Goal: Information Seeking & Learning: Learn about a topic

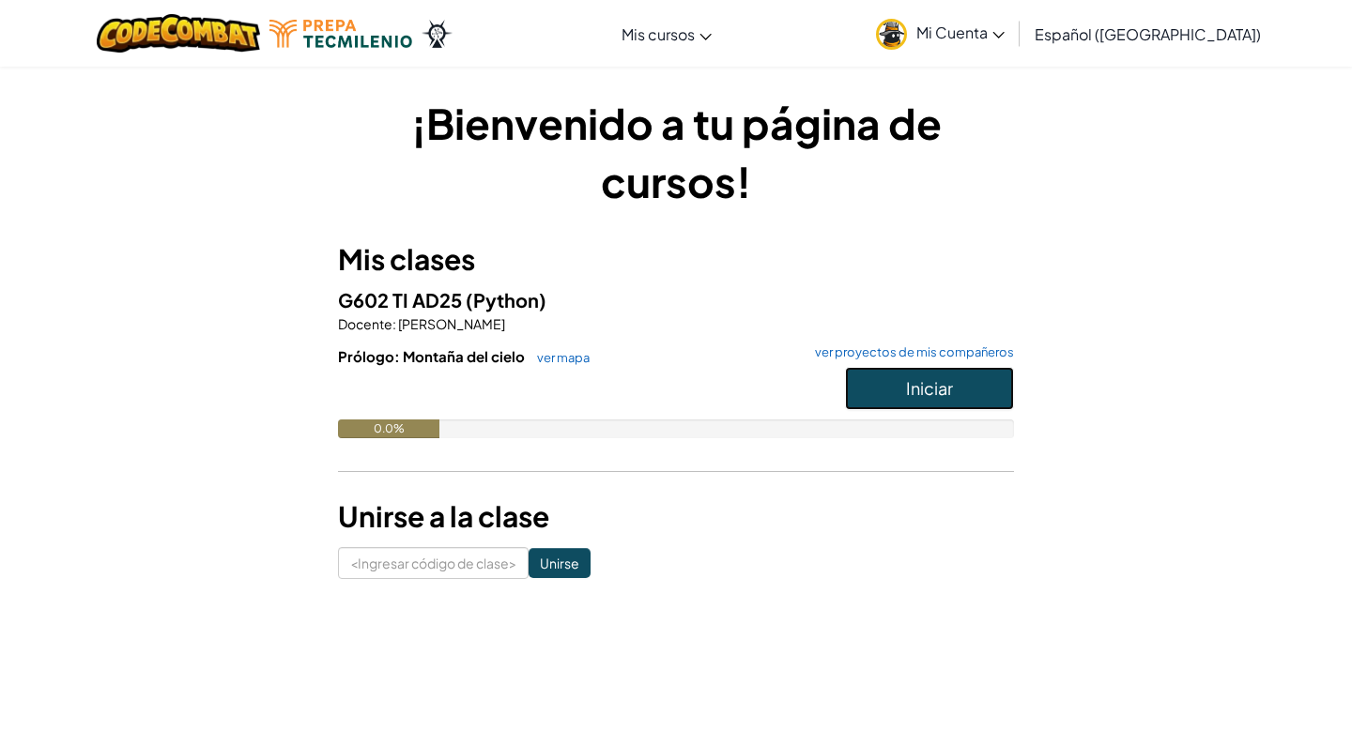
click at [929, 381] on font "Iniciar" at bounding box center [929, 388] width 47 height 22
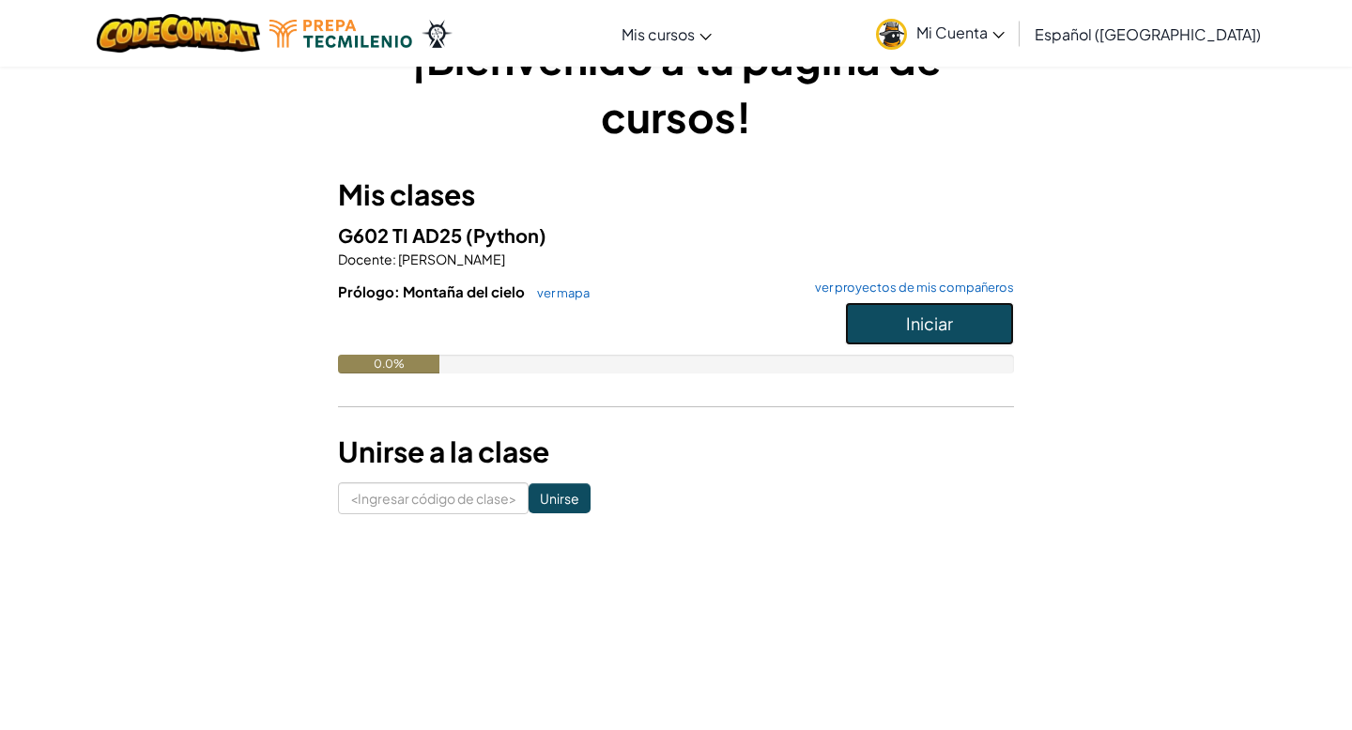
click at [902, 329] on button "Iniciar" at bounding box center [929, 323] width 169 height 43
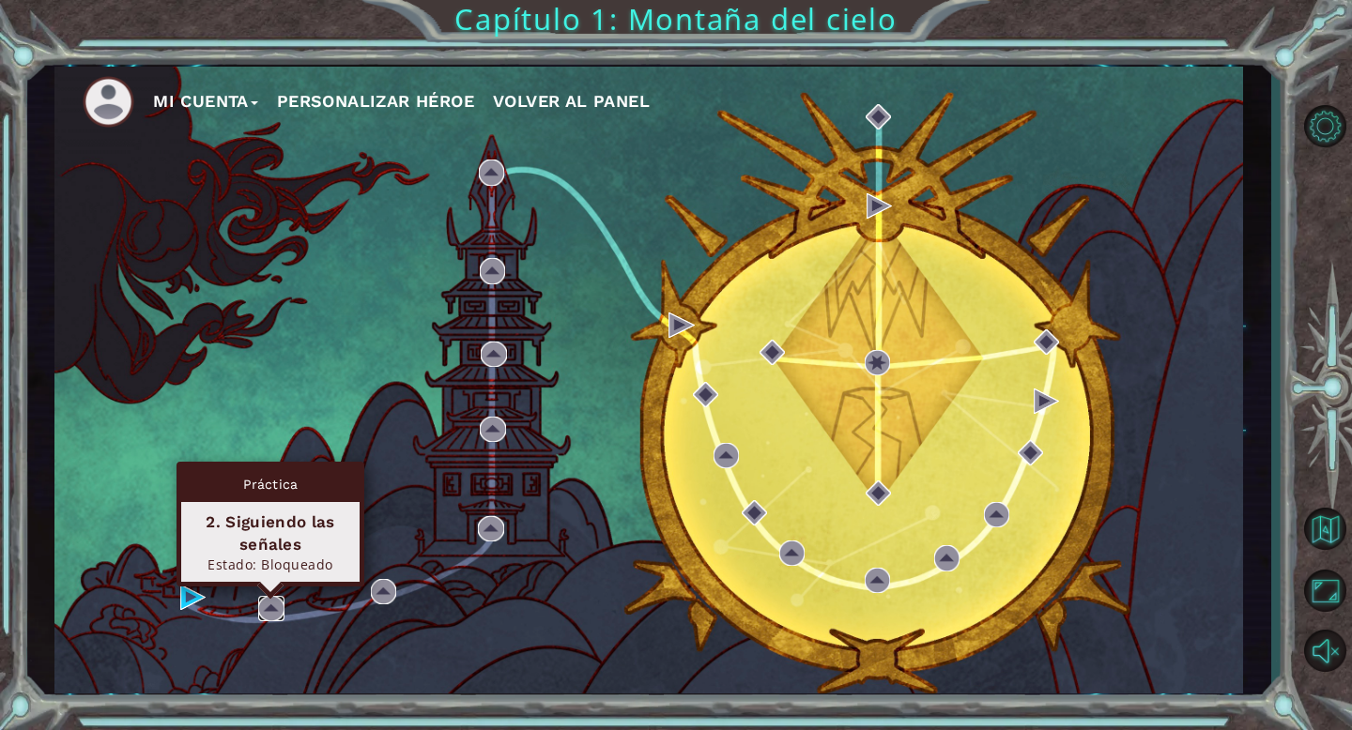
click at [276, 600] on img at bounding box center [270, 608] width 25 height 25
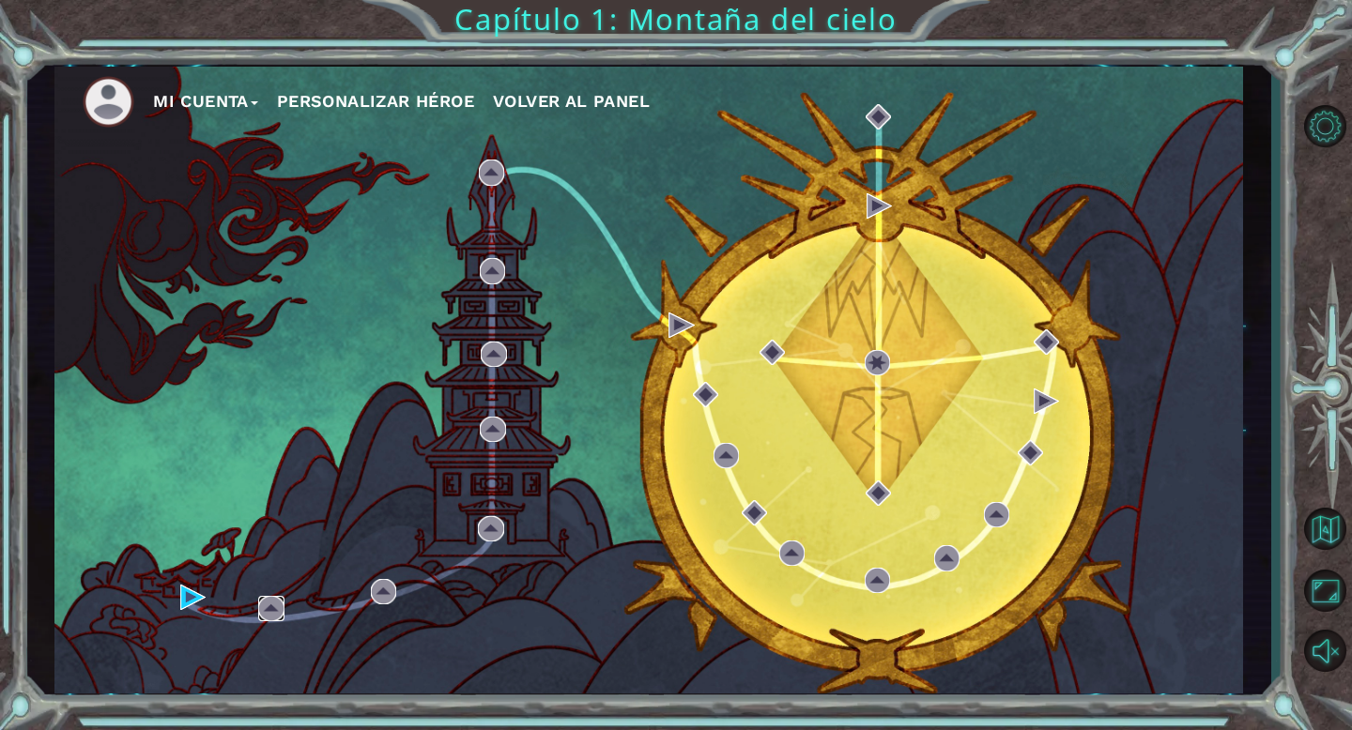
click at [261, 617] on img at bounding box center [270, 608] width 25 height 25
click at [274, 599] on img at bounding box center [270, 608] width 25 height 25
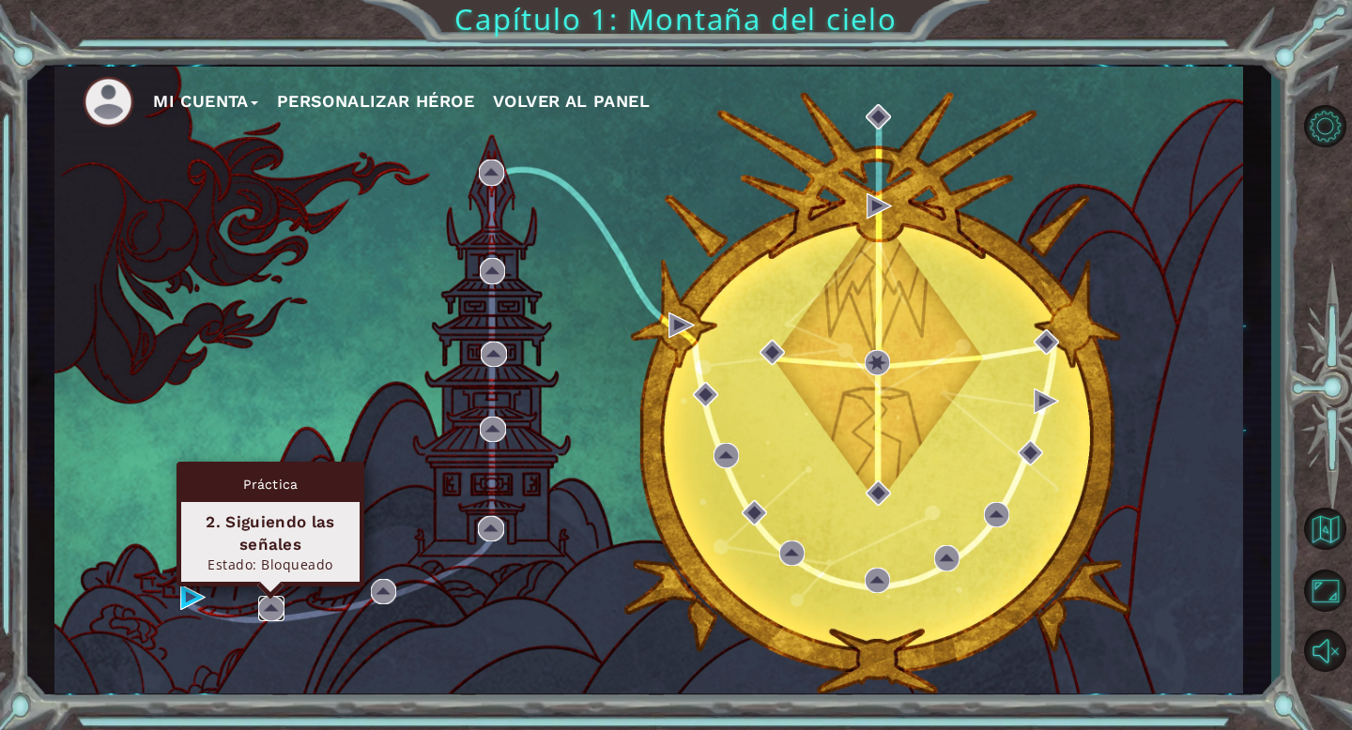
click at [275, 610] on img at bounding box center [270, 608] width 25 height 25
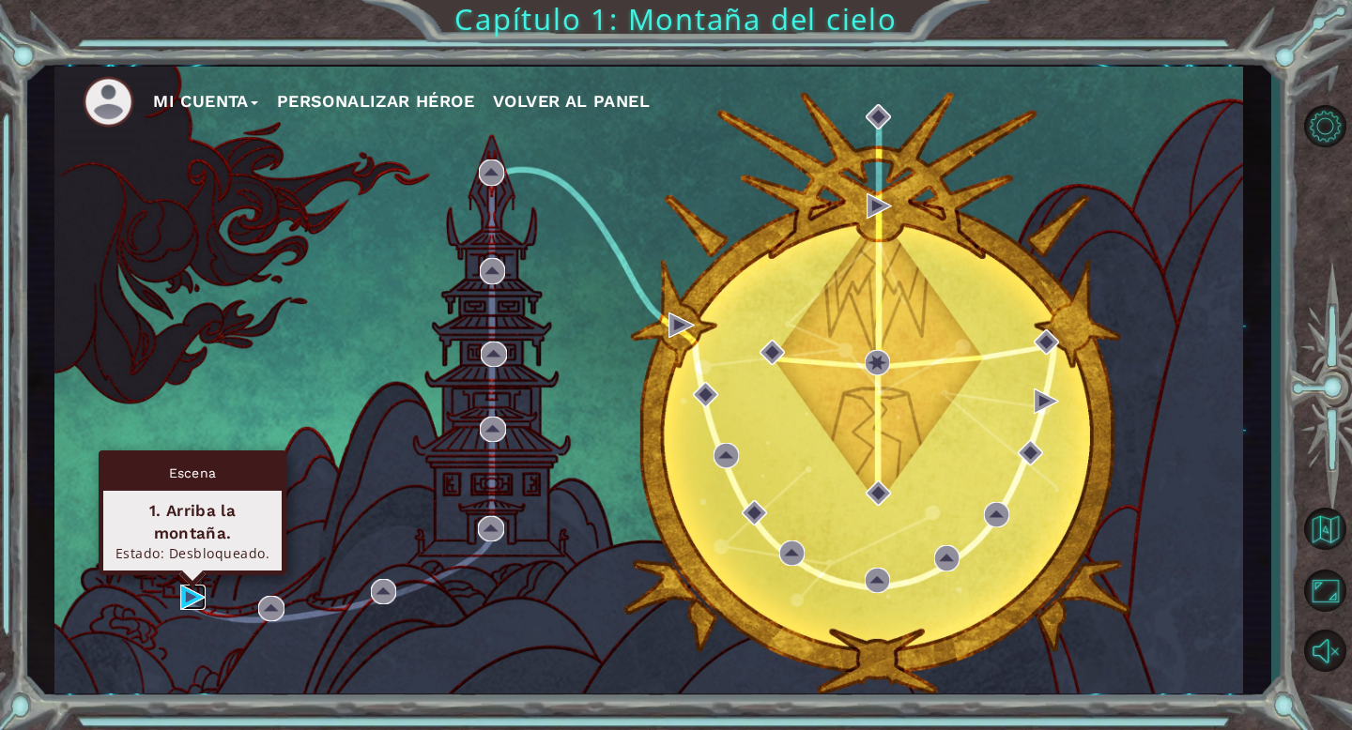
click at [188, 595] on img at bounding box center [192, 597] width 25 height 25
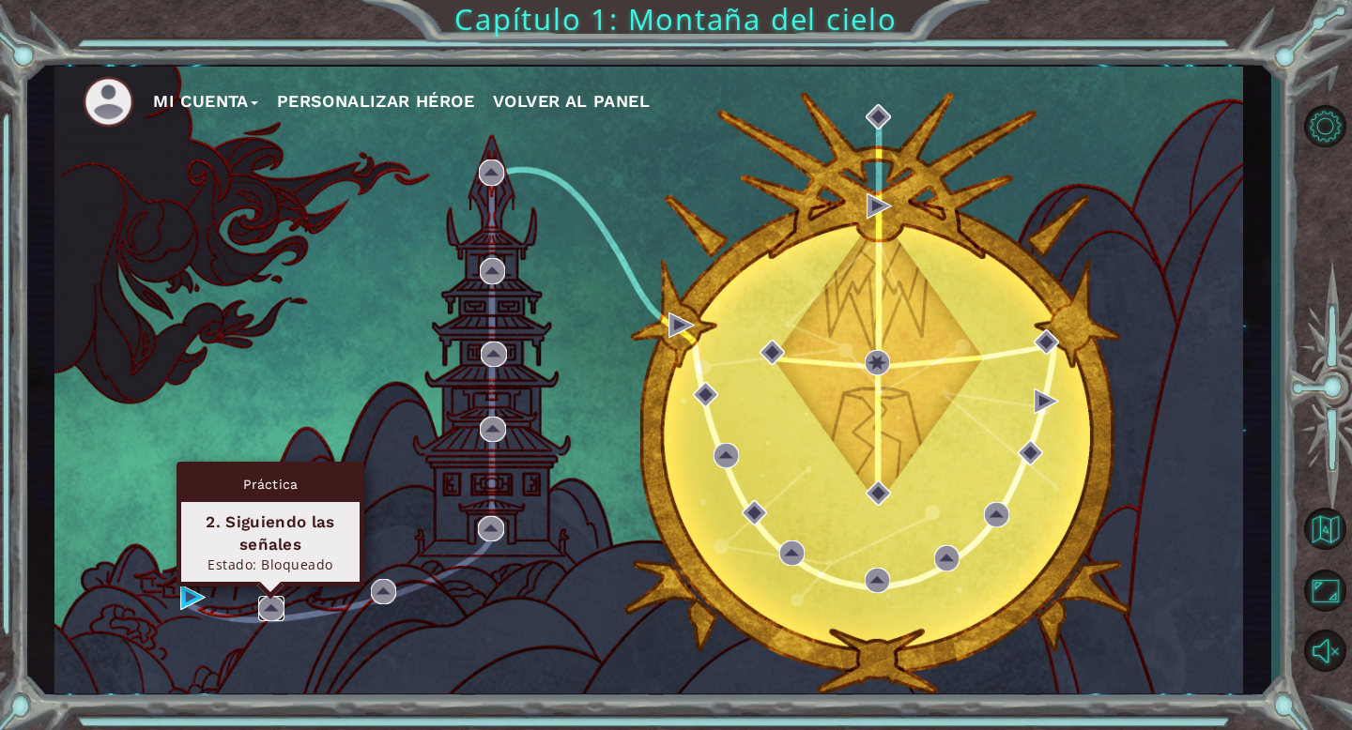
click at [264, 608] on img at bounding box center [270, 608] width 25 height 25
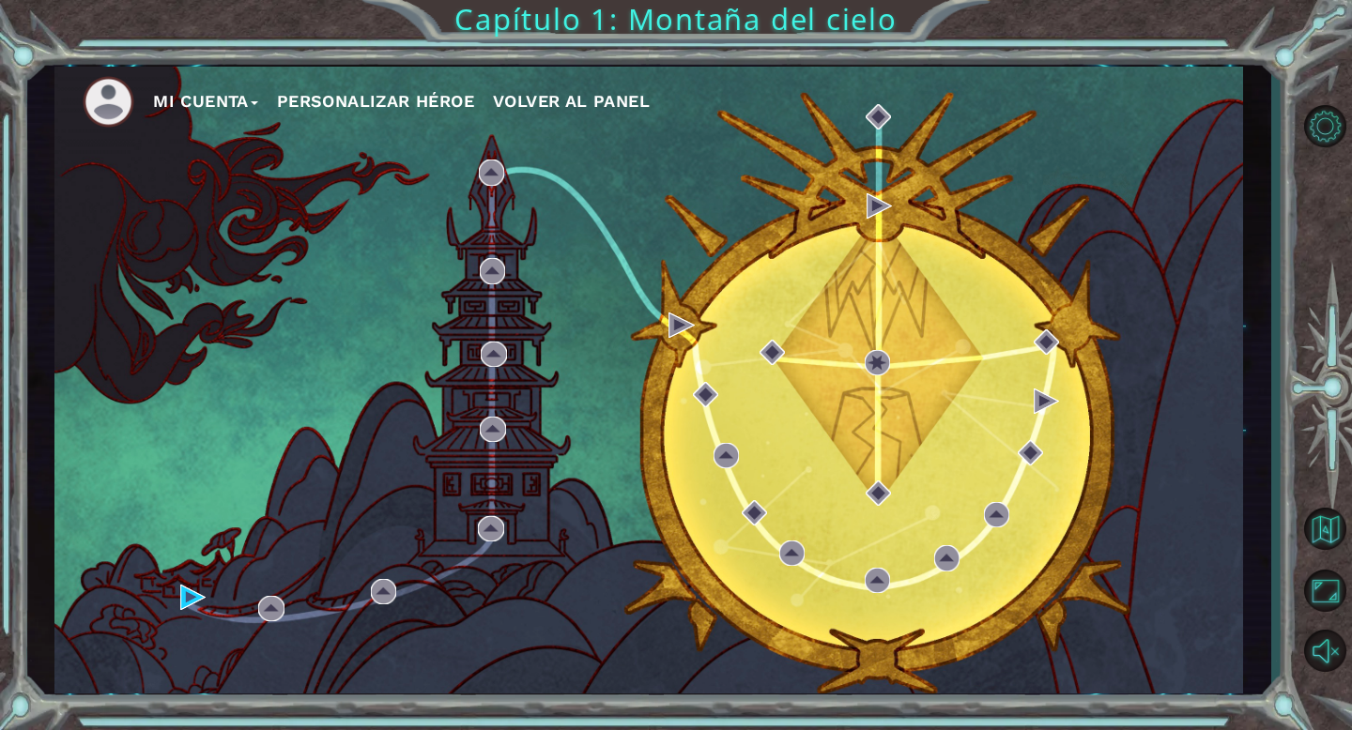
click at [405, 121] on ul "Mi Cuenta Personalizar héroe Volver al panel" at bounding box center [663, 102] width 1160 height 52
click at [405, 116] on ul "Mi Cuenta Personalizar héroe Volver al panel" at bounding box center [663, 102] width 1160 height 52
click at [391, 101] on font "Personalizar héroe" at bounding box center [375, 101] width 197 height 20
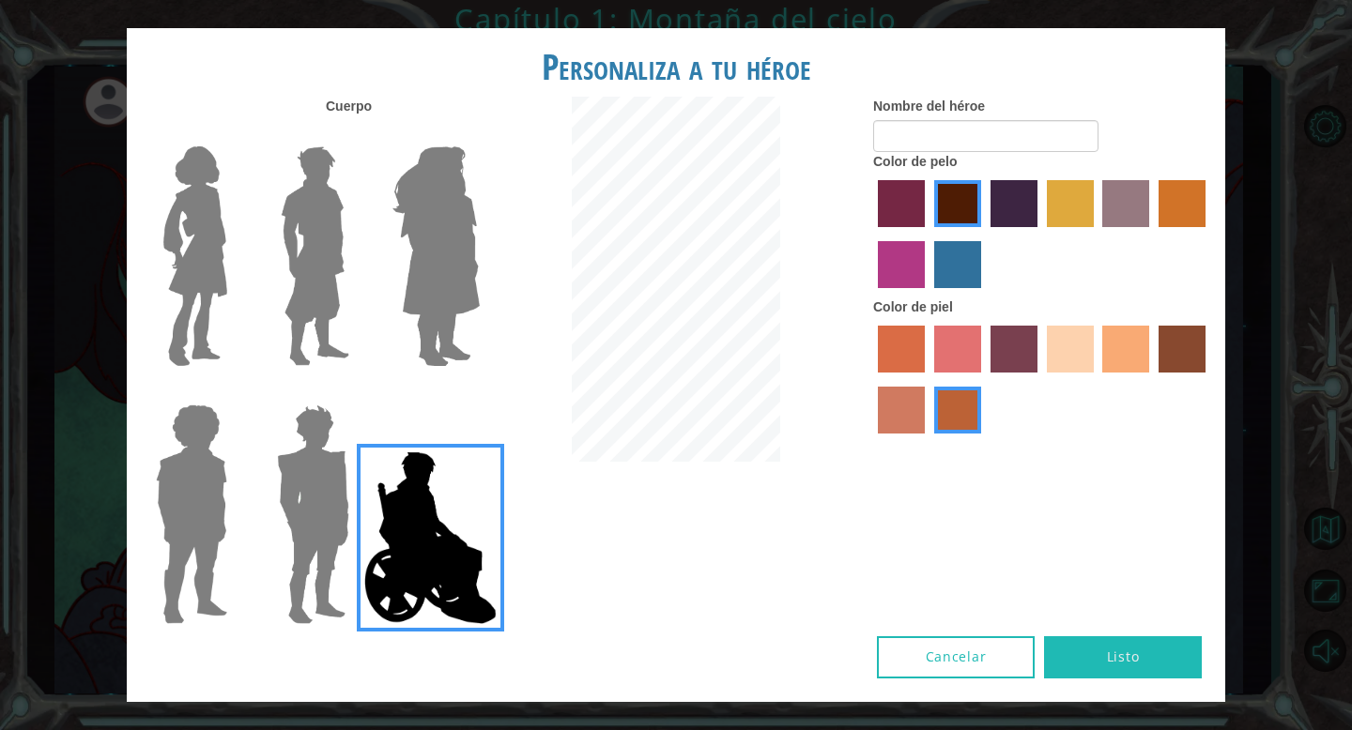
click at [205, 266] on img at bounding box center [195, 256] width 79 height 235
click at [235, 134] on input "Héroe Connie" at bounding box center [235, 134] width 0 height 0
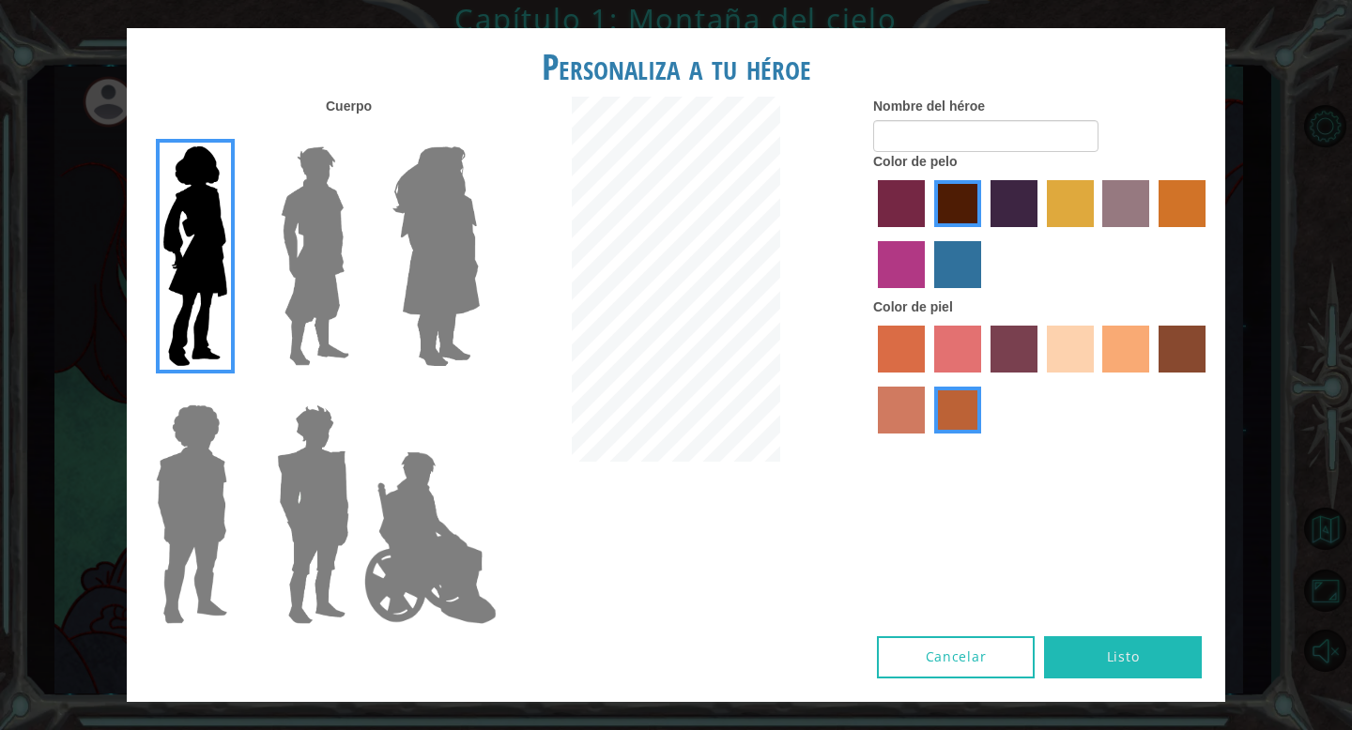
click at [406, 247] on img at bounding box center [436, 256] width 102 height 235
click at [479, 134] on input "Amatista heroica" at bounding box center [479, 134] width 0 height 0
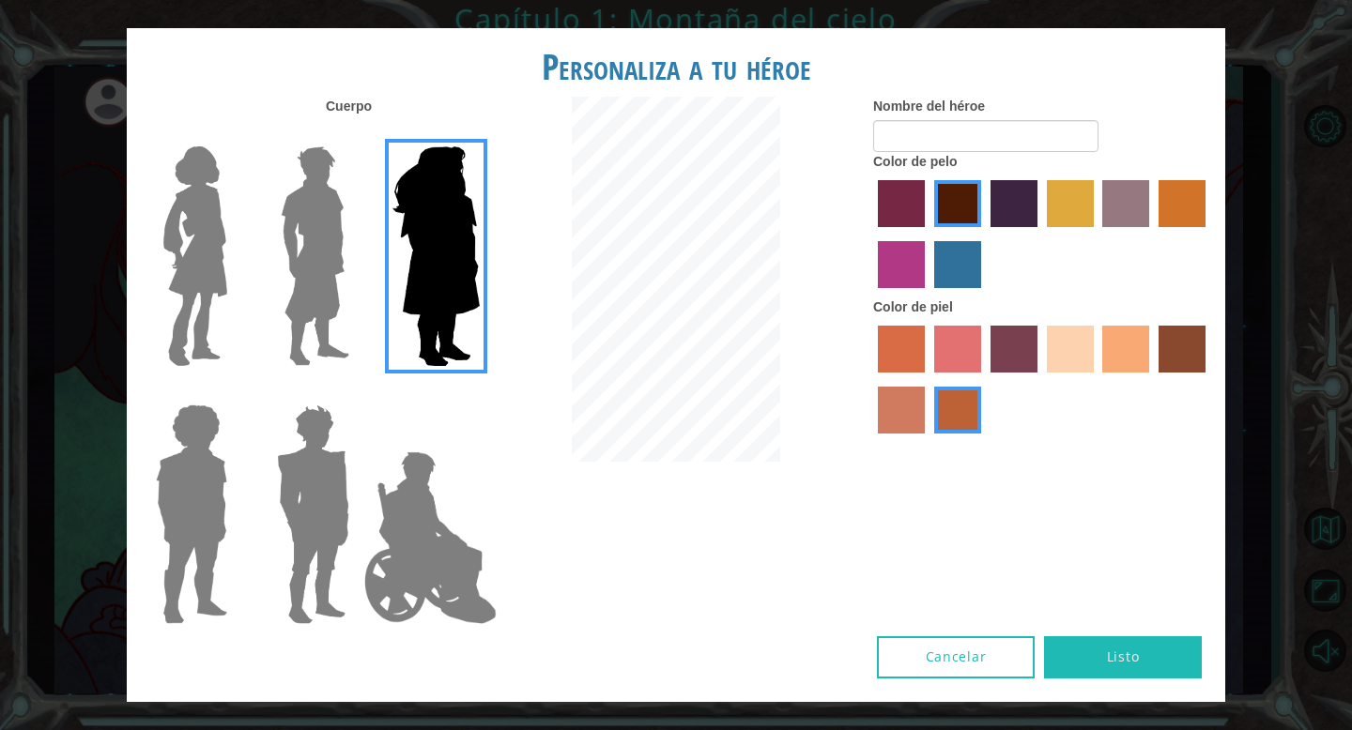
click at [218, 253] on img at bounding box center [195, 256] width 79 height 235
click at [235, 134] on input "Héroe Connie" at bounding box center [235, 134] width 0 height 0
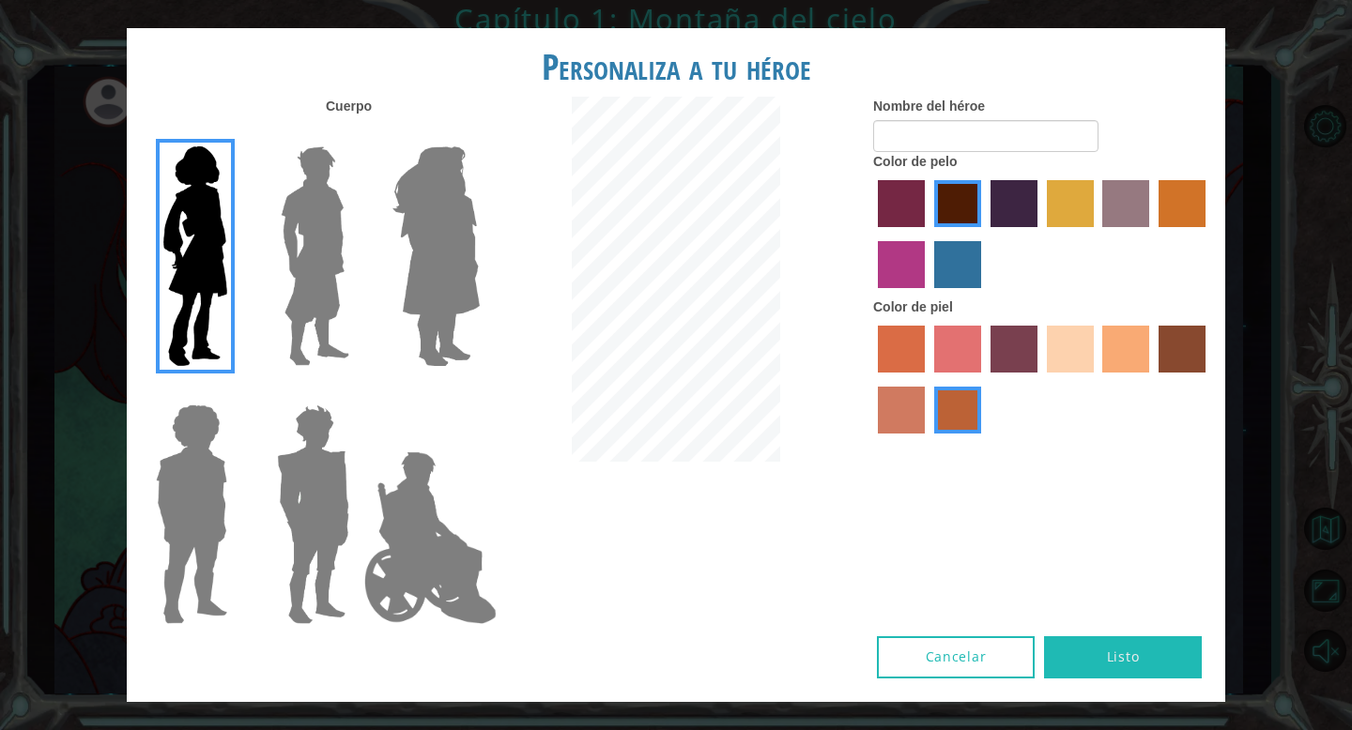
click at [894, 252] on label "color de cabello violeta rojo medio" at bounding box center [901, 264] width 47 height 47
click at [1208, 234] on input "color de cabello violeta rojo medio" at bounding box center [1208, 234] width 0 height 0
click at [1068, 341] on label "color de piel de playa de arena" at bounding box center [1070, 349] width 47 height 47
click at [1040, 379] on input "color de piel de playa de arena" at bounding box center [1040, 379] width 0 height 0
click at [1107, 195] on label "color de pelo de bazar" at bounding box center [1125, 203] width 47 height 47
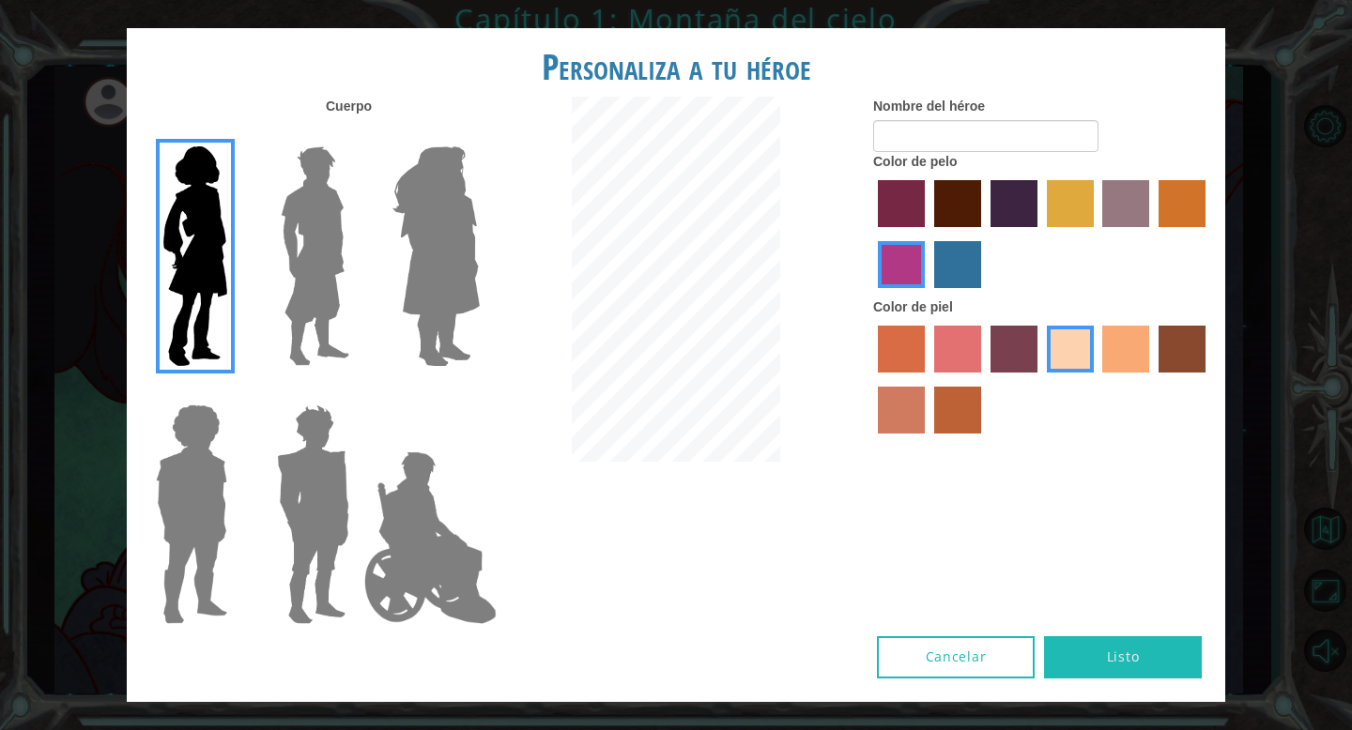
click at [1096, 234] on input "color de pelo de bazar" at bounding box center [1096, 234] width 0 height 0
click at [1013, 193] on label "color de pelo morado intenso" at bounding box center [1013, 203] width 47 height 47
click at [984, 234] on input "color de pelo morado intenso" at bounding box center [984, 234] width 0 height 0
click at [934, 189] on label "color de pelo granate" at bounding box center [957, 203] width 47 height 47
click at [927, 234] on input "color de pelo granate" at bounding box center [927, 234] width 0 height 0
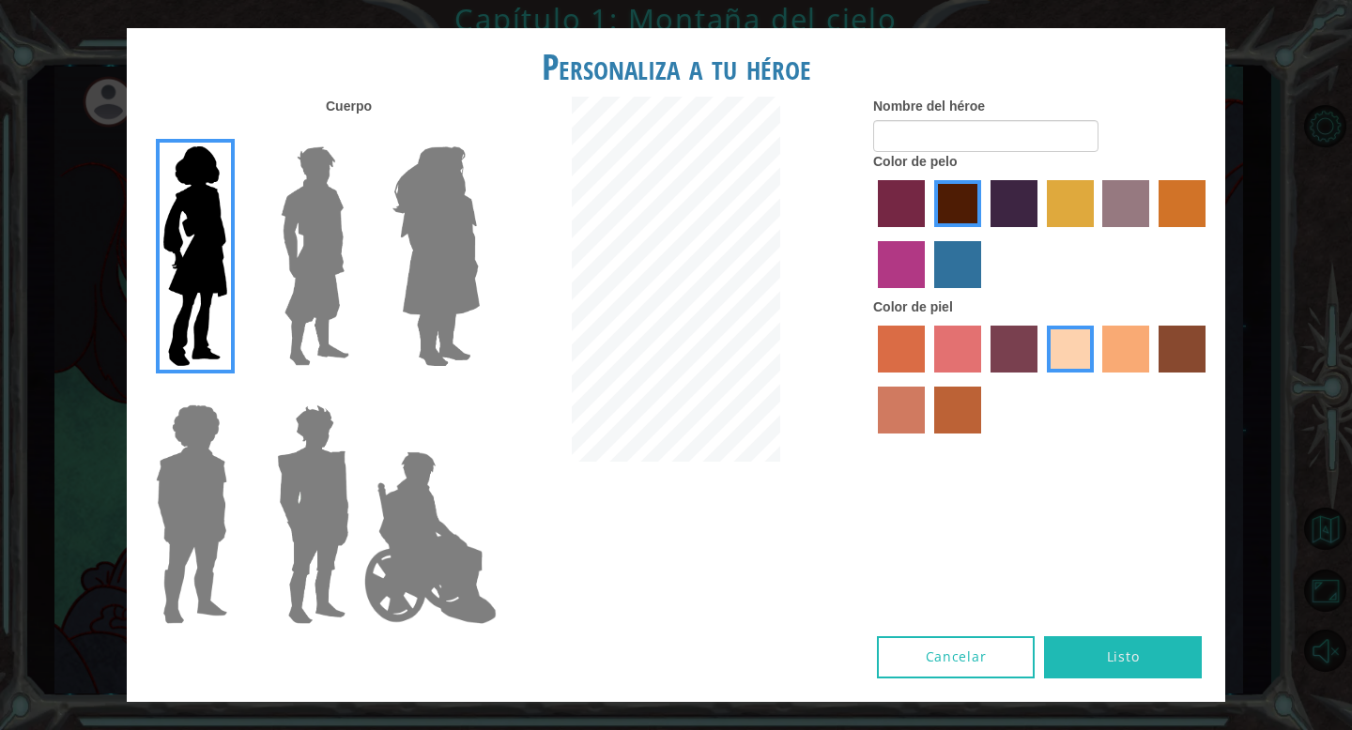
click at [899, 247] on label "color de cabello violeta rojo medio" at bounding box center [901, 264] width 47 height 47
click at [1208, 234] on input "color de cabello violeta rojo medio" at bounding box center [1208, 234] width 0 height 0
click at [1001, 339] on label "color de piel tosca" at bounding box center [1013, 349] width 47 height 47
click at [984, 379] on input "color de piel tosca" at bounding box center [984, 379] width 0 height 0
click at [1096, 349] on div at bounding box center [1042, 382] width 338 height 122
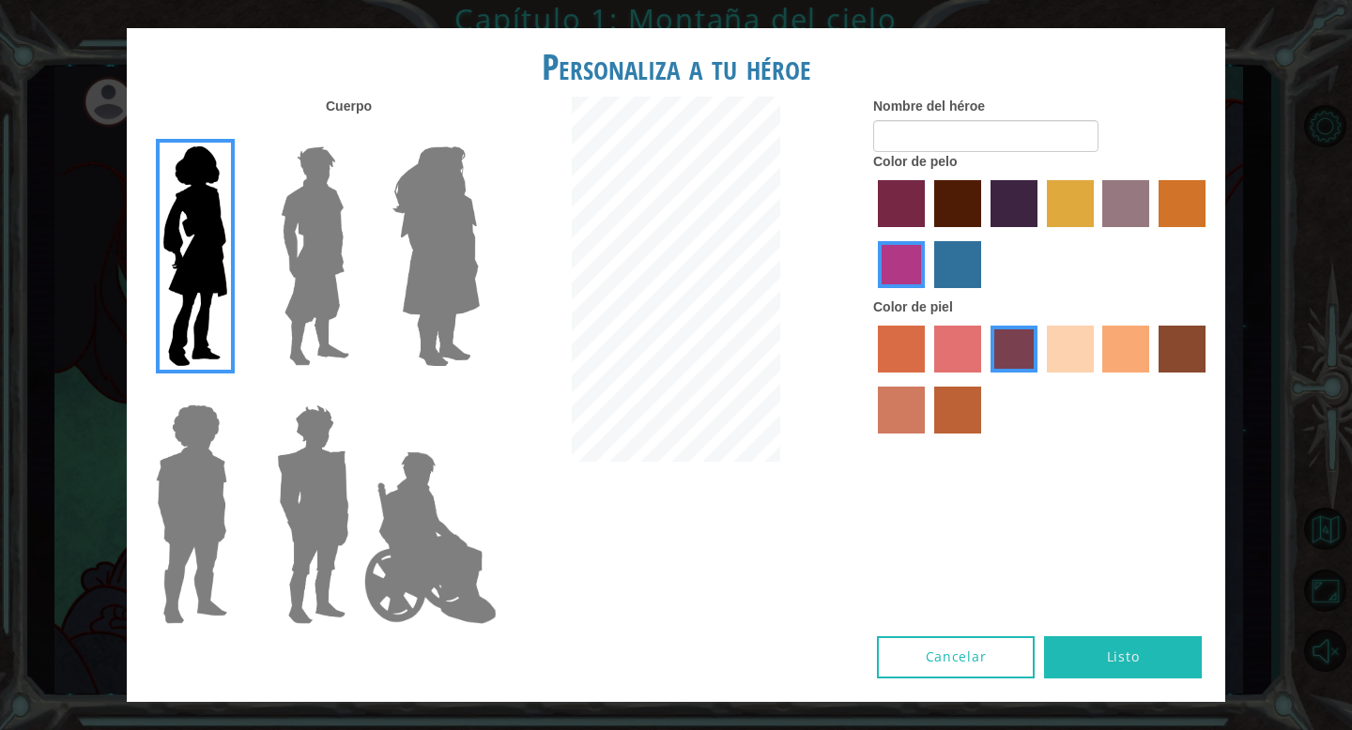
click at [1084, 349] on label "color de piel de playa de arena" at bounding box center [1070, 349] width 47 height 47
click at [1040, 379] on input "color de piel de playa de arena" at bounding box center [1040, 379] width 0 height 0
click at [987, 132] on input "Nombre del héroe" at bounding box center [985, 136] width 225 height 32
type input "T"
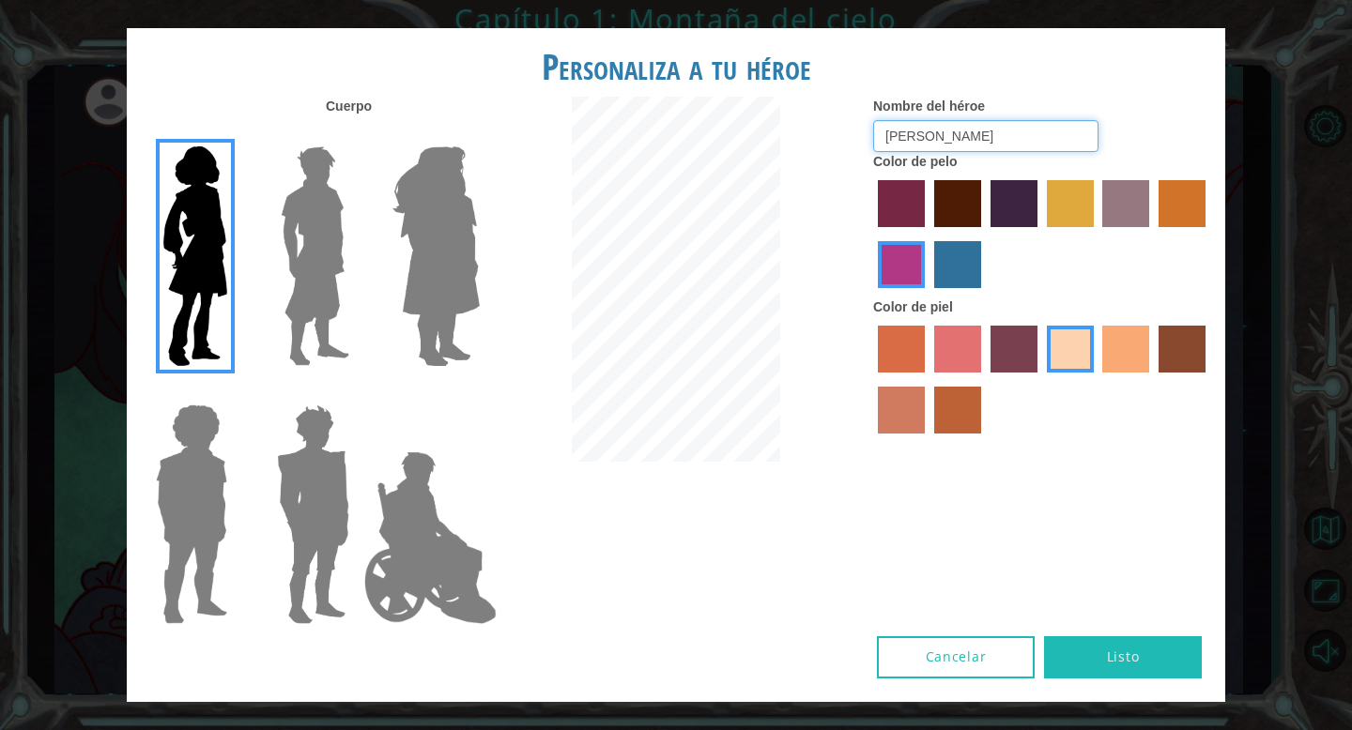
type input "taylor"
click at [1060, 226] on label "color de pelo del tulipán" at bounding box center [1070, 203] width 47 height 47
click at [1040, 234] on input "color de pelo del tulipán" at bounding box center [1040, 234] width 0 height 0
click at [945, 360] on label "color de piel frily" at bounding box center [957, 349] width 47 height 47
click at [927, 379] on input "color de piel frily" at bounding box center [927, 379] width 0 height 0
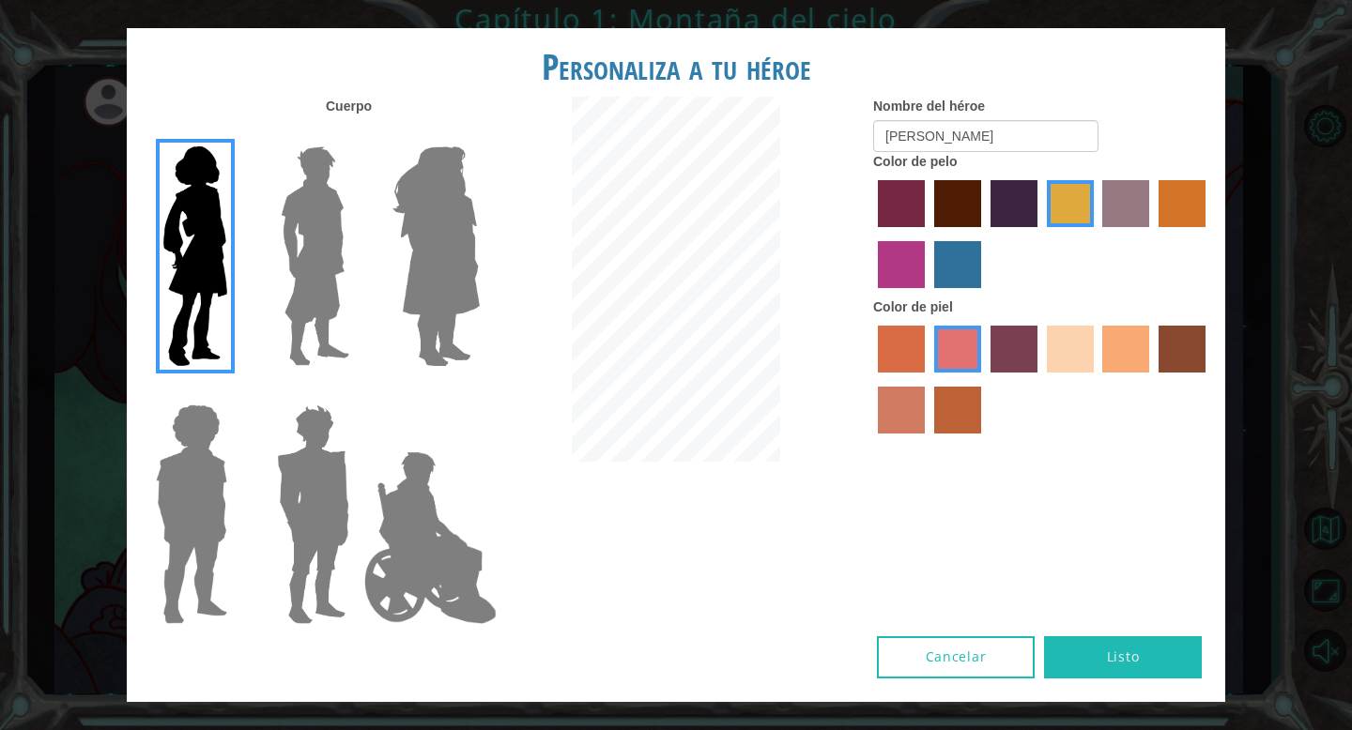
click at [1072, 346] on label "color de piel de playa de arena" at bounding box center [1070, 349] width 47 height 47
click at [1040, 379] on input "color de piel de playa de arena" at bounding box center [1040, 379] width 0 height 0
click at [1136, 657] on font "Listo" at bounding box center [1123, 657] width 33 height 18
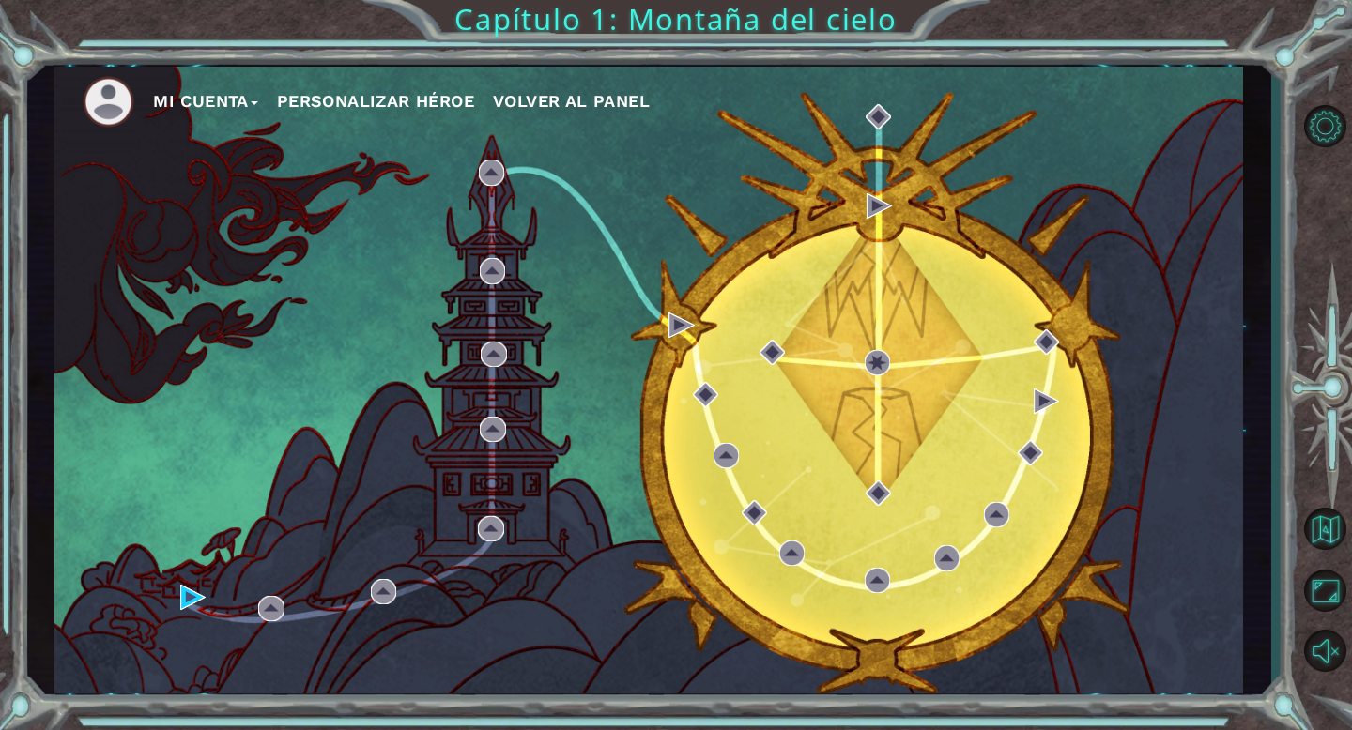
click at [438, 98] on font "Personalizar héroe" at bounding box center [375, 101] width 197 height 20
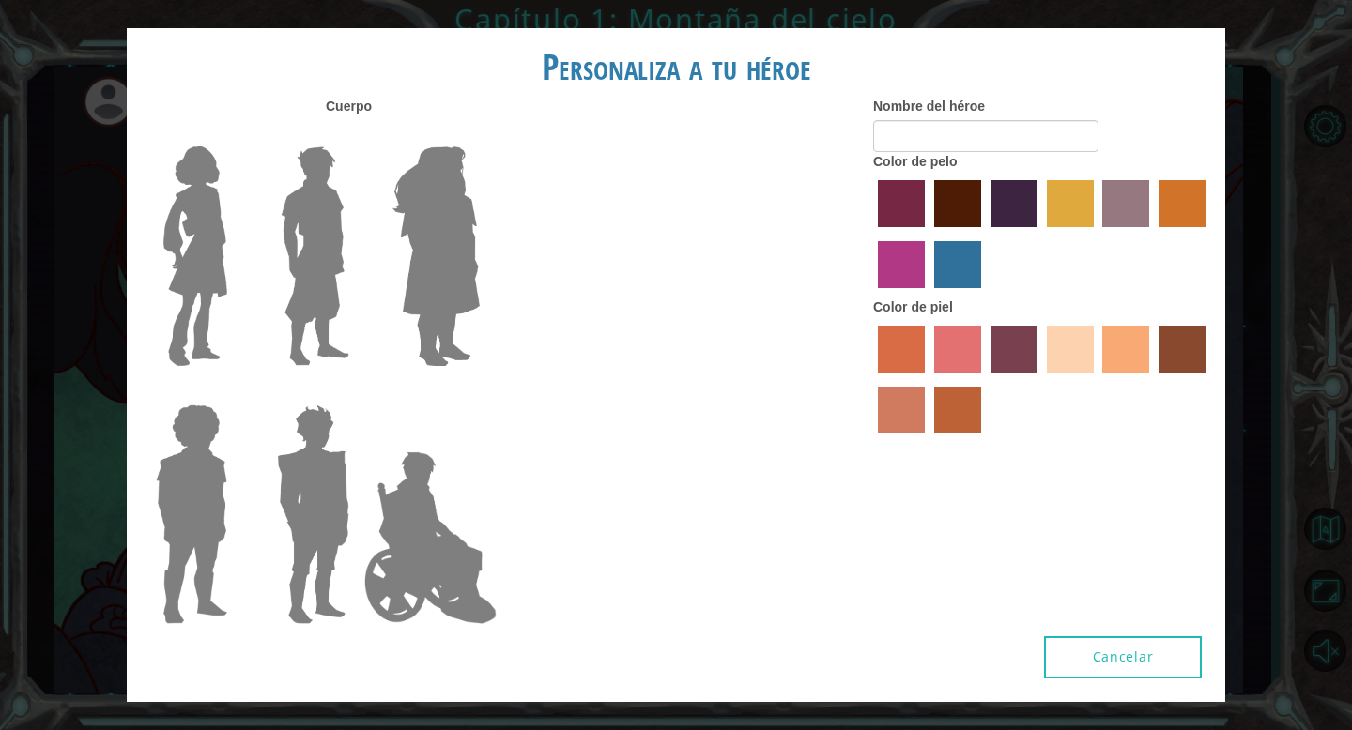
type input "taylor"
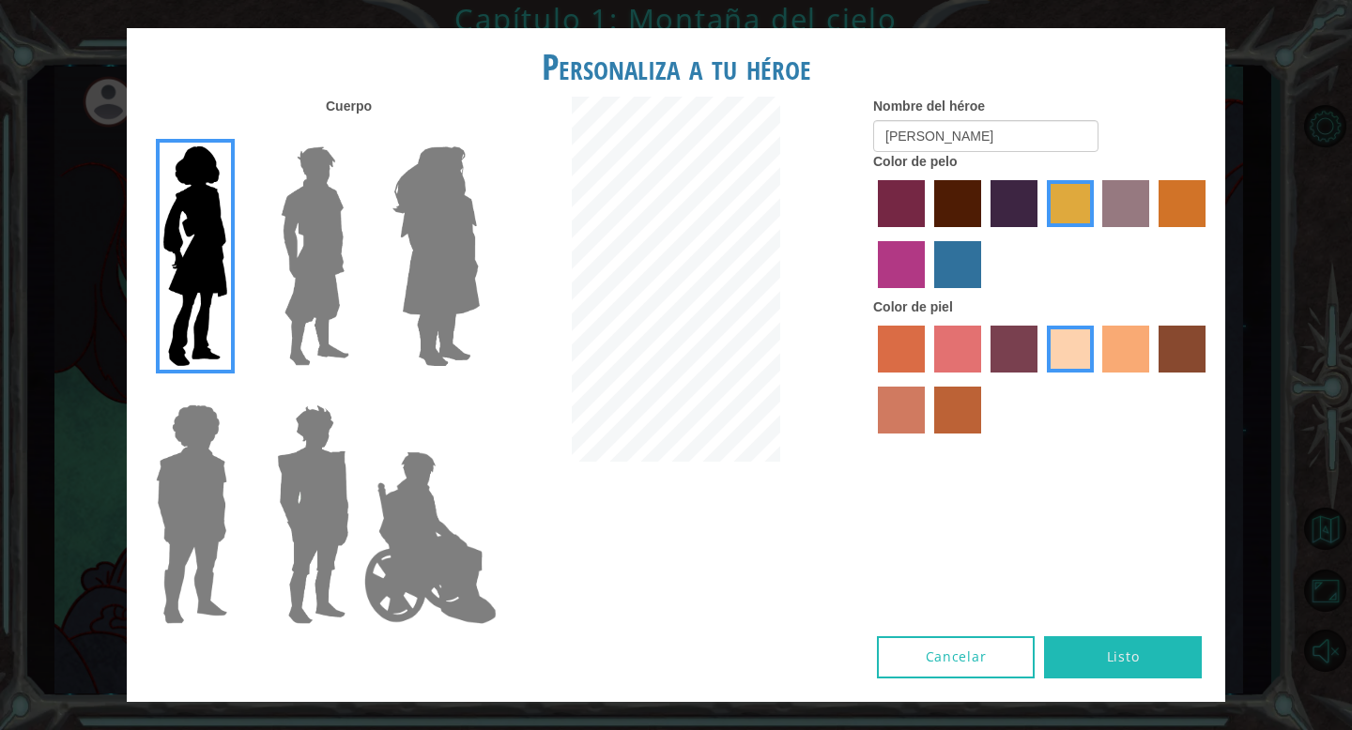
click at [1130, 653] on font "Listo" at bounding box center [1123, 657] width 33 height 18
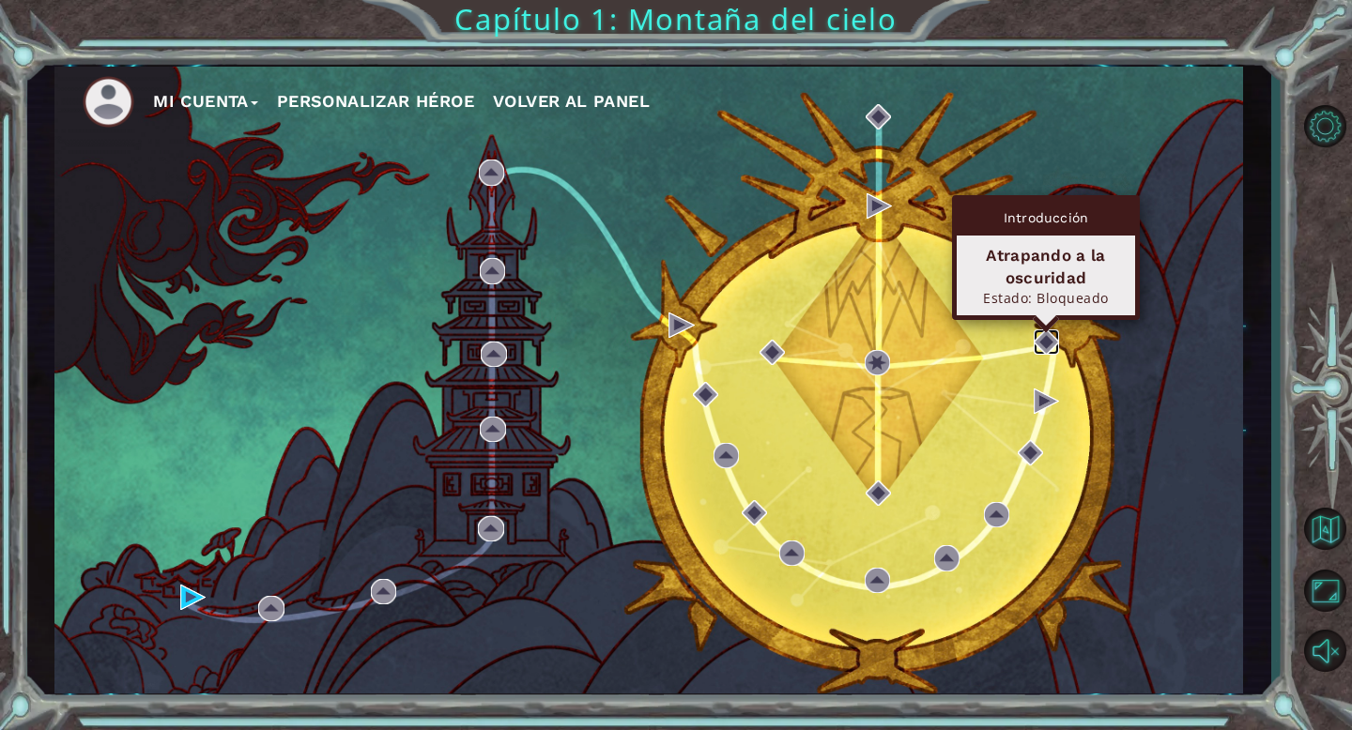
click at [1044, 344] on img at bounding box center [1045, 341] width 25 height 25
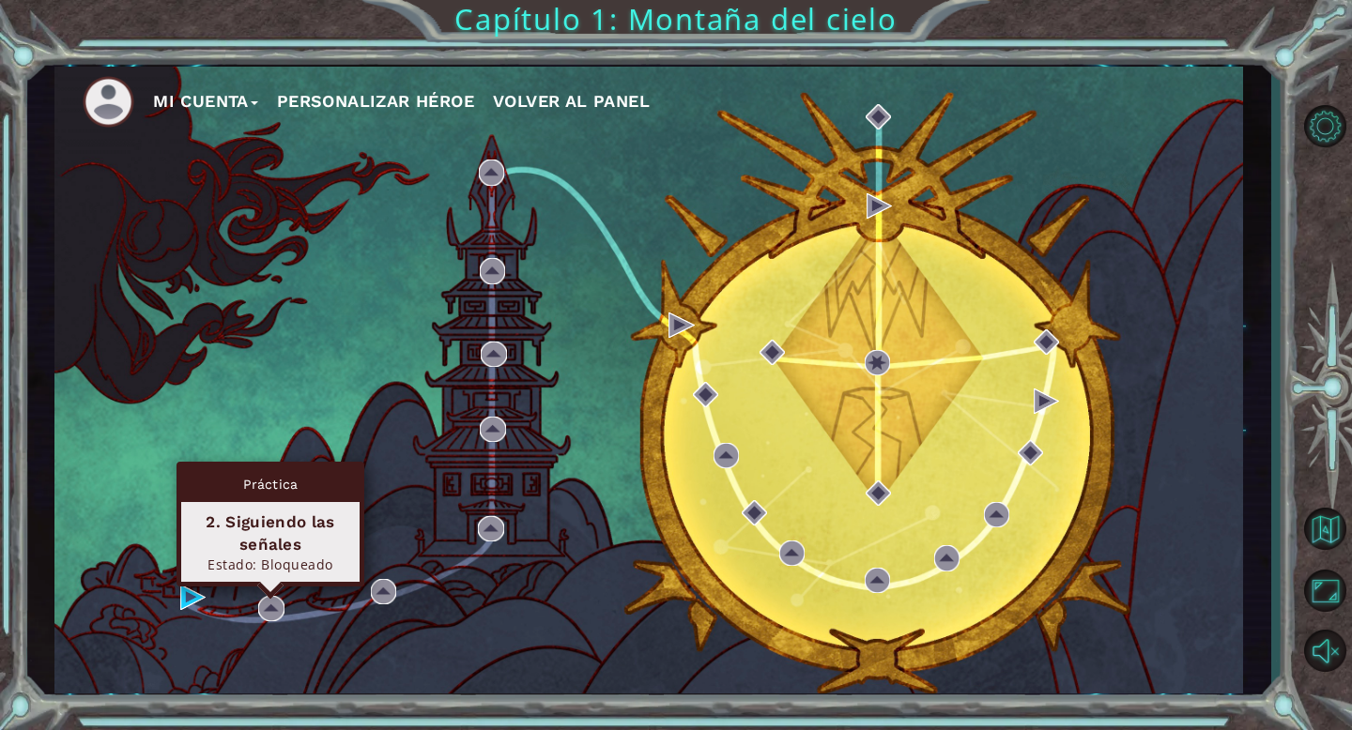
click at [270, 587] on div "Práctica 2. Siguiendo las señales Estado: Bloqueado" at bounding box center [270, 524] width 188 height 125
click at [269, 604] on img at bounding box center [270, 608] width 25 height 25
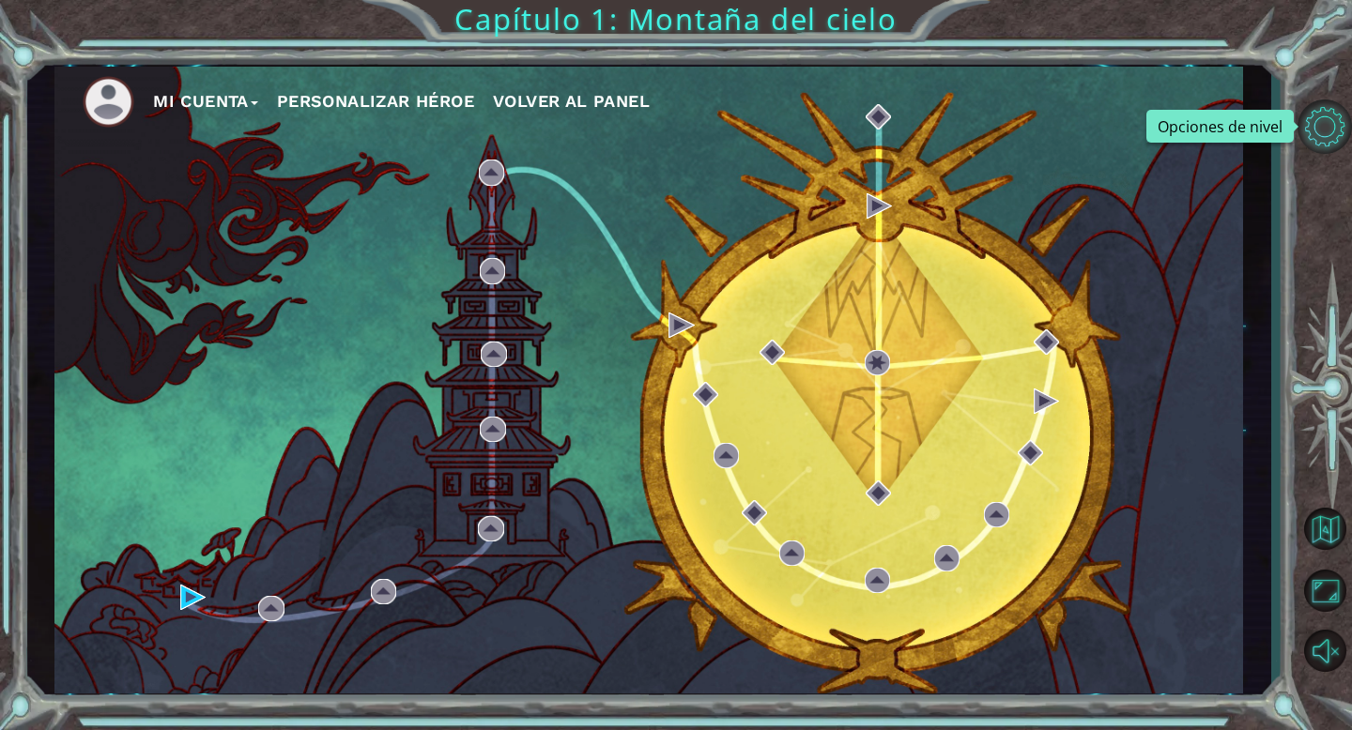
click at [1325, 133] on button "Opciones de nivel" at bounding box center [1324, 126] width 54 height 54
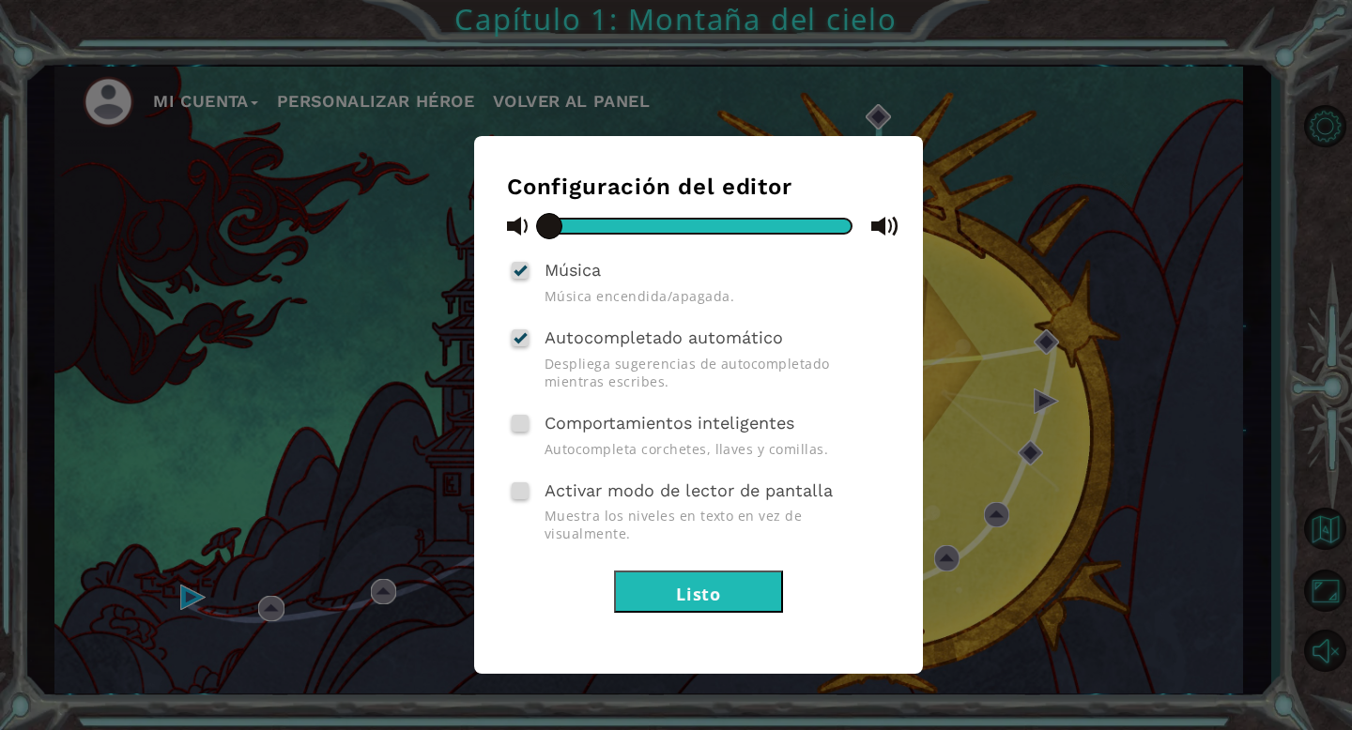
click at [676, 583] on font "Listo" at bounding box center [698, 594] width 45 height 23
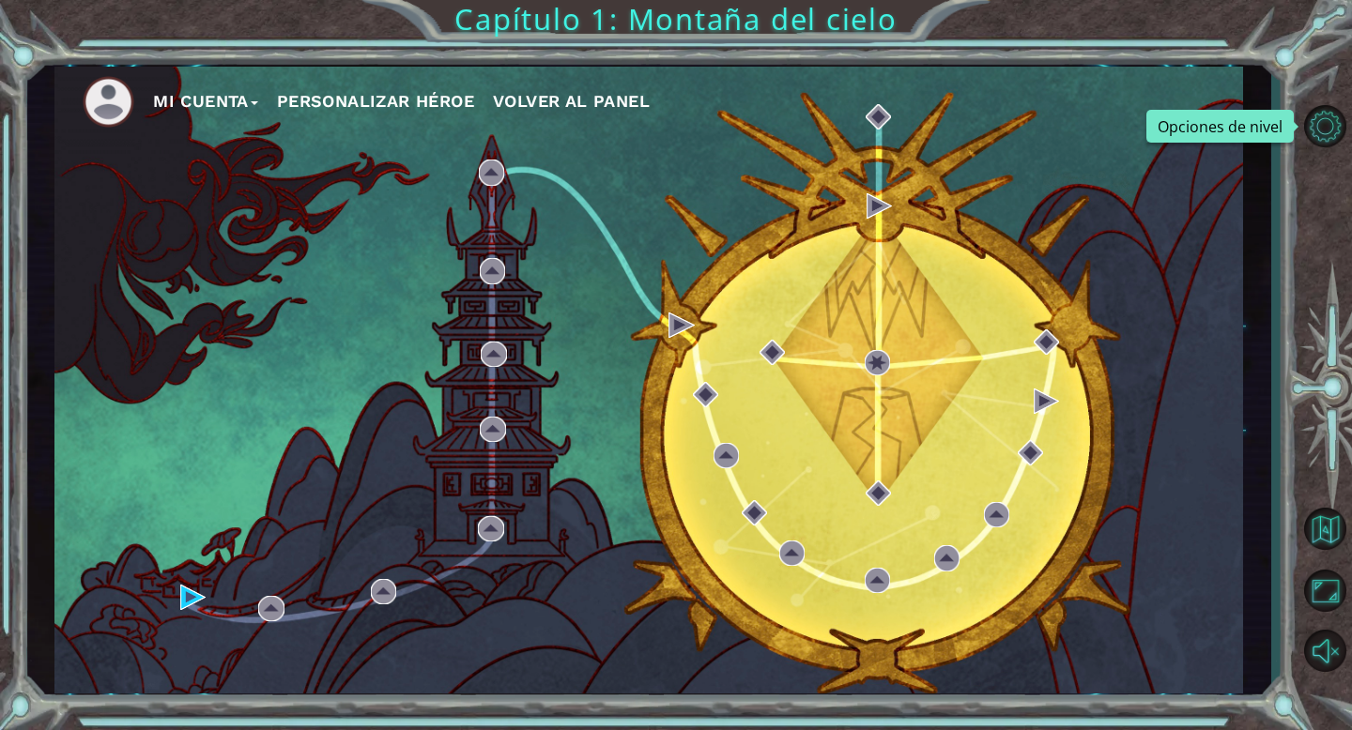
click at [211, 472] on div "Mi Cuenta Personalizar héroe Volver al panel" at bounding box center [648, 380] width 1188 height 627
click at [1333, 387] on div at bounding box center [1324, 388] width 54 height 222
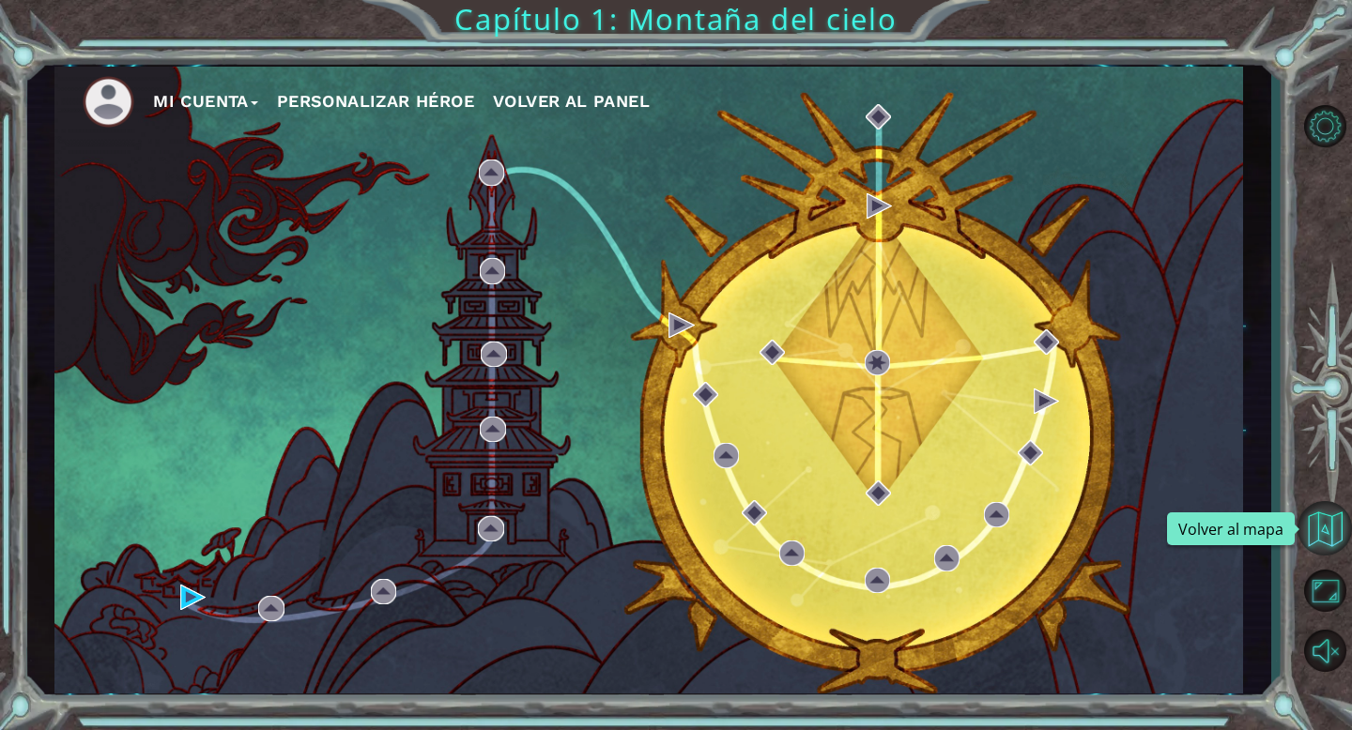
click at [1345, 536] on button "Volver al mapa" at bounding box center [1324, 528] width 54 height 54
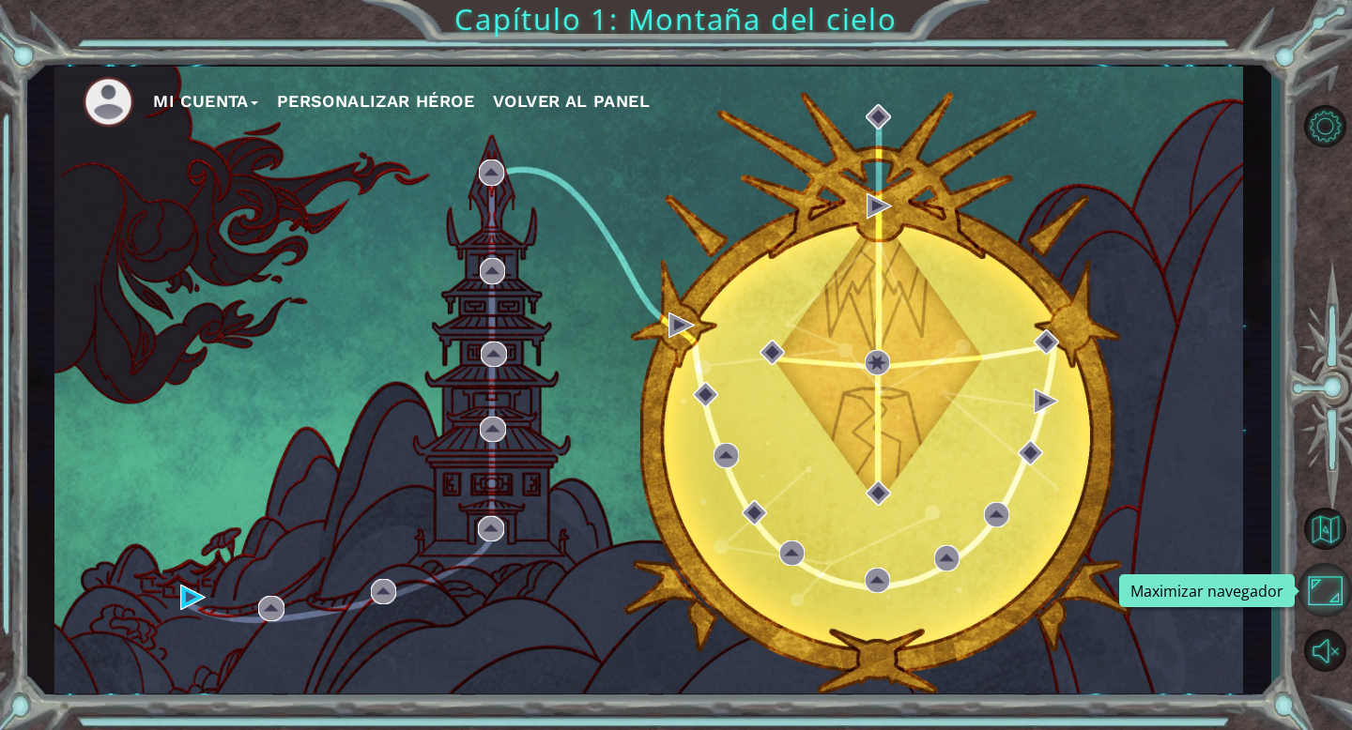
click at [1322, 589] on button "Maximizar navegador" at bounding box center [1324, 590] width 54 height 54
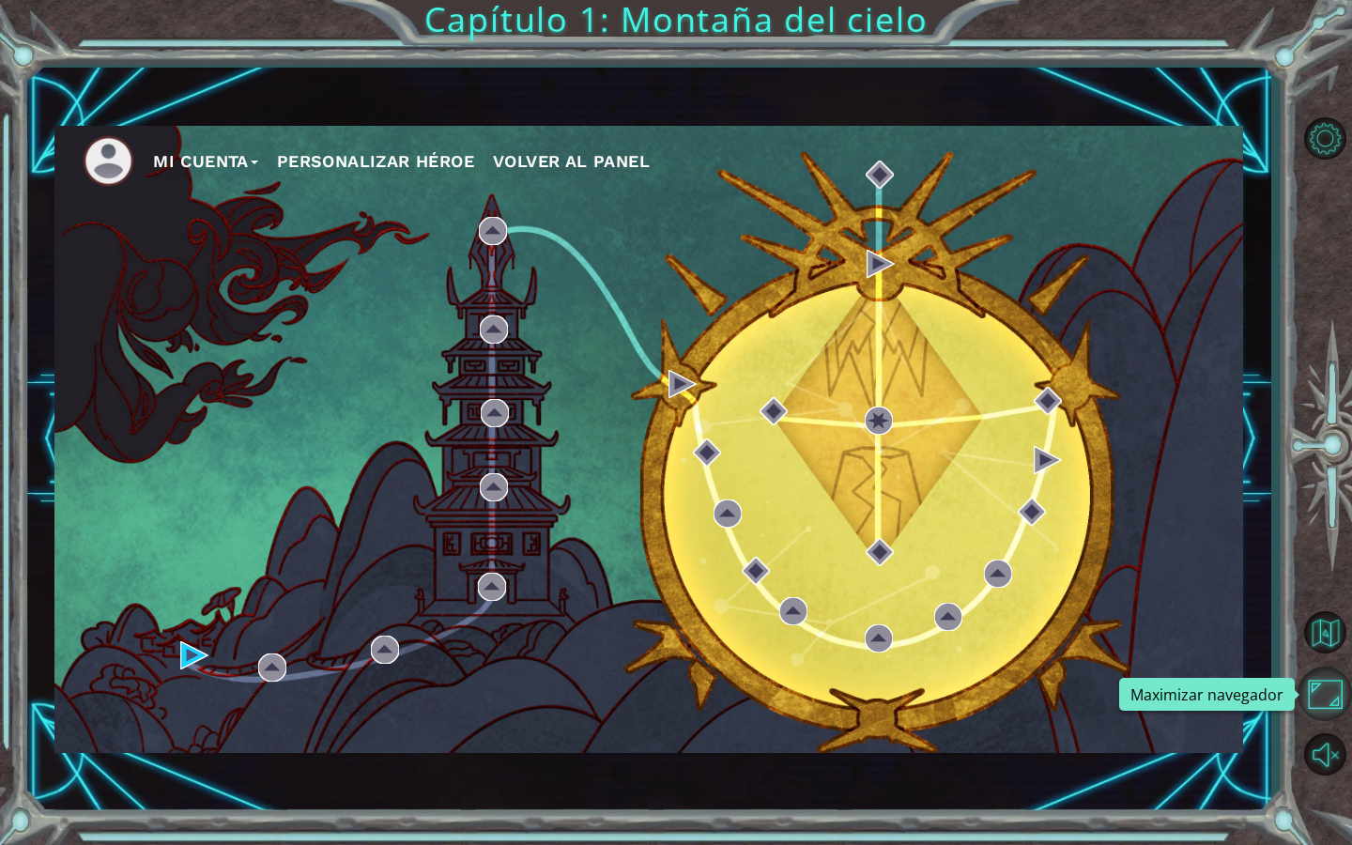
click at [1321, 703] on button "Maximizar navegador" at bounding box center [1324, 693] width 54 height 54
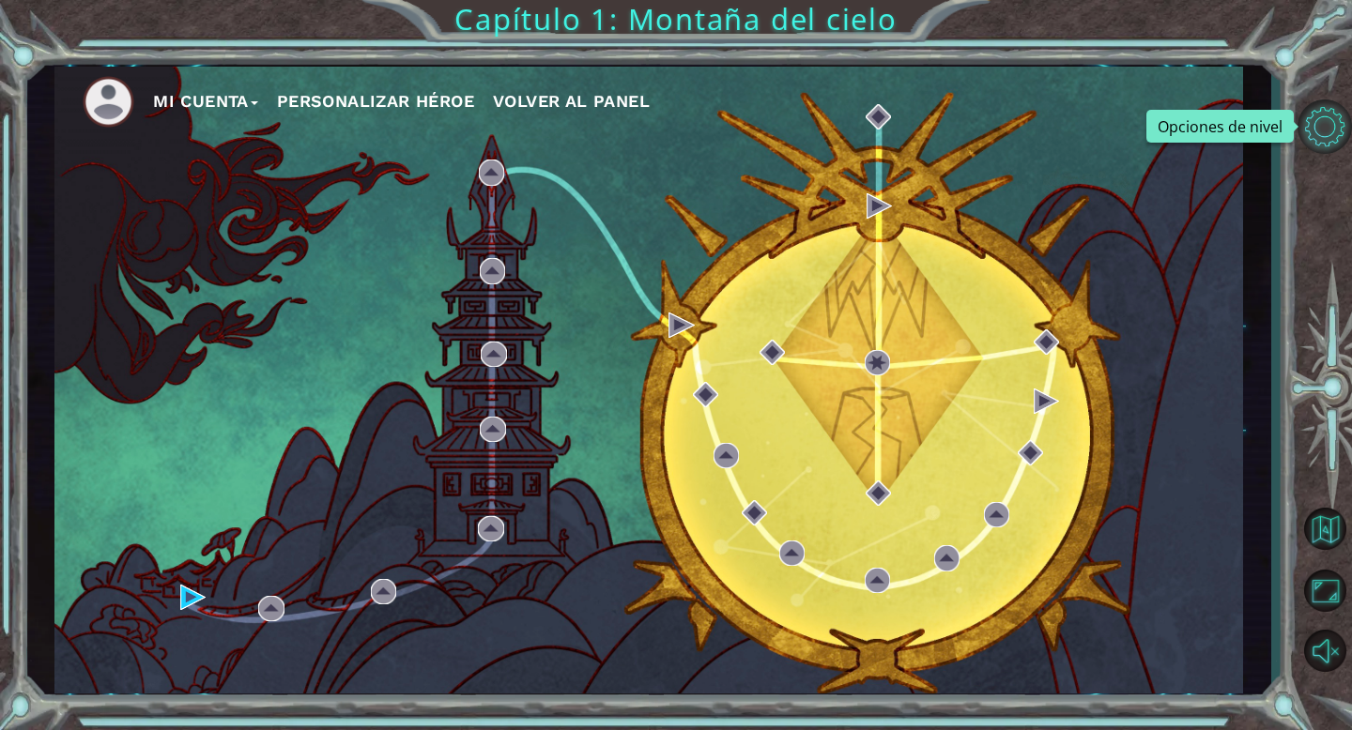
click at [1322, 115] on button "Opciones de nivel" at bounding box center [1324, 126] width 54 height 54
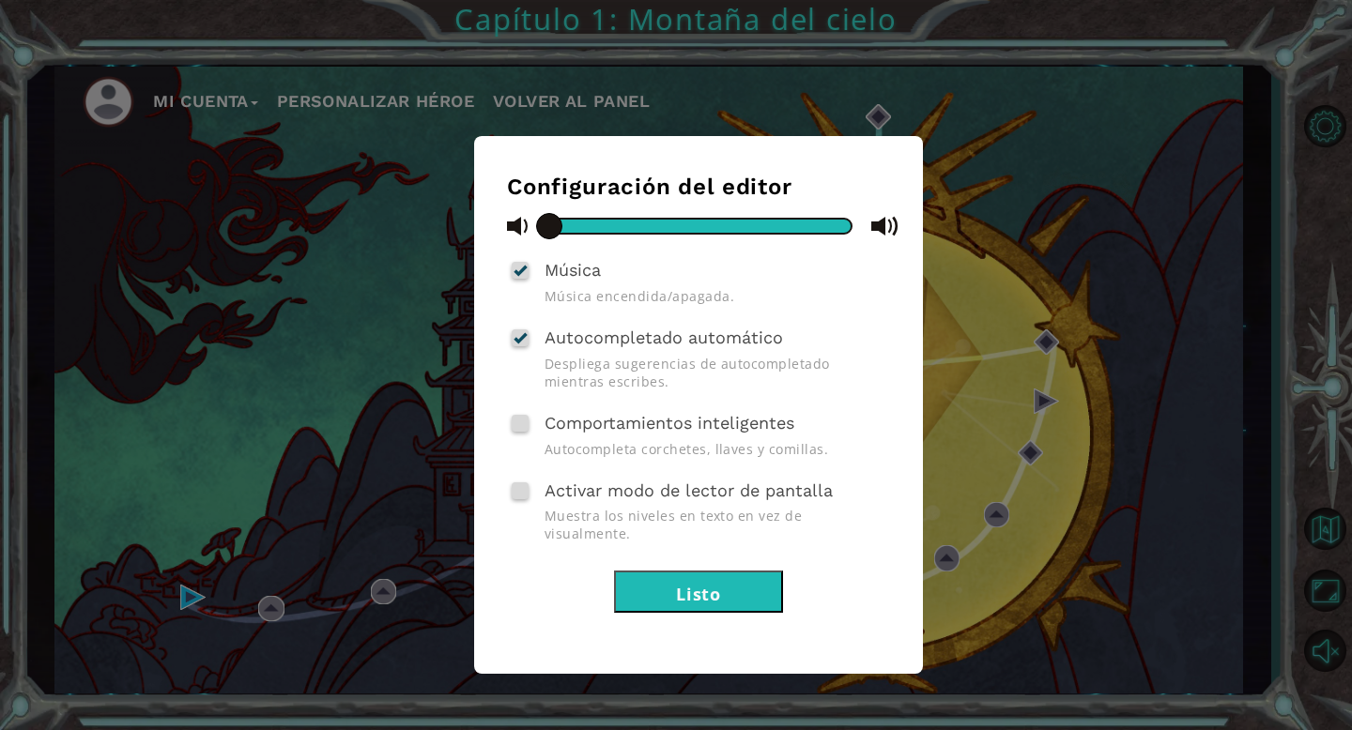
click at [604, 489] on font "Activar modo de lector de pantalla" at bounding box center [688, 491] width 288 height 20
click at [0, 0] on input "Activar modo de lector de pantalla" at bounding box center [0, 0] width 0 height 0
click at [670, 585] on button "Listo" at bounding box center [698, 592] width 169 height 42
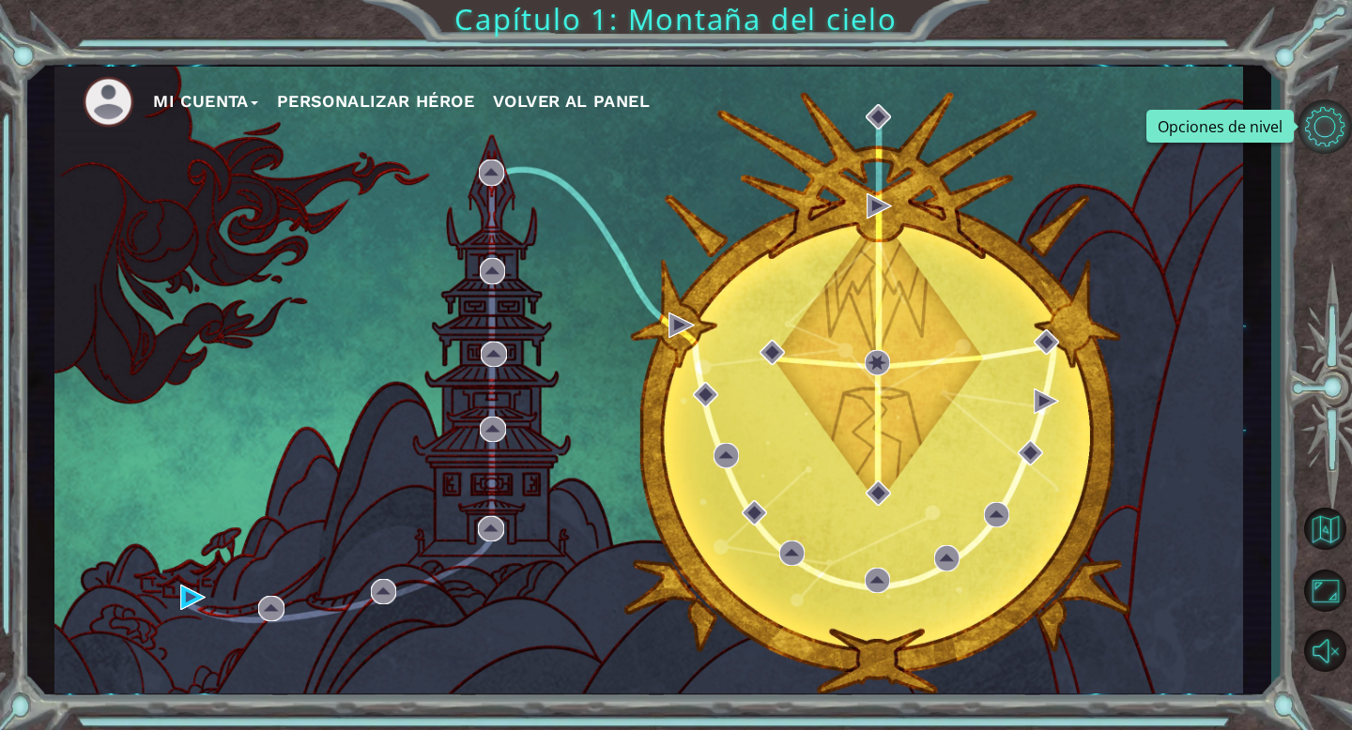
click at [1322, 129] on button "Opciones de nivel" at bounding box center [1324, 126] width 54 height 54
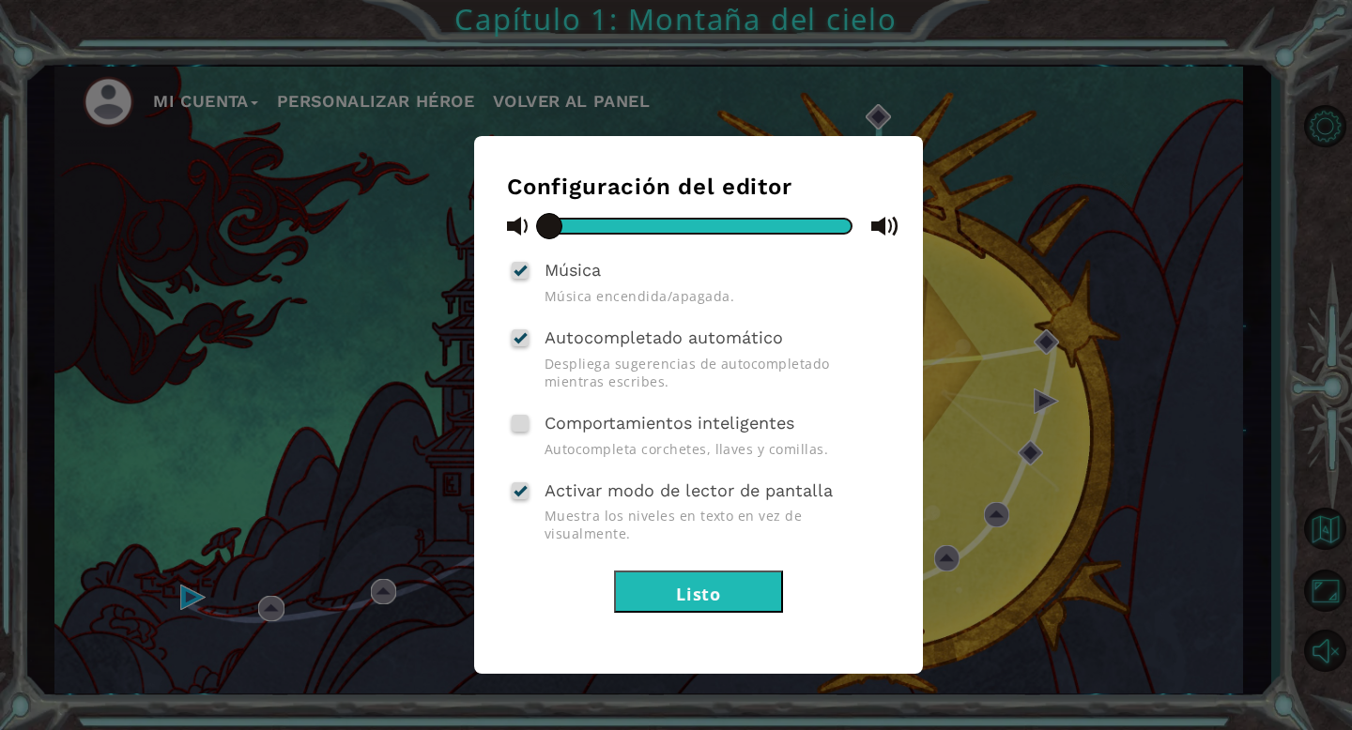
click at [596, 470] on div "Configuración del editor Música Música encendida/apagada. Autocompletado automá…" at bounding box center [698, 393] width 383 height 439
click at [603, 500] on div "Activar modo de lector de pantalla Muestra los niveles en texto en vez de visua…" at bounding box center [698, 510] width 383 height 67
click at [592, 482] on font "Activar modo de lector de pantalla" at bounding box center [688, 491] width 288 height 20
click at [0, 0] on input "Activar modo de lector de pantalla" at bounding box center [0, 0] width 0 height 0
click at [560, 433] on div "Comportamientos inteligentes Autocompleta corchetes, llaves y comillas." at bounding box center [698, 433] width 383 height 49
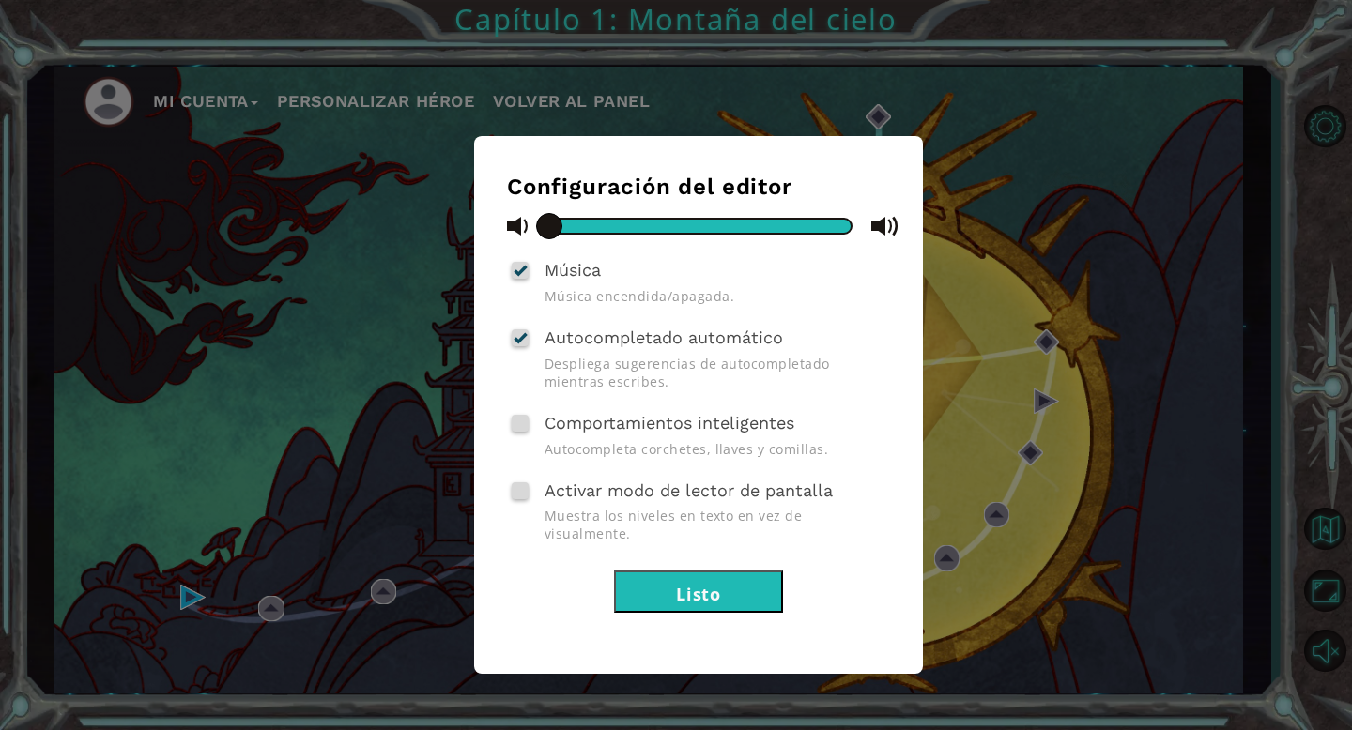
click at [552, 420] on font "Comportamientos inteligentes" at bounding box center [669, 423] width 250 height 20
click at [0, 0] on input "Comportamientos inteligentes" at bounding box center [0, 0] width 0 height 0
click at [661, 587] on button "Listo" at bounding box center [698, 592] width 169 height 42
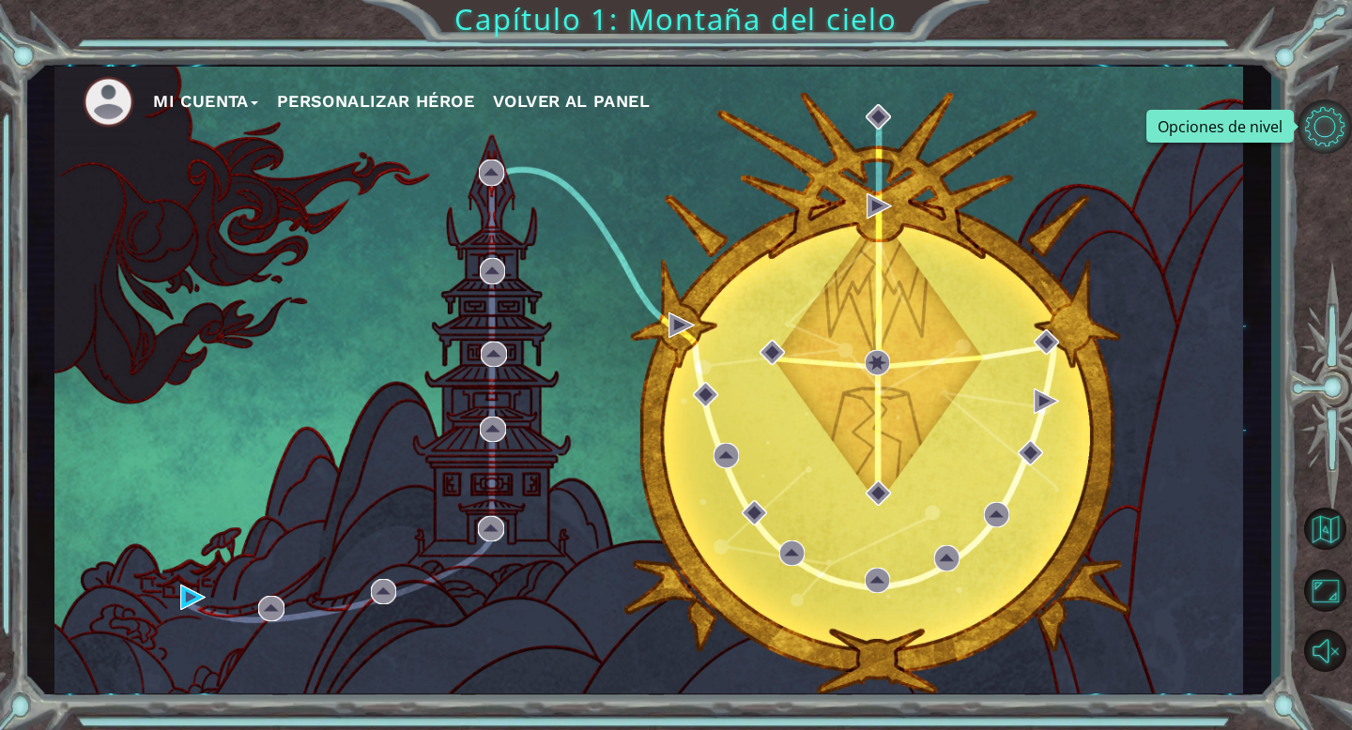
click at [1307, 124] on button "Opciones de nivel" at bounding box center [1324, 126] width 54 height 54
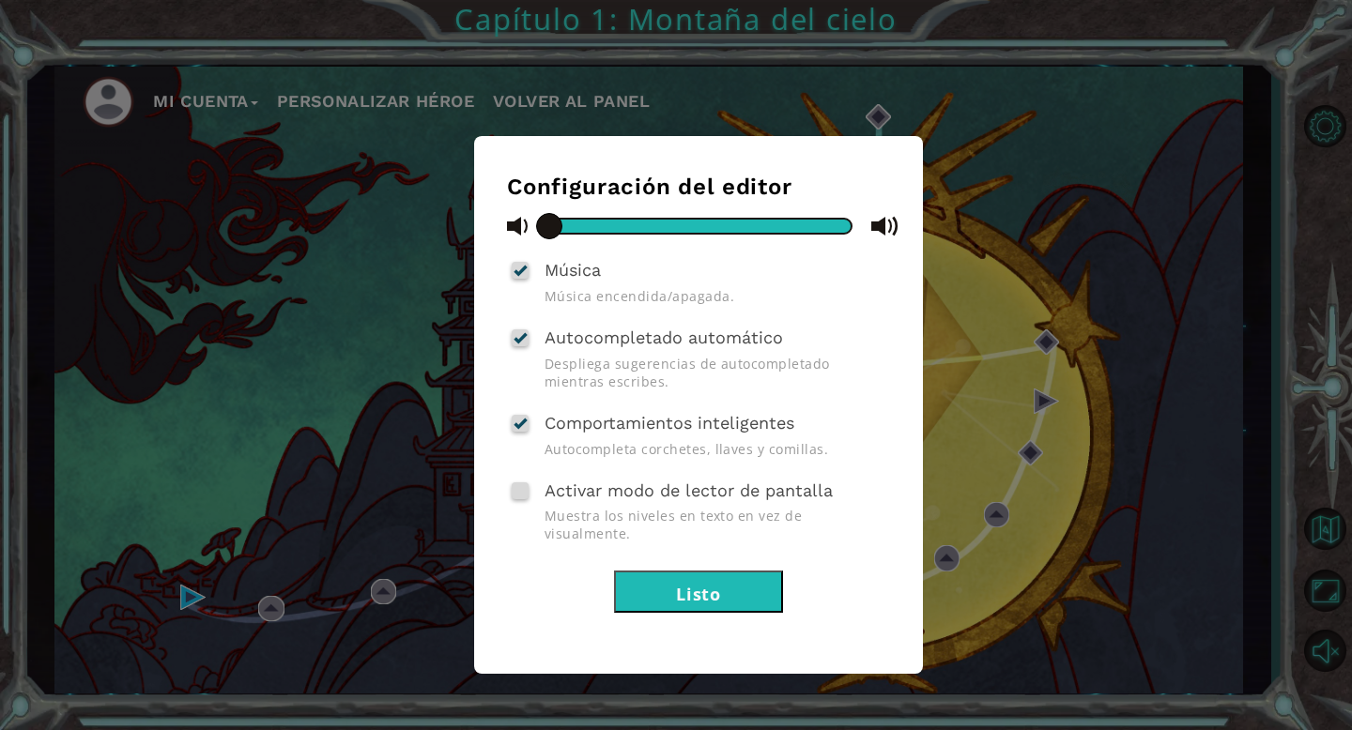
click at [517, 419] on div at bounding box center [519, 423] width 13 height 15
click at [0, 0] on input "Comportamientos inteligentes" at bounding box center [0, 0] width 0 height 0
click at [708, 583] on font "Listo" at bounding box center [698, 594] width 45 height 23
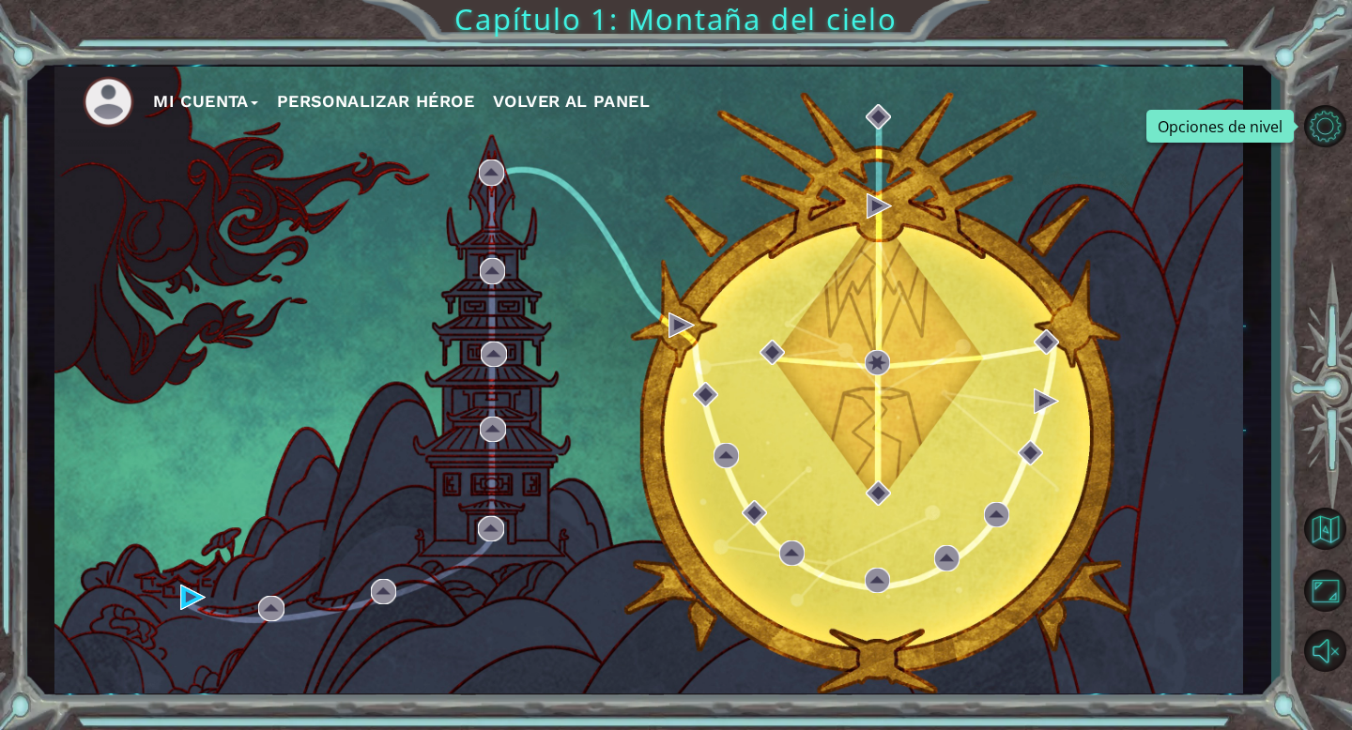
click at [619, 112] on button "Volver al panel" at bounding box center [571, 101] width 157 height 28
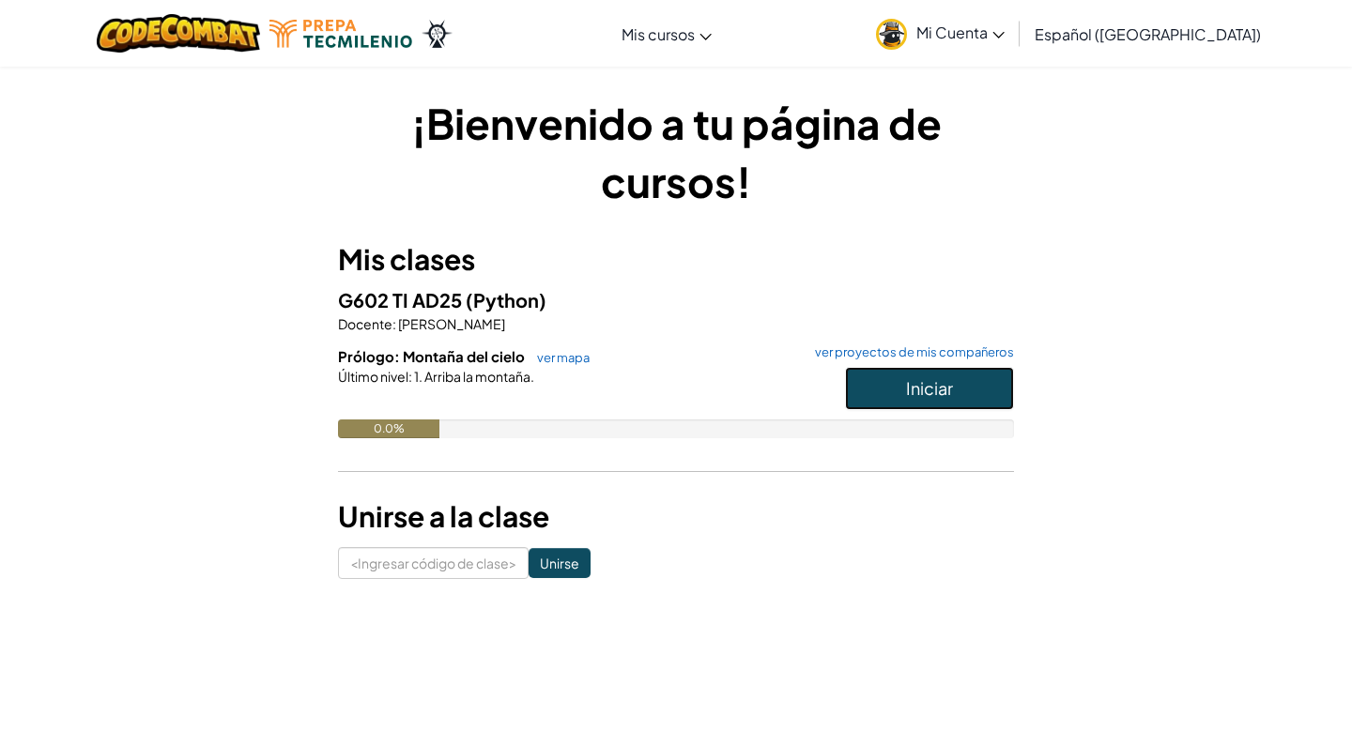
click at [901, 402] on button "Iniciar" at bounding box center [929, 388] width 169 height 43
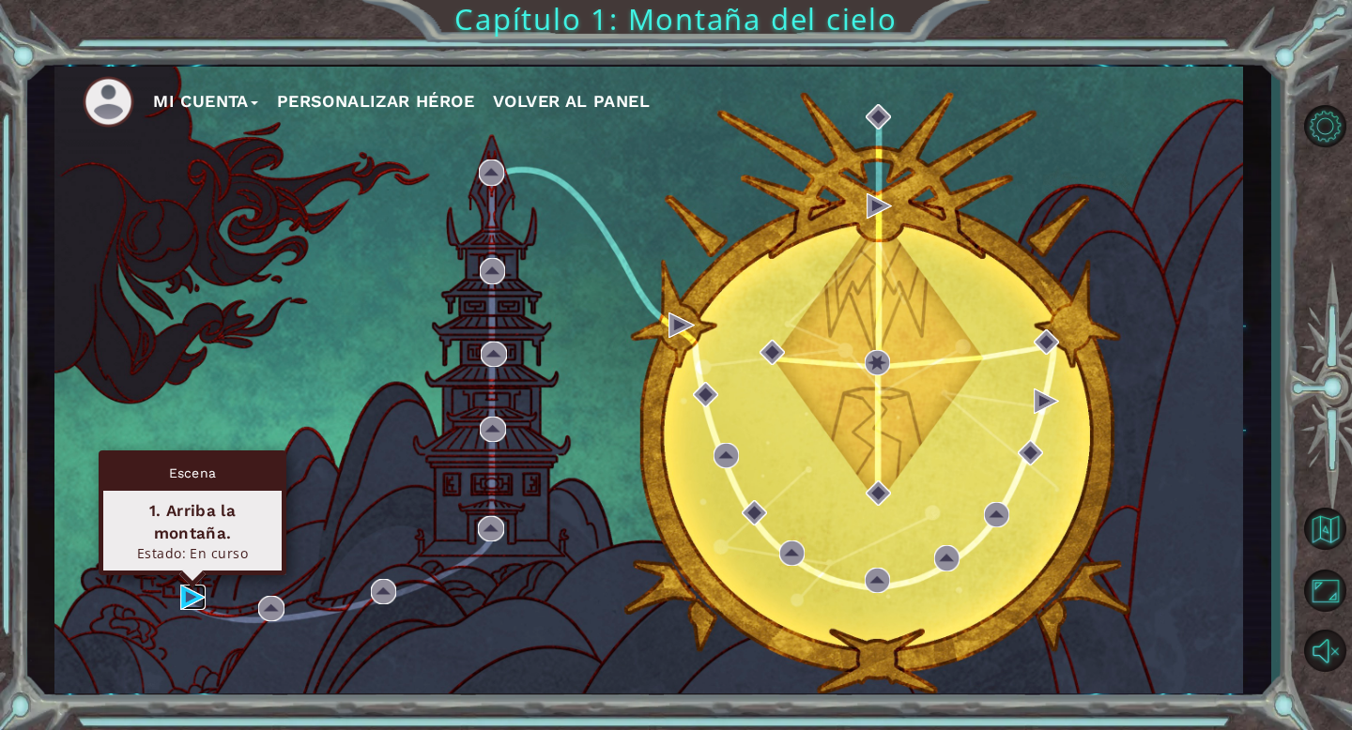
click at [186, 603] on img at bounding box center [192, 597] width 25 height 25
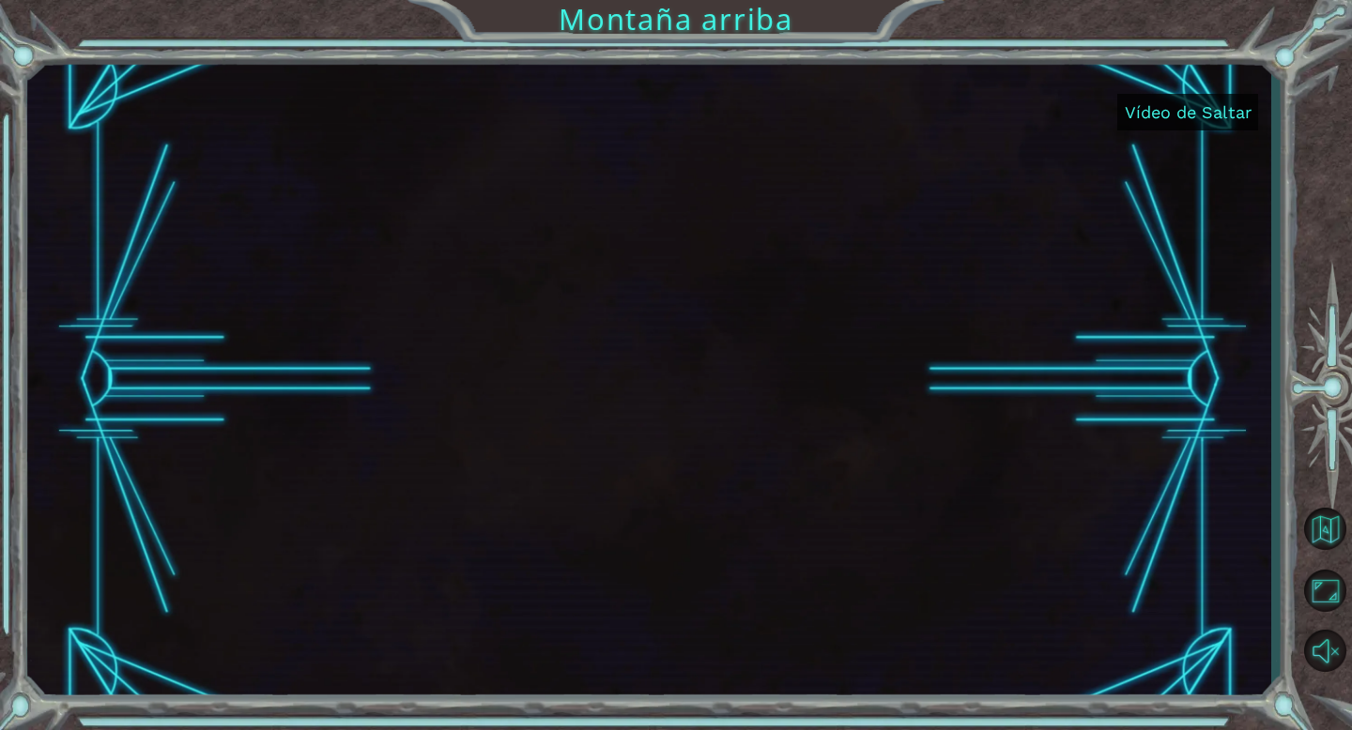
click at [1191, 117] on font "Vídeo de Saltar" at bounding box center [1187, 112] width 127 height 20
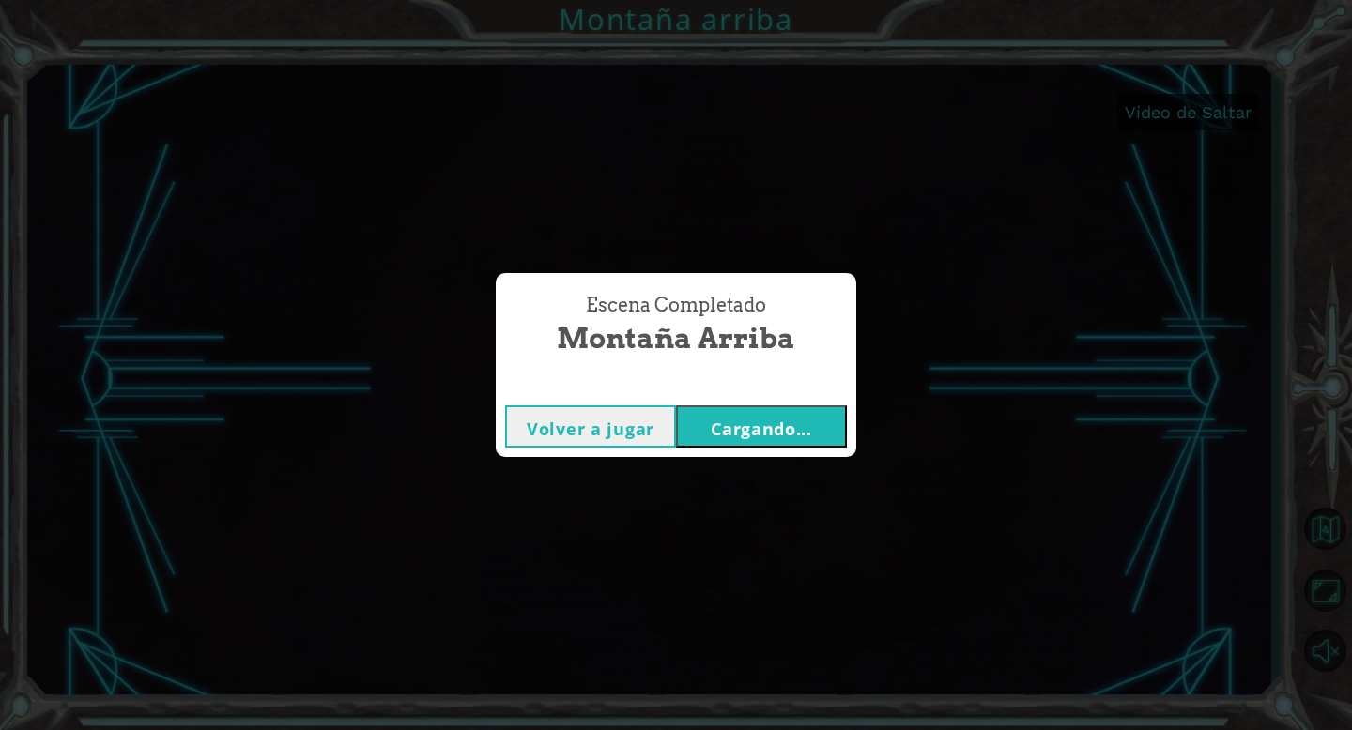
click at [810, 427] on font "Cargando..." at bounding box center [761, 429] width 101 height 23
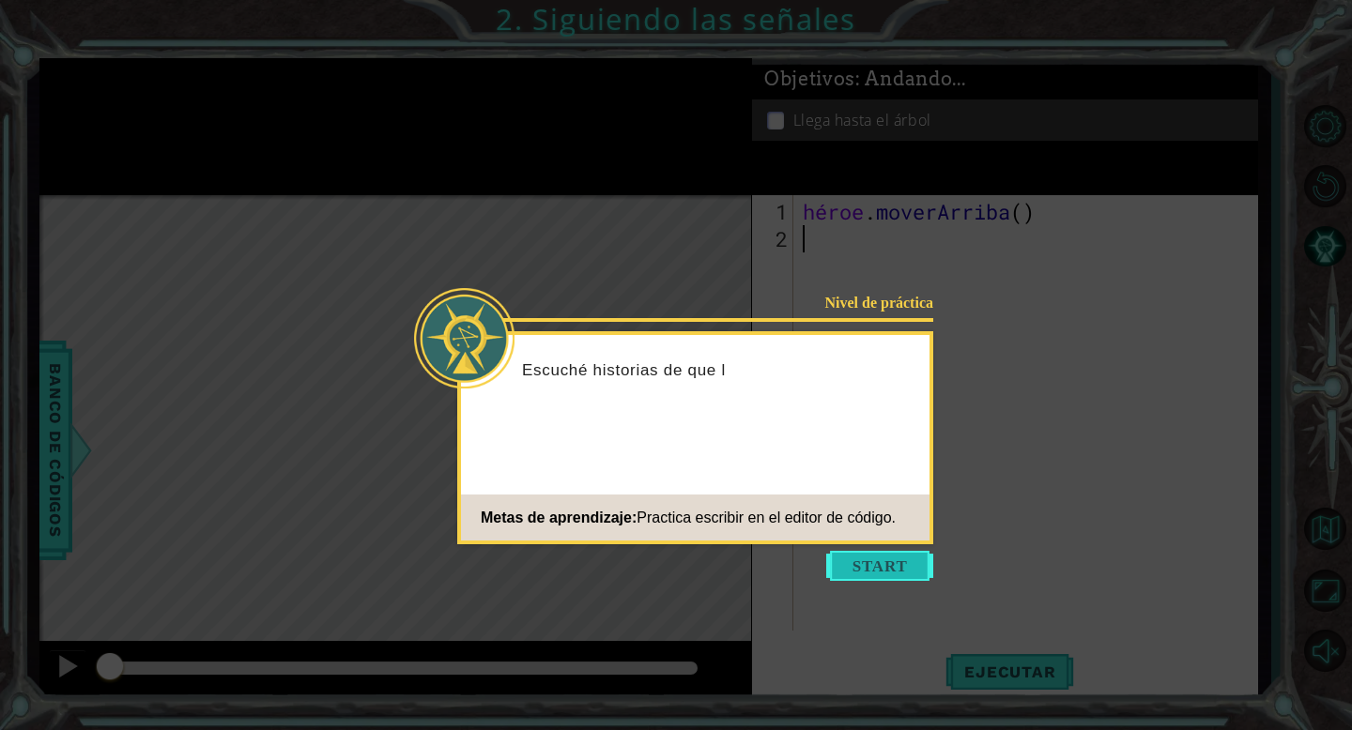
click at [866, 563] on button "Comenzar" at bounding box center [879, 566] width 107 height 30
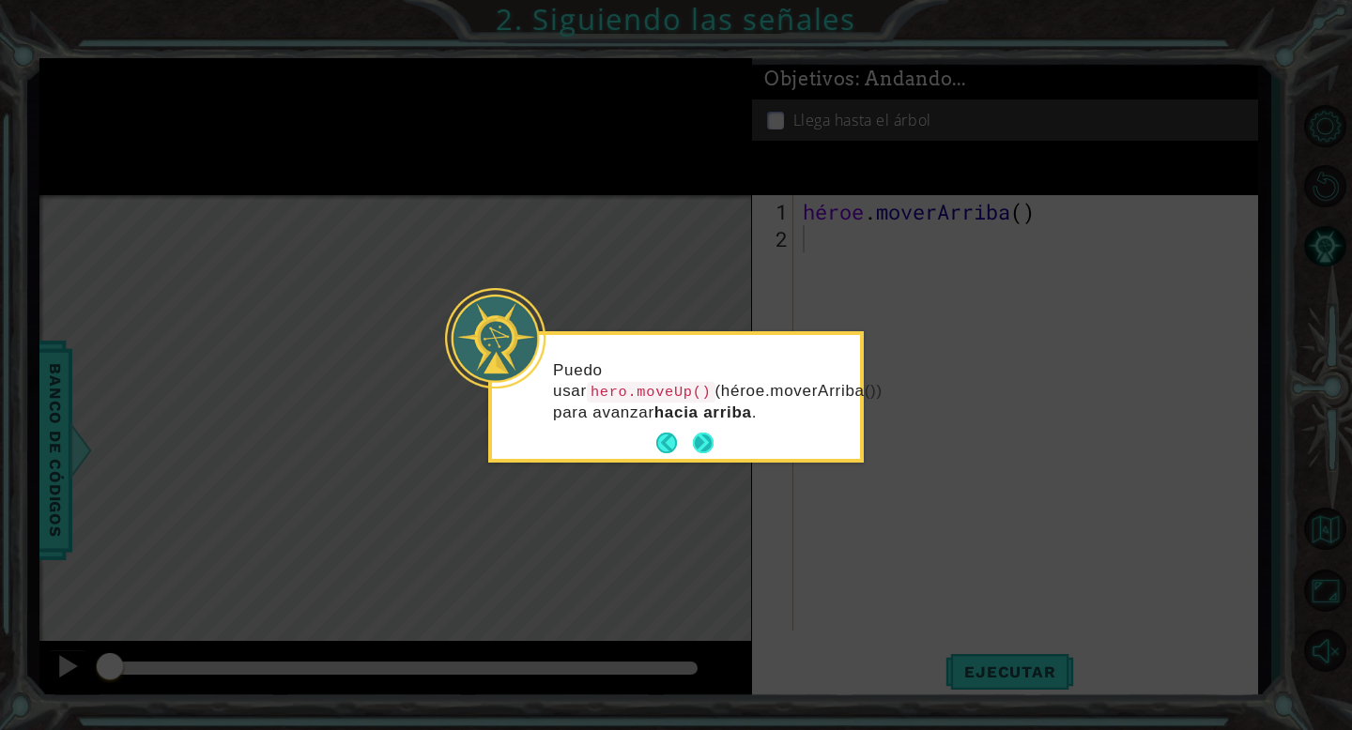
click at [703, 440] on button "Próximo" at bounding box center [703, 443] width 21 height 21
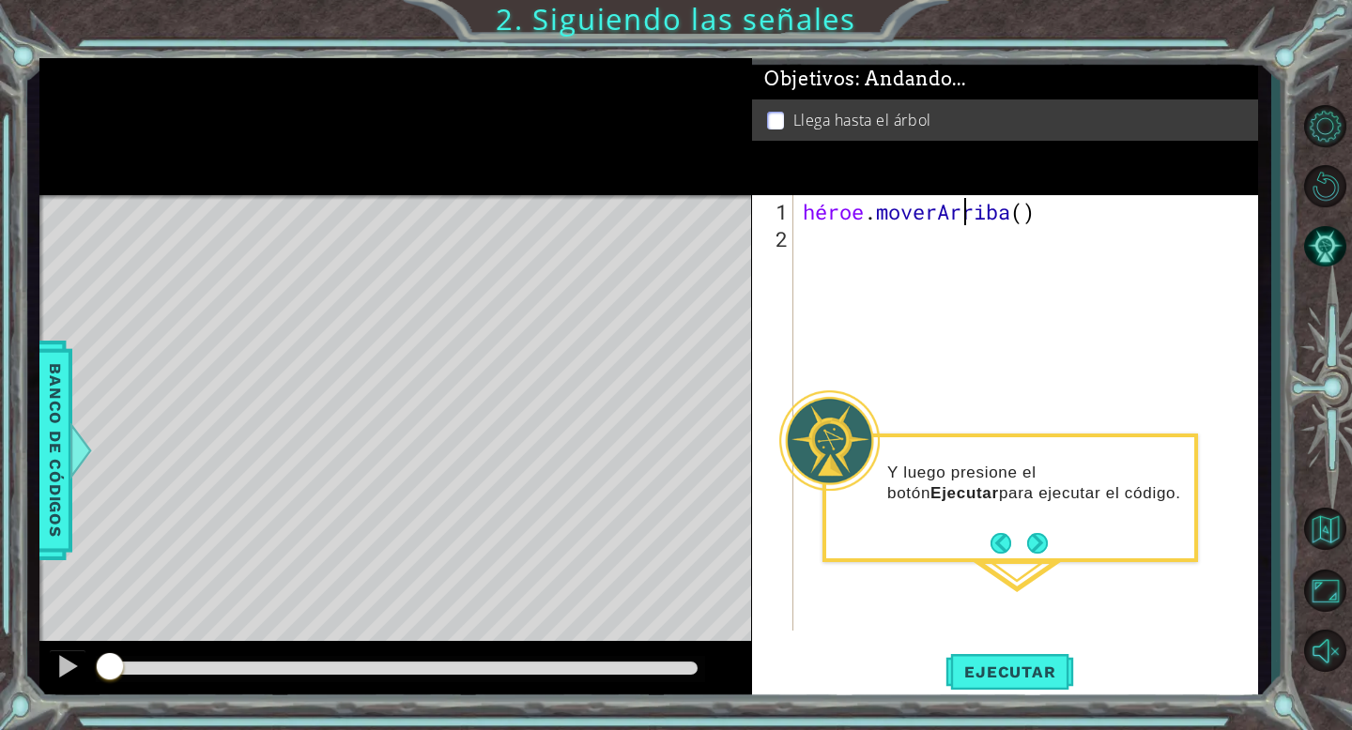
click at [1067, 212] on div "héroe . [GEOGRAPHIC_DATA] ( )" at bounding box center [1031, 443] width 464 height 490
type textarea "hero.moveUp()"
click at [1078, 206] on div "héroe . [GEOGRAPHIC_DATA] ( )" at bounding box center [1031, 443] width 464 height 490
click at [1097, 212] on div "héroe . [GEOGRAPHIC_DATA] ( )" at bounding box center [1031, 443] width 464 height 490
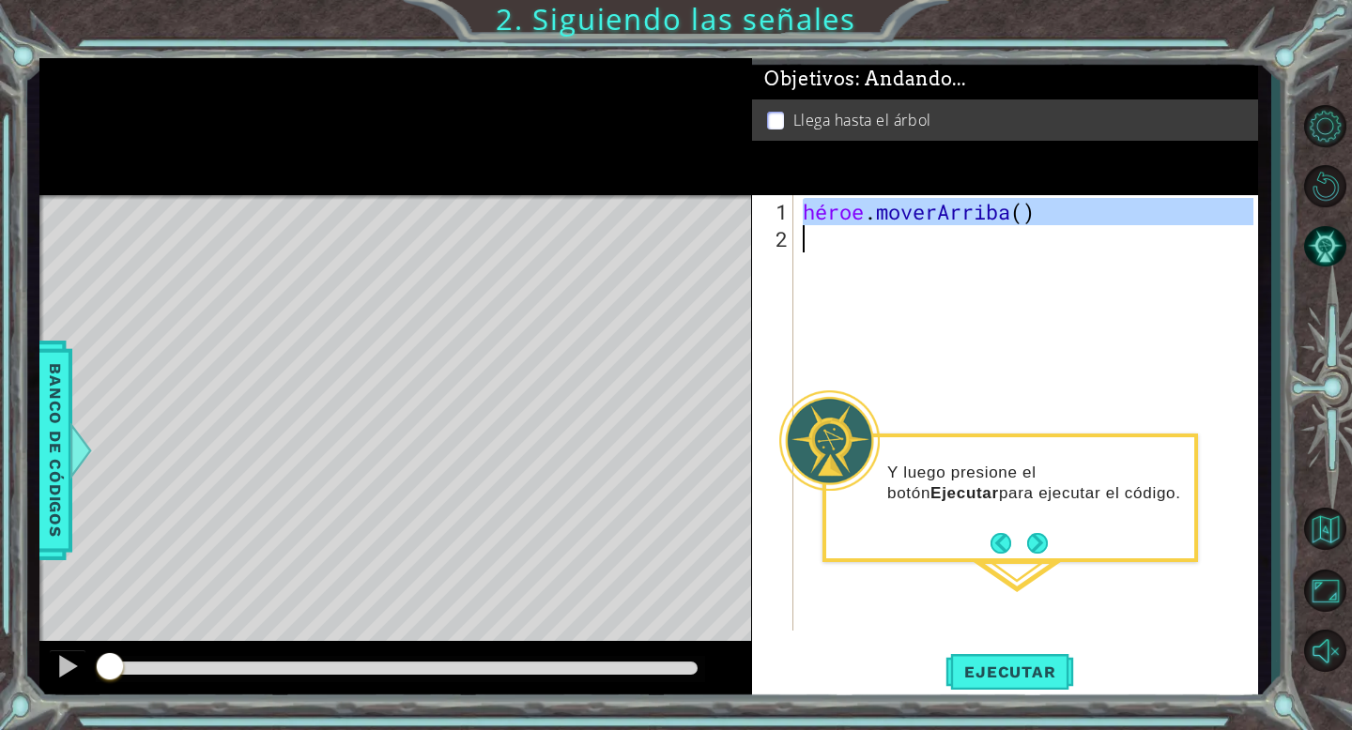
drag, startPoint x: 805, startPoint y: 207, endPoint x: 1098, endPoint y: 229, distance: 293.6
click at [1098, 229] on div "héroe . [GEOGRAPHIC_DATA] ( )" at bounding box center [1031, 443] width 464 height 490
type textarea "hero.moveUp()"
click at [976, 256] on div "héroe . [GEOGRAPHIC_DATA] ( )" at bounding box center [1031, 443] width 464 height 490
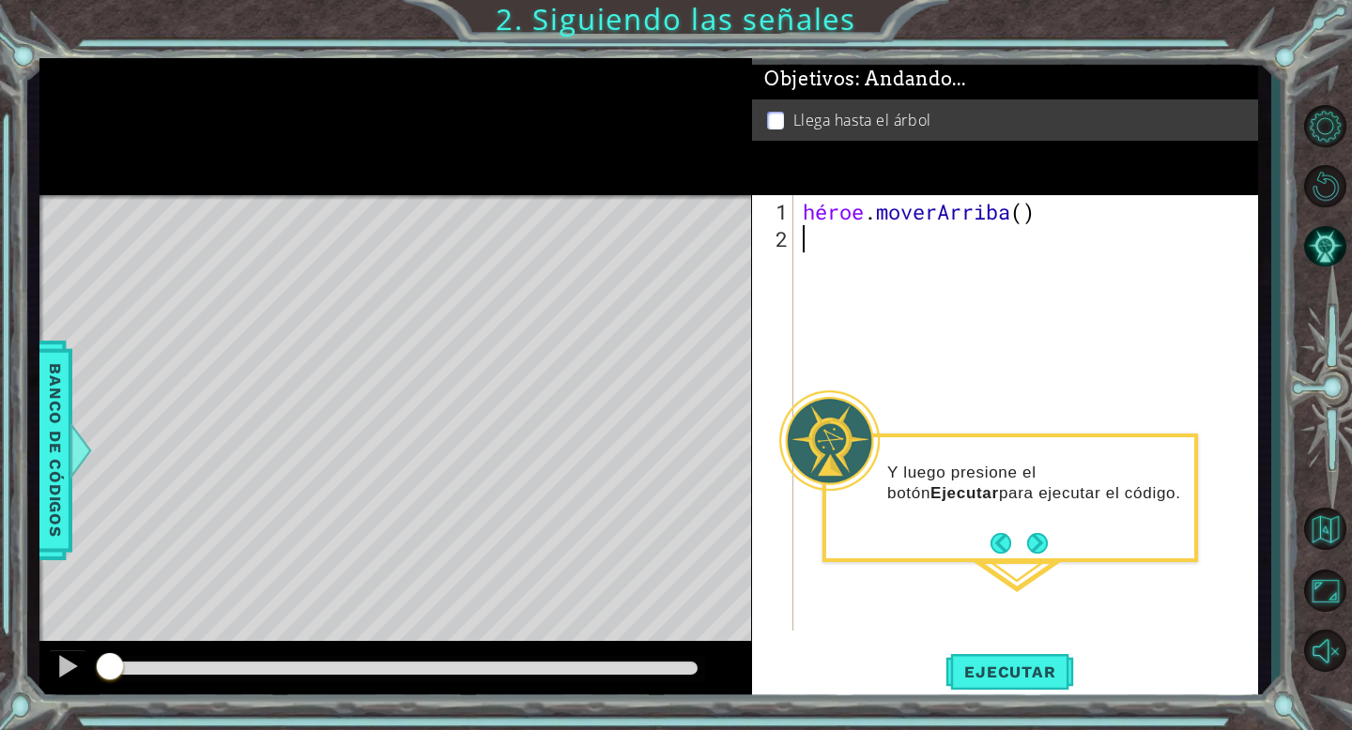
paste textarea "hero.moveUp()"
click at [1071, 241] on div "héroe . [PERSON_NAME] ( ) héroe . [GEOGRAPHIC_DATA] ( )" at bounding box center [1031, 443] width 464 height 490
type textarea "hero.moveUp()"
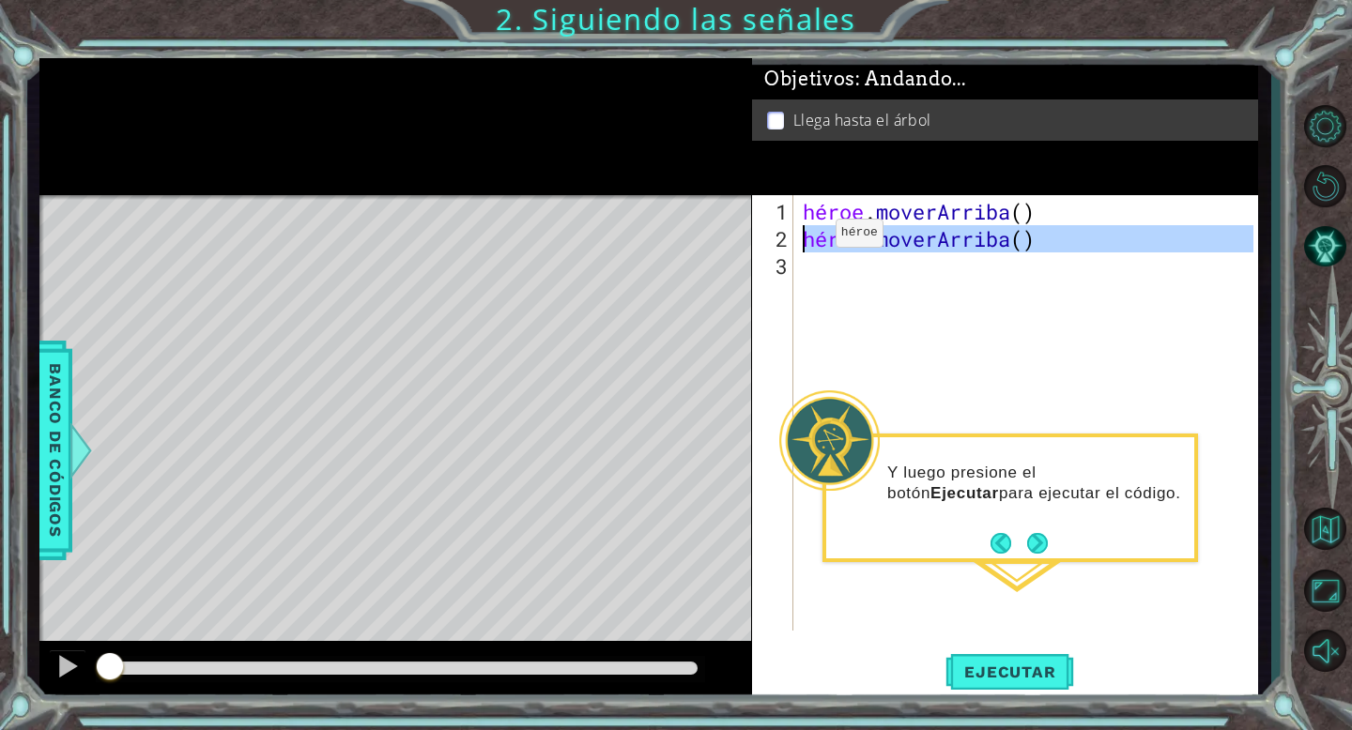
drag, startPoint x: 1115, startPoint y: 262, endPoint x: 751, endPoint y: 239, distance: 364.9
click at [752, 239] on div "1 2 3 héroe . [PERSON_NAME] ( ) héroe . moverArriba ( ) [DEMOGRAPHIC_DATA] XXXX…" at bounding box center [1002, 413] width 501 height 436
type textarea "hero.moveUp()"
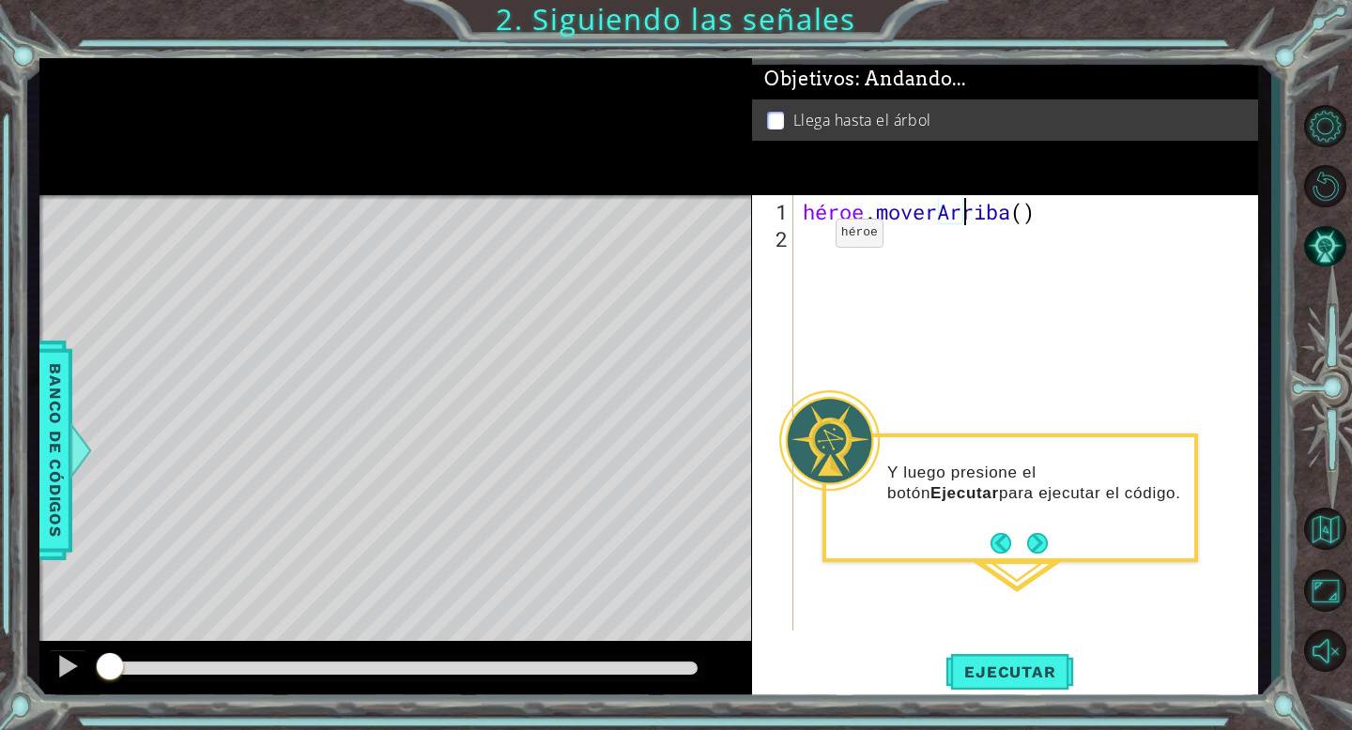
type textarea "hero.moveUp("
click at [1101, 210] on div "héroe . [GEOGRAPHIC_DATA] (" at bounding box center [1031, 443] width 464 height 490
type textarea "hero.moveUp("
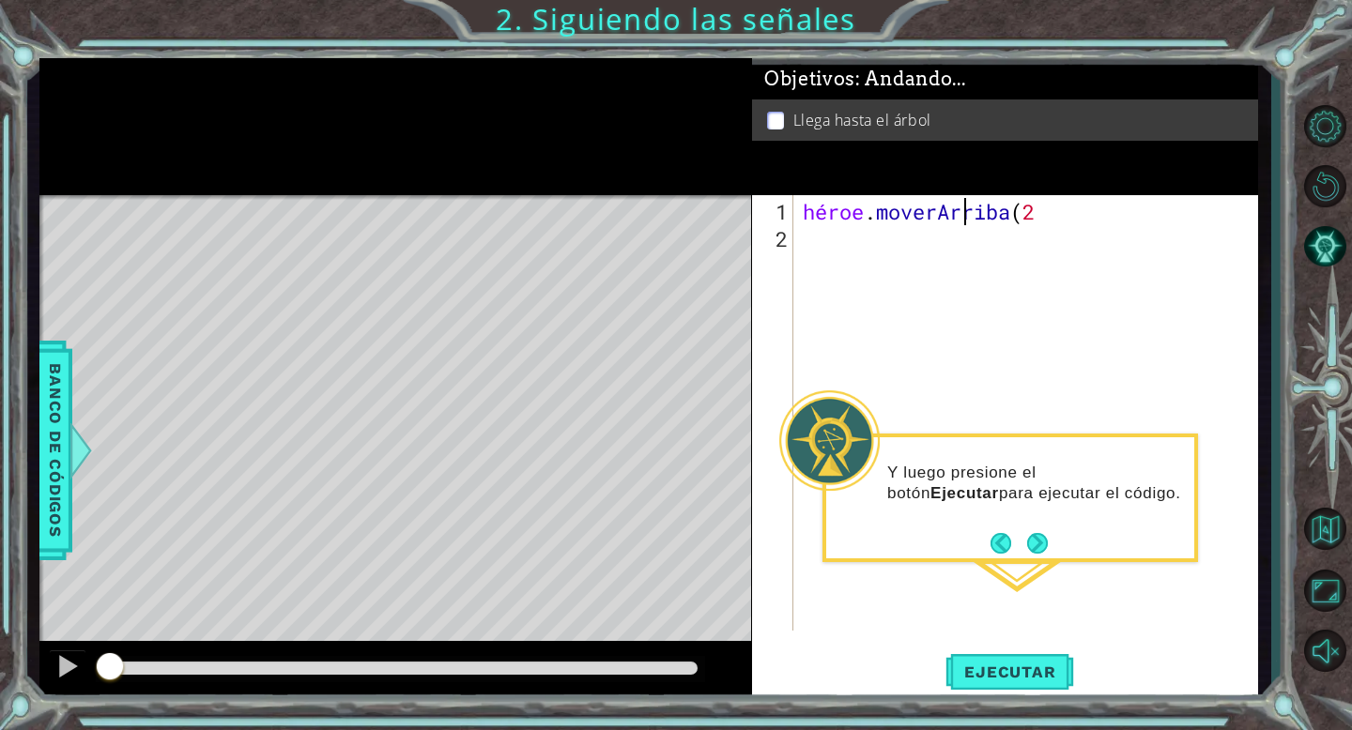
type textarea "hero.moveUp(2)"
click at [1067, 252] on div "héroe . [GEOGRAPHIC_DATA] ( 2 )" at bounding box center [1031, 443] width 464 height 490
click at [989, 667] on span "Ejecutar" at bounding box center [1009, 672] width 129 height 19
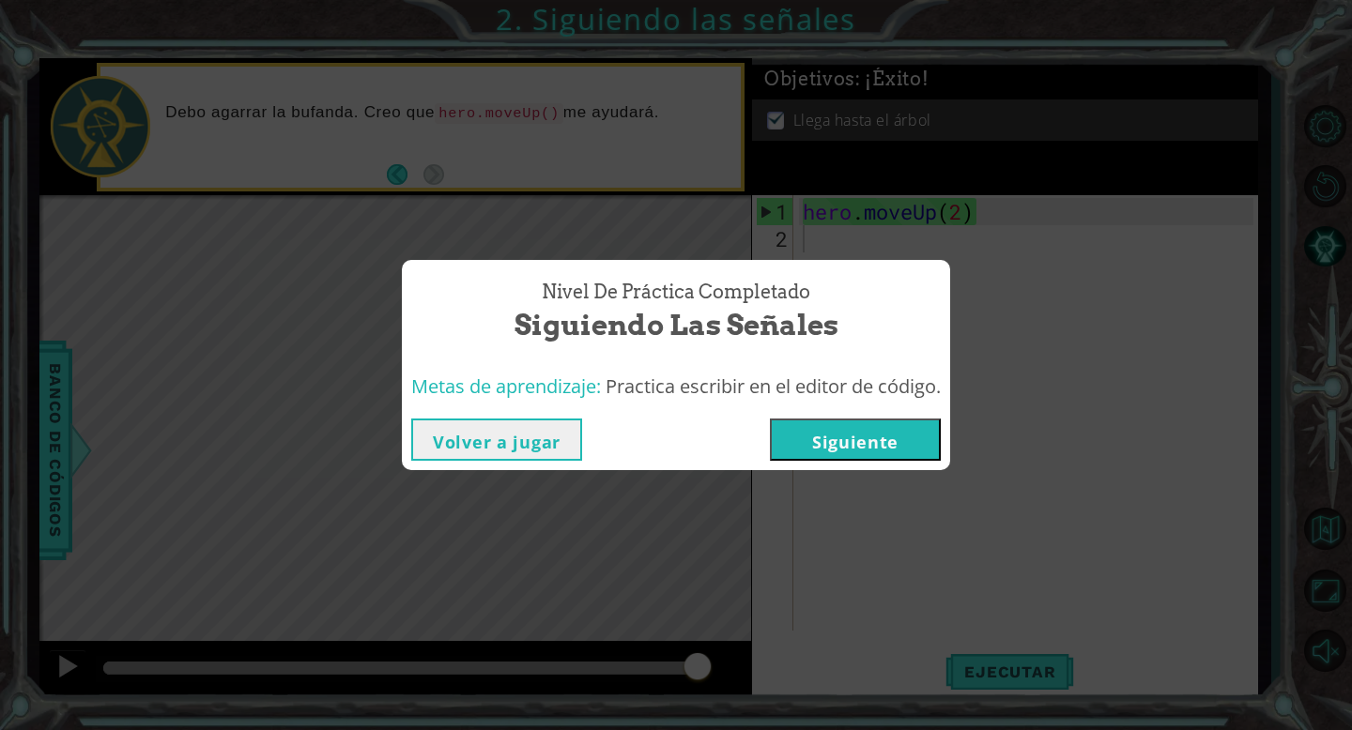
click at [966, 312] on div "Nivel de práctica Completado Siguiendo las señales Metas de aprendizaje: Practi…" at bounding box center [676, 365] width 1352 height 730
click at [668, 161] on div "Nivel de práctica Completado Siguiendo las señales Metas de aprendizaje: Practi…" at bounding box center [676, 365] width 1352 height 730
click at [836, 442] on button "Siguiente" at bounding box center [855, 440] width 171 height 42
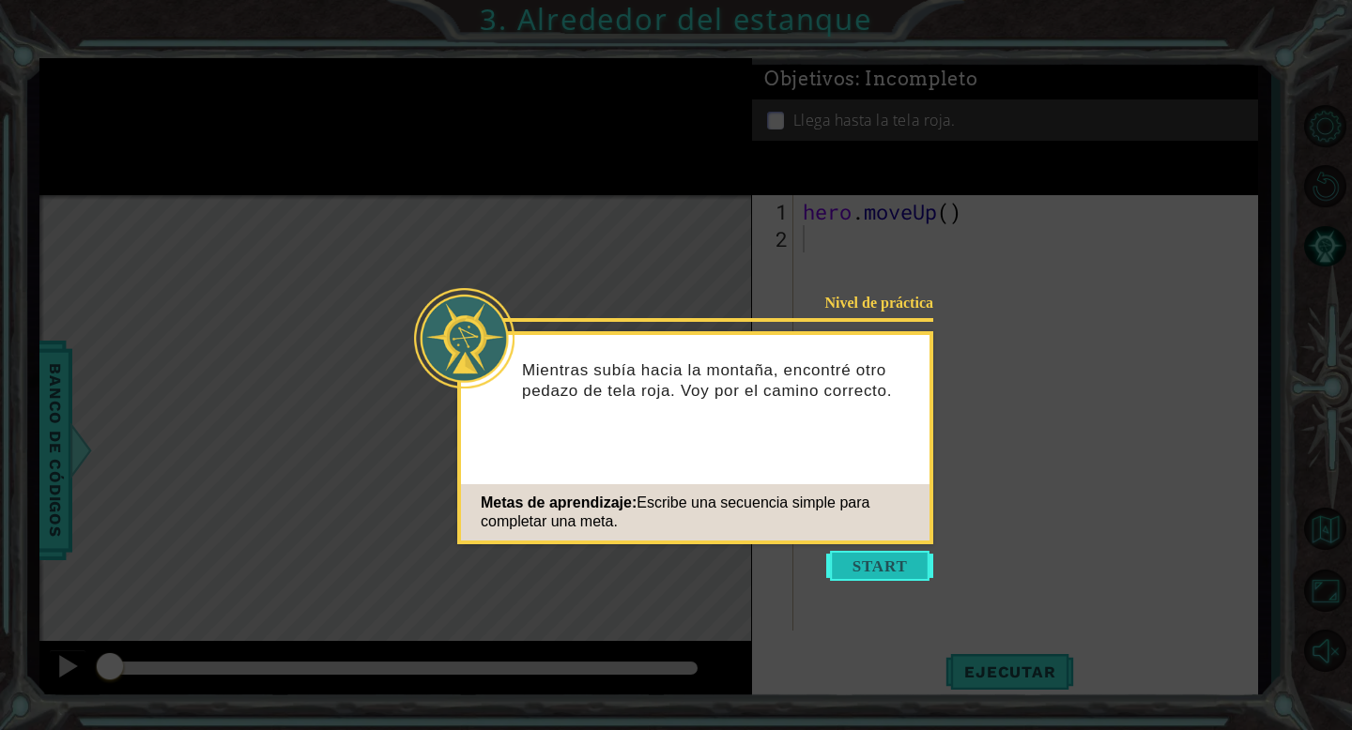
click at [900, 579] on button "Start" at bounding box center [879, 566] width 107 height 30
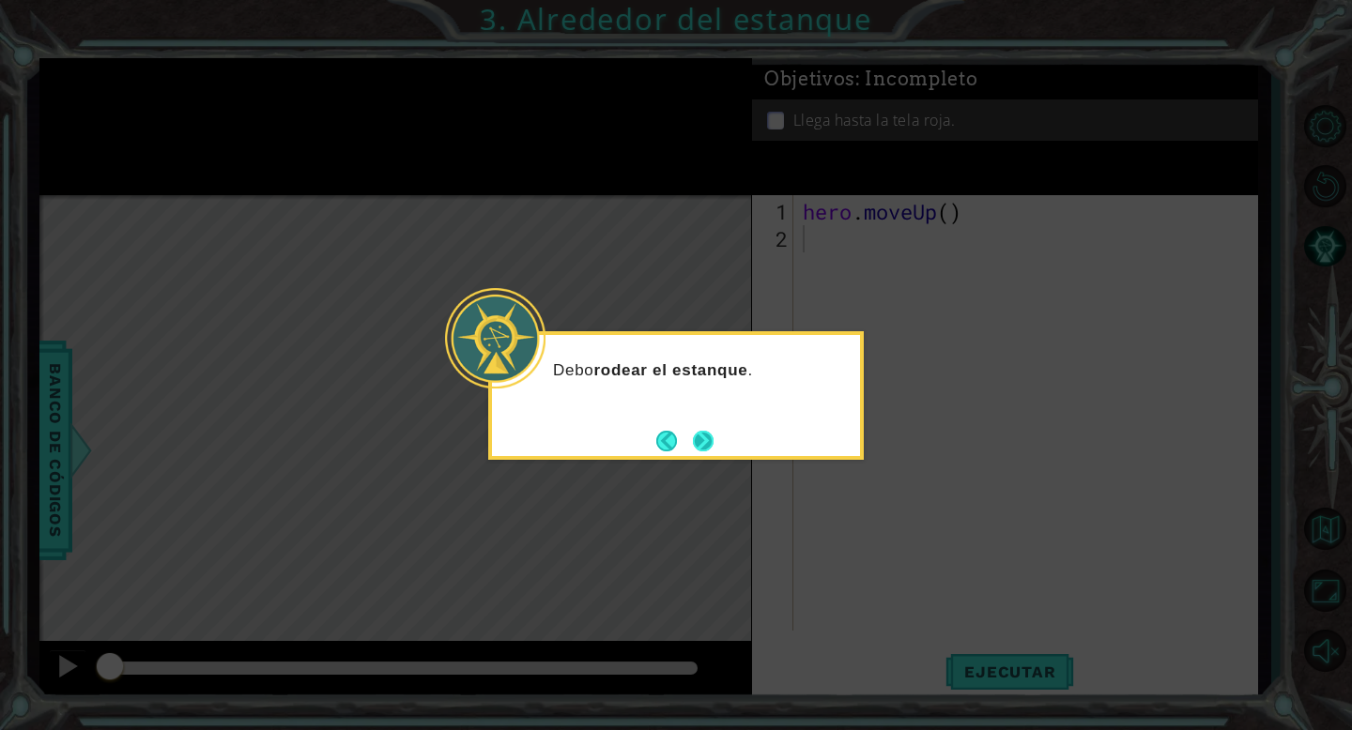
click at [706, 435] on button "Next" at bounding box center [703, 441] width 21 height 21
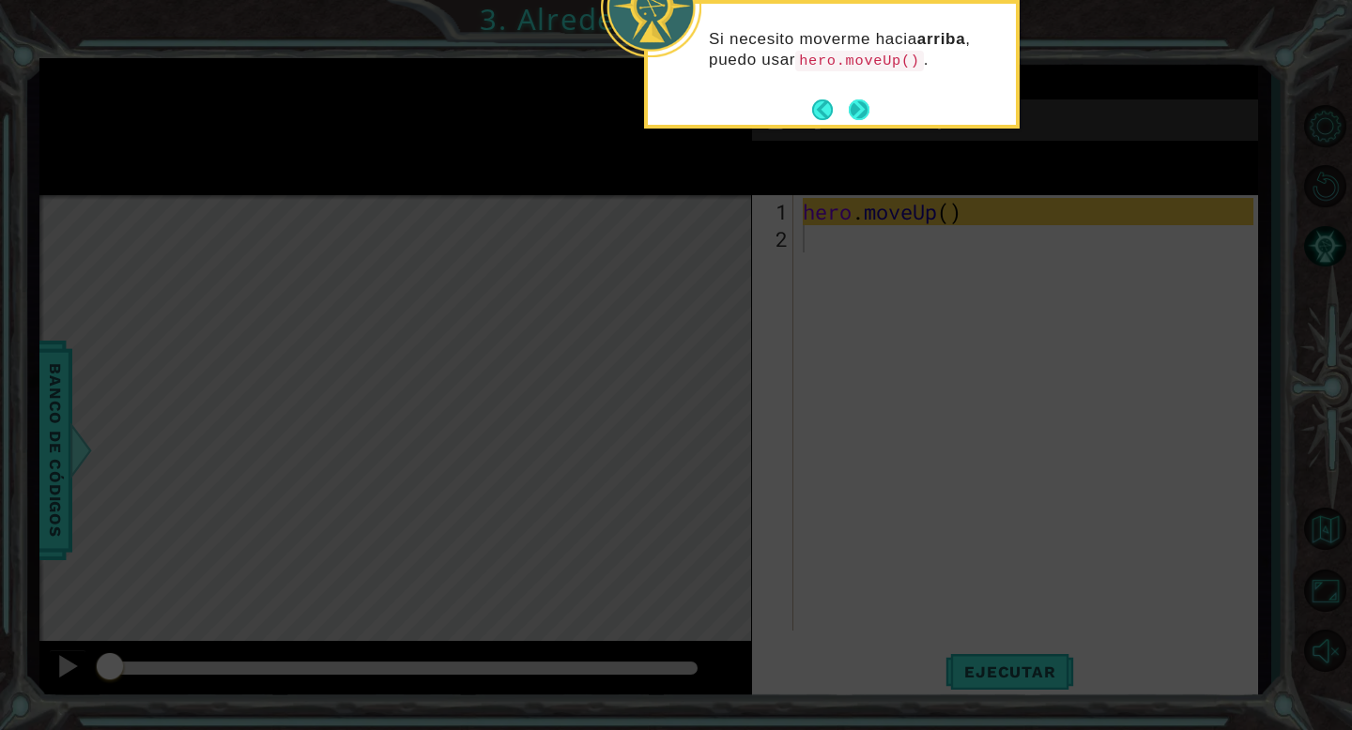
click at [857, 104] on button "Next" at bounding box center [858, 109] width 21 height 21
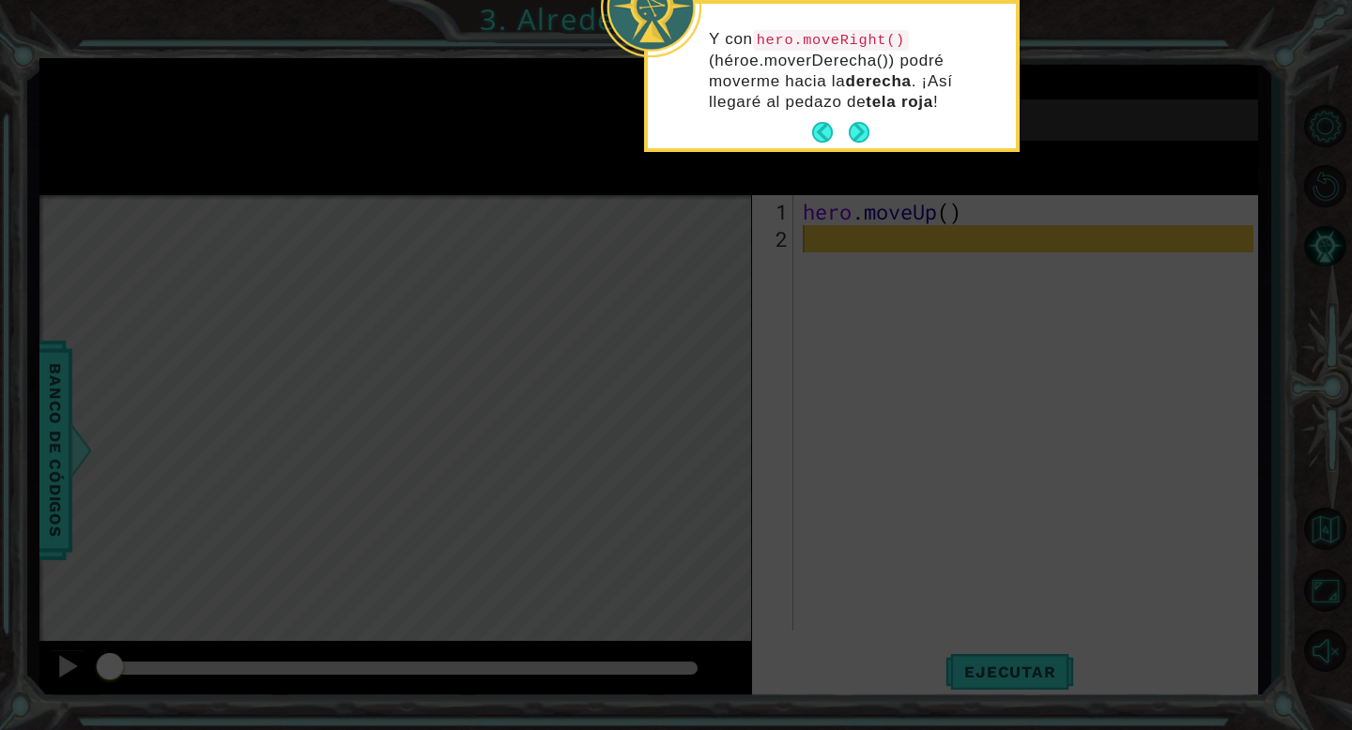
click at [855, 118] on footer at bounding box center [840, 132] width 57 height 28
click at [855, 138] on button "Next" at bounding box center [858, 132] width 21 height 21
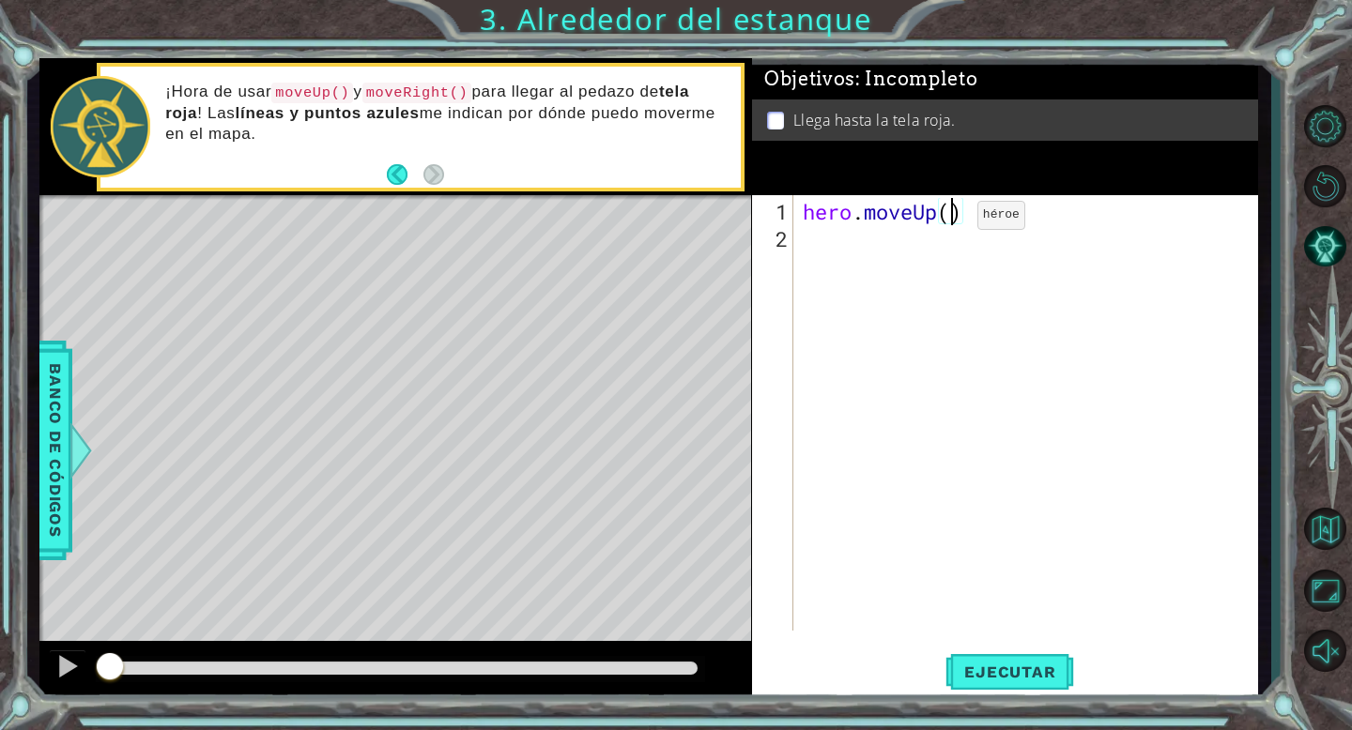
click at [948, 222] on div "hero . moveUp ( )" at bounding box center [1031, 443] width 464 height 490
type textarea "hero.moveUp(2)"
click at [971, 680] on span "Ejecutar" at bounding box center [1009, 672] width 129 height 19
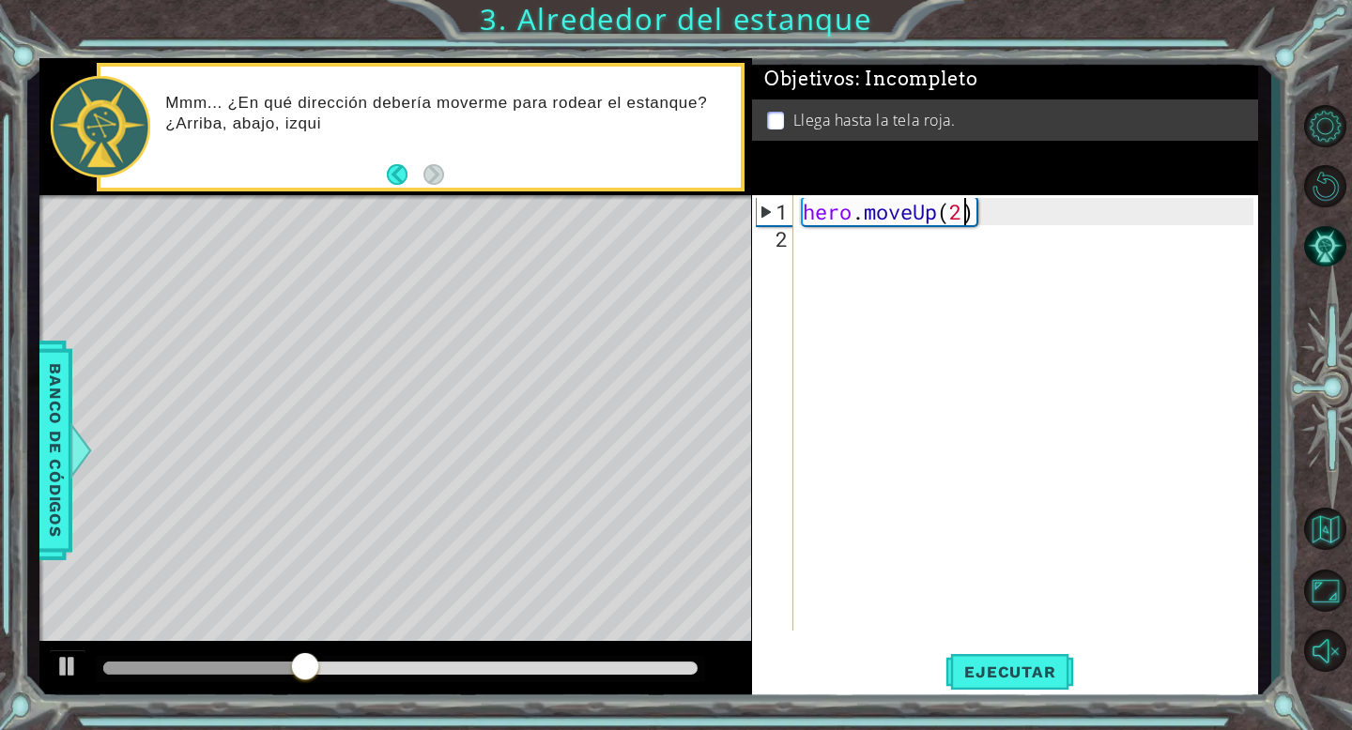
click at [841, 250] on div "hero . moveUp ( 2 )" at bounding box center [1031, 443] width 464 height 490
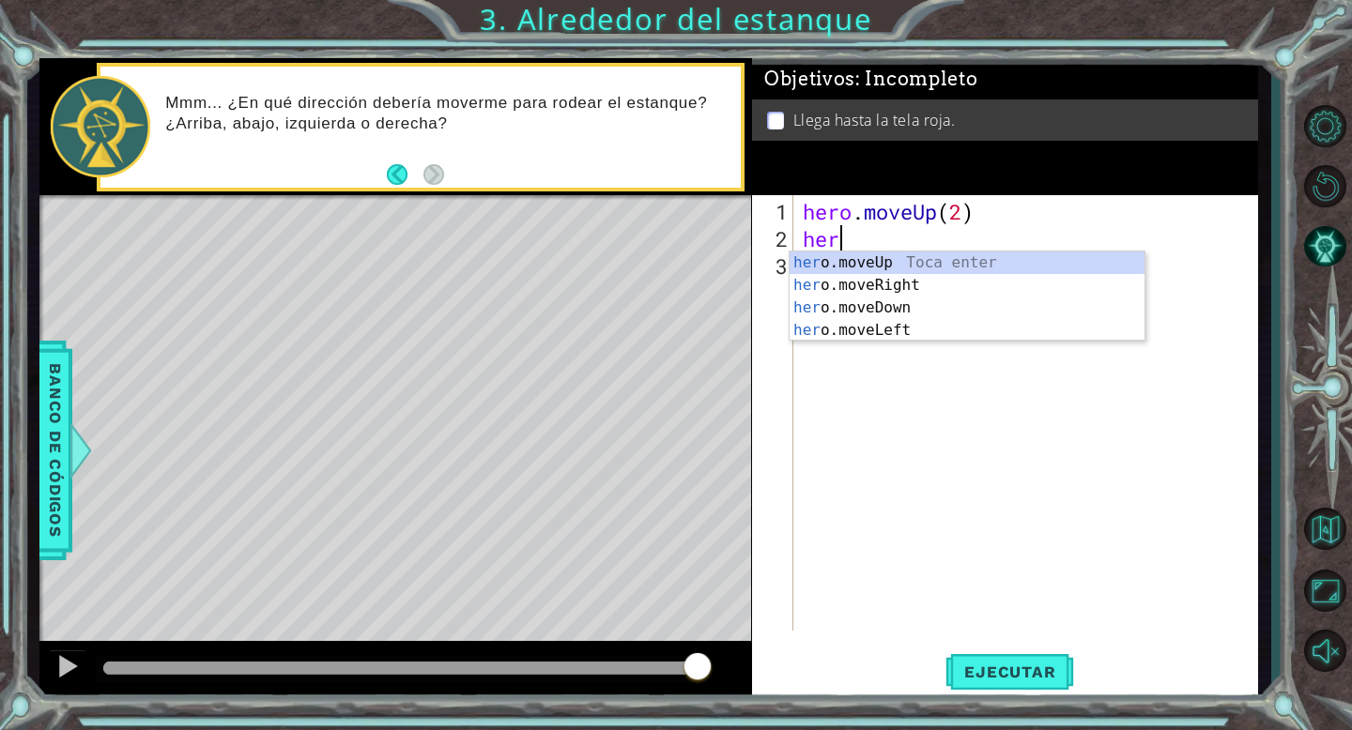
scroll to position [0, 1]
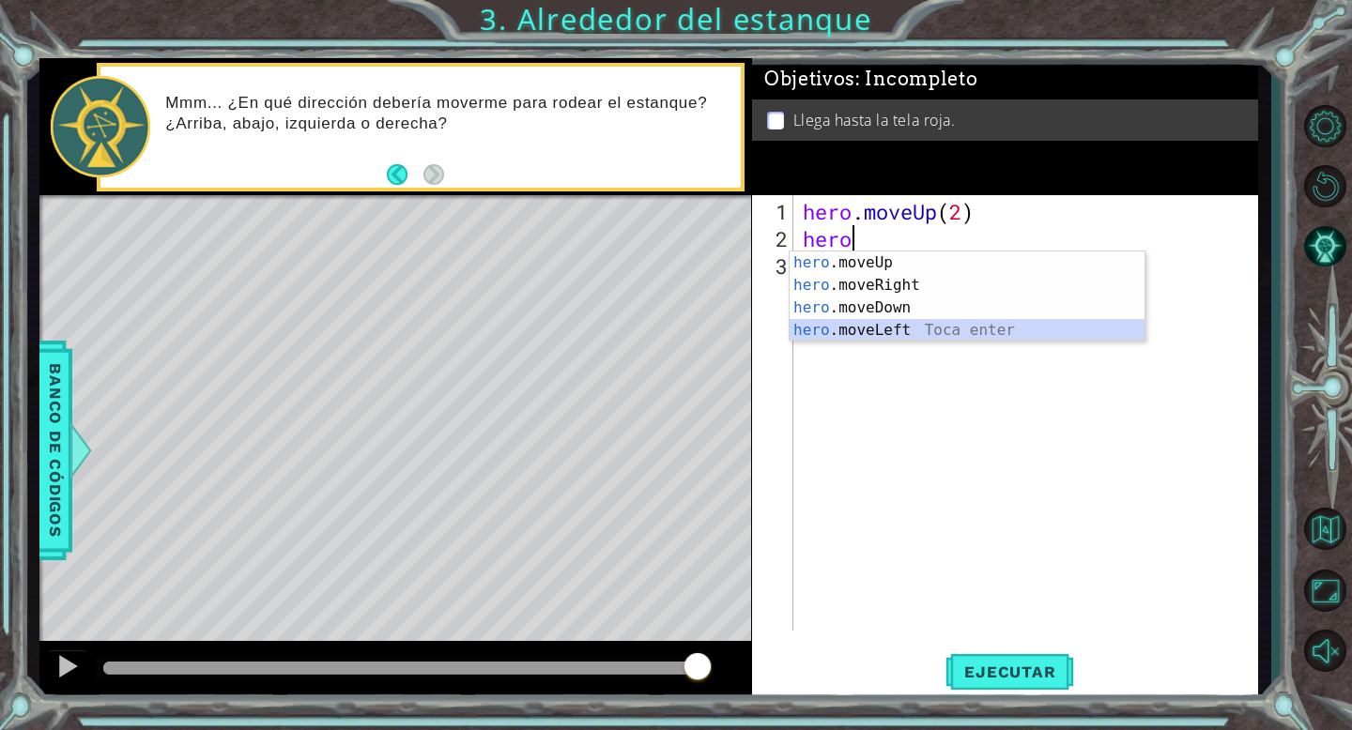
click at [894, 328] on div "hero .moveUp Toca enter hero .moveRight Toca enter hero .moveDown Toca enter he…" at bounding box center [966, 319] width 355 height 135
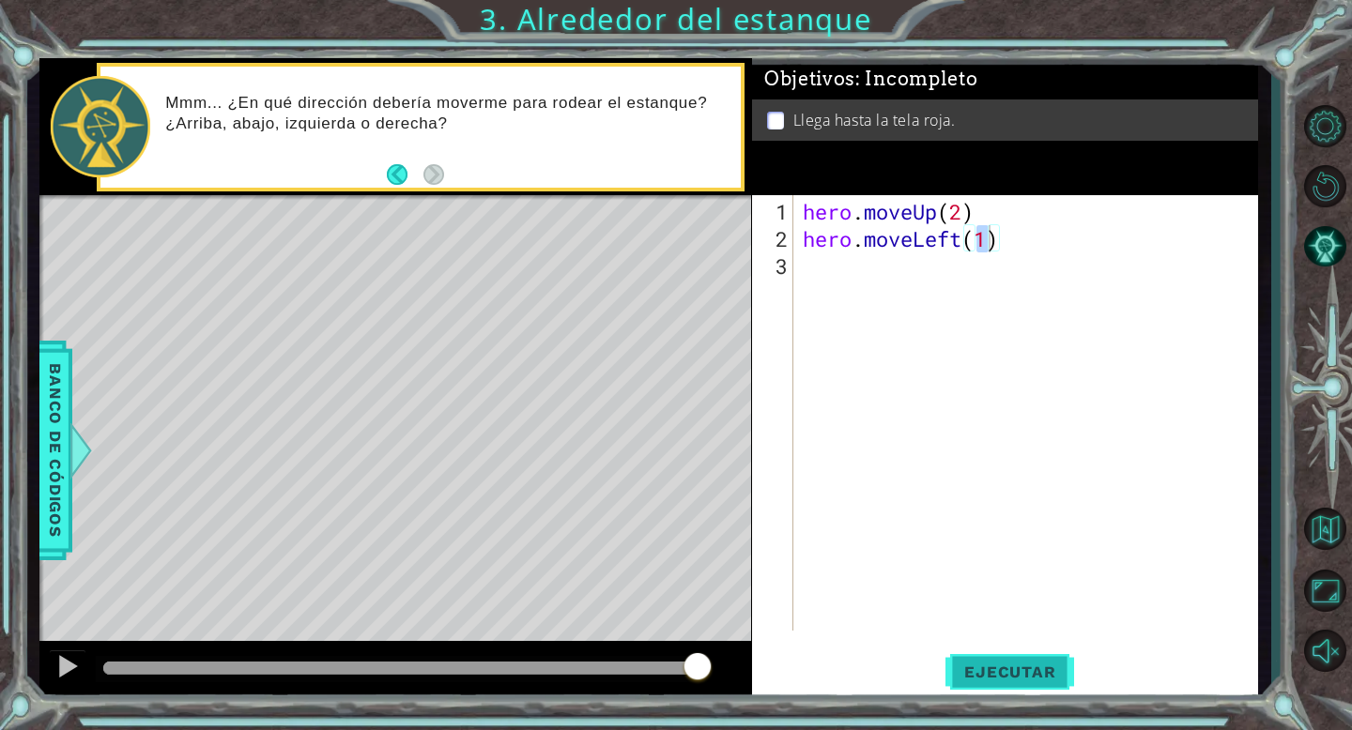
click at [1016, 655] on button "Ejecutar" at bounding box center [1009, 672] width 129 height 51
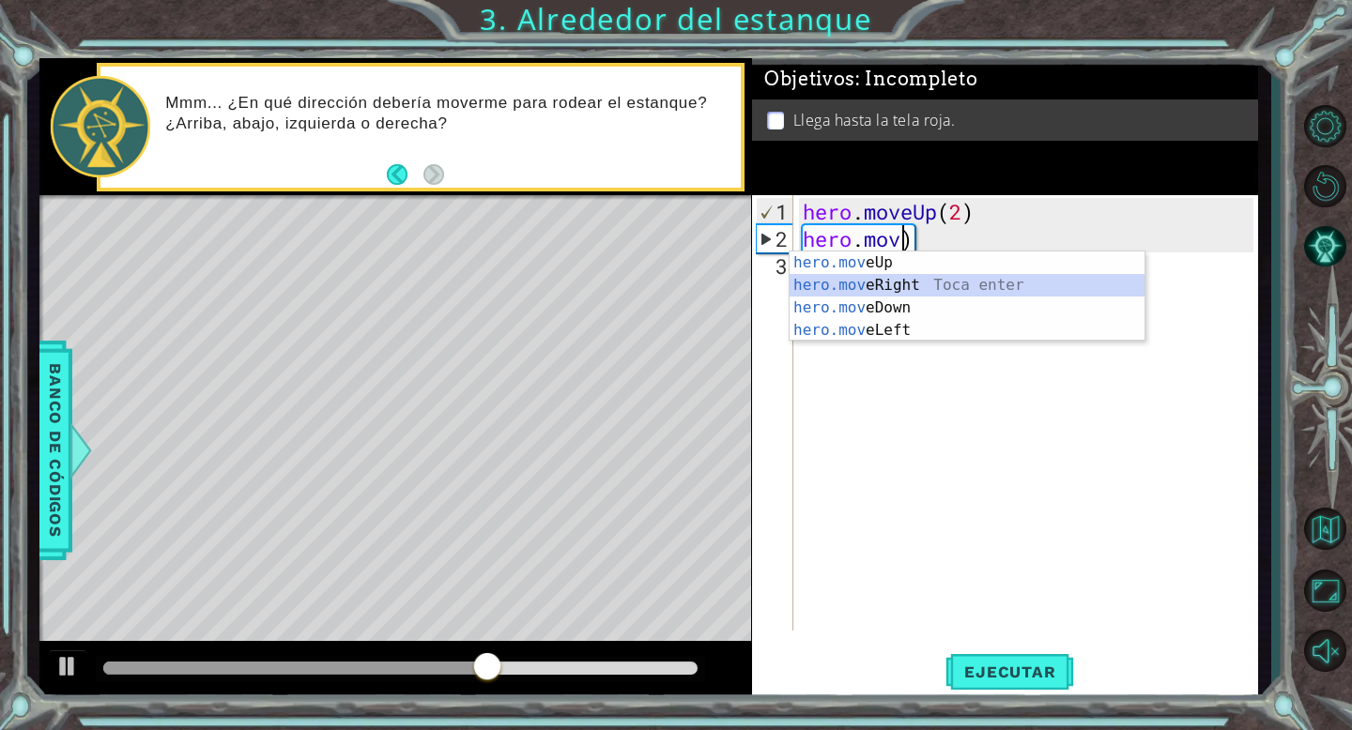
click at [973, 279] on div "hero.mov eUp Toca enter hero.mov eRight Toca enter hero.mov eDown Toca enter he…" at bounding box center [966, 319] width 355 height 135
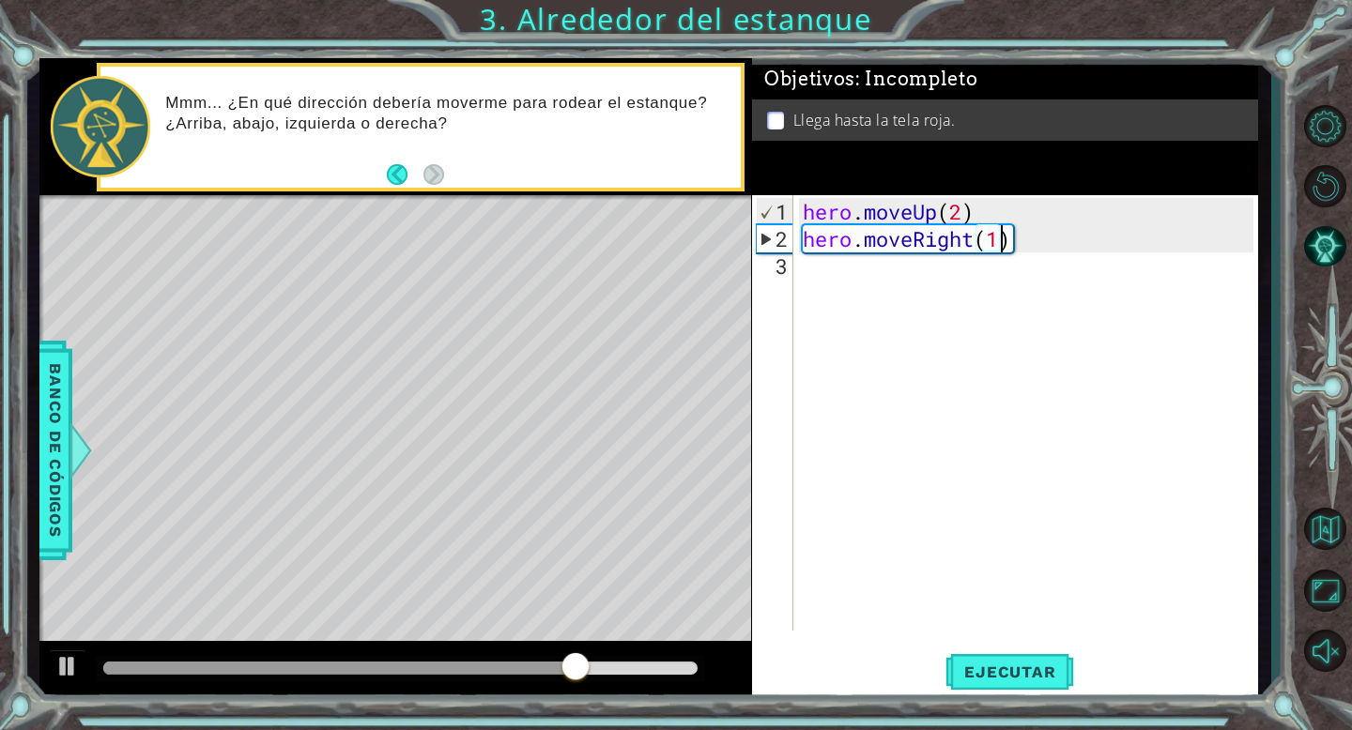
scroll to position [0, 8]
type textarea "hero.moveRight(1)"
click at [1035, 673] on span "Ejecutar" at bounding box center [1009, 672] width 129 height 19
click at [850, 279] on div "hero . moveUp ( 2 ) hero . moveRight ( 1 )" at bounding box center [1031, 443] width 464 height 490
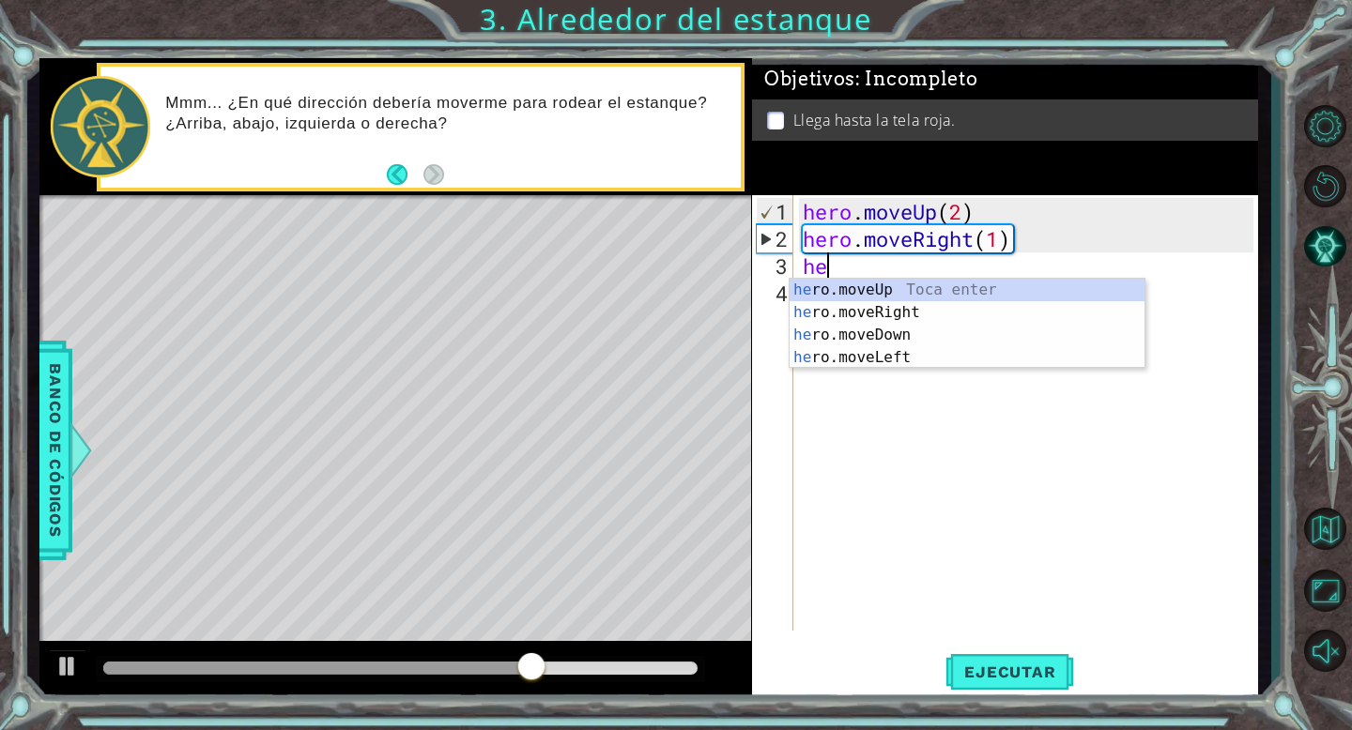
type textarea "her"
click at [925, 295] on div "her o.moveUp Toca enter her o.moveRight Toca enter her o.moveDown Toca enter he…" at bounding box center [966, 346] width 355 height 135
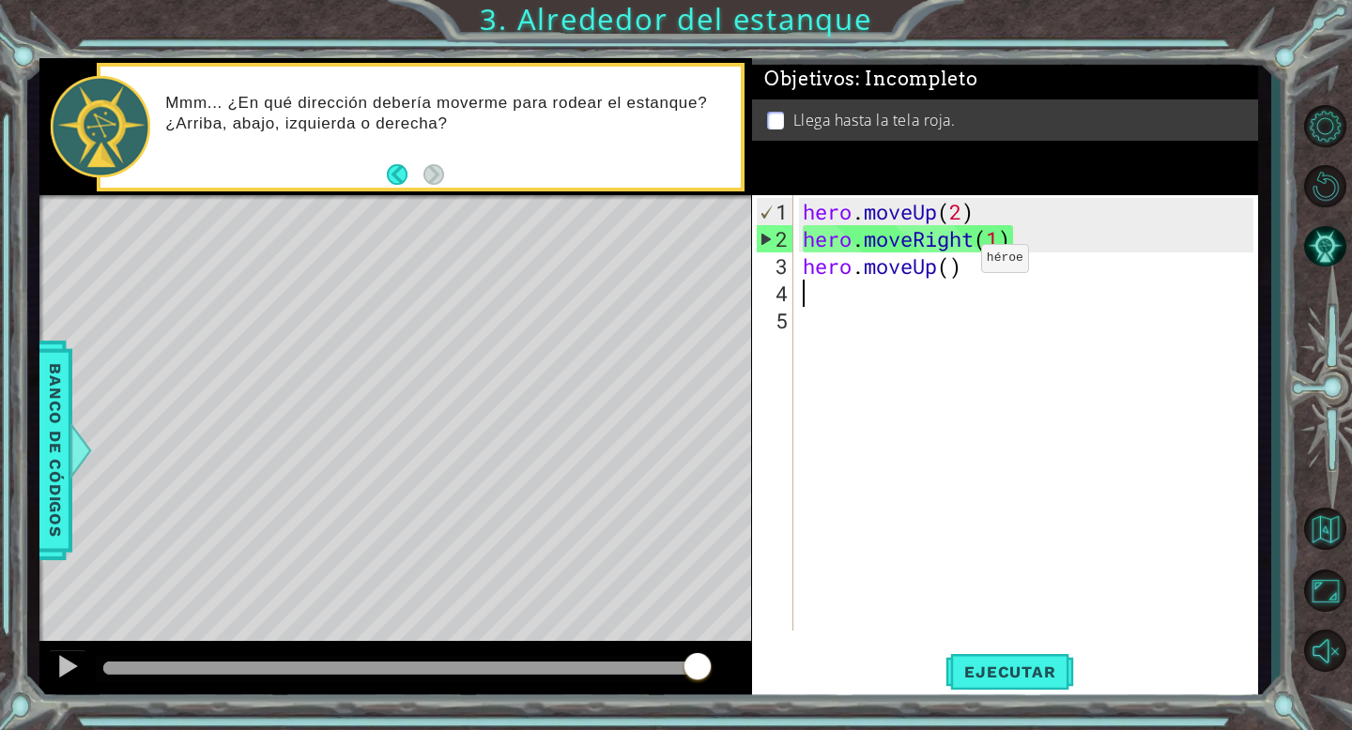
click at [953, 265] on div "hero . moveUp ( 2 ) hero . moveRight ( 1 ) hero . moveUp ( )" at bounding box center [1031, 443] width 464 height 490
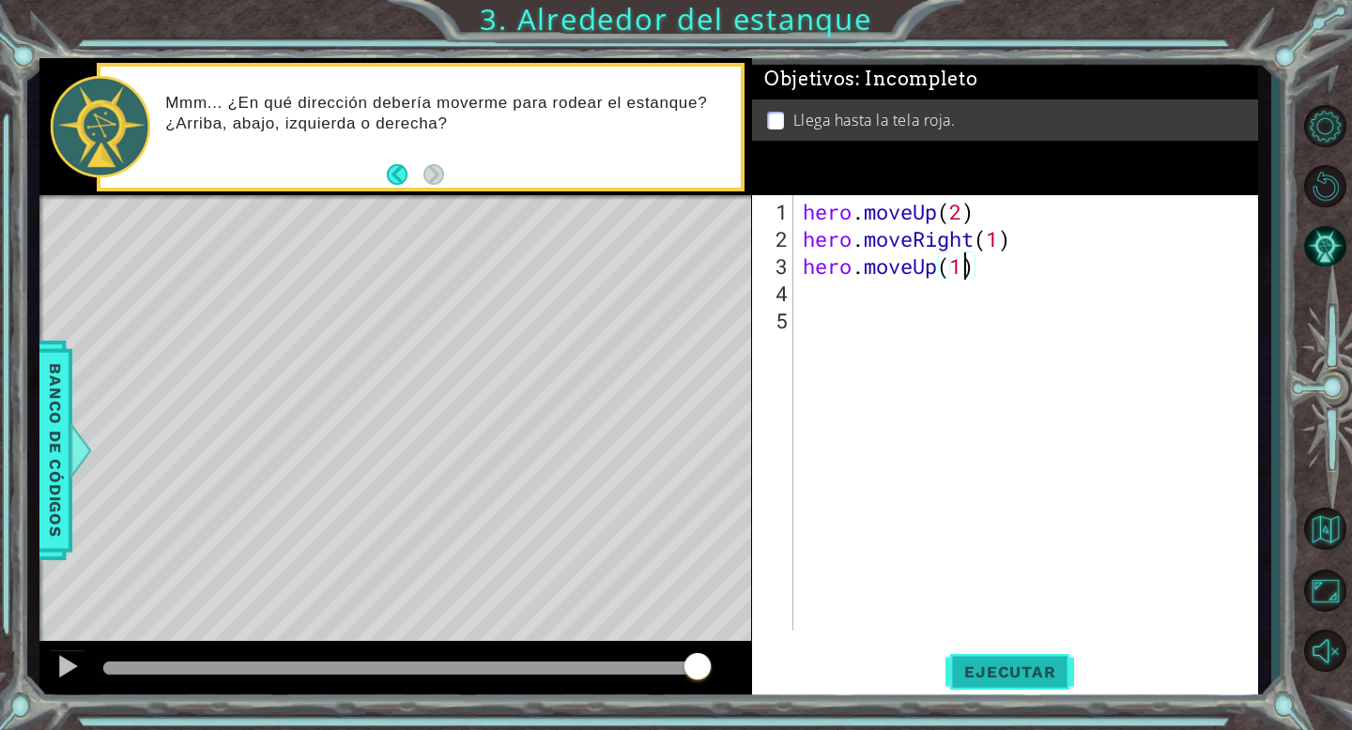
type textarea "hero.moveUp(1)"
click at [979, 670] on span "Ejecutar" at bounding box center [1009, 672] width 129 height 19
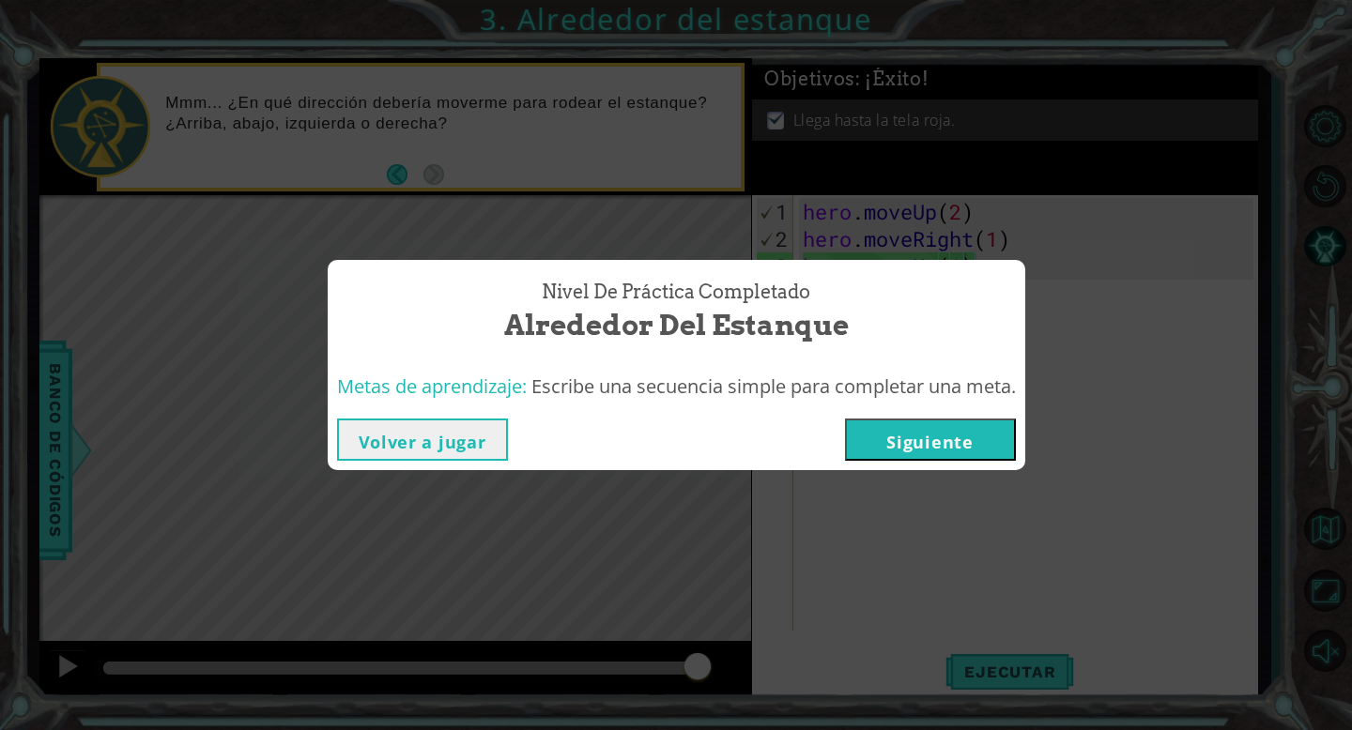
click at [680, 191] on div "Nivel de práctica Completado Alrededor del estanque Metas de aprendizaje: Escri…" at bounding box center [676, 365] width 1352 height 730
click at [452, 441] on button "Volver a jugar" at bounding box center [422, 440] width 171 height 42
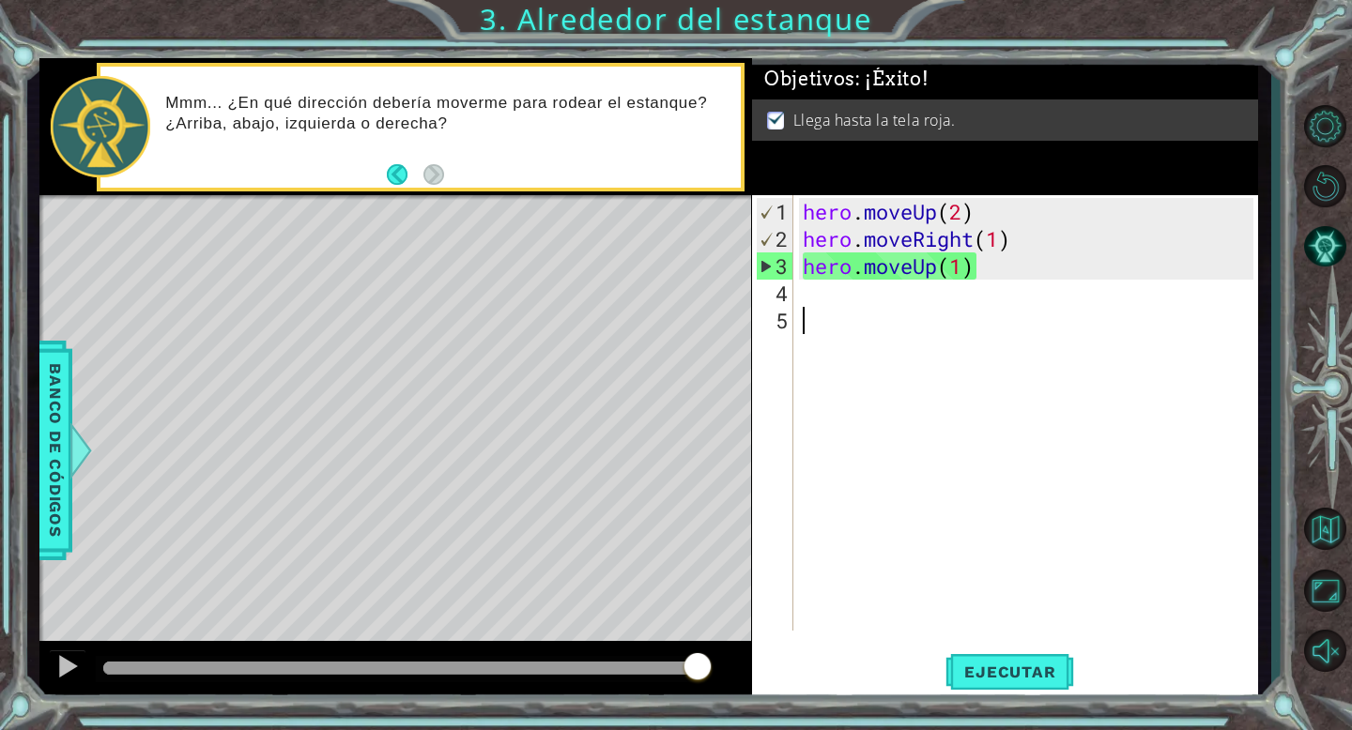
click at [1003, 394] on div "hero . moveUp ( 2 ) hero . moveRight ( 1 ) hero . moveUp ( 1 )" at bounding box center [1031, 443] width 464 height 490
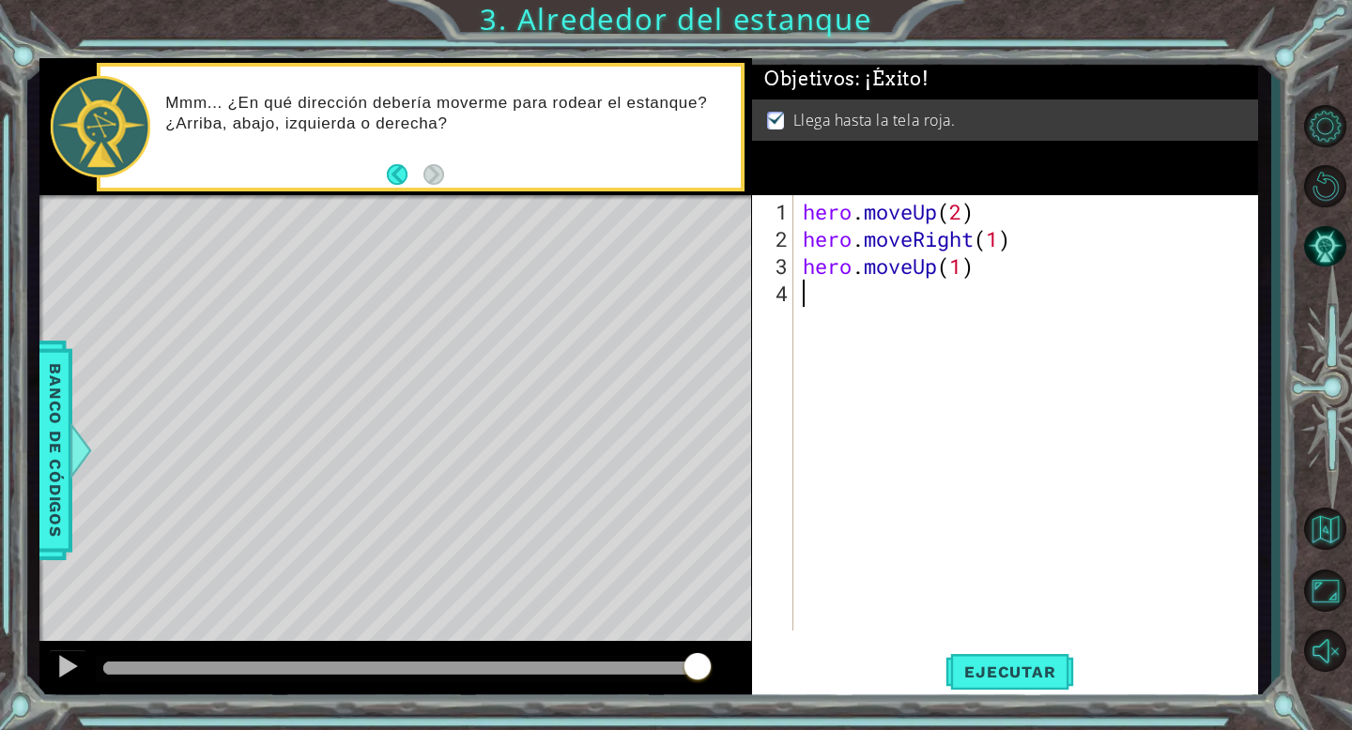
type textarea "hero.moveUp(1)"
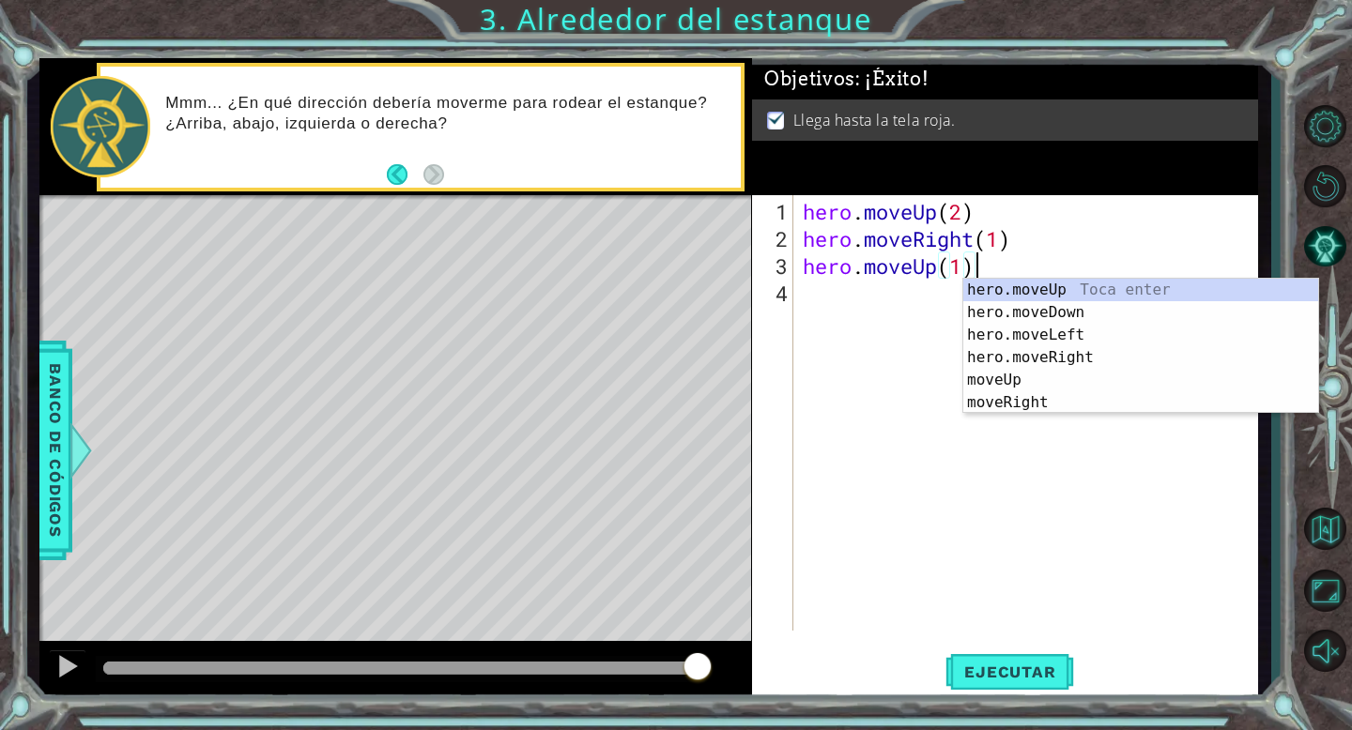
click at [843, 301] on div "hero . moveUp ( 2 ) hero . moveRight ( 1 ) hero . moveUp ( 1 )" at bounding box center [1031, 443] width 464 height 490
type textarea "hero.moveUp(1)"
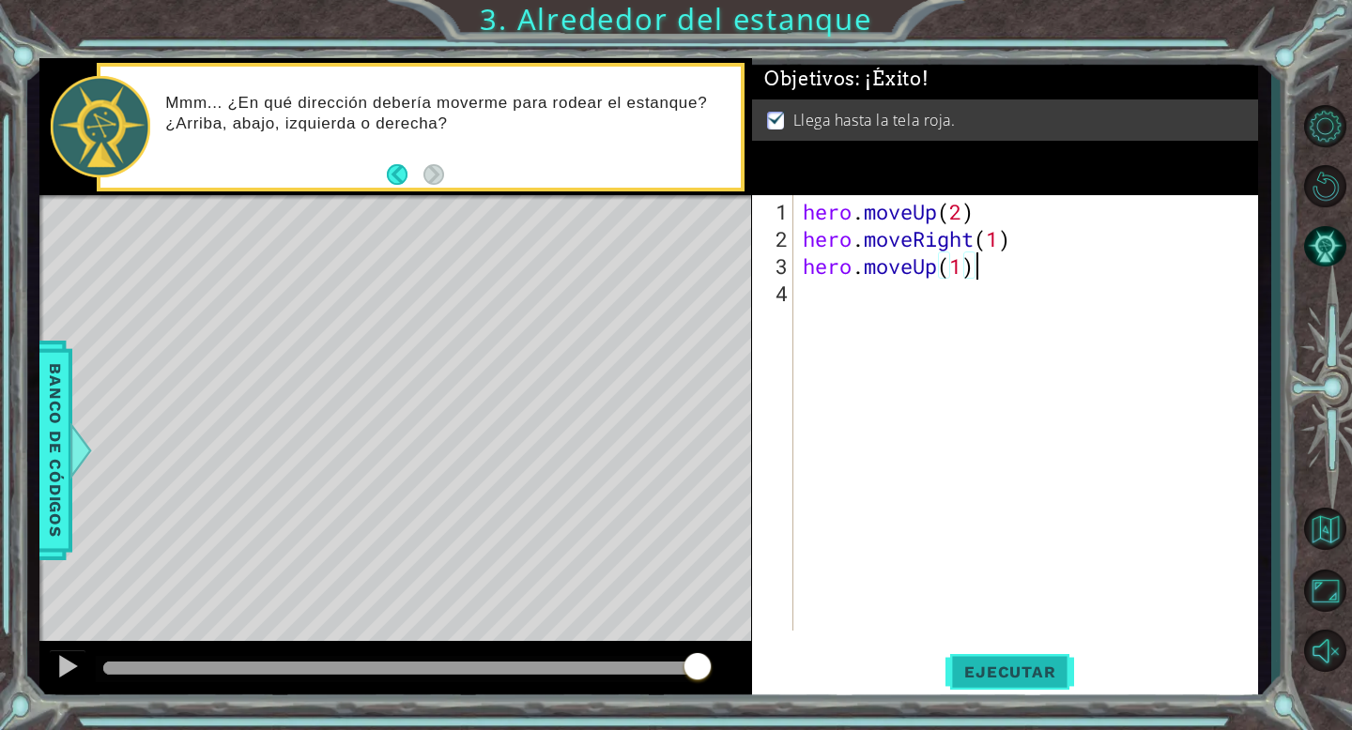
click at [986, 674] on span "Ejecutar" at bounding box center [1009, 672] width 129 height 19
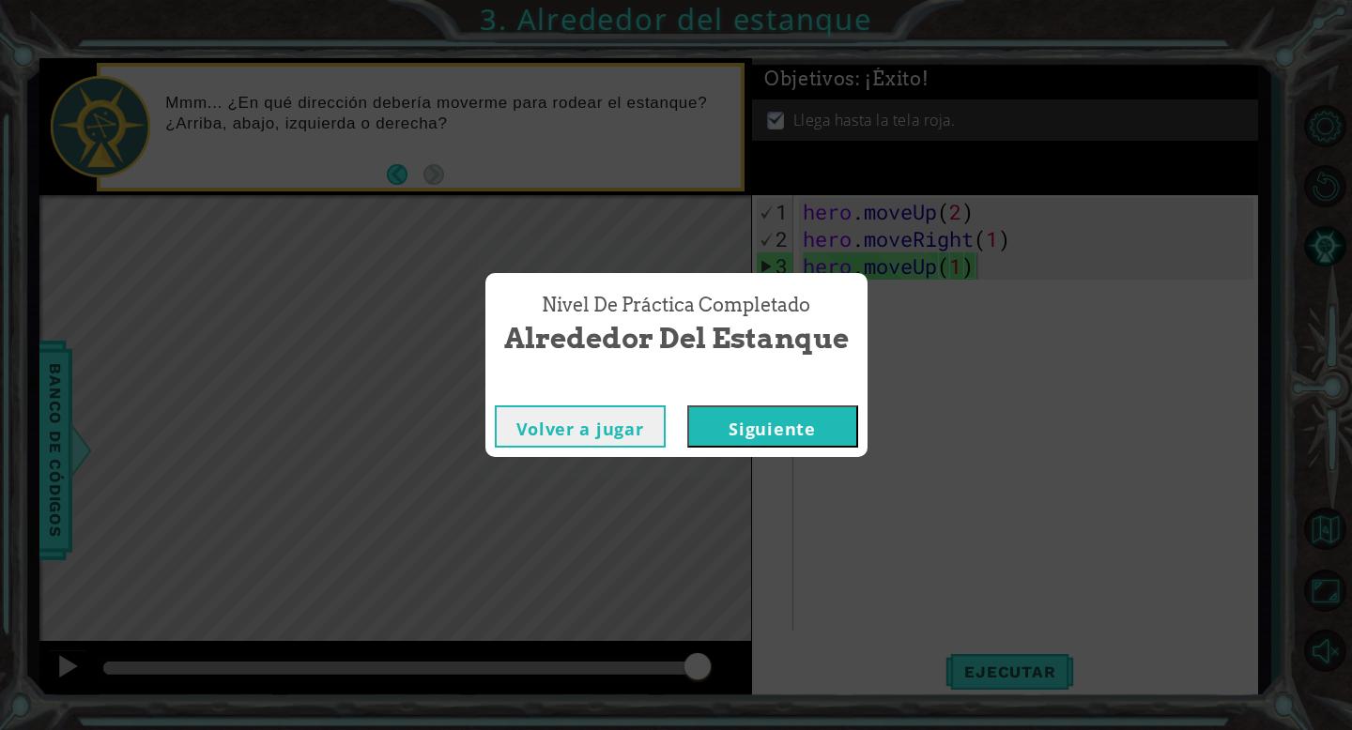
click at [772, 428] on button "Siguiente" at bounding box center [772, 426] width 171 height 42
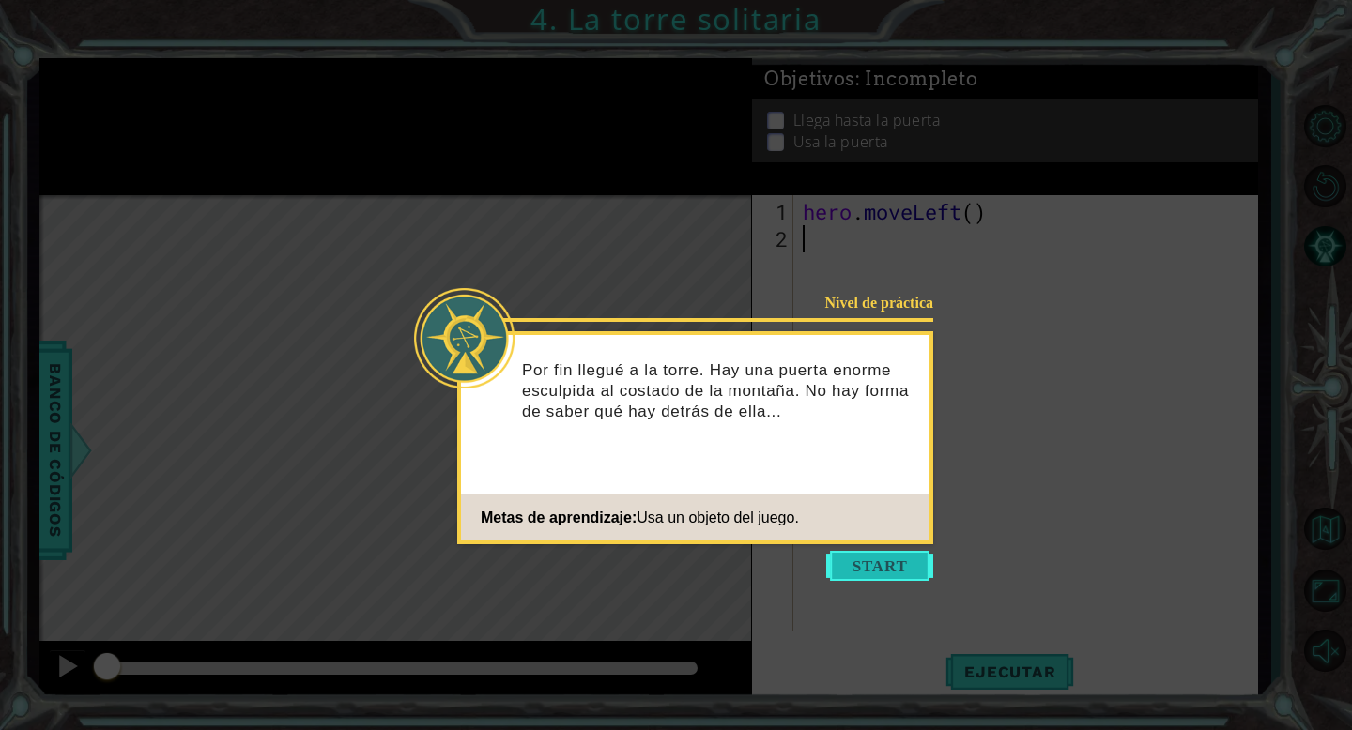
click at [887, 569] on button "Start" at bounding box center [879, 566] width 107 height 30
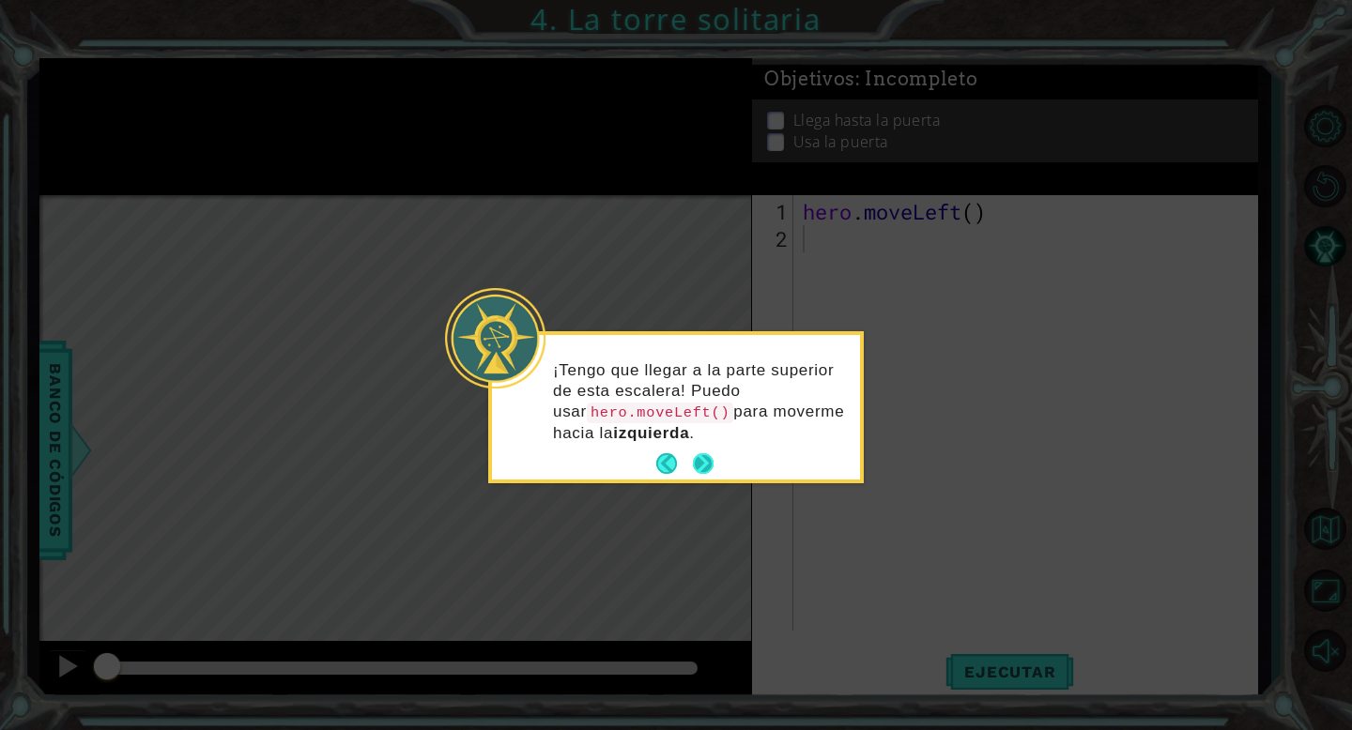
click at [707, 454] on button "Next" at bounding box center [703, 463] width 21 height 21
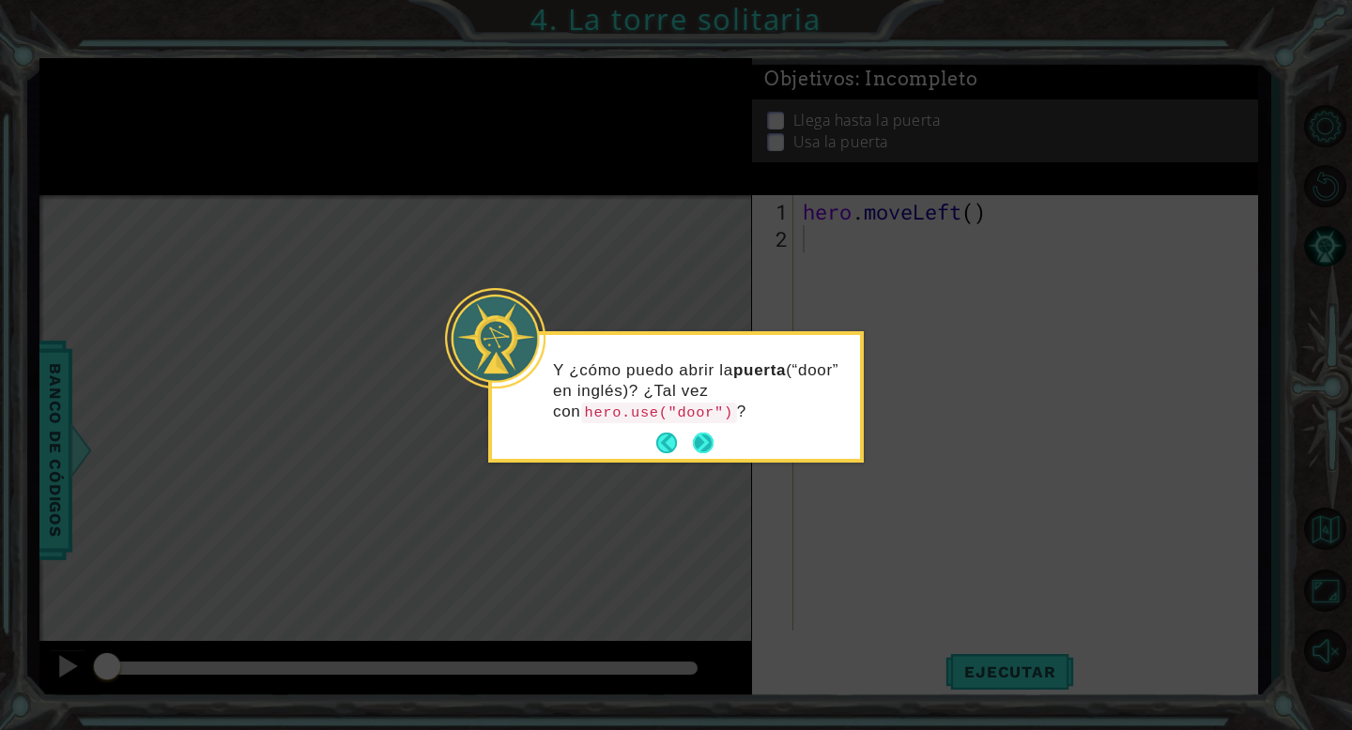
click at [702, 433] on button "Next" at bounding box center [703, 443] width 21 height 21
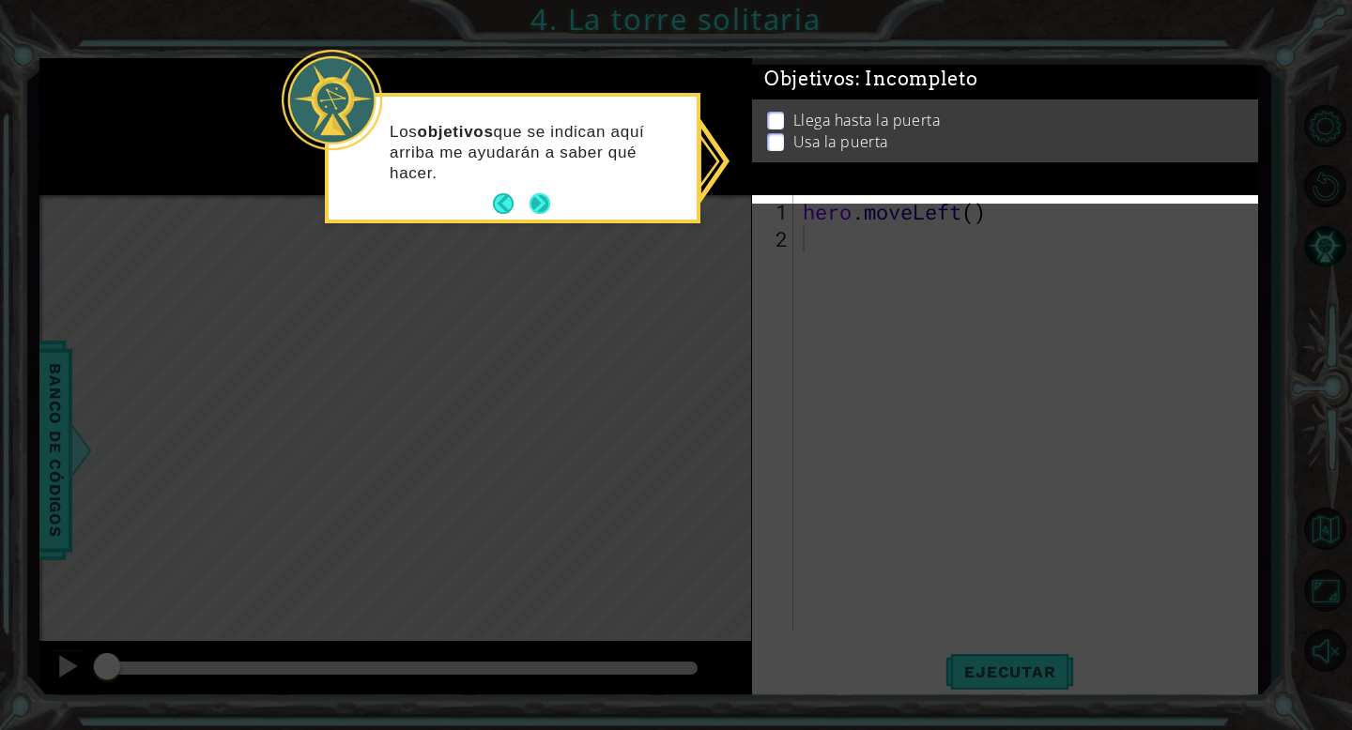
click at [540, 196] on button "Next" at bounding box center [539, 203] width 21 height 21
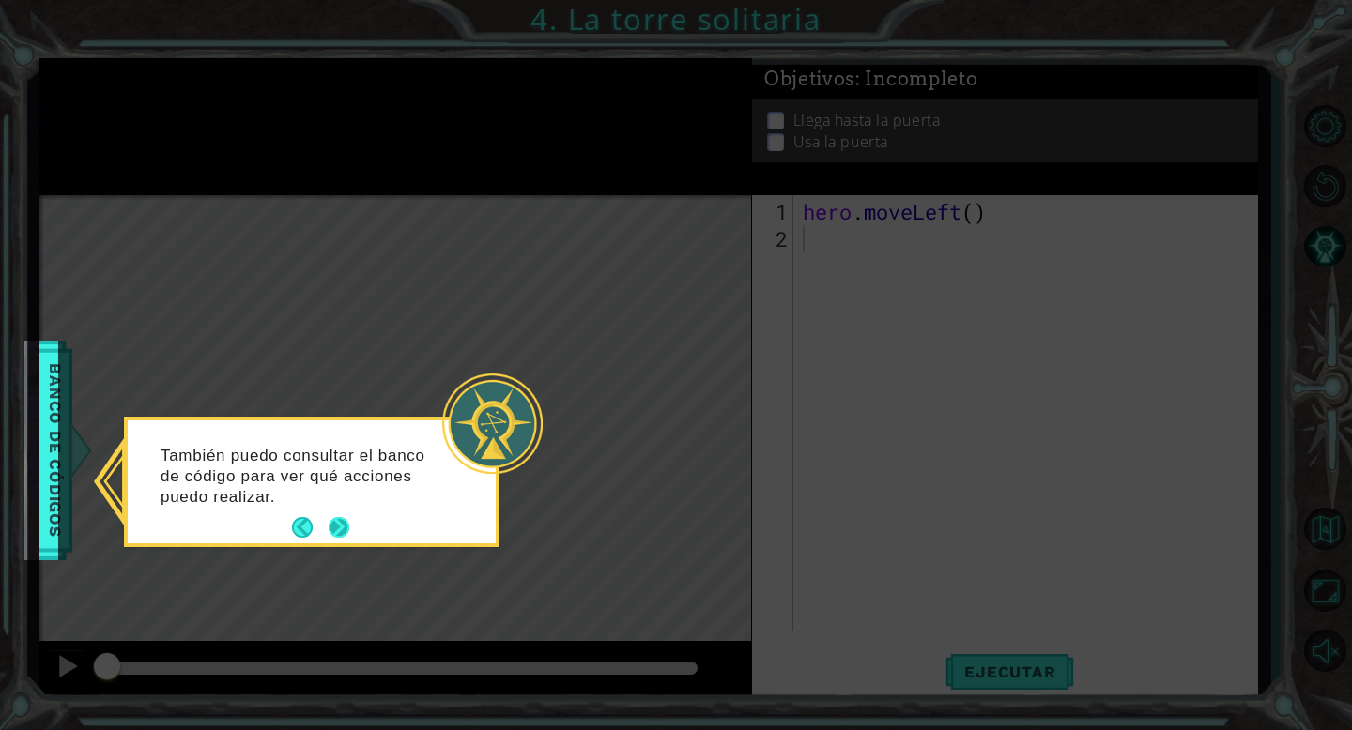
click at [332, 527] on button "Next" at bounding box center [339, 527] width 21 height 21
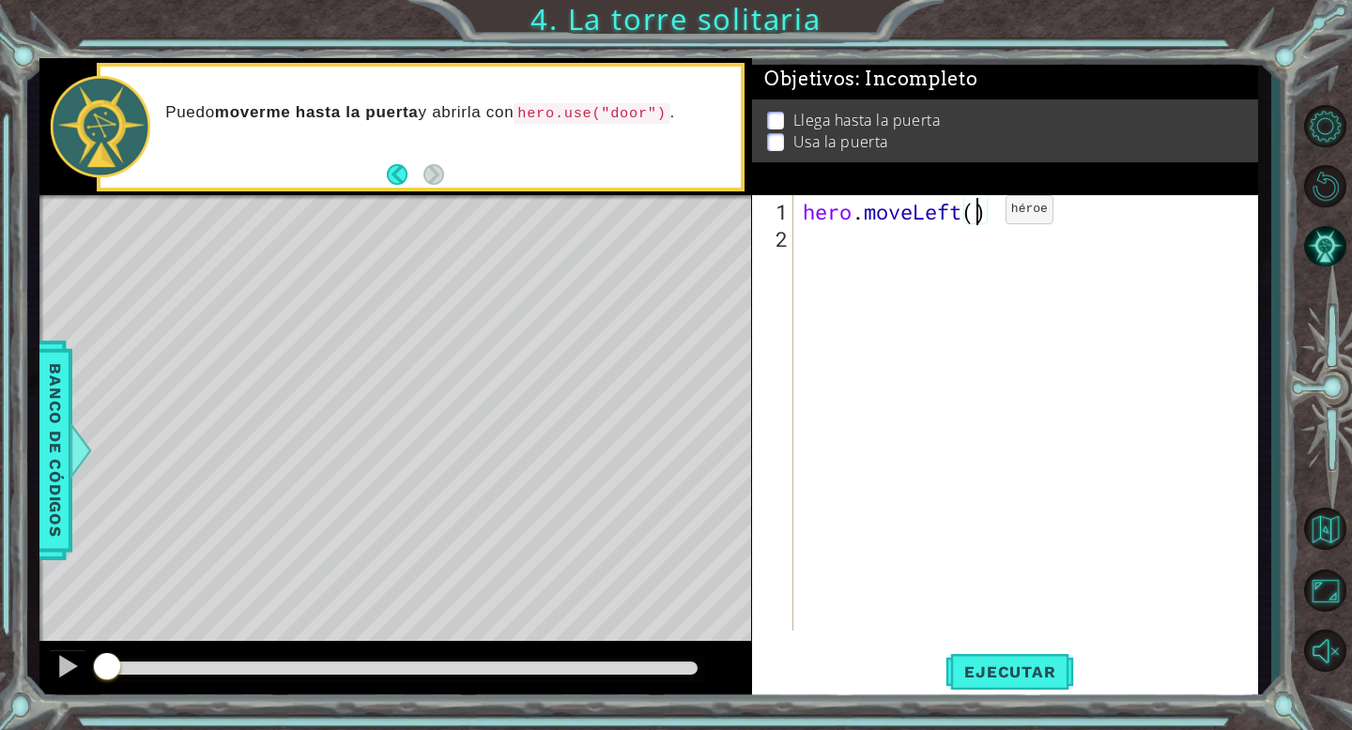
click at [977, 216] on div "hero . moveLeft ( )" at bounding box center [1031, 443] width 464 height 490
click at [1002, 658] on button "Ejecutar" at bounding box center [1009, 672] width 129 height 51
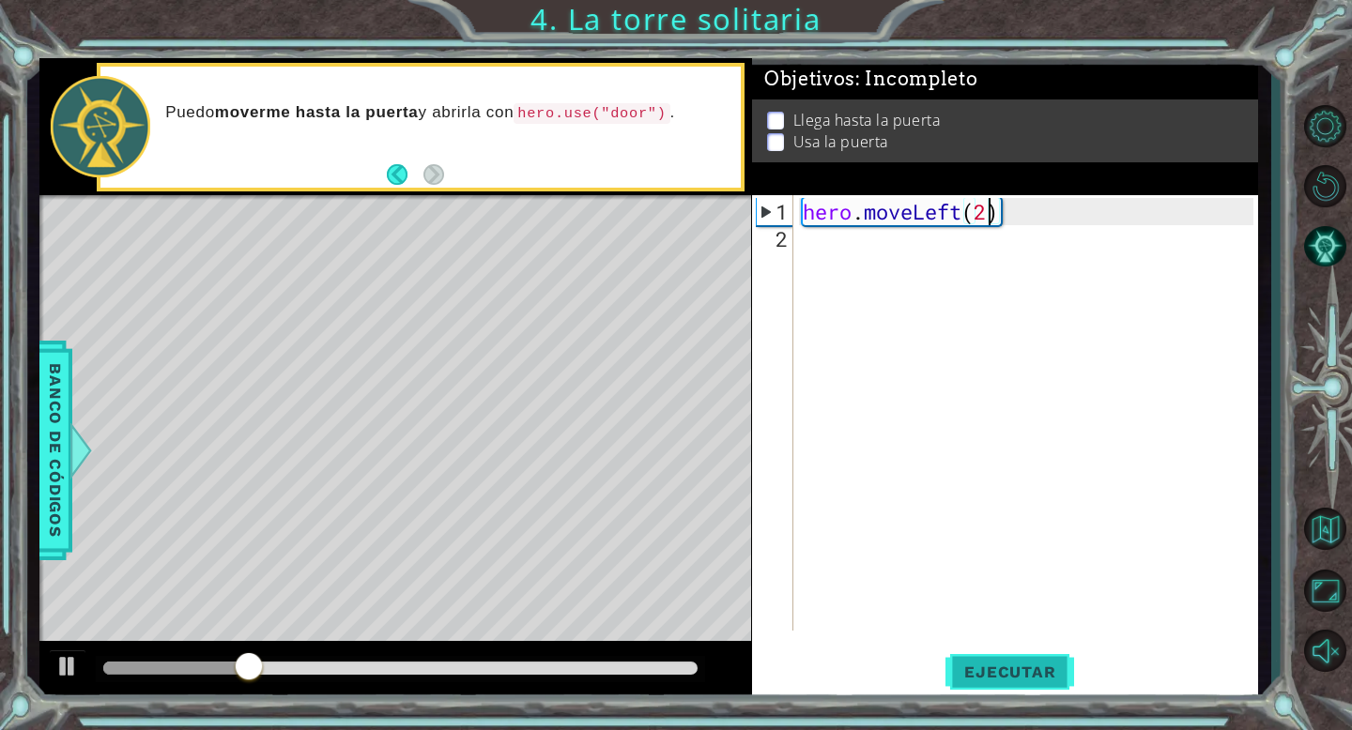
type textarea "hero.moveLeft(2)"
click at [1012, 671] on span "Ejecutar" at bounding box center [1009, 672] width 129 height 19
click at [954, 267] on div "hero . moveLeft ( 2 )" at bounding box center [1031, 443] width 464 height 490
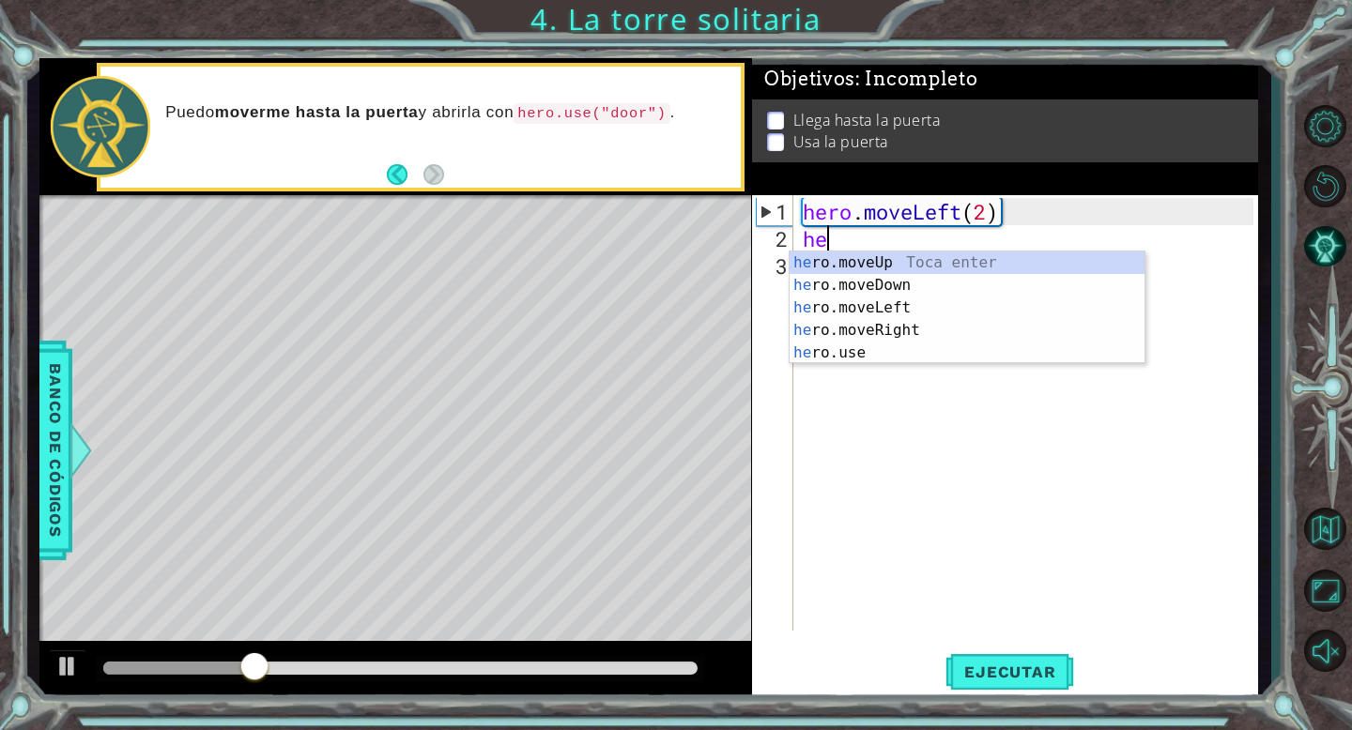
type textarea "her"
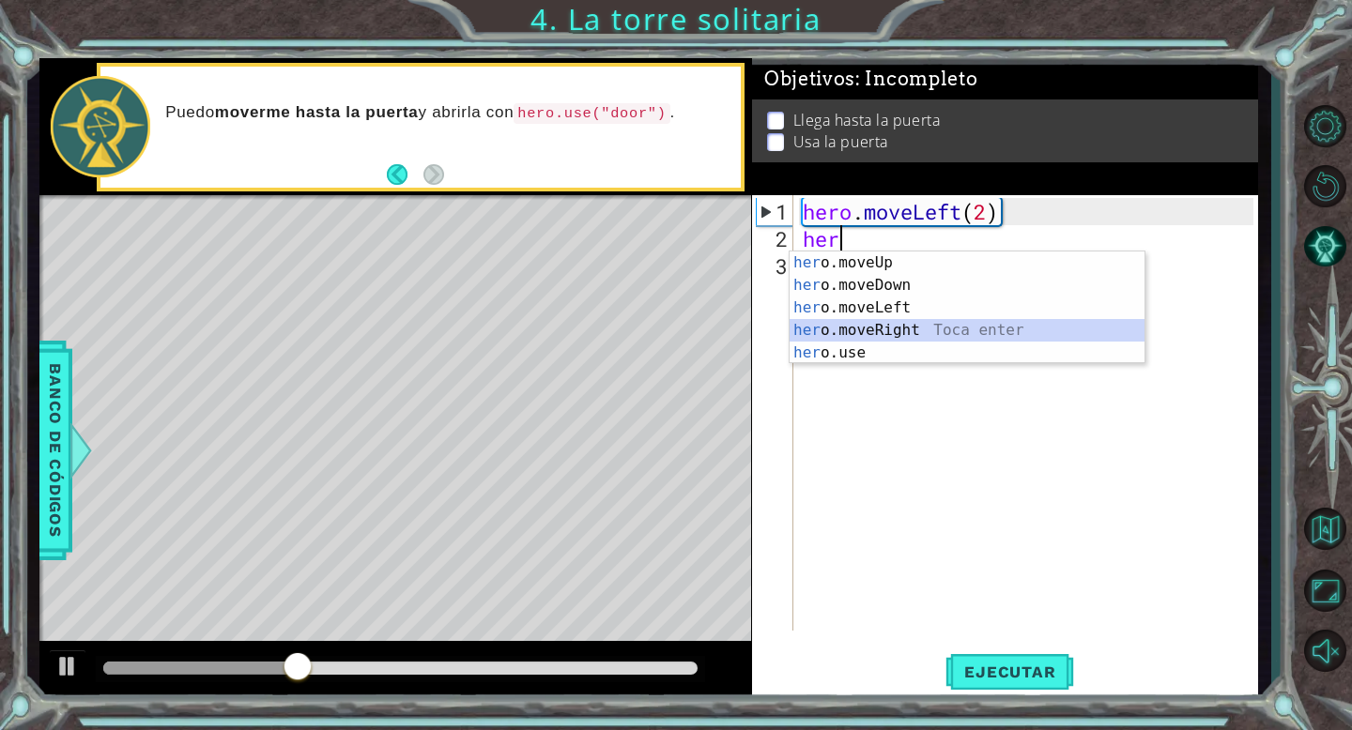
click at [892, 327] on div "her o.moveUp Toca enter her o.moveDown Toca enter her o.moveLeft [PERSON_NAME] …" at bounding box center [966, 331] width 355 height 158
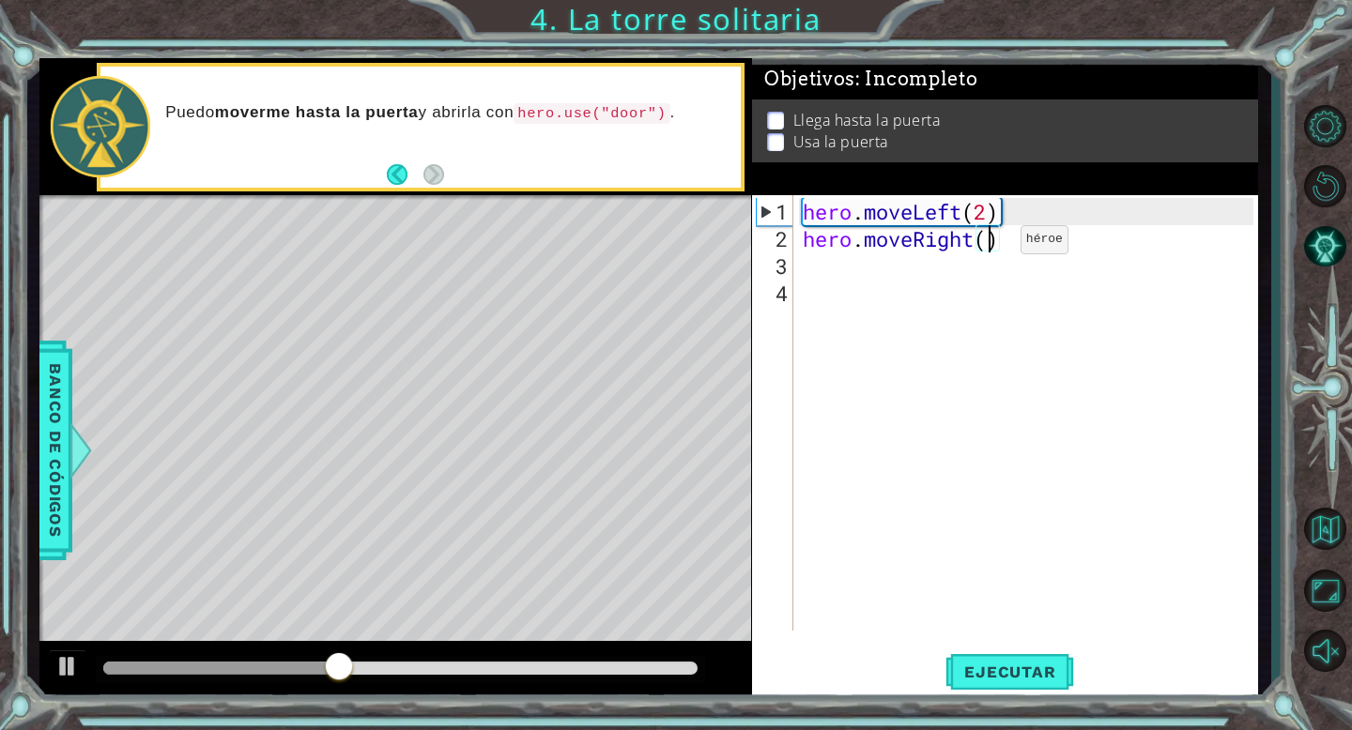
click at [992, 247] on div "hero . moveLeft ( 2 ) hero . moveRight ( )" at bounding box center [1031, 443] width 464 height 490
click at [997, 660] on button "Ejecutar" at bounding box center [1009, 672] width 129 height 51
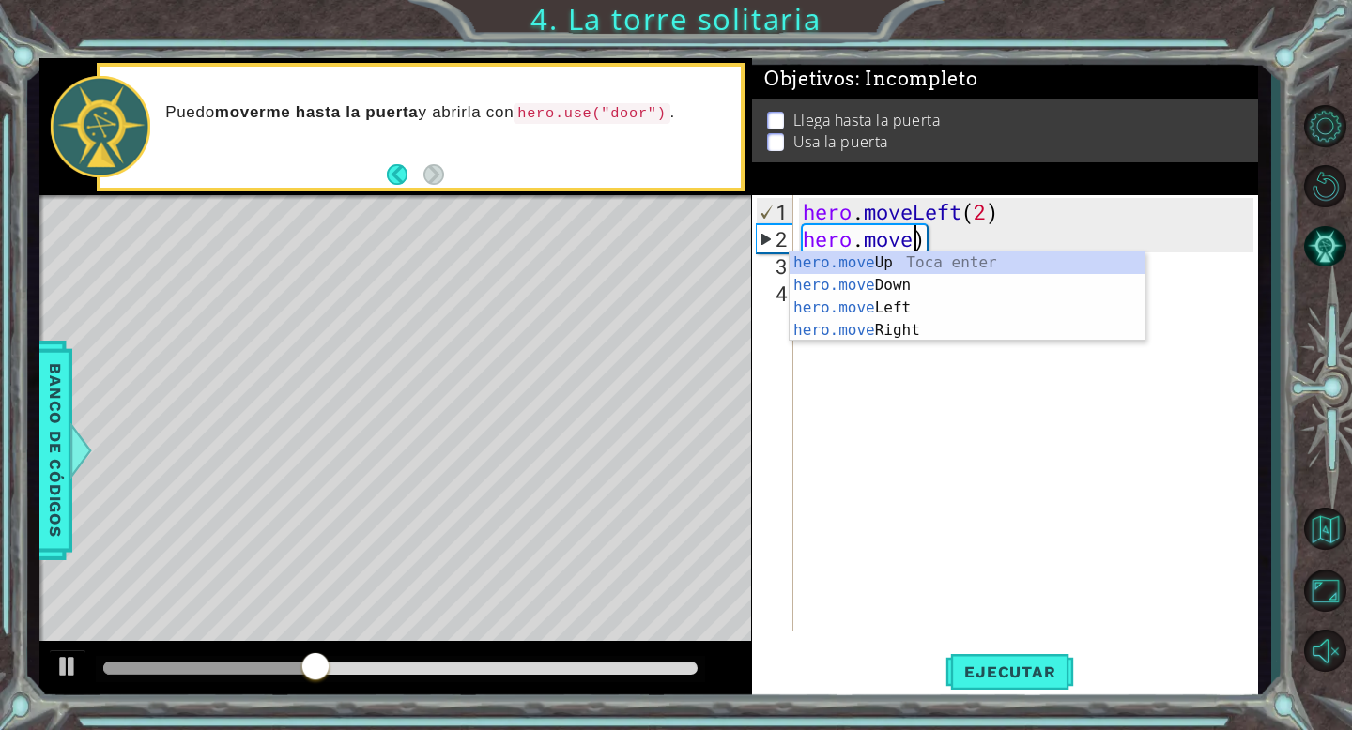
scroll to position [0, 5]
click at [928, 304] on div "hero.move Up Toca enter hero.move Down Toca enter hero.move Left Toca enter her…" at bounding box center [966, 319] width 355 height 135
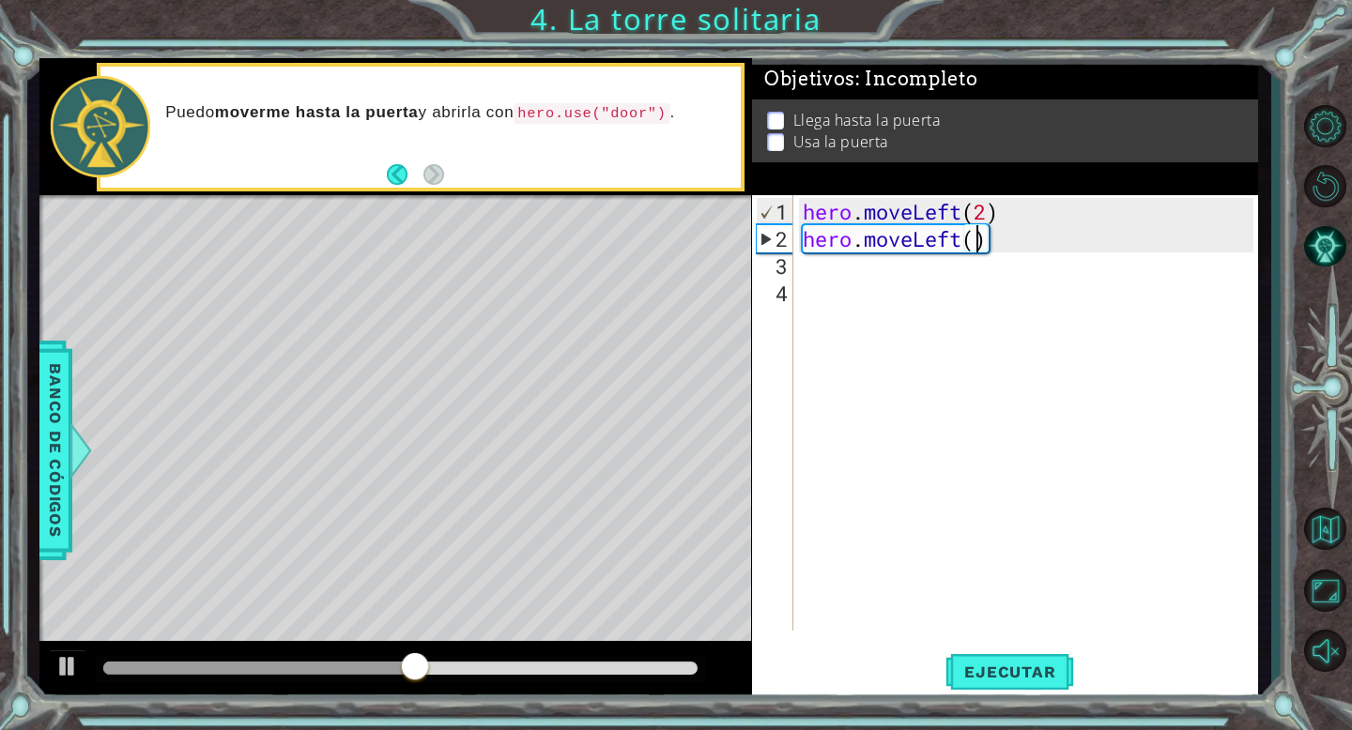
scroll to position [0, 8]
click at [984, 655] on button "Ejecutar" at bounding box center [1009, 672] width 129 height 51
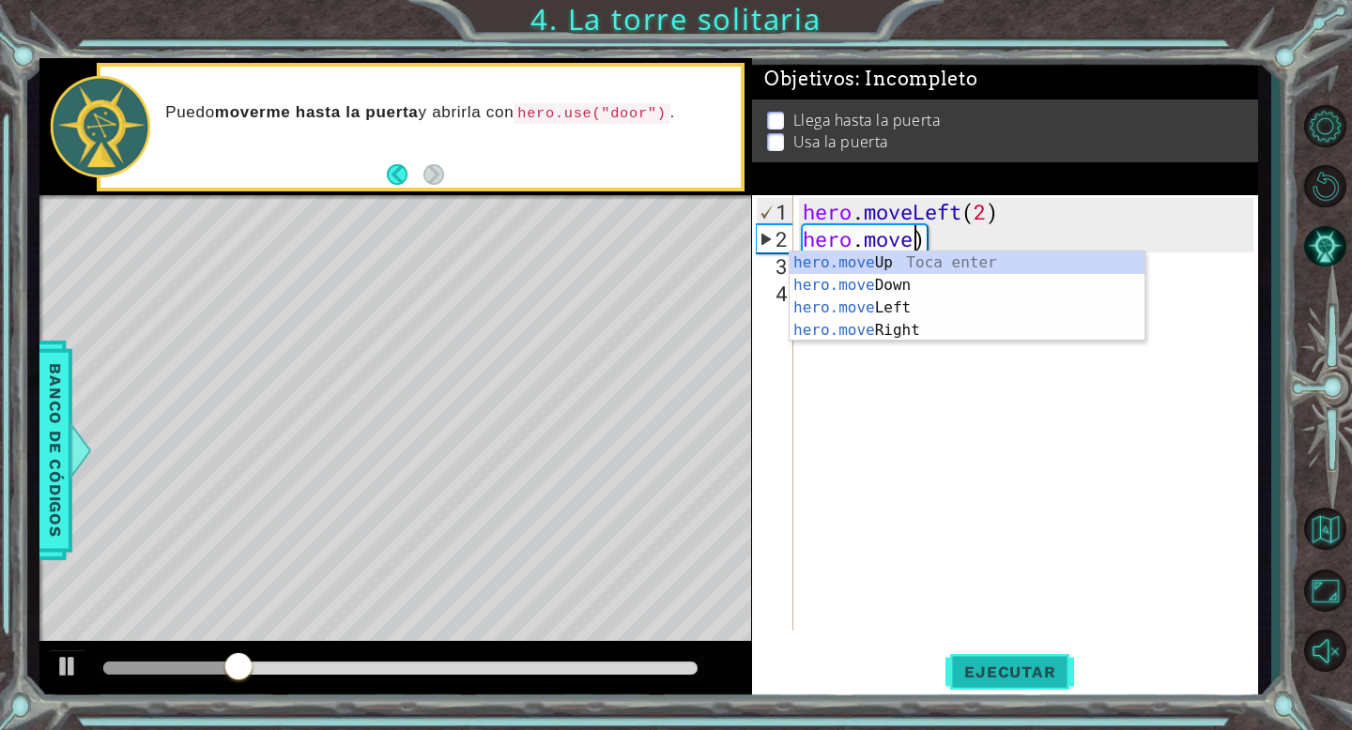
scroll to position [0, 5]
click at [895, 262] on div "hero.move Up Toca enter hero.move Down Toca enter hero.move Left Toca enter her…" at bounding box center [966, 319] width 355 height 135
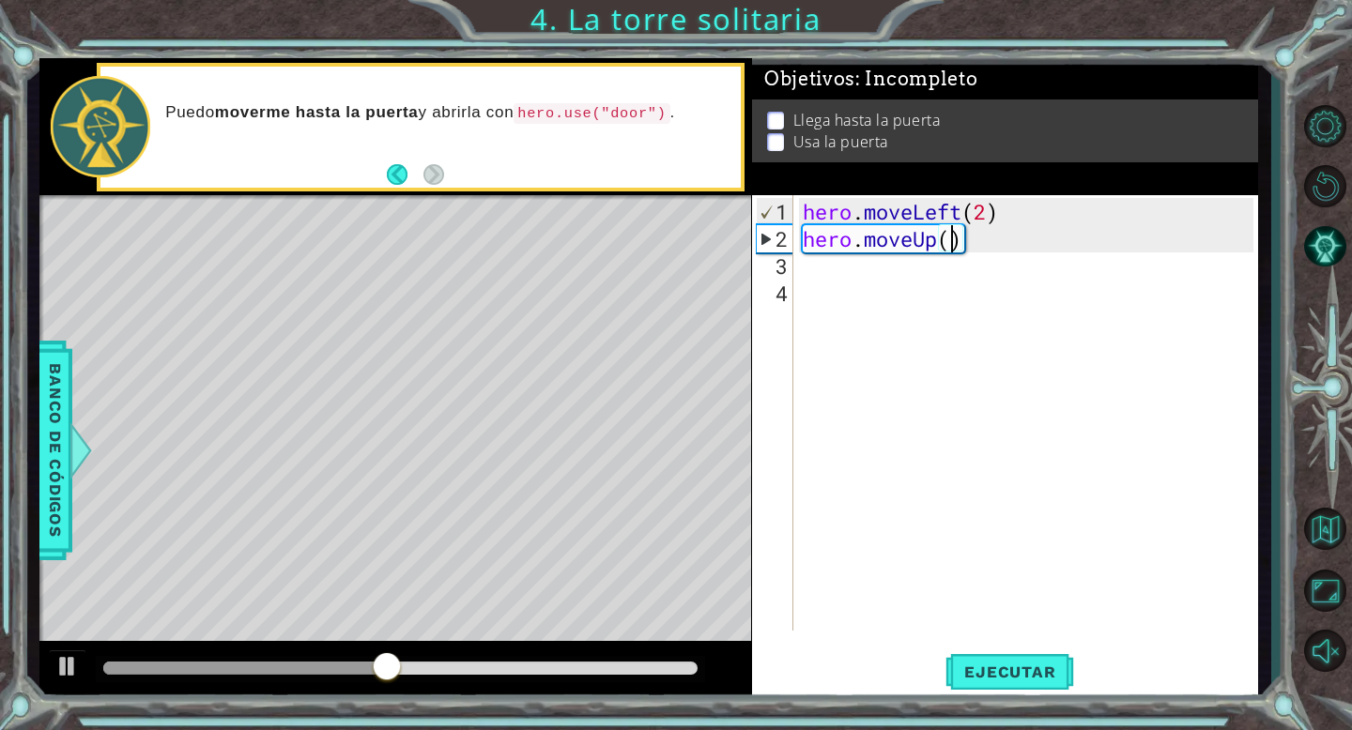
scroll to position [0, 7]
type textarea "hero.moveUp(2)"
click at [975, 685] on button "Ejecutar" at bounding box center [1009, 672] width 129 height 51
click at [847, 283] on div "hero . moveLeft ( 2 ) hero . moveUp ( 2 )" at bounding box center [1031, 443] width 464 height 490
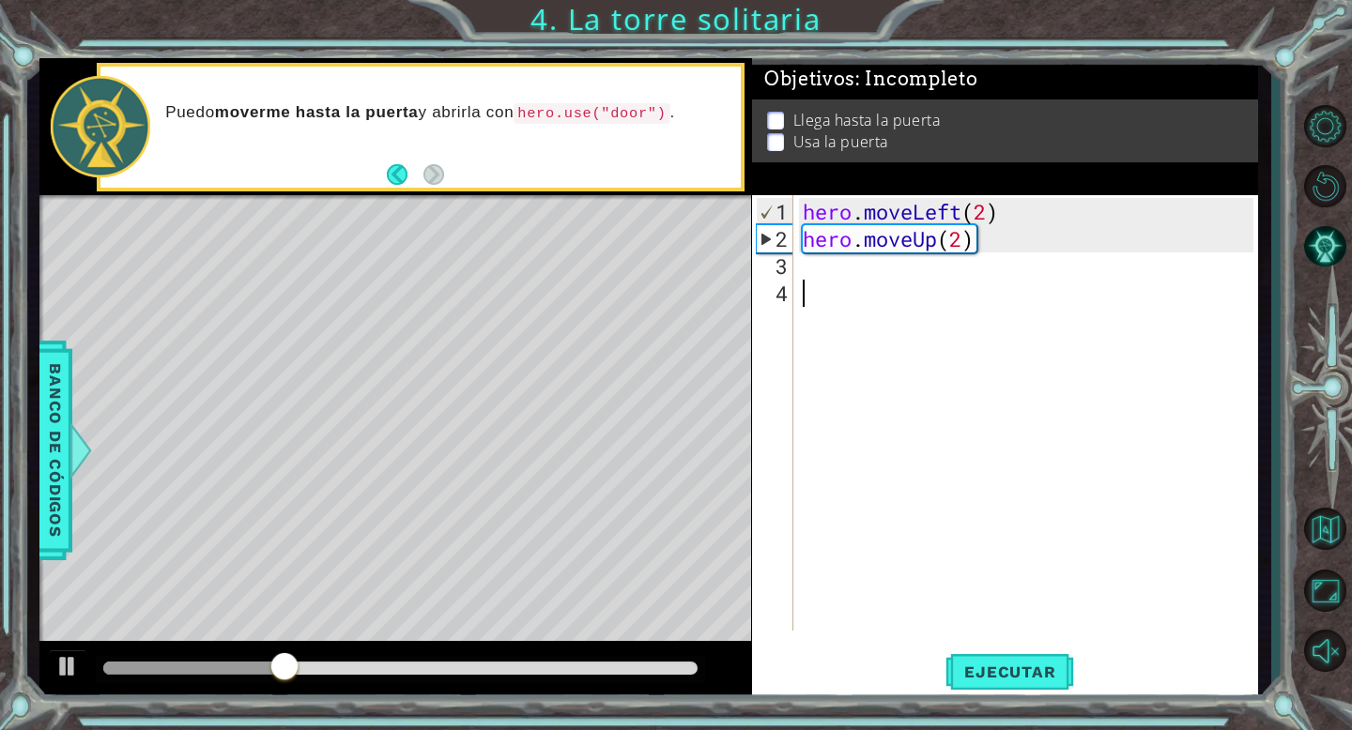
click at [826, 268] on div "hero . moveLeft ( 2 ) hero . moveUp ( 2 )" at bounding box center [1031, 443] width 464 height 490
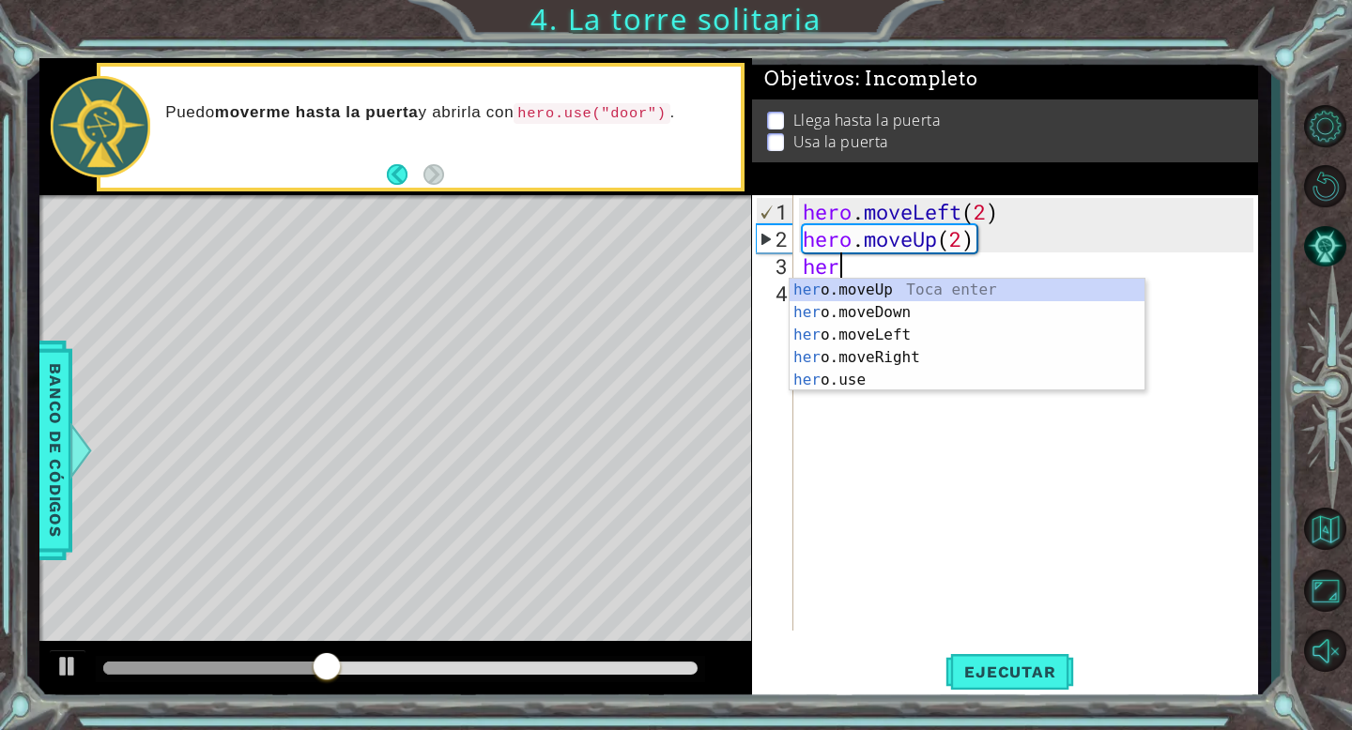
scroll to position [0, 1]
type textarea "hero"
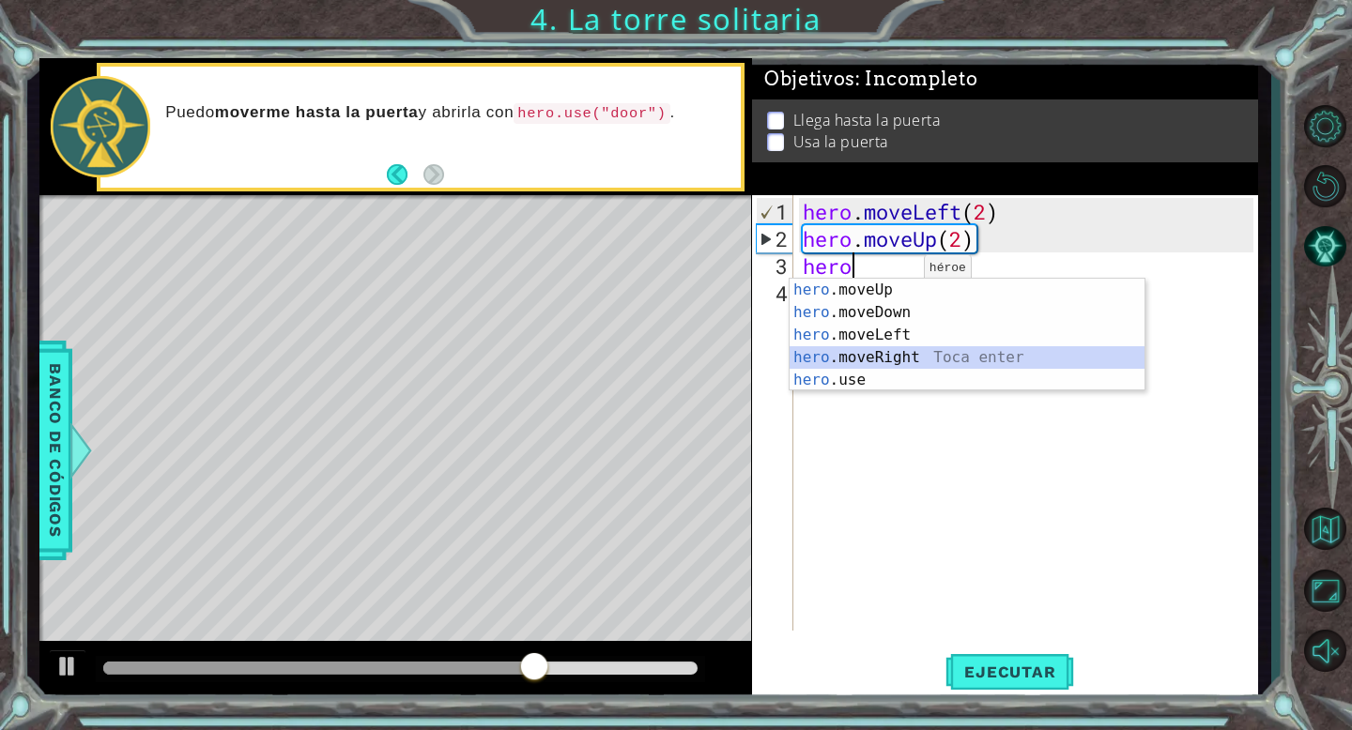
click at [871, 351] on div "hero .moveUp Toca enter hero .moveDown Toca enter hero .moveLeft Toca enter her…" at bounding box center [966, 358] width 355 height 158
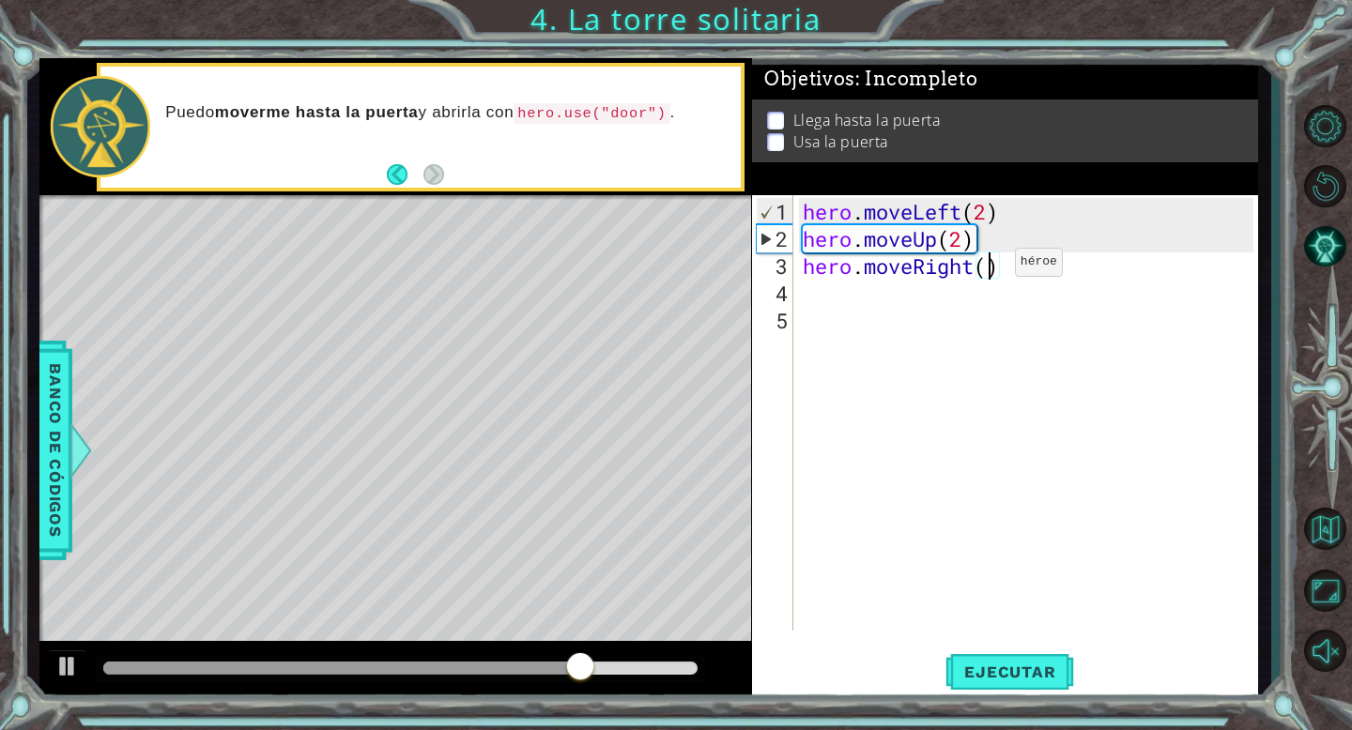
click at [986, 269] on div "hero . moveLeft ( 2 ) hero . moveUp ( 2 ) hero . moveRight ( )" at bounding box center [1031, 443] width 464 height 490
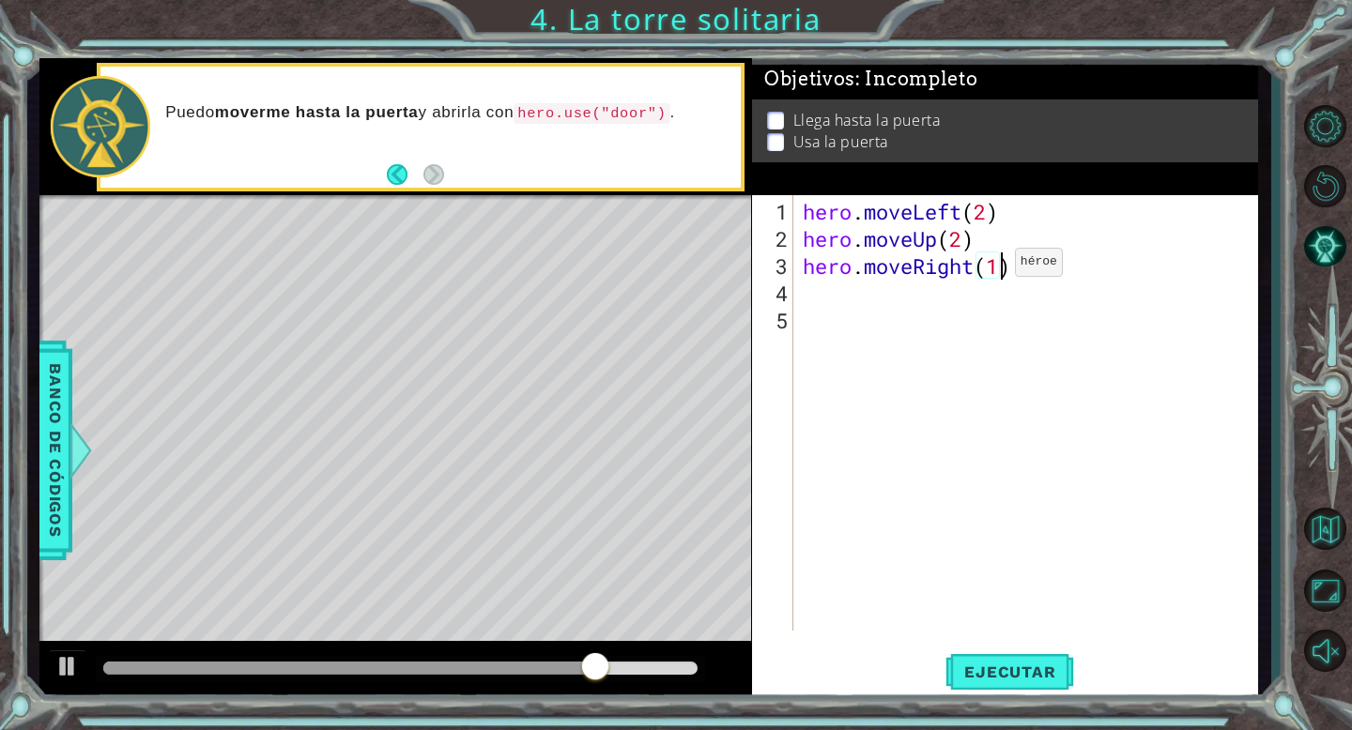
scroll to position [0, 8]
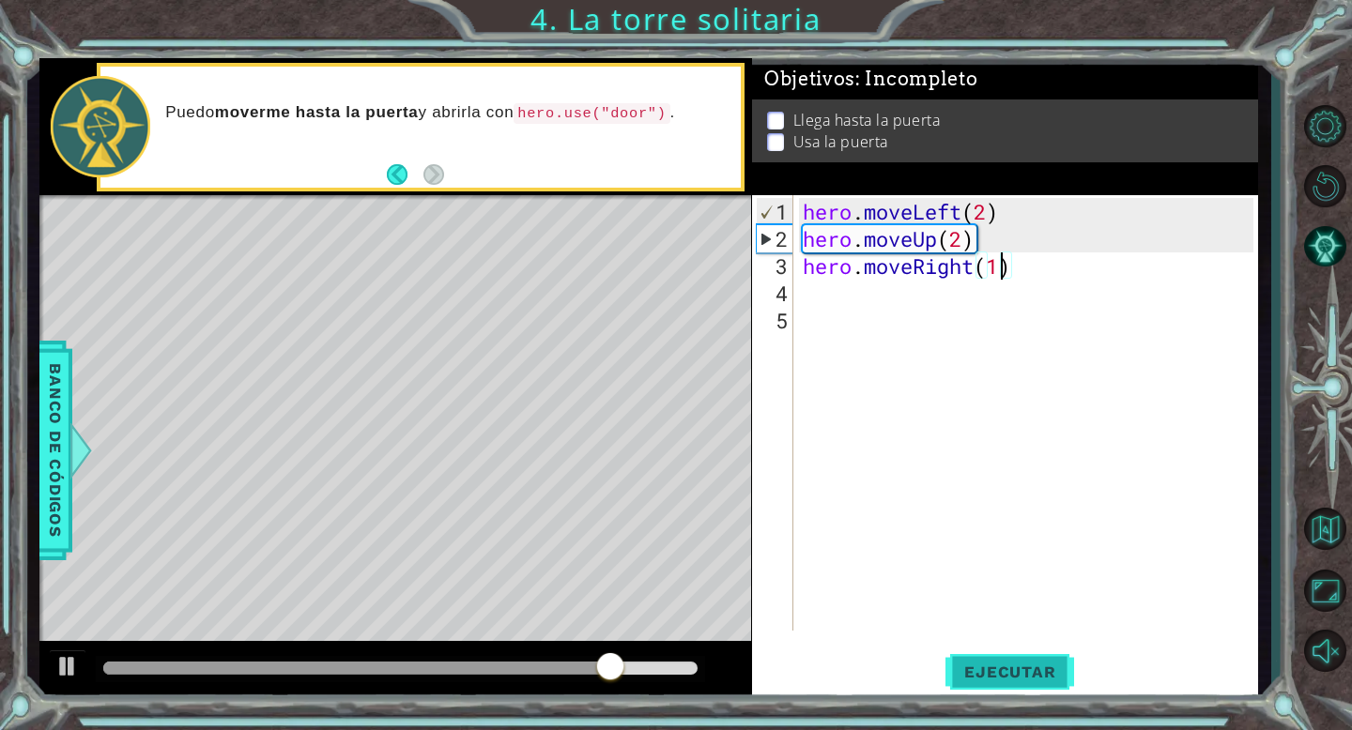
click at [1035, 665] on span "Ejecutar" at bounding box center [1009, 672] width 129 height 19
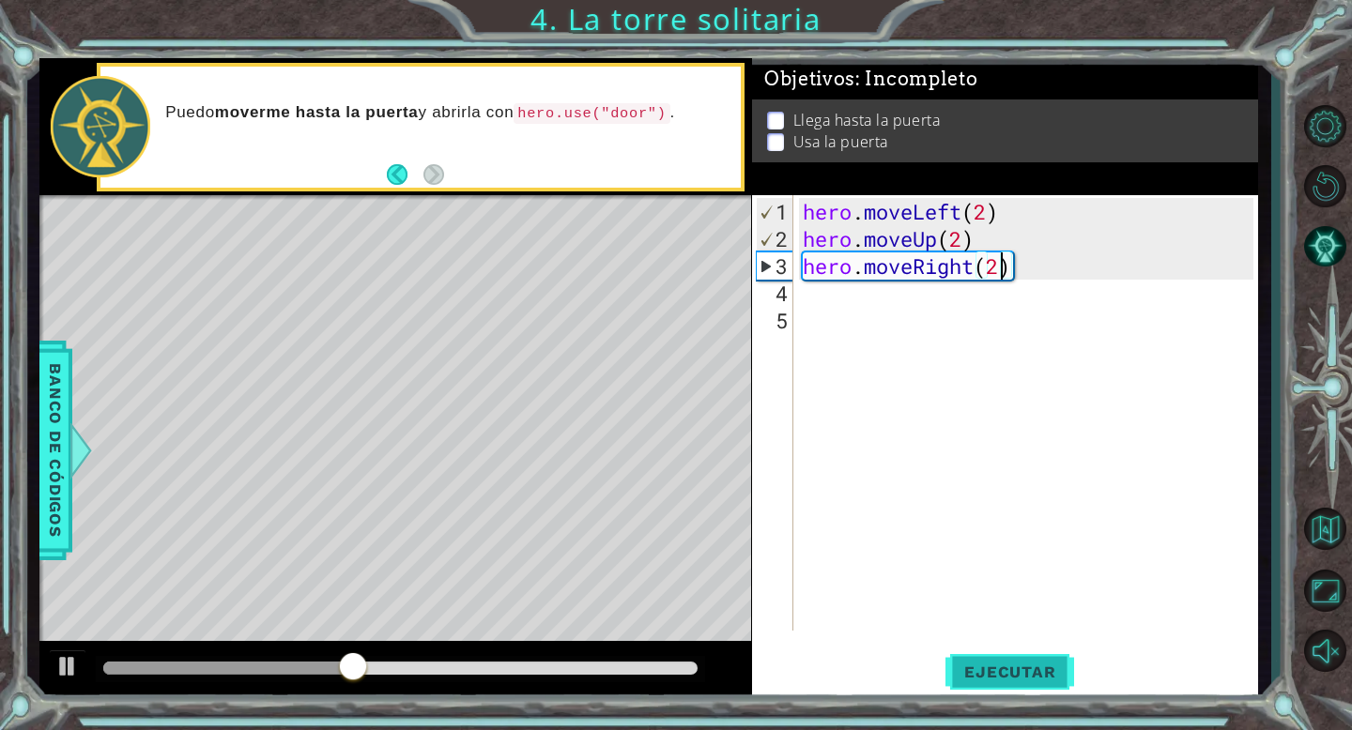
type textarea "hero.moveRight(2)"
click at [987, 651] on button "Ejecutar" at bounding box center [1009, 672] width 129 height 51
click at [874, 309] on div "hero . moveLeft ( 2 ) hero . moveUp ( 2 ) hero . moveRight ( 2 )" at bounding box center [1031, 443] width 464 height 490
click at [859, 289] on div "hero . moveLeft ( 2 ) hero . moveUp ( 2 ) hero . moveRight ( 2 )" at bounding box center [1031, 443] width 464 height 490
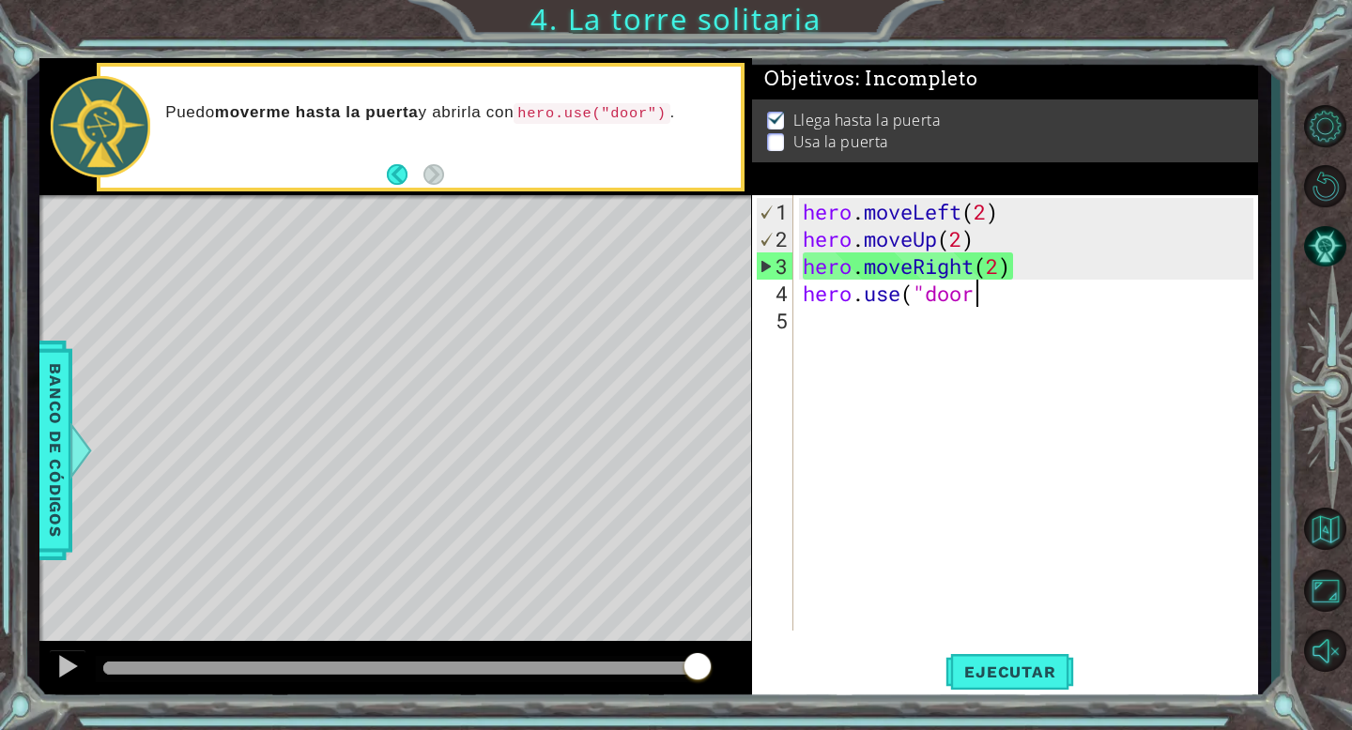
scroll to position [0, 8]
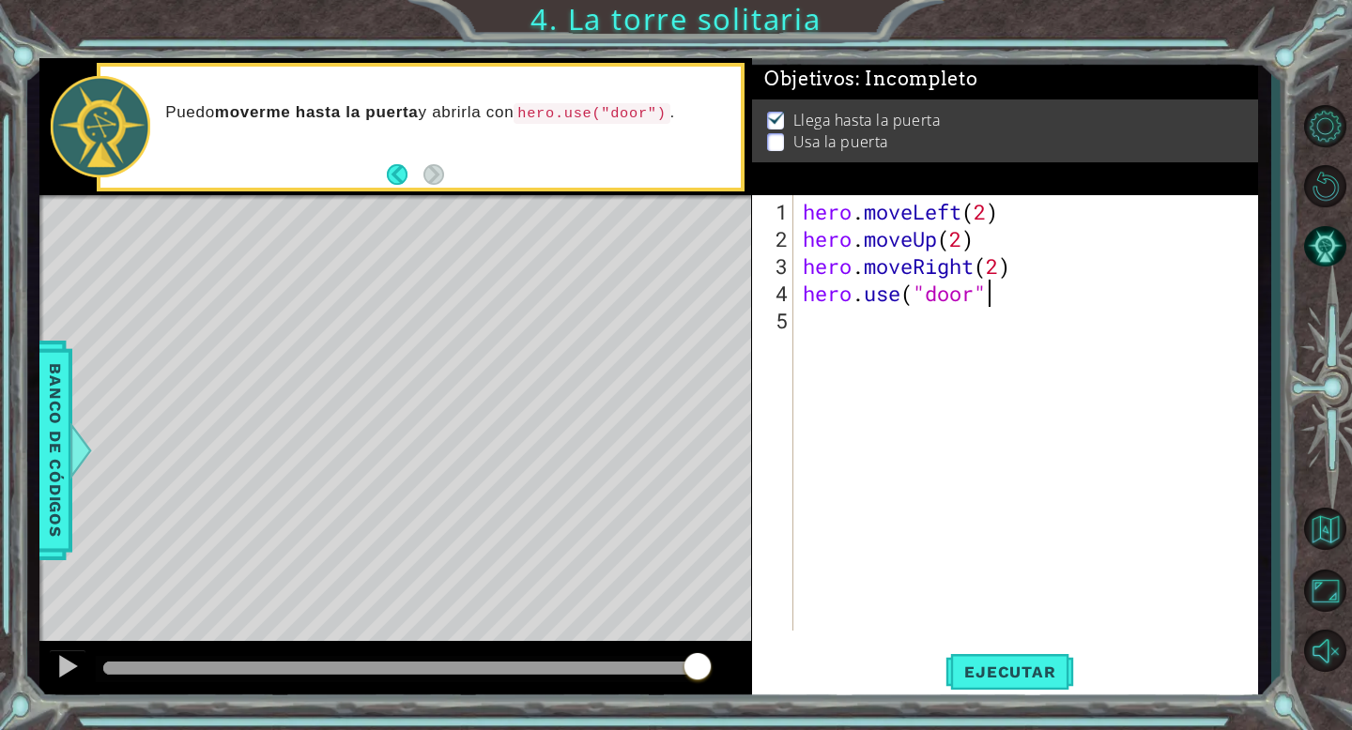
type textarea "hero.use("door")"
click at [811, 336] on div "hero . moveLeft ( 2 ) hero . moveUp ( 2 ) hero . moveRight ( 2 ) hero . use ( "…" at bounding box center [1031, 443] width 464 height 490
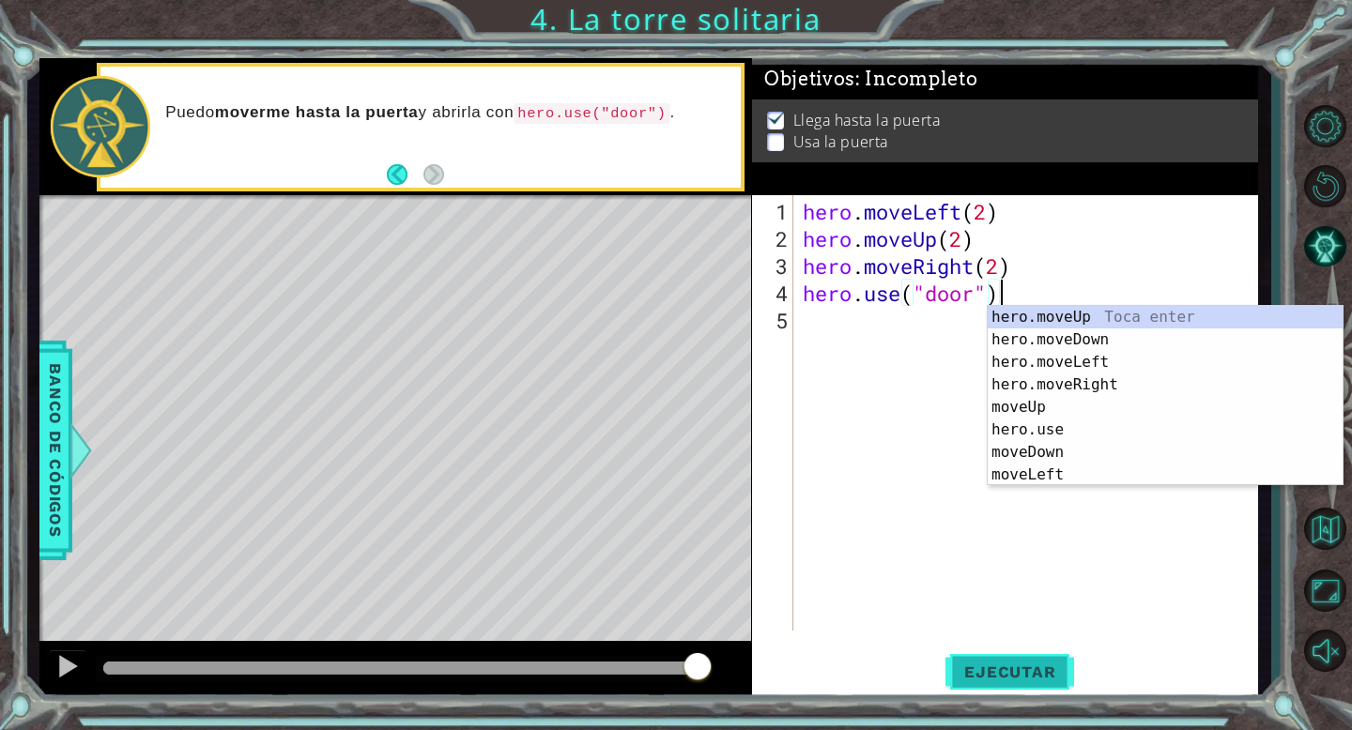
type textarea "hero.use("door")"
click at [996, 669] on span "Ejecutar" at bounding box center [1009, 672] width 129 height 19
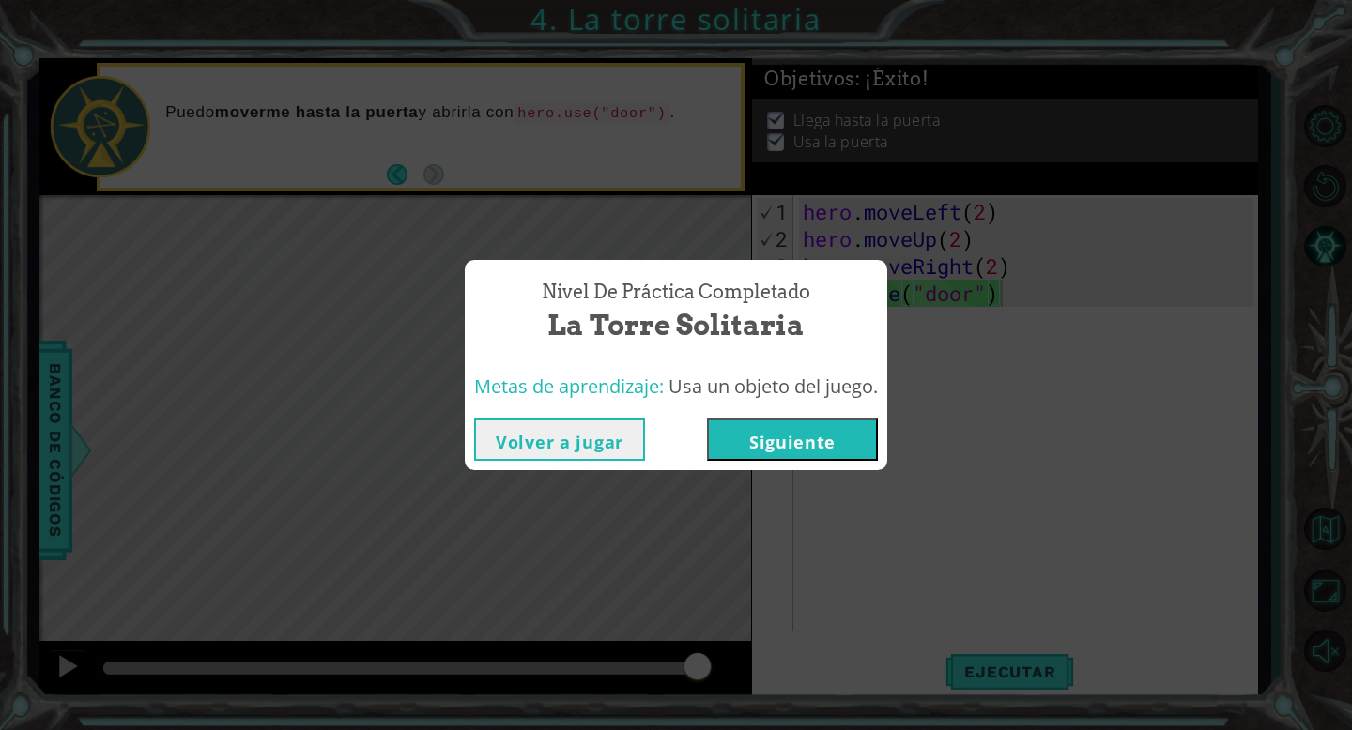
click at [565, 446] on button "Volver a jugar" at bounding box center [559, 440] width 171 height 42
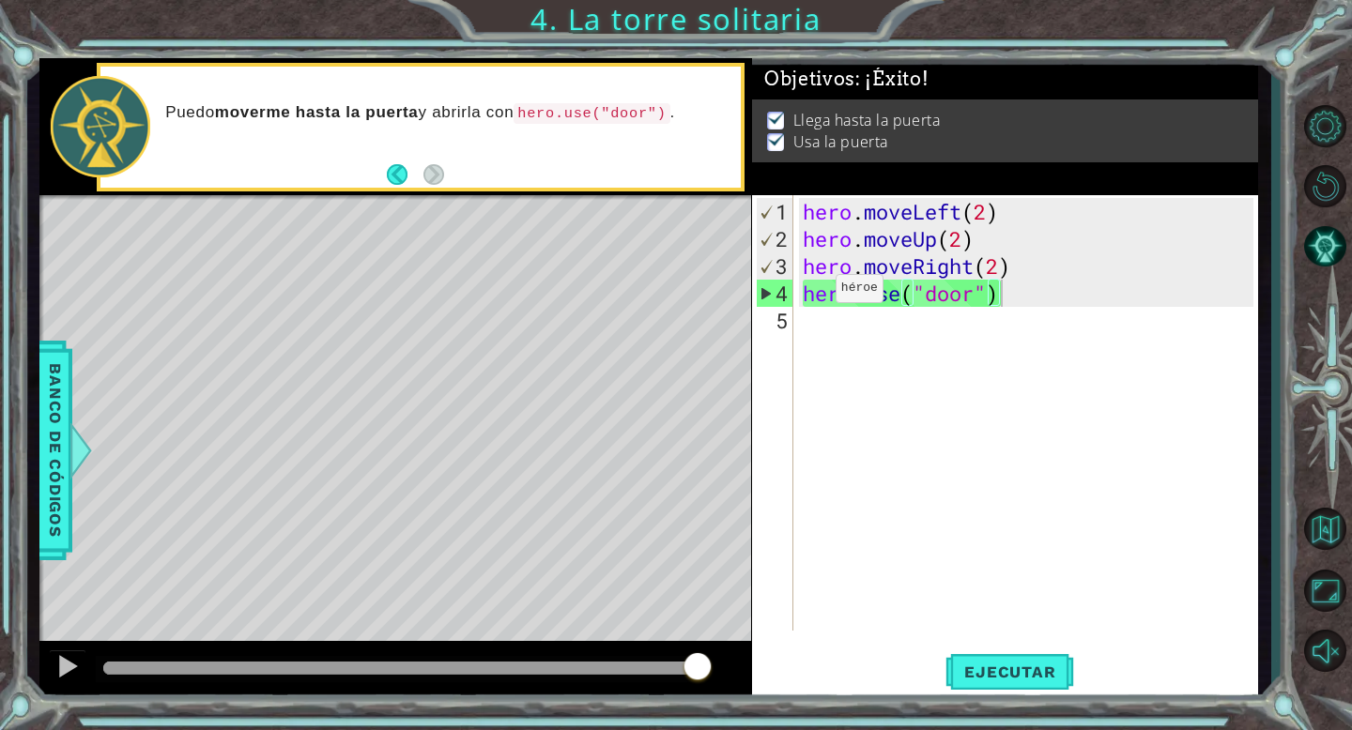
click at [1009, 644] on div "hero.use("door") 1 2 3 4 5 hero . moveLeft ( 2 ) hero . moveUp ( 2 ) hero . mov…" at bounding box center [1005, 448] width 506 height 506
click at [1009, 660] on button "Ejecutar" at bounding box center [1009, 672] width 129 height 51
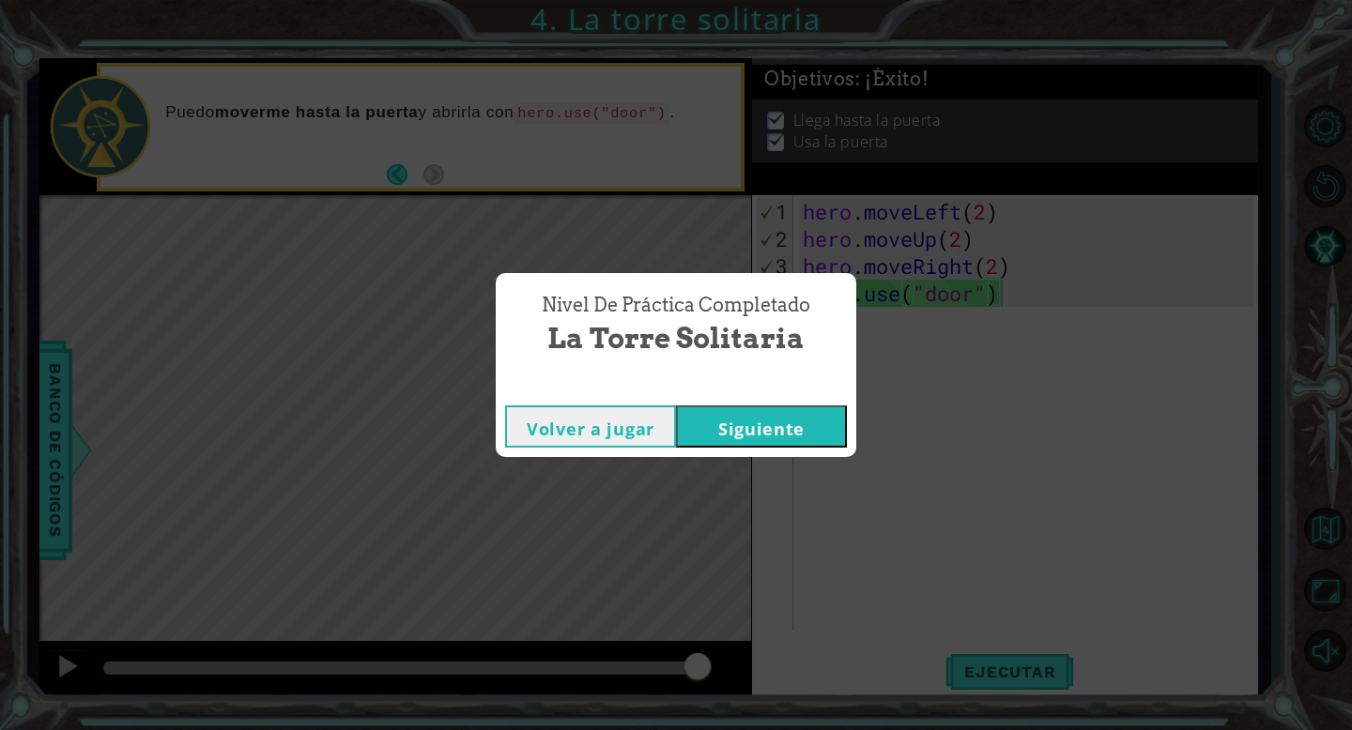
click at [731, 417] on button "Siguiente" at bounding box center [761, 426] width 171 height 42
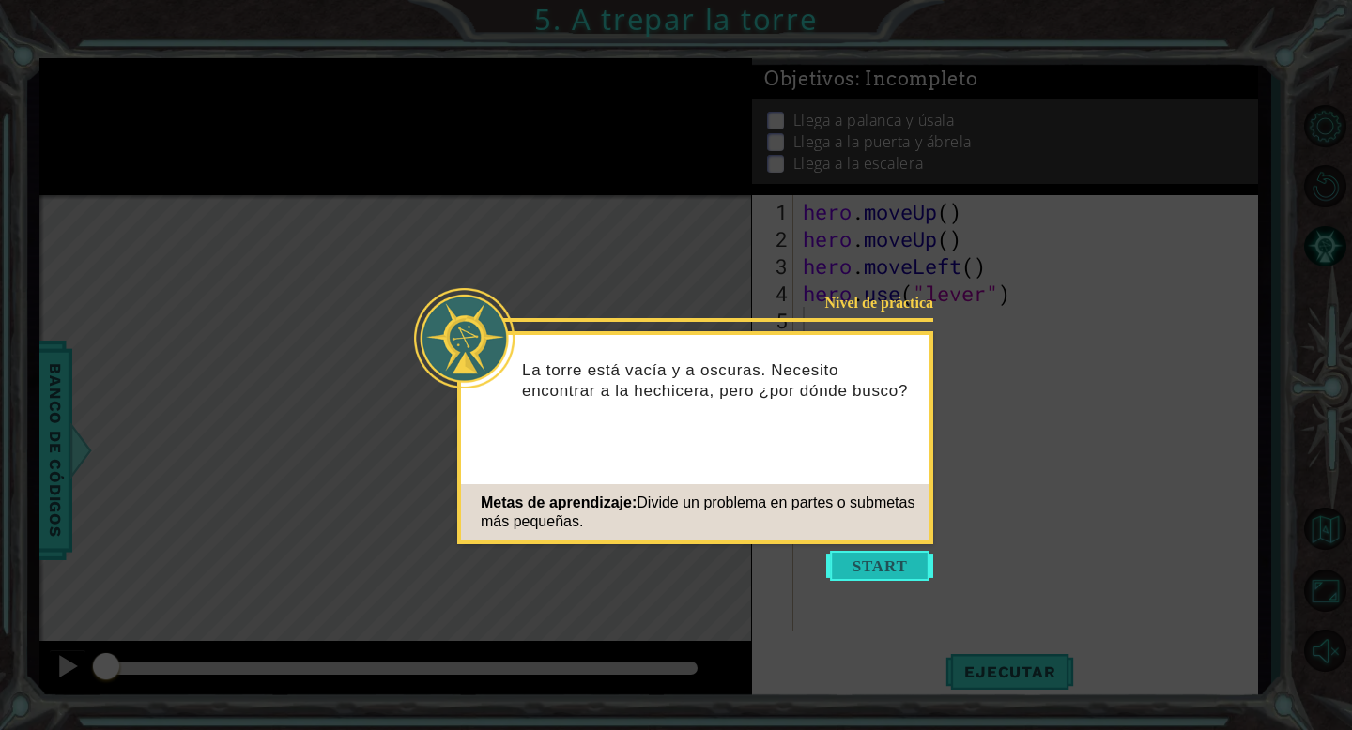
click at [879, 566] on button "Start" at bounding box center [879, 566] width 107 height 30
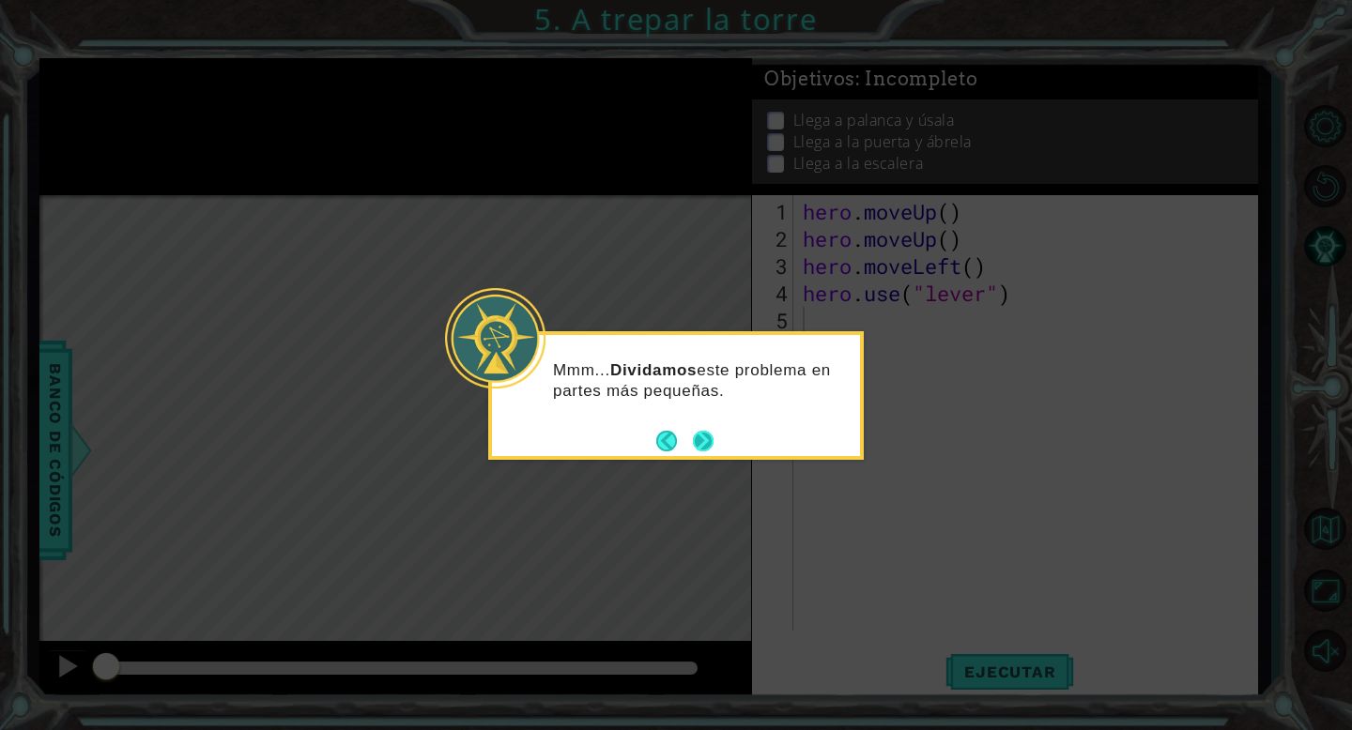
click at [702, 434] on button "Next" at bounding box center [703, 441] width 21 height 21
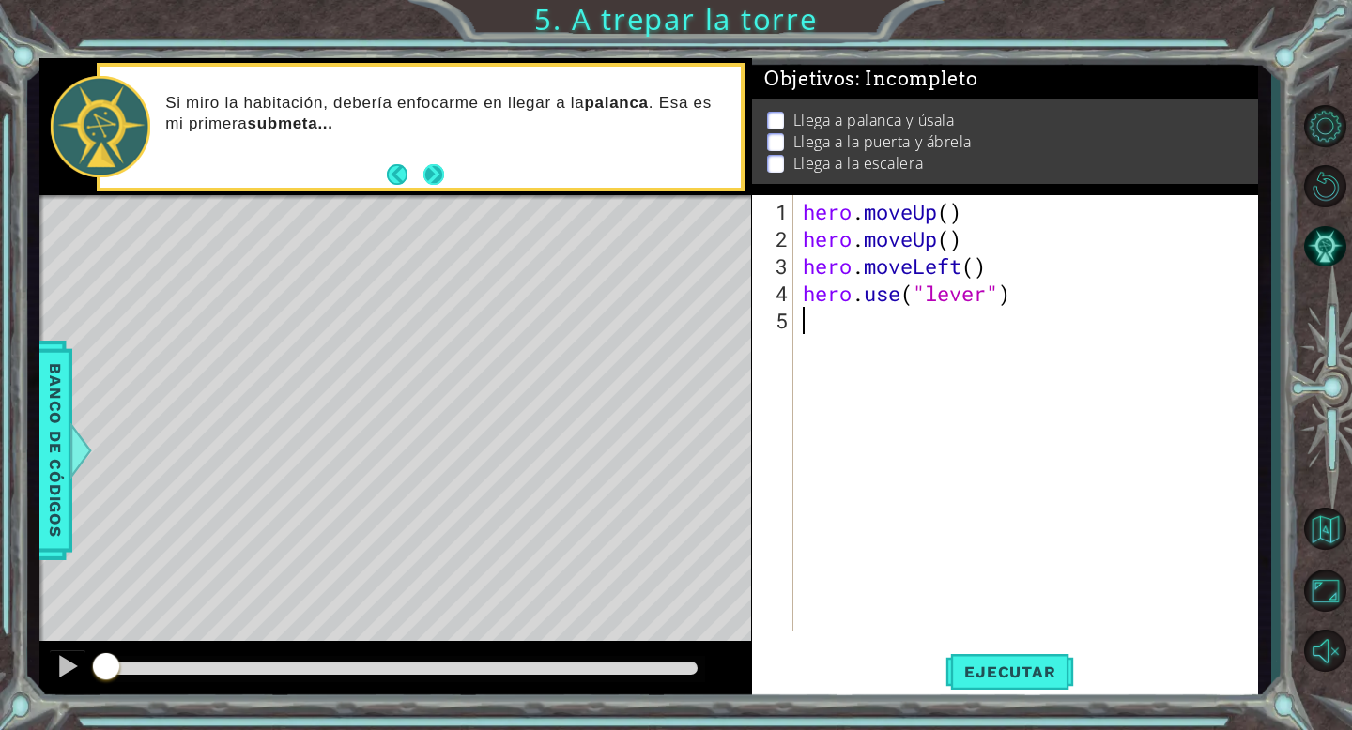
click at [422, 178] on button "Next" at bounding box center [432, 174] width 21 height 21
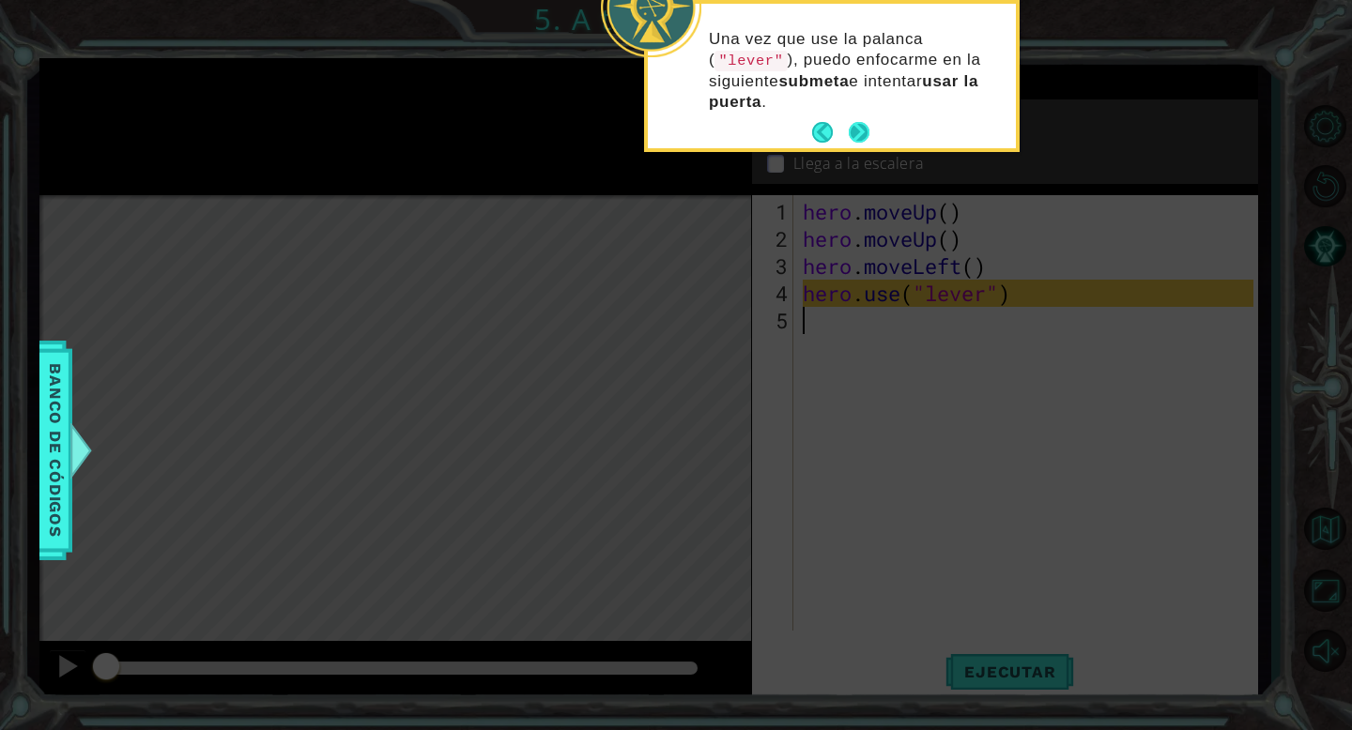
click at [863, 124] on button "Next" at bounding box center [858, 132] width 21 height 21
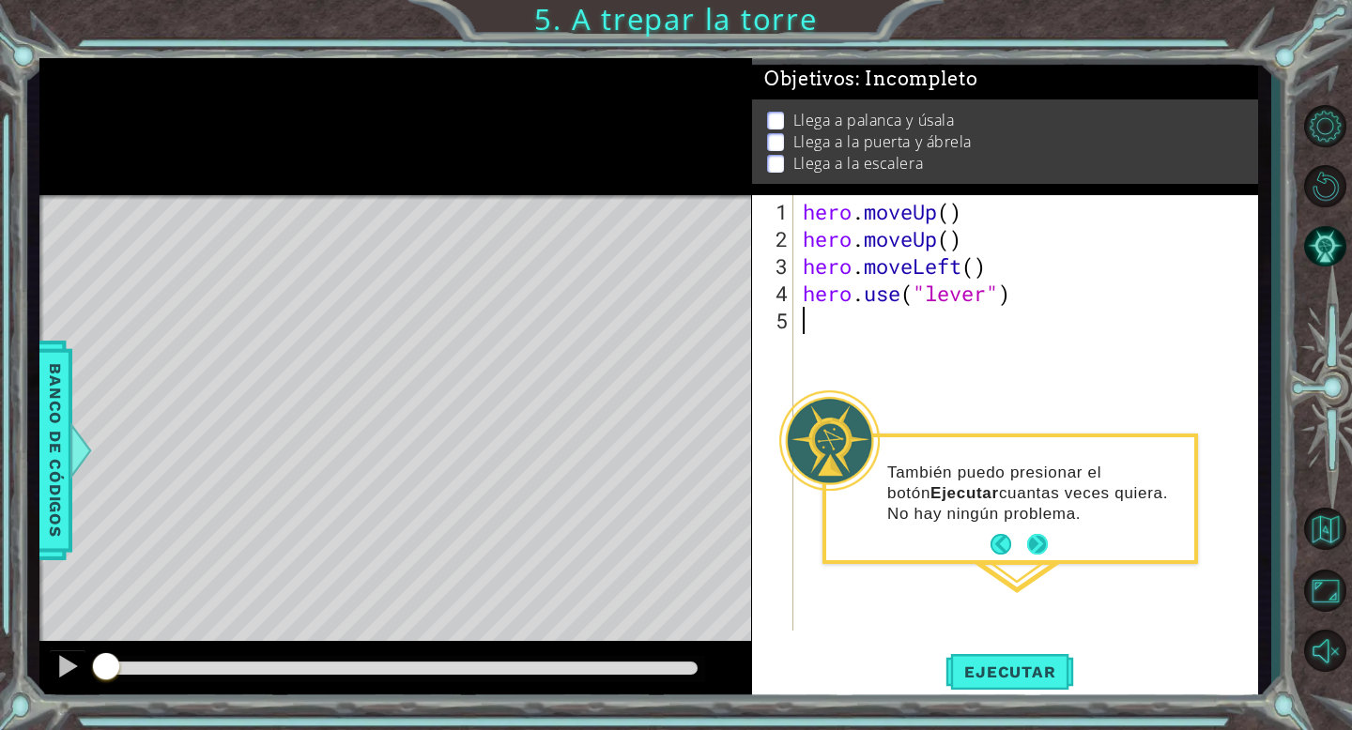
click at [1038, 541] on button "Next" at bounding box center [1037, 544] width 21 height 21
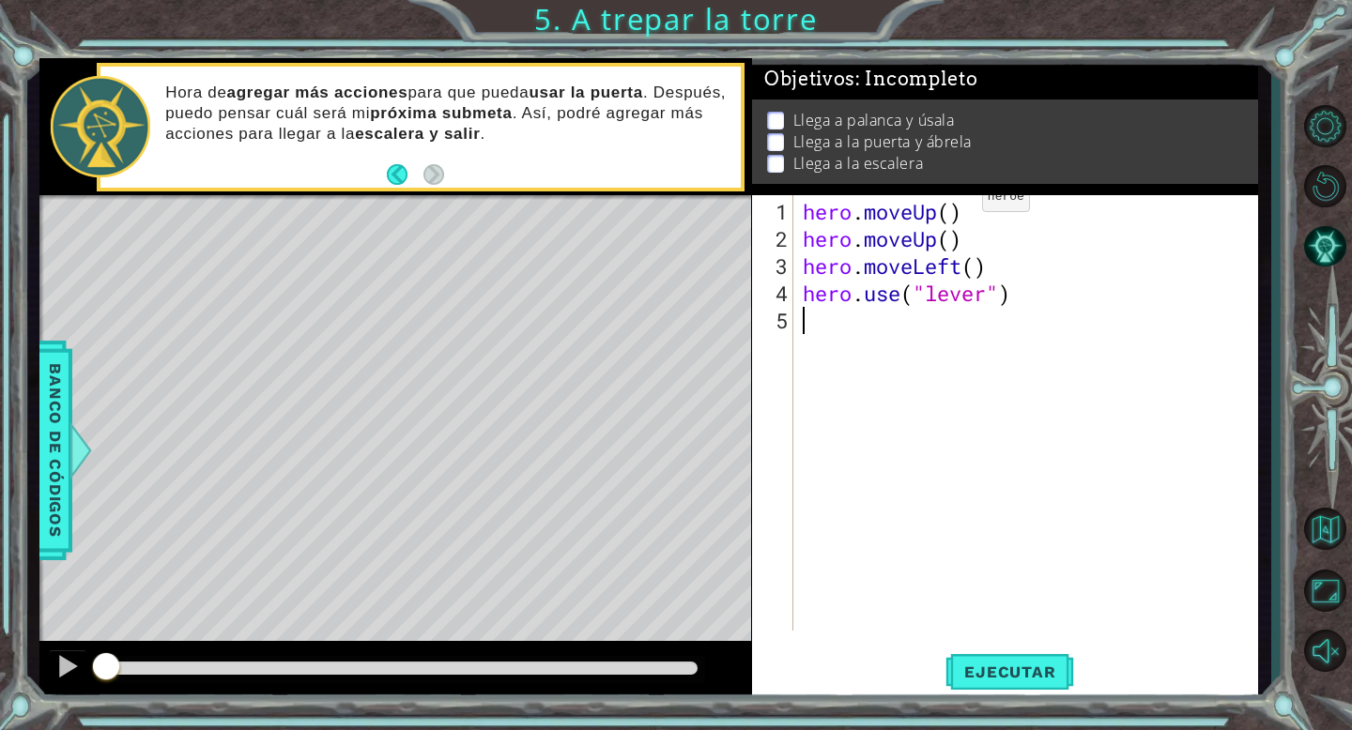
click at [953, 209] on div "hero . moveUp ( ) hero . moveUp ( ) hero . moveLeft ( ) hero . use ( "lever" )" at bounding box center [1031, 443] width 464 height 490
click at [996, 677] on span "Ejecutar" at bounding box center [1009, 672] width 129 height 19
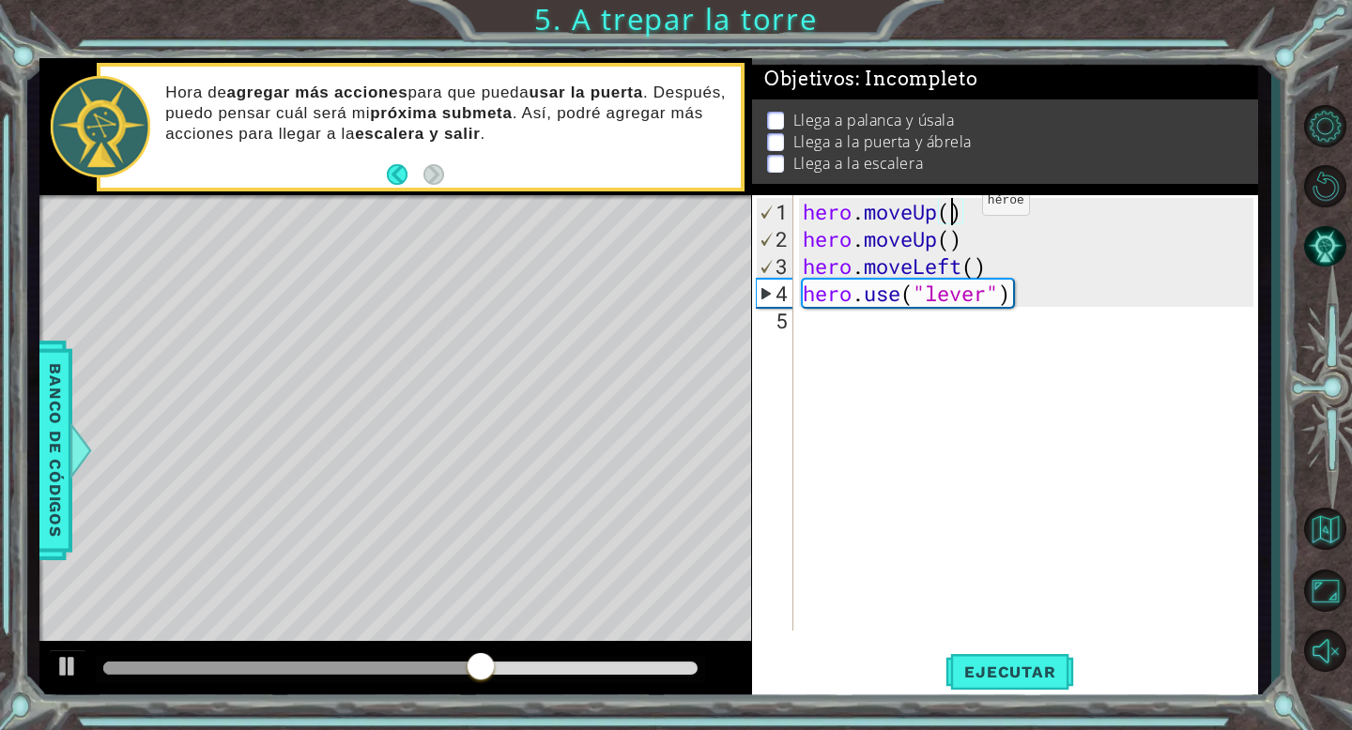
click at [953, 207] on div "hero . moveUp ( ) hero . moveUp ( ) hero . moveLeft ( ) hero . use ( "lever" )" at bounding box center [1031, 443] width 464 height 490
click at [393, 179] on button "Back" at bounding box center [405, 174] width 37 height 21
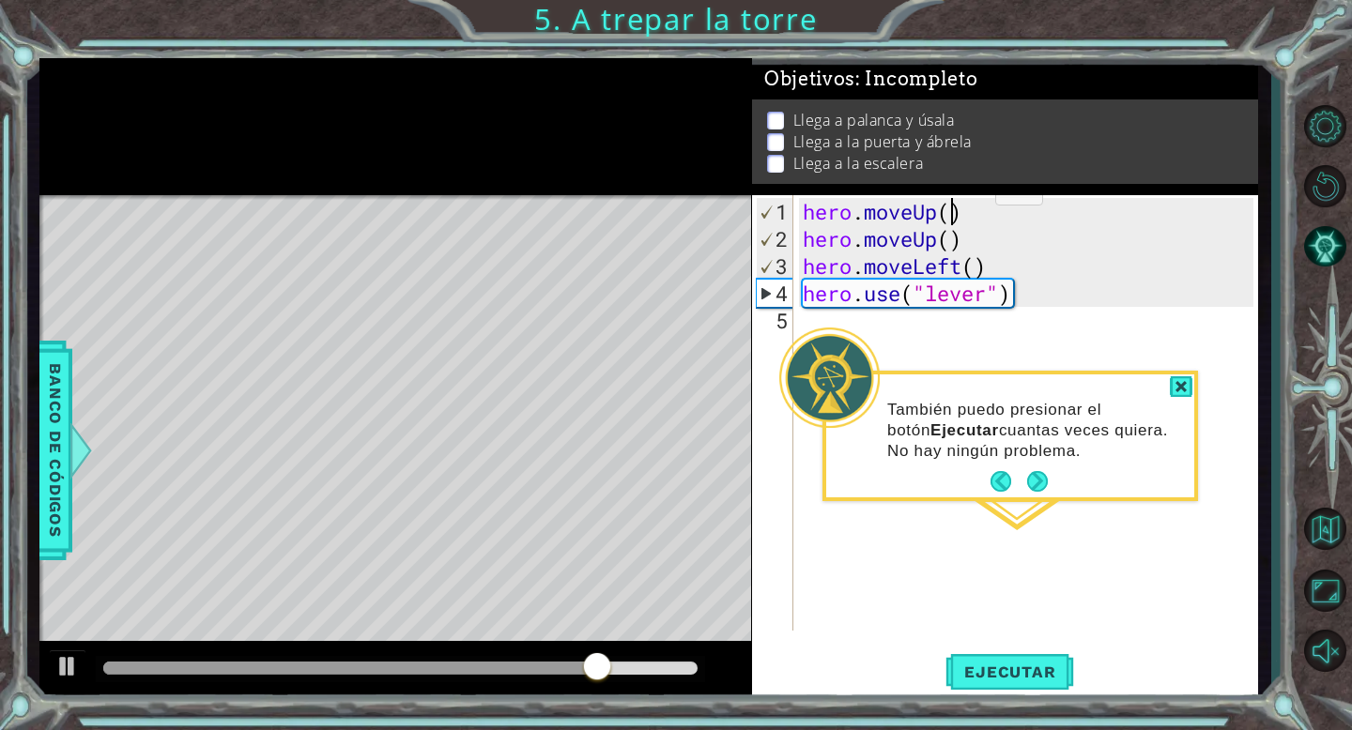
click at [986, 477] on div "También puedo presionar el botón Ejecutar cuantas veces quiera. No hay ningún p…" at bounding box center [1010, 439] width 368 height 115
click at [998, 477] on button "Back" at bounding box center [1008, 481] width 37 height 21
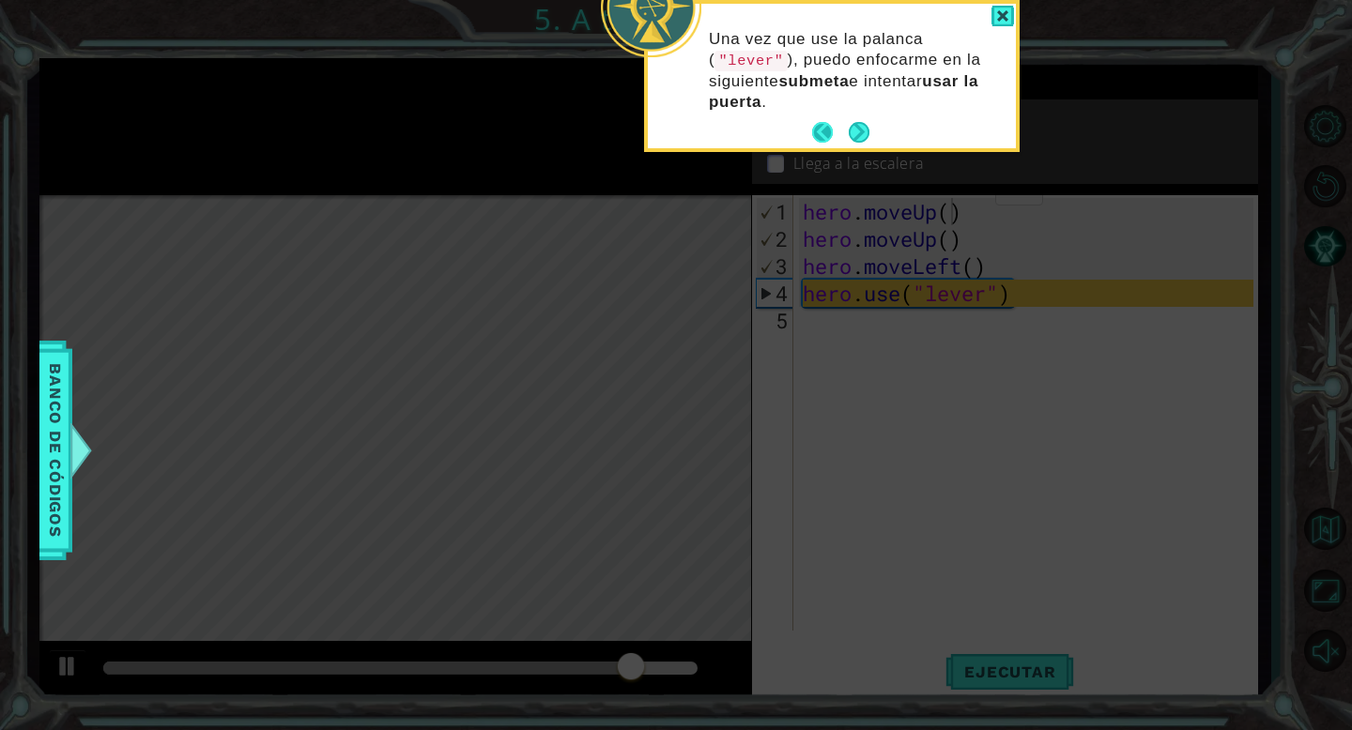
click at [818, 127] on button "Back" at bounding box center [830, 132] width 37 height 21
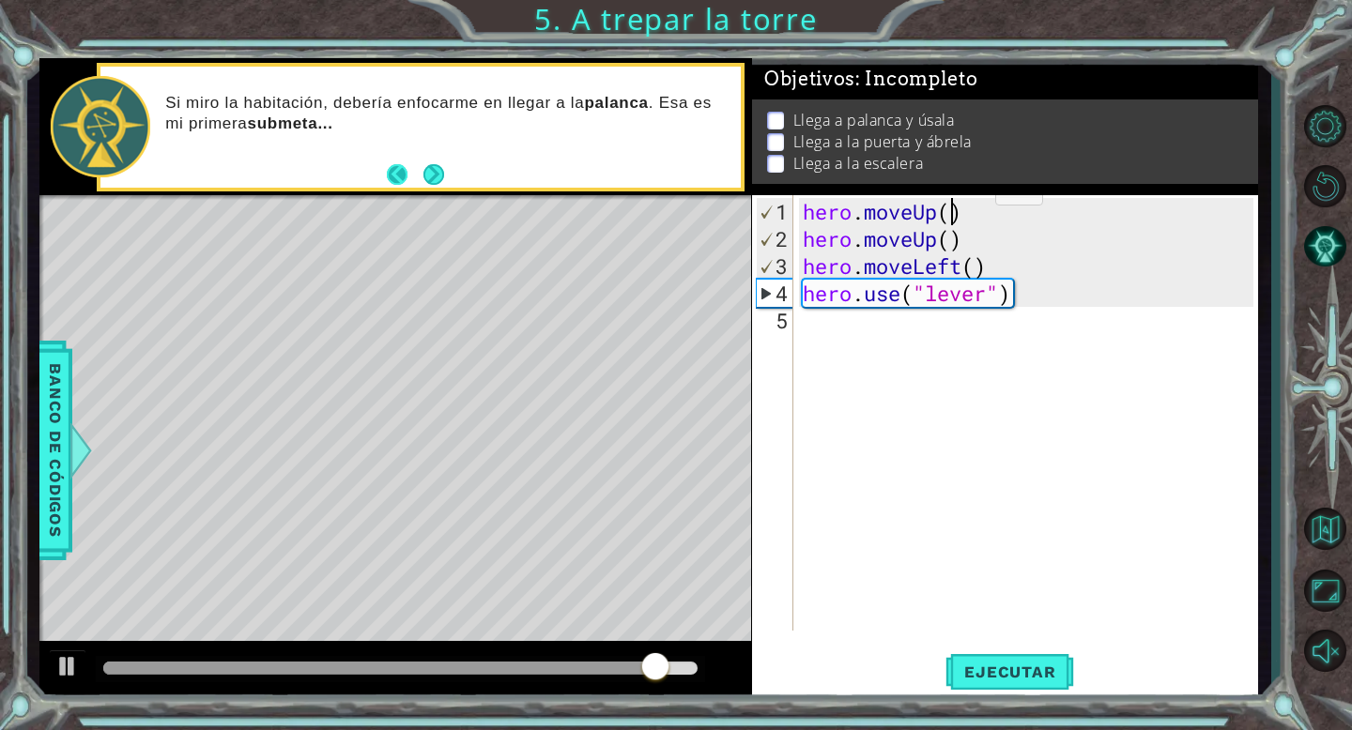
click at [396, 169] on button "Back" at bounding box center [405, 174] width 37 height 21
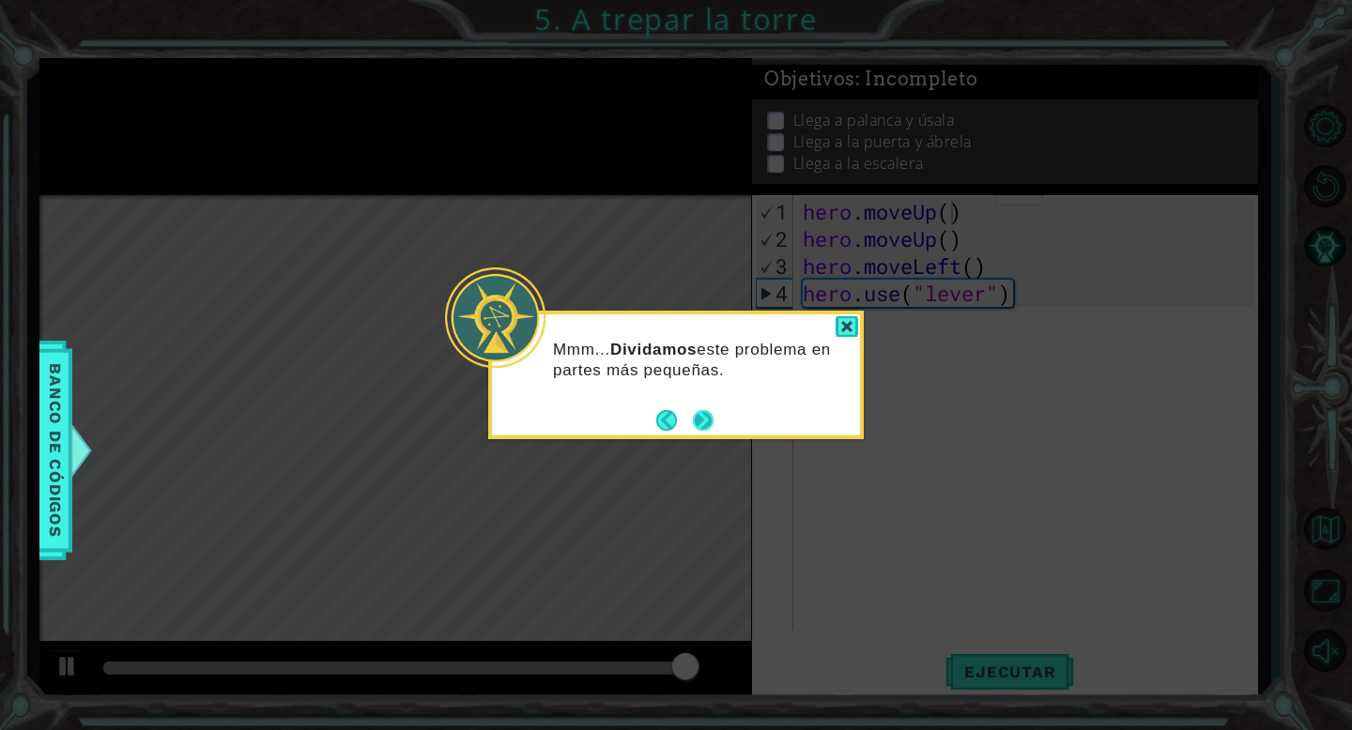
click at [713, 420] on button "Next" at bounding box center [703, 420] width 21 height 21
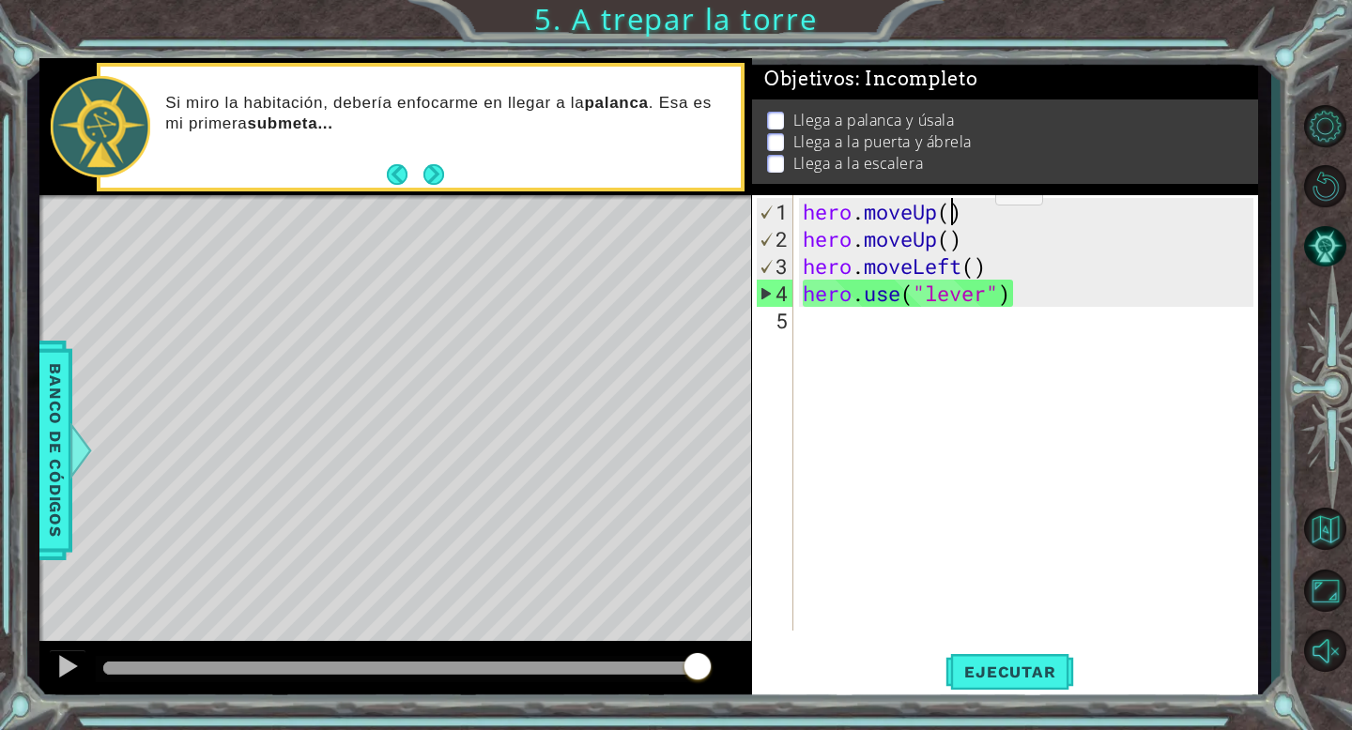
click at [387, 164] on footer at bounding box center [415, 175] width 57 height 28
click at [398, 174] on button "Back" at bounding box center [405, 174] width 37 height 21
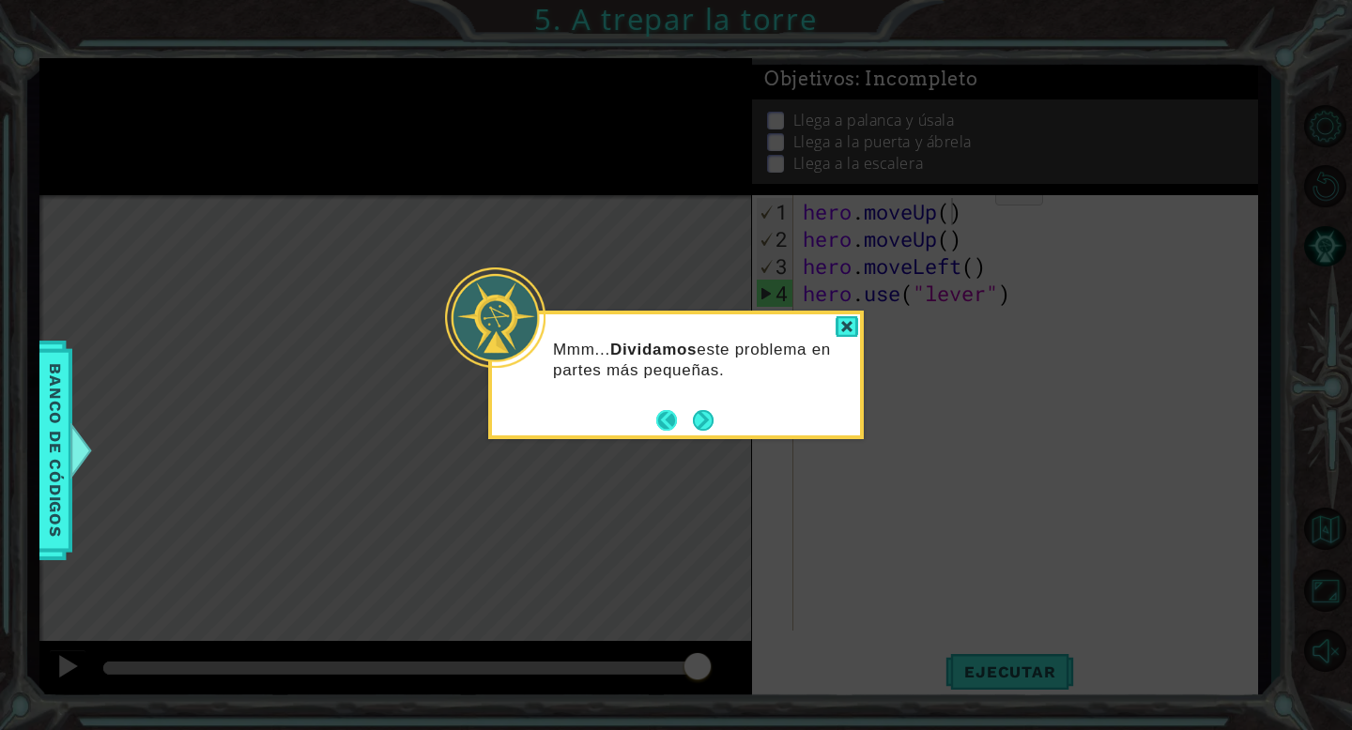
click at [668, 422] on button "Back" at bounding box center [674, 420] width 37 height 21
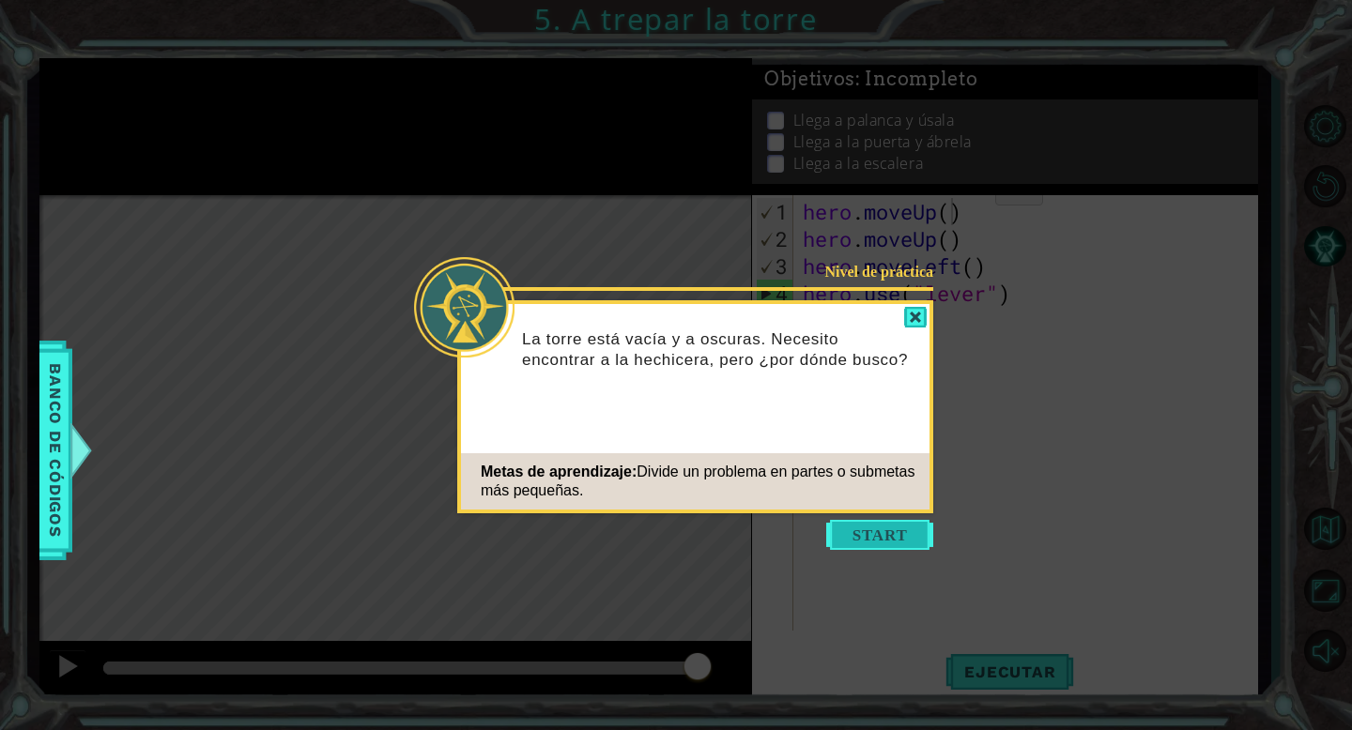
click at [879, 525] on button "Start" at bounding box center [879, 535] width 107 height 30
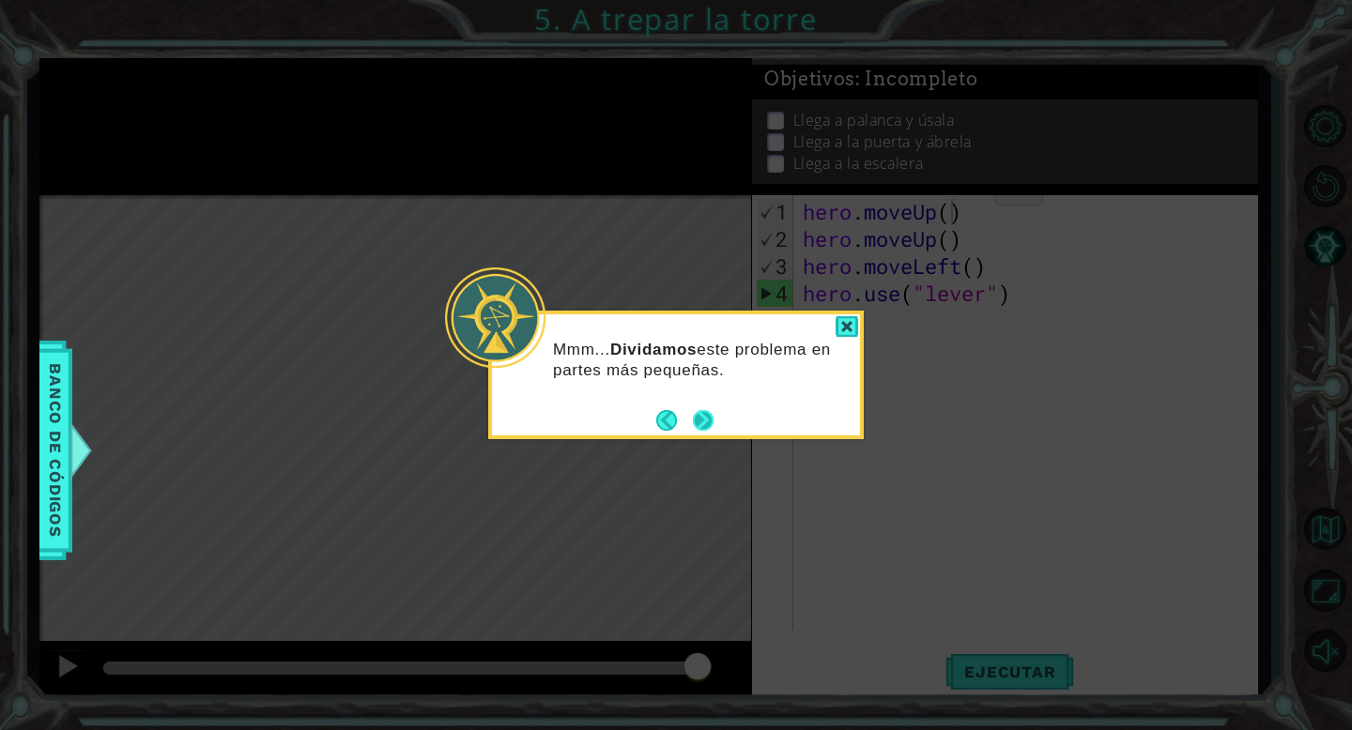
click at [704, 421] on button "Next" at bounding box center [703, 420] width 21 height 21
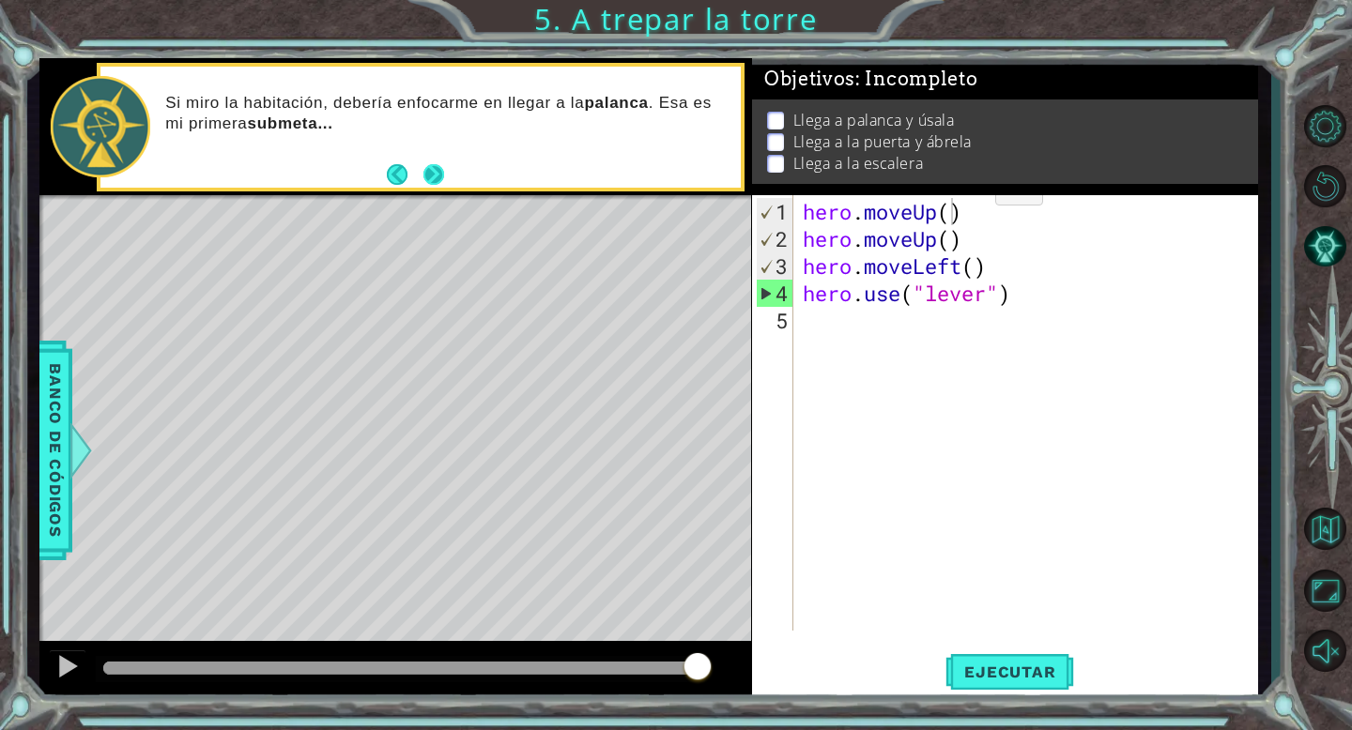
click at [433, 171] on button "Next" at bounding box center [433, 174] width 21 height 21
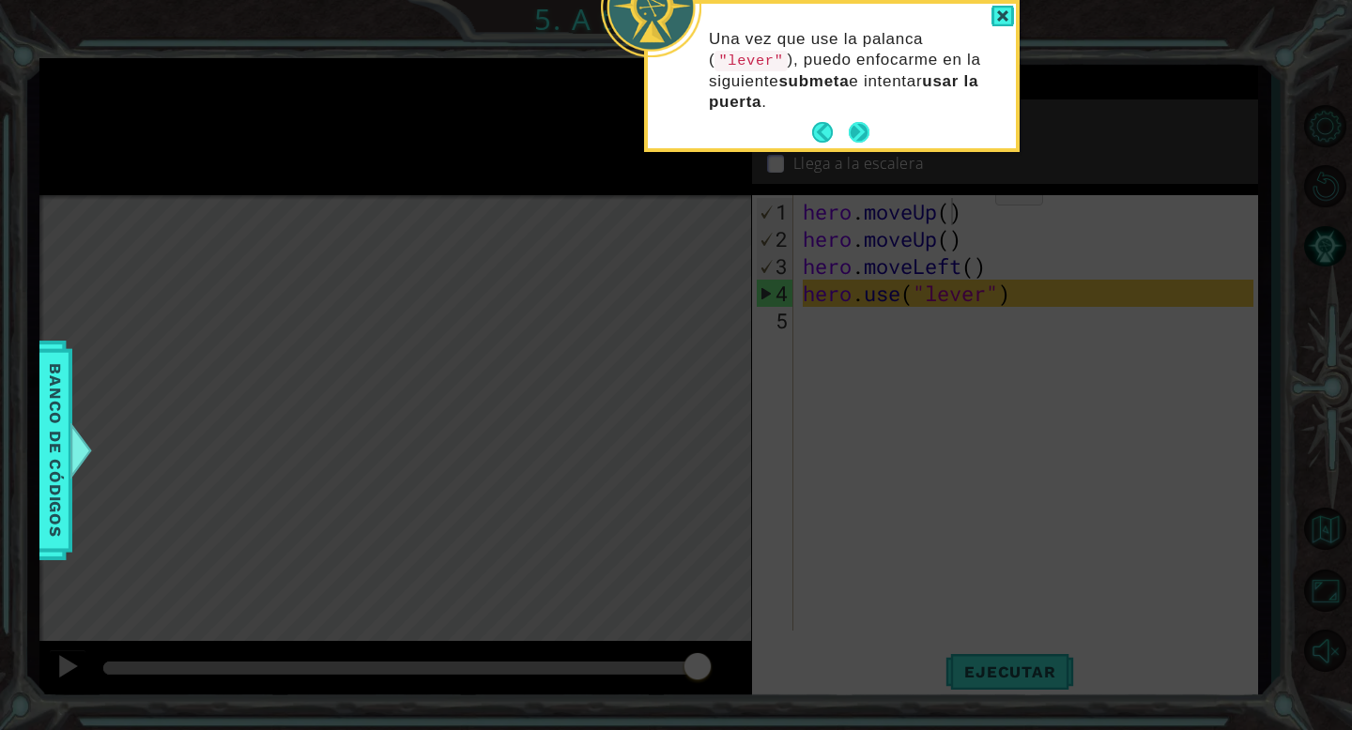
click at [854, 133] on button "Next" at bounding box center [858, 132] width 21 height 21
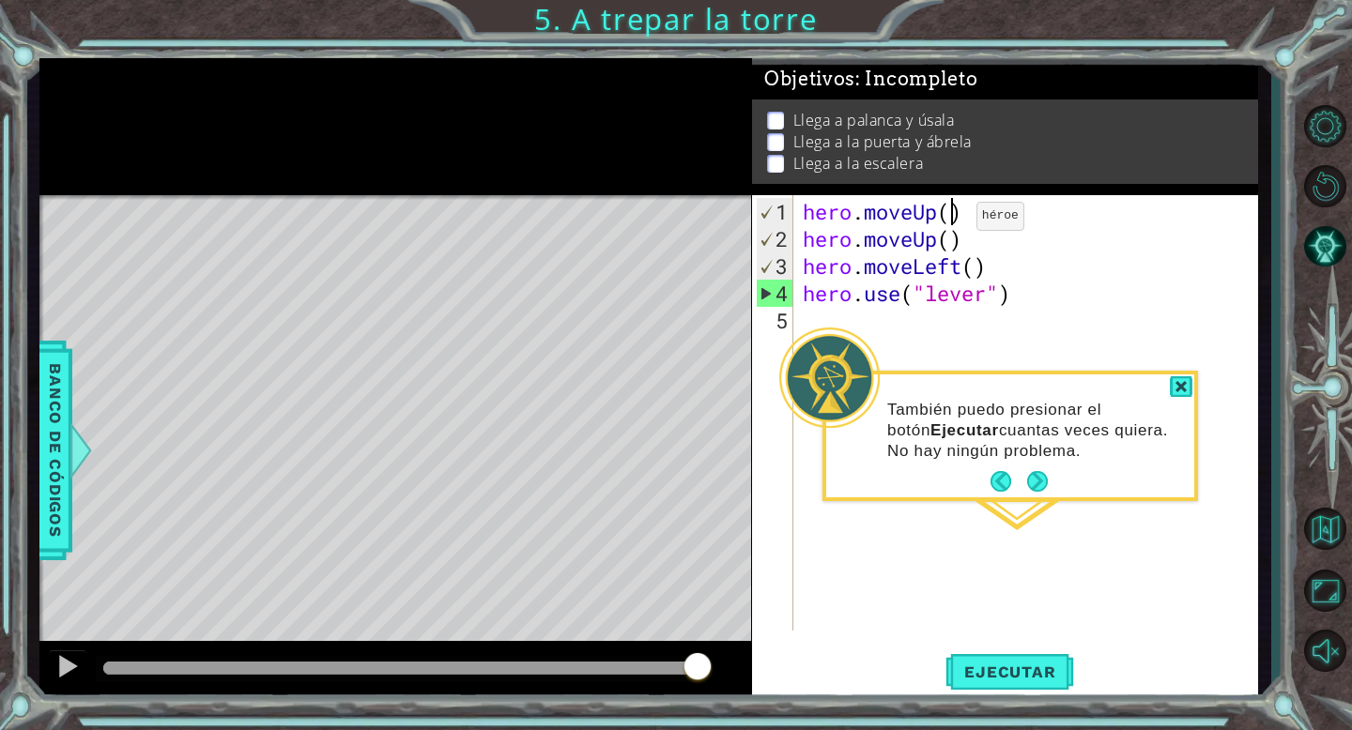
type textarea "hero.moveUp(2)"
click at [981, 222] on div "hero . moveUp ( 2 ) hero . moveUp ( ) hero . moveLeft ( ) hero . use ( "lever" )" at bounding box center [1031, 443] width 464 height 490
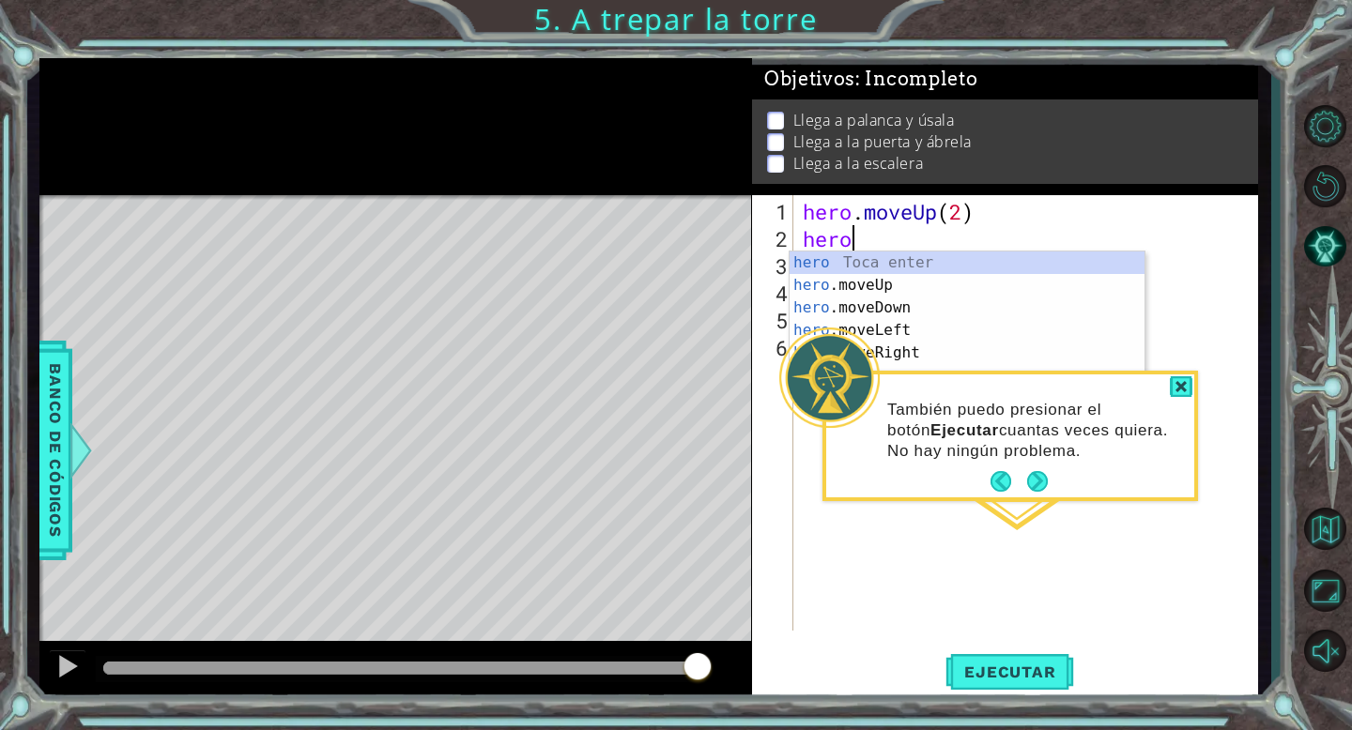
scroll to position [0, 2]
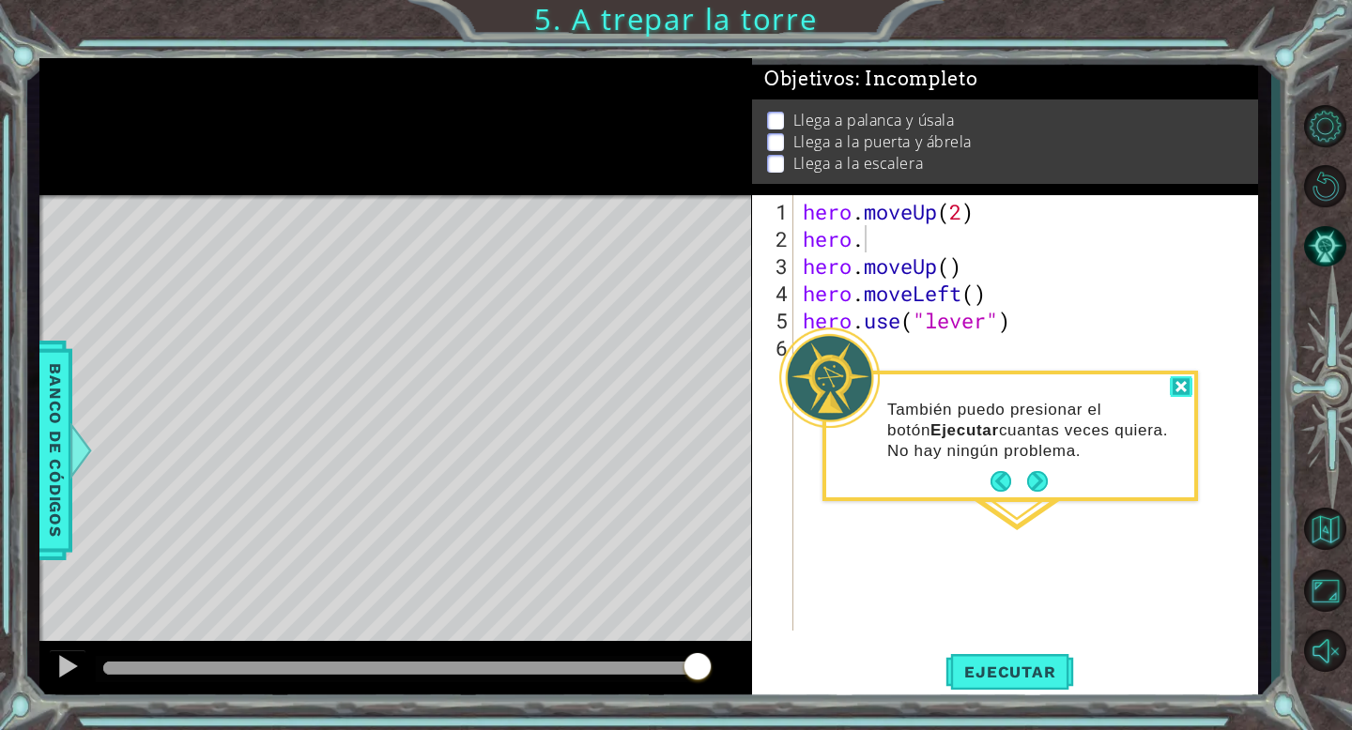
click at [1184, 388] on div at bounding box center [1180, 387] width 23 height 22
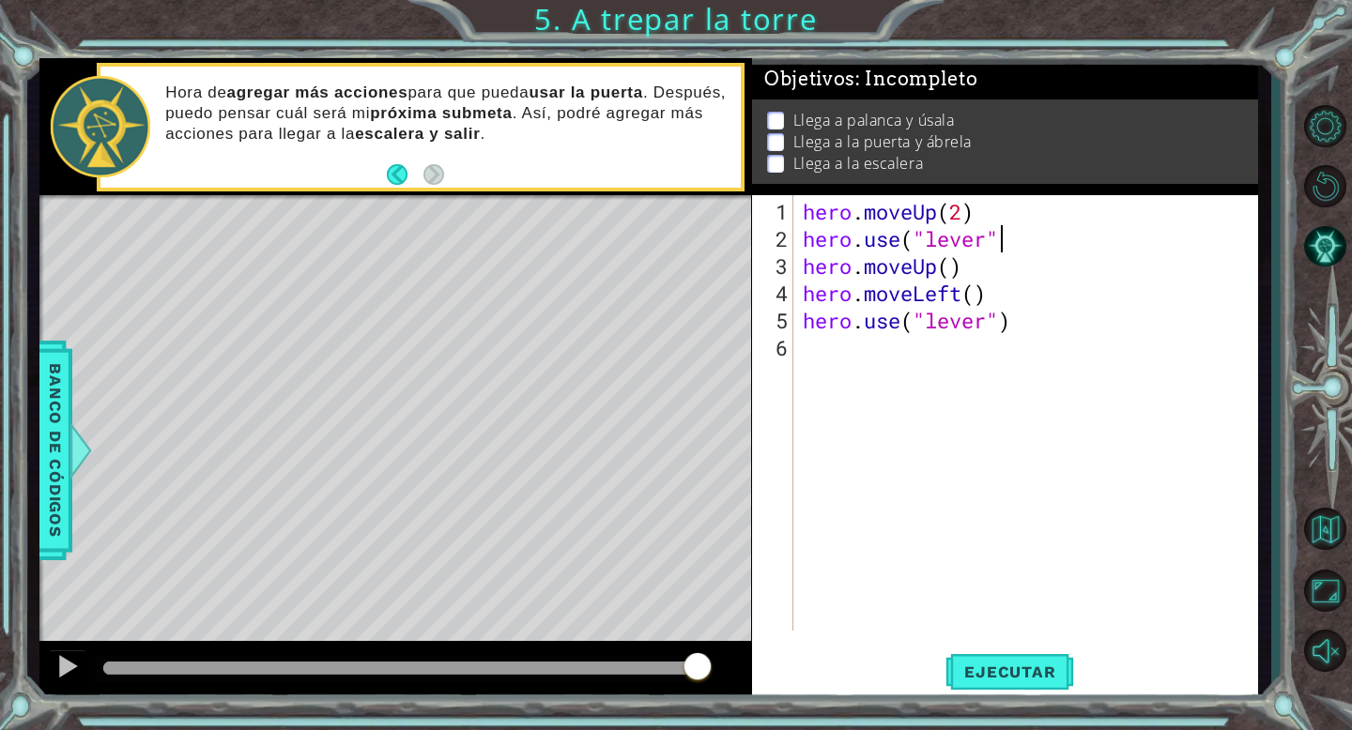
scroll to position [0, 8]
click at [1011, 685] on button "Ejecutar" at bounding box center [1009, 672] width 129 height 51
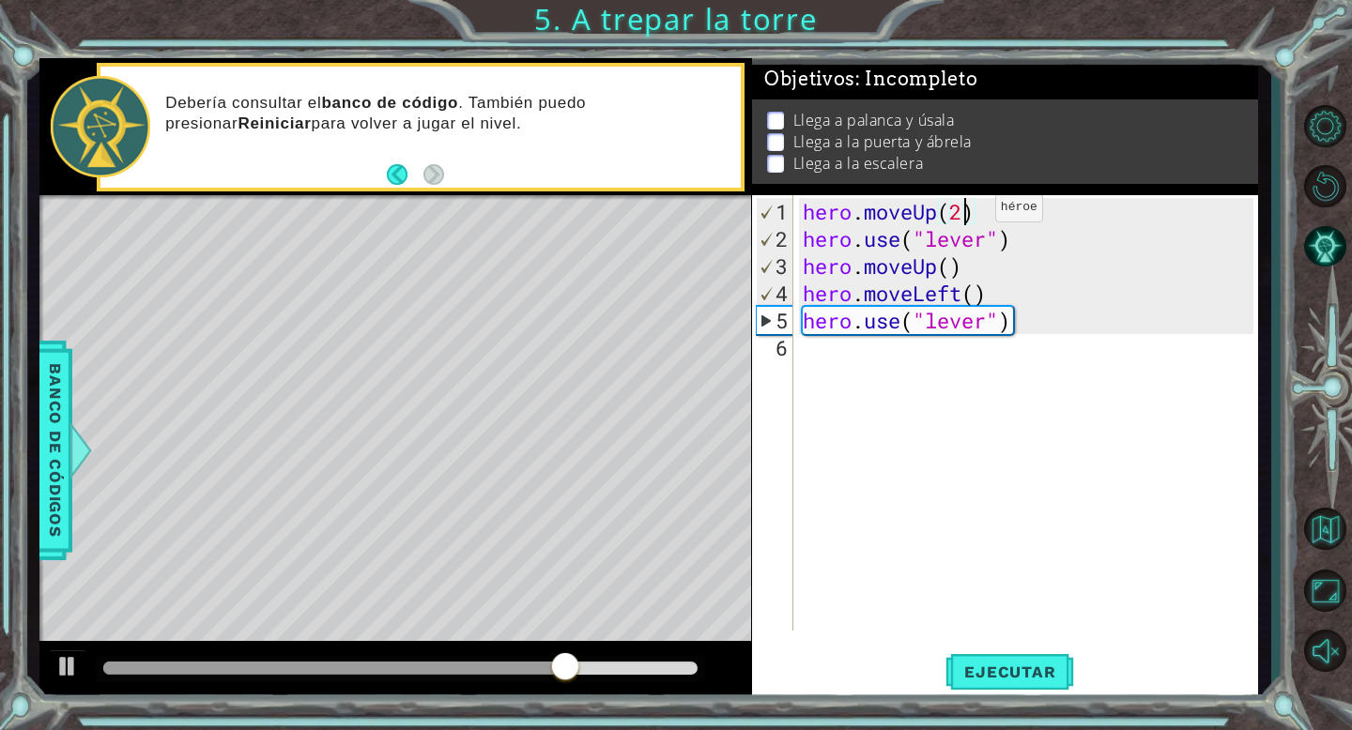
click at [967, 215] on div "hero . moveUp ( 2 ) hero . use ( "lever" ) hero . moveUp ( ) hero . moveLeft ( …" at bounding box center [1031, 443] width 464 height 490
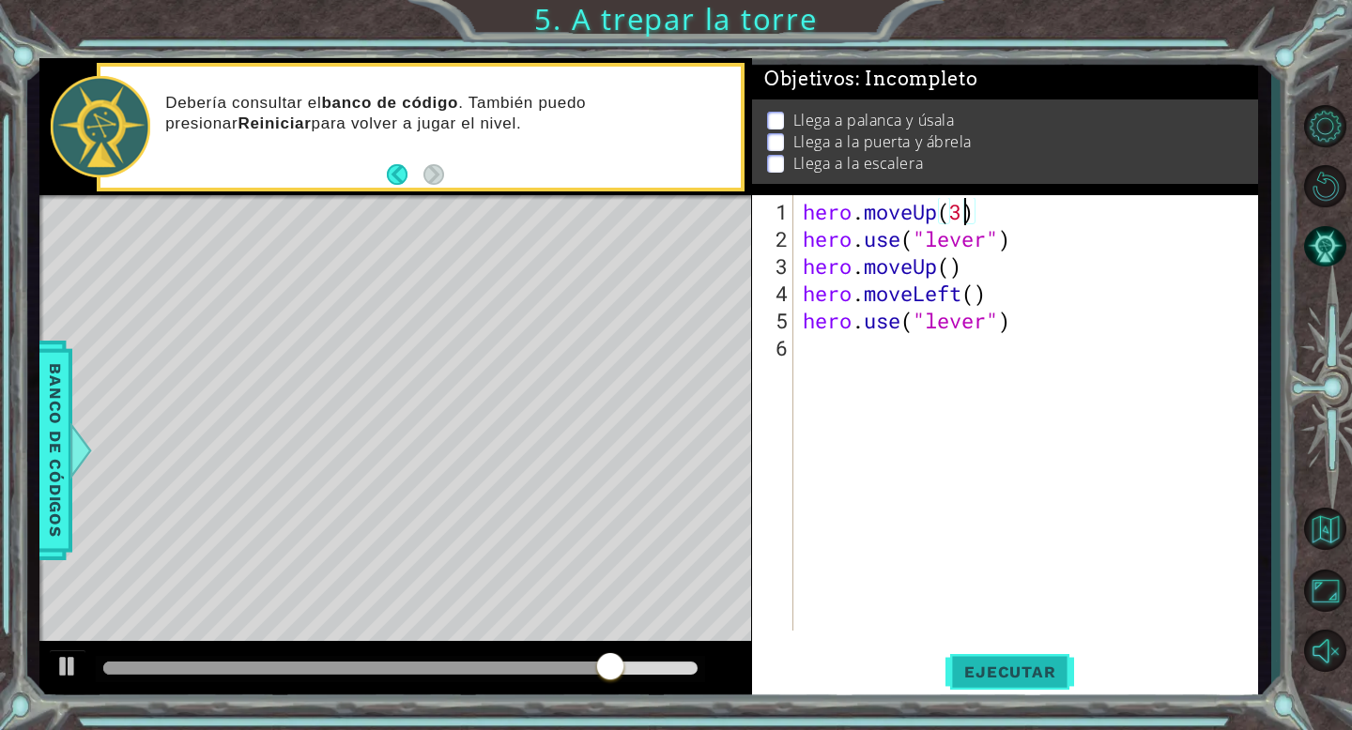
click at [1004, 660] on button "Ejecutar" at bounding box center [1009, 672] width 129 height 51
type textarea "hero.moveUp(1)"
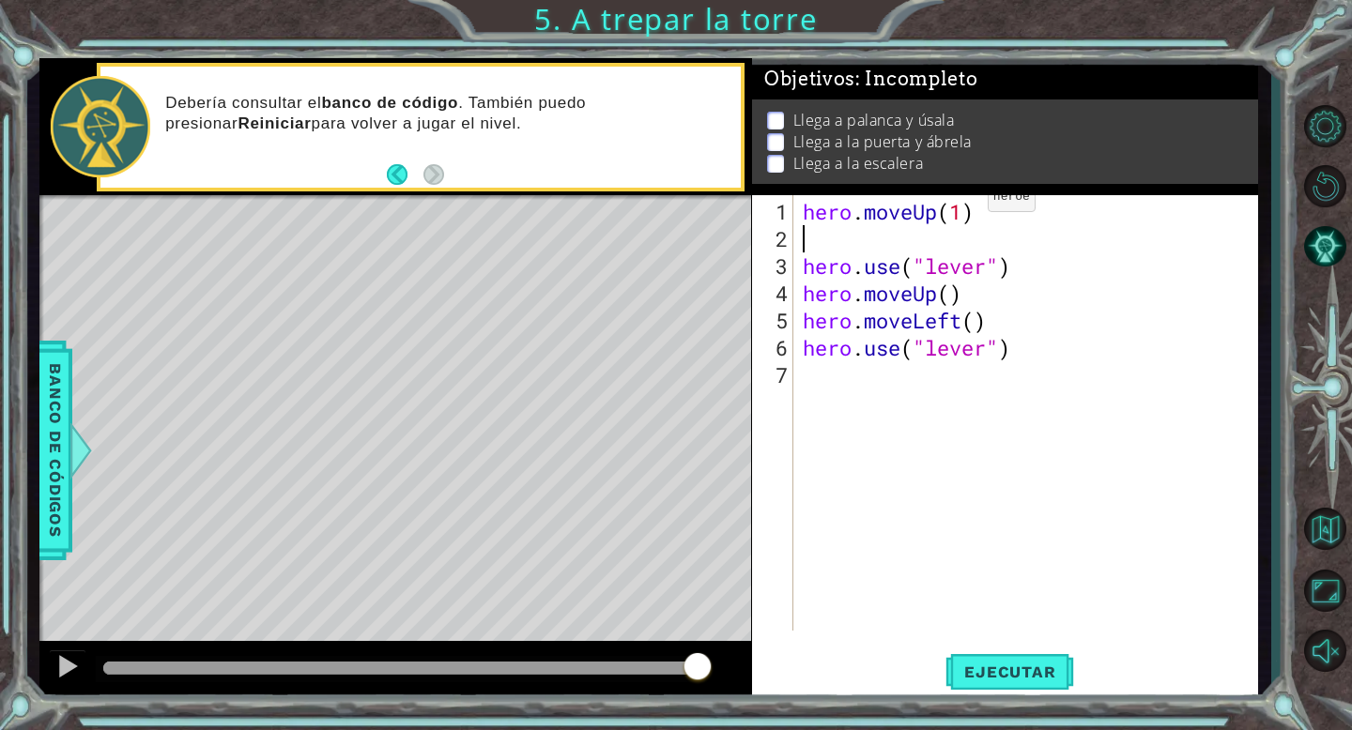
scroll to position [0, 0]
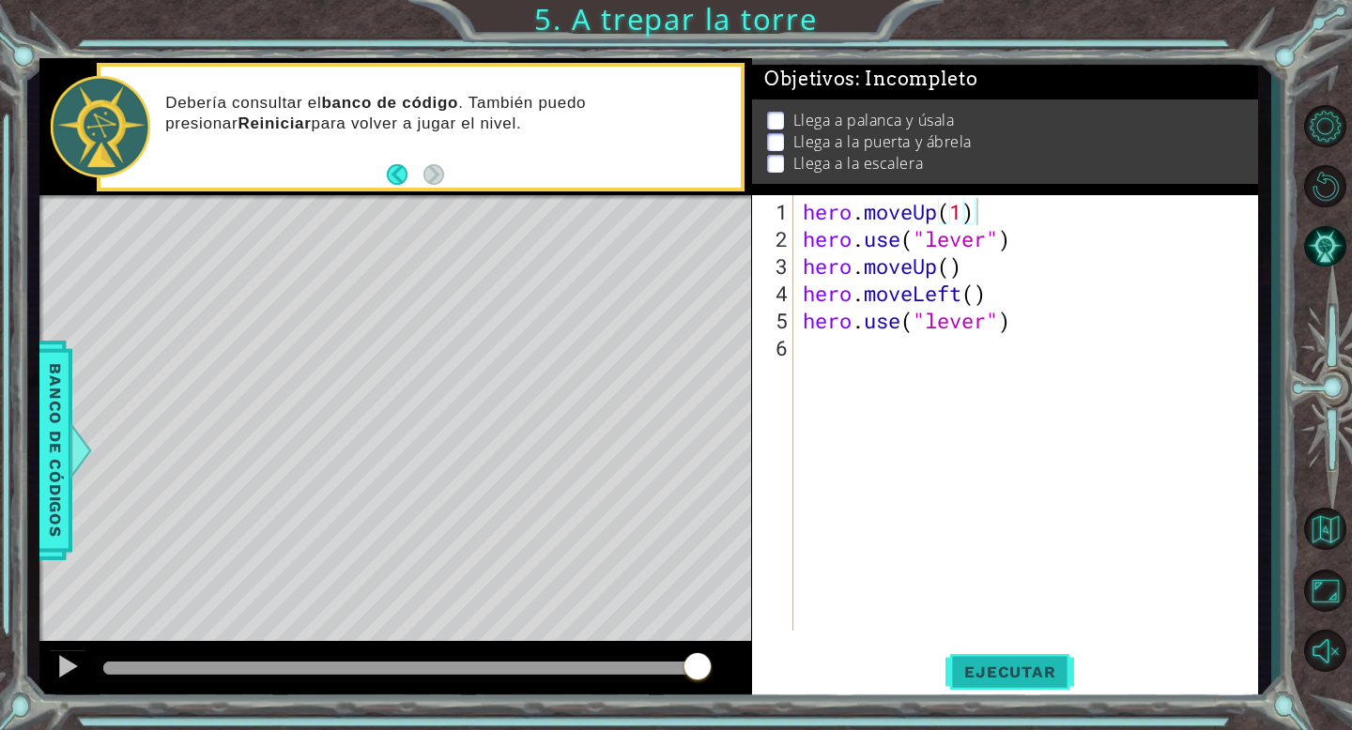
click at [982, 675] on span "Ejecutar" at bounding box center [1009, 672] width 129 height 19
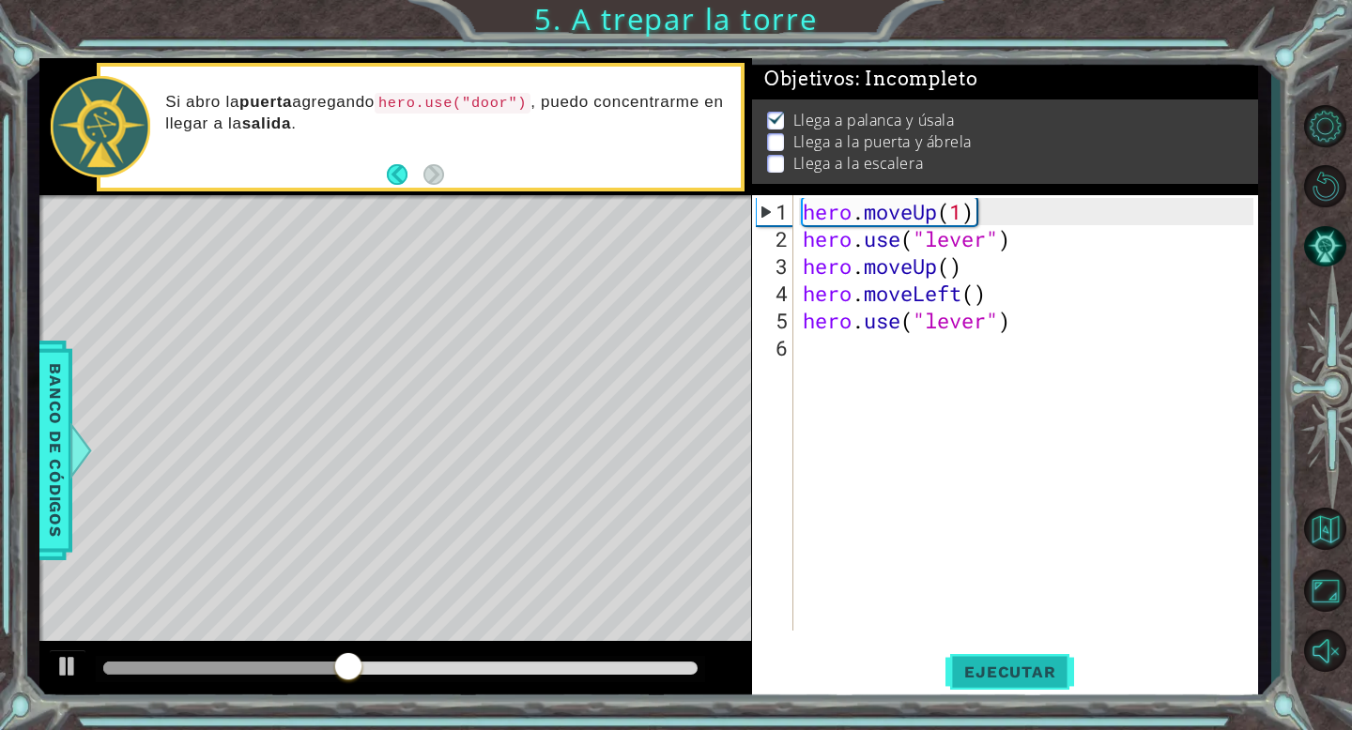
click at [1006, 660] on button "Ejecutar" at bounding box center [1009, 672] width 129 height 51
click at [1012, 233] on div "hero . moveUp ( 1 ) hero . use ( "lever" ) hero . moveUp ( ) hero . moveLeft ( …" at bounding box center [1031, 443] width 464 height 490
click at [947, 267] on div "hero . moveUp ( 1 ) hero . use ( "lever" ) hero . moveUp ( ) hero . moveLeft ( …" at bounding box center [1031, 443] width 464 height 490
click at [938, 265] on div "hero . moveUp ( 1 ) hero . use ( "lever" ) hero . moveUp ( ) hero . moveLeft ( …" at bounding box center [1031, 443] width 464 height 490
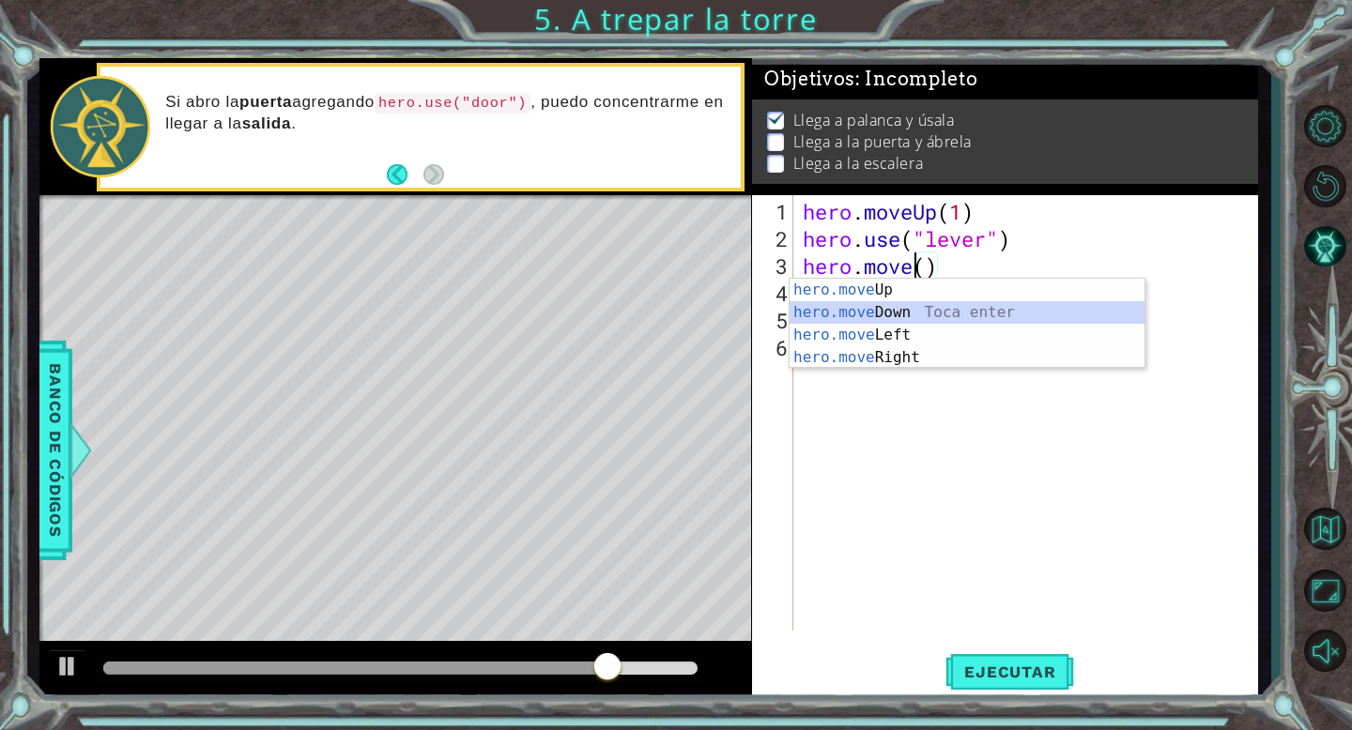
click at [929, 315] on div "hero.move Up Toca enter hero.move Down Toca enter hero.move Left Toca enter her…" at bounding box center [966, 346] width 355 height 135
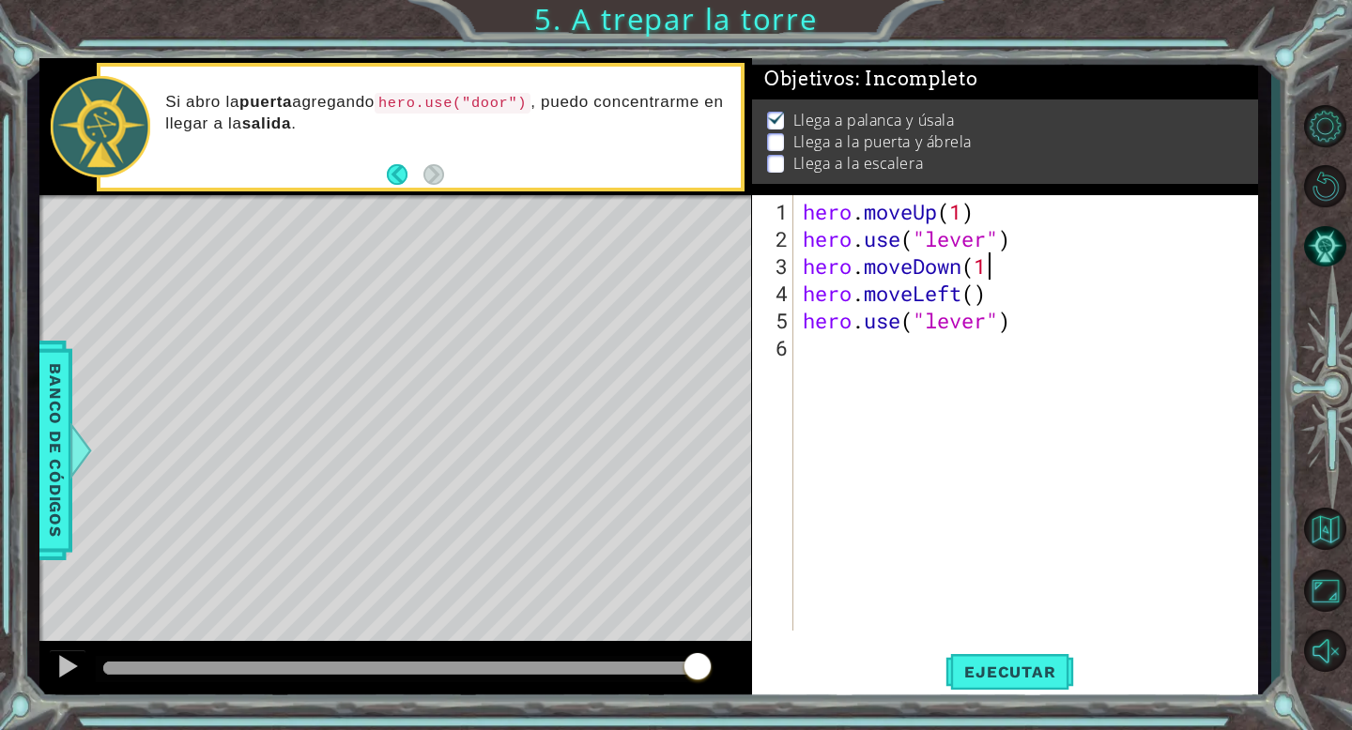
scroll to position [0, 8]
click at [960, 676] on span "Ejecutar" at bounding box center [1009, 672] width 129 height 19
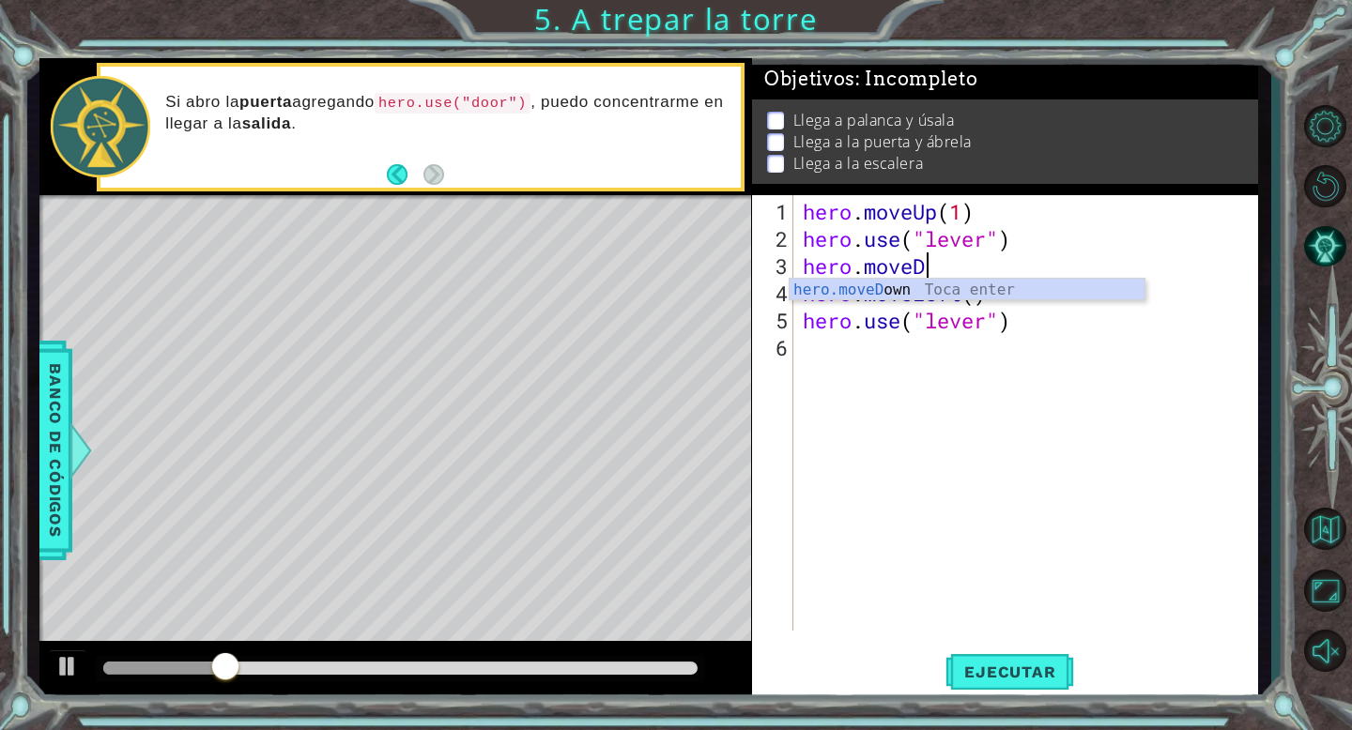
type textarea "hero.move"
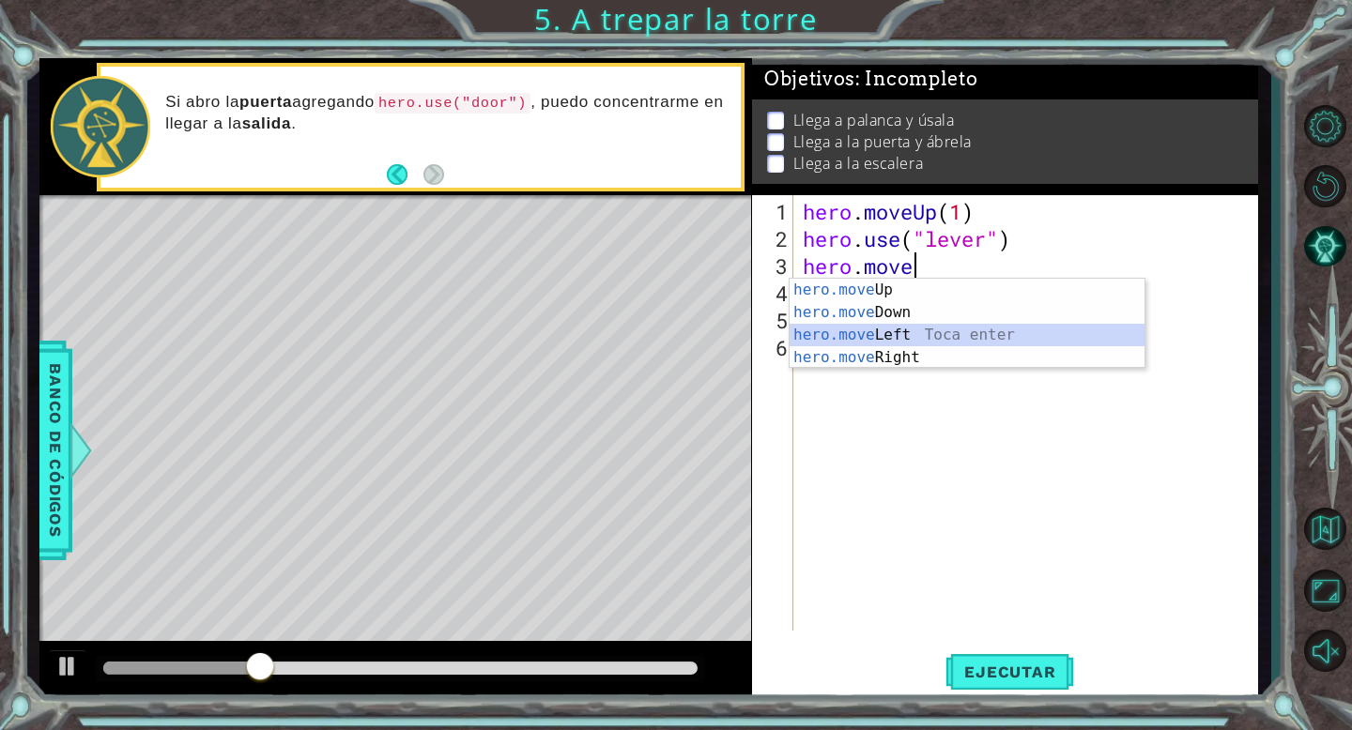
click at [966, 331] on div "hero.move Up Toca enter hero.move Down Toca enter hero.move Left Toca enter her…" at bounding box center [966, 346] width 355 height 135
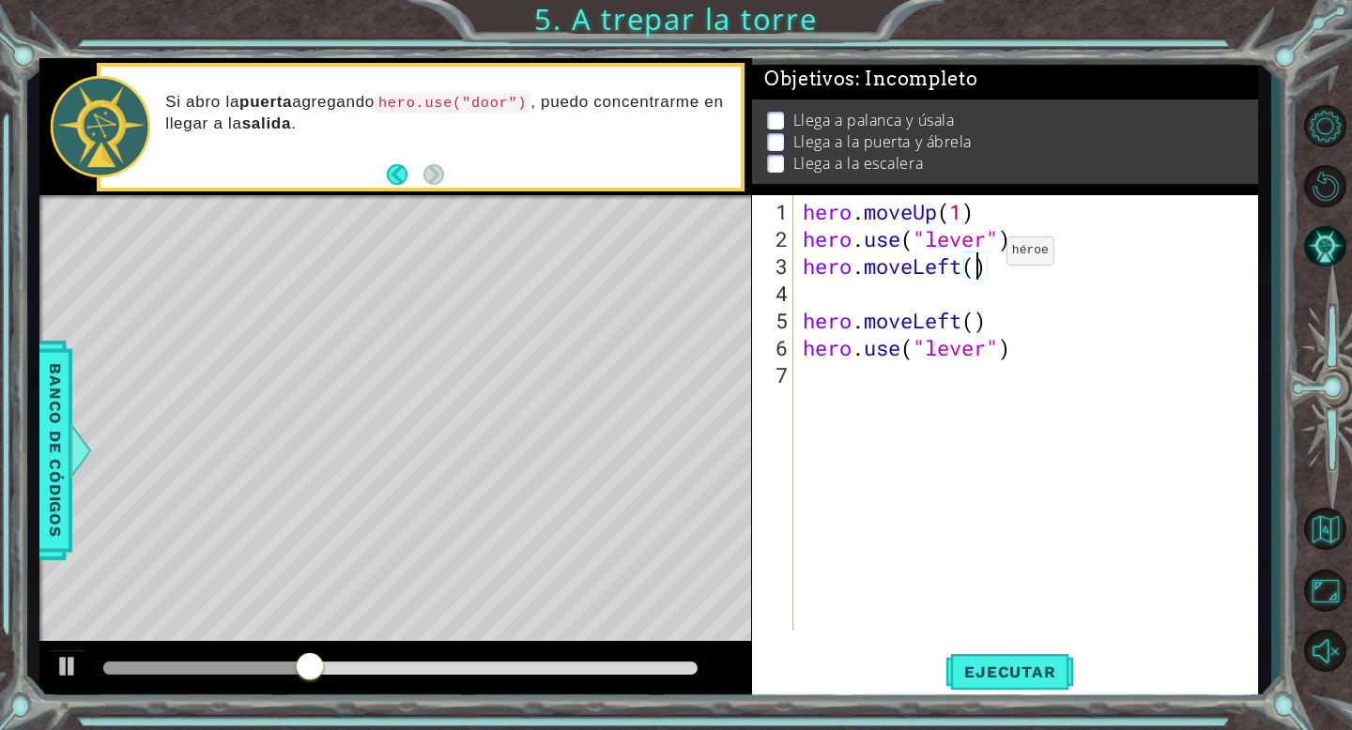
click at [977, 257] on div "hero . moveUp ( 1 ) hero . use ( "lever" ) hero . moveLeft ( ) hero . moveLeft …" at bounding box center [1031, 443] width 464 height 490
type textarea "hero.moveLeft(1)"
click at [982, 675] on span "Ejecutar" at bounding box center [1009, 672] width 129 height 19
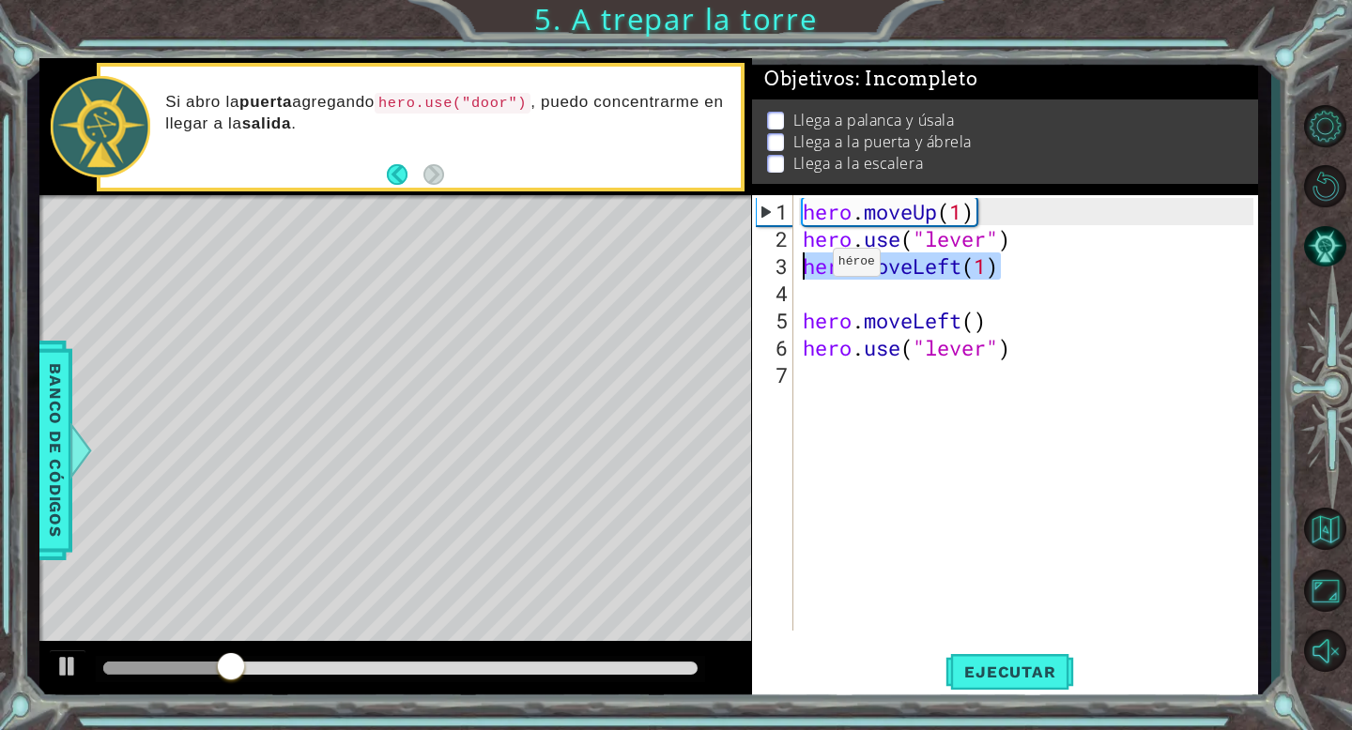
drag, startPoint x: 1032, startPoint y: 275, endPoint x: 776, endPoint y: 268, distance: 255.4
click at [773, 267] on div "hero.moveLeft(1) 1 2 3 4 5 6 7 hero . moveUp ( 1 ) hero . use ( "lever" ) hero …" at bounding box center [1002, 413] width 501 height 436
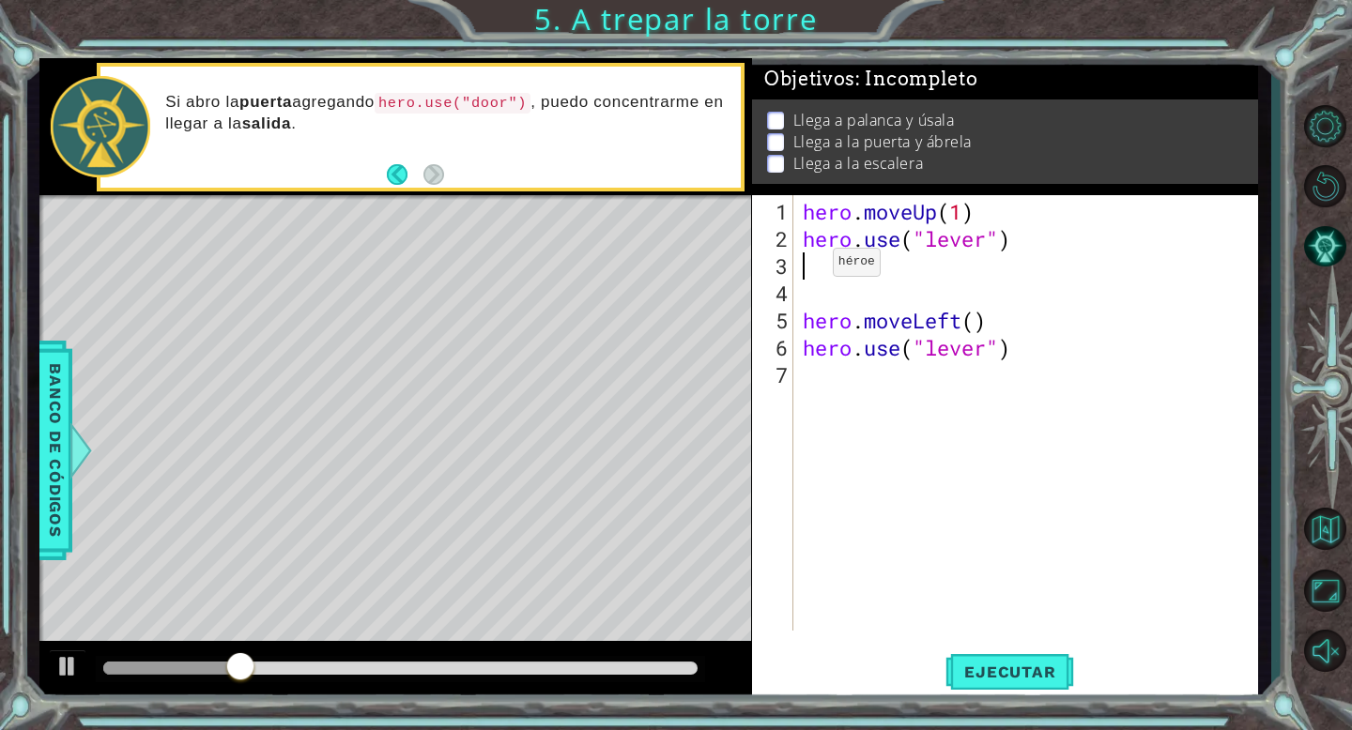
scroll to position [0, 0]
click at [1012, 660] on button "Ejecutar" at bounding box center [1009, 672] width 129 height 51
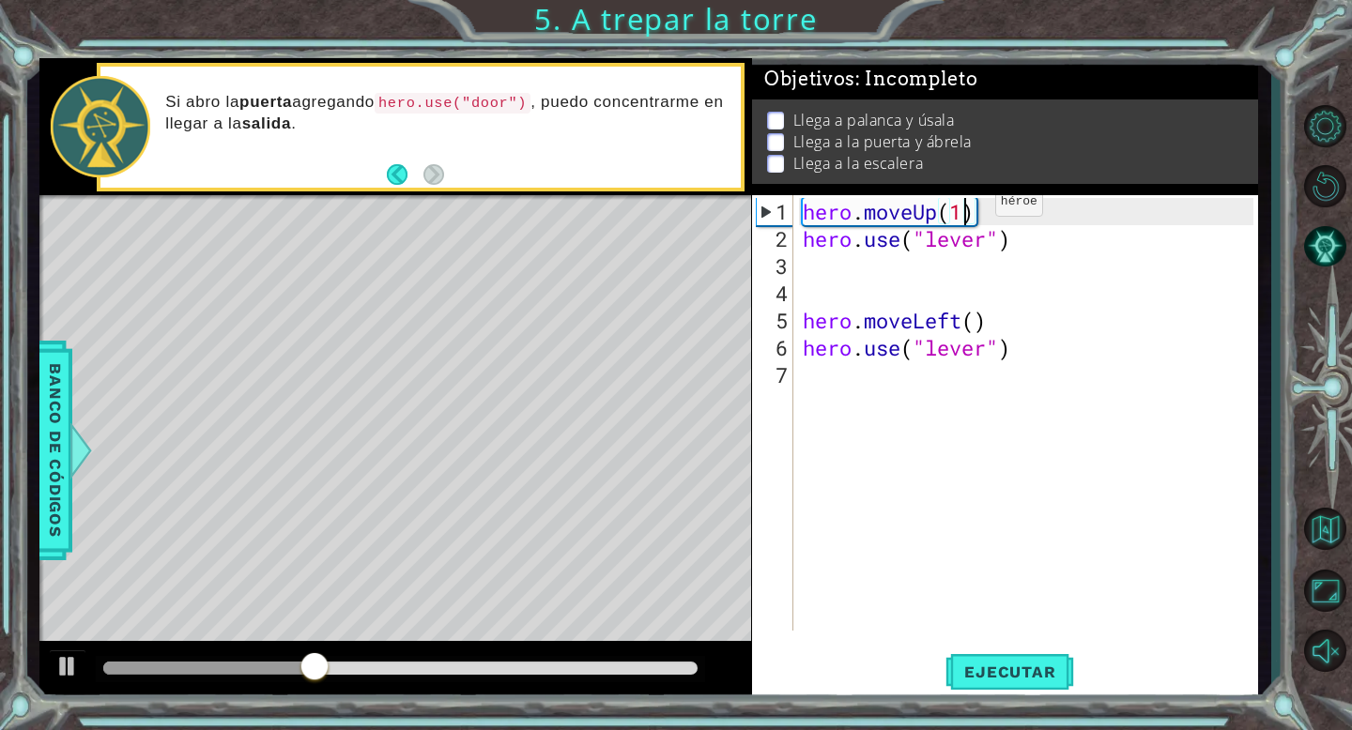
click at [966, 208] on div "hero . moveUp ( 1 ) hero . use ( "lever" ) hero . moveLeft ( ) hero . use ( "le…" at bounding box center [1031, 443] width 464 height 490
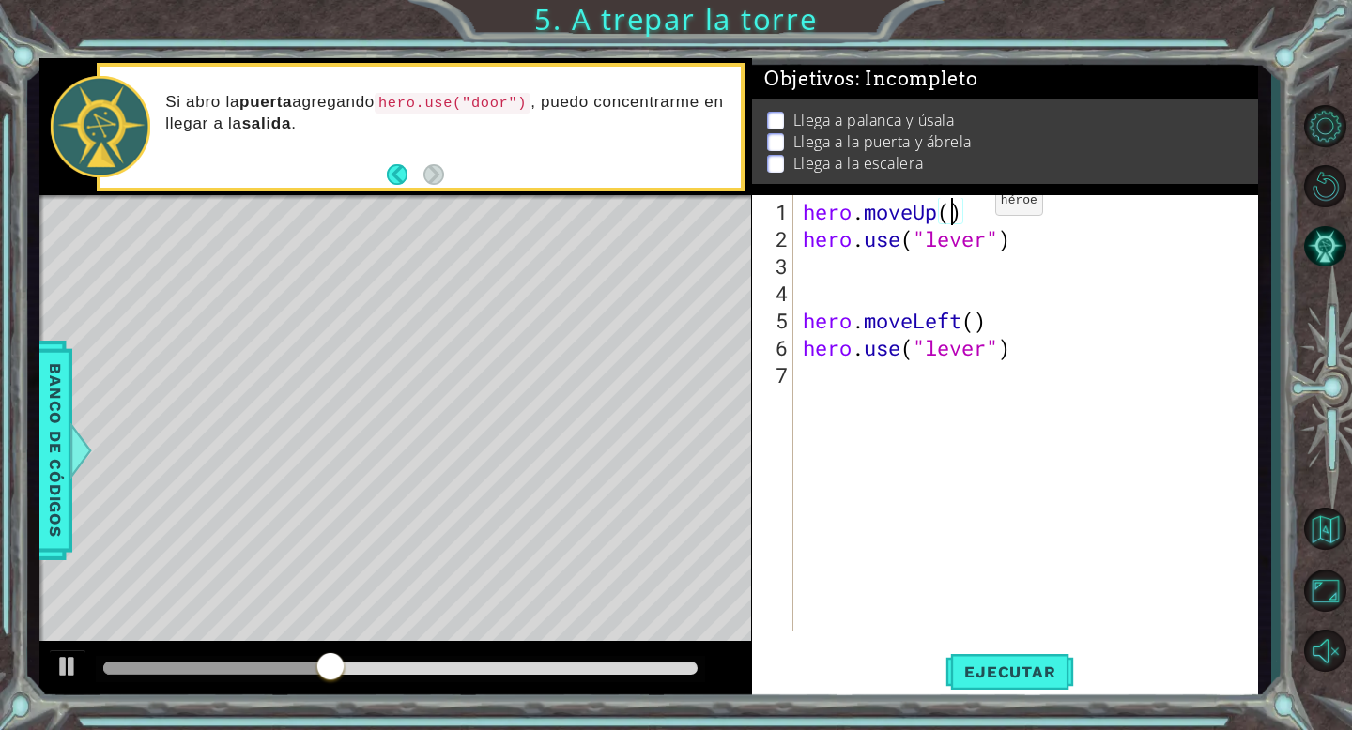
scroll to position [0, 7]
type textarea "hero.moveUp(2)"
click at [984, 680] on span "Ejecutar" at bounding box center [1009, 672] width 129 height 19
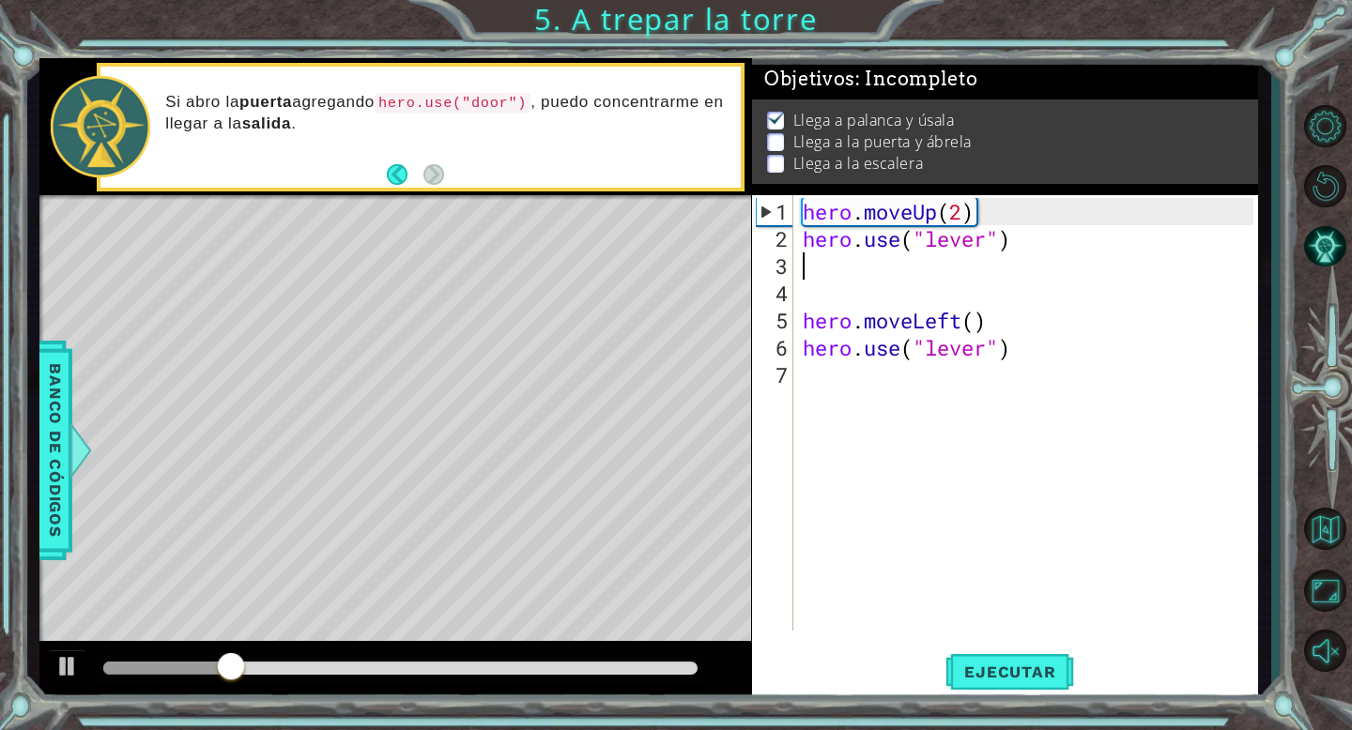
click at [810, 258] on div "hero . moveUp ( 2 ) hero . use ( "lever" ) hero . moveLeft ( ) hero . use ( "le…" at bounding box center [1031, 443] width 464 height 490
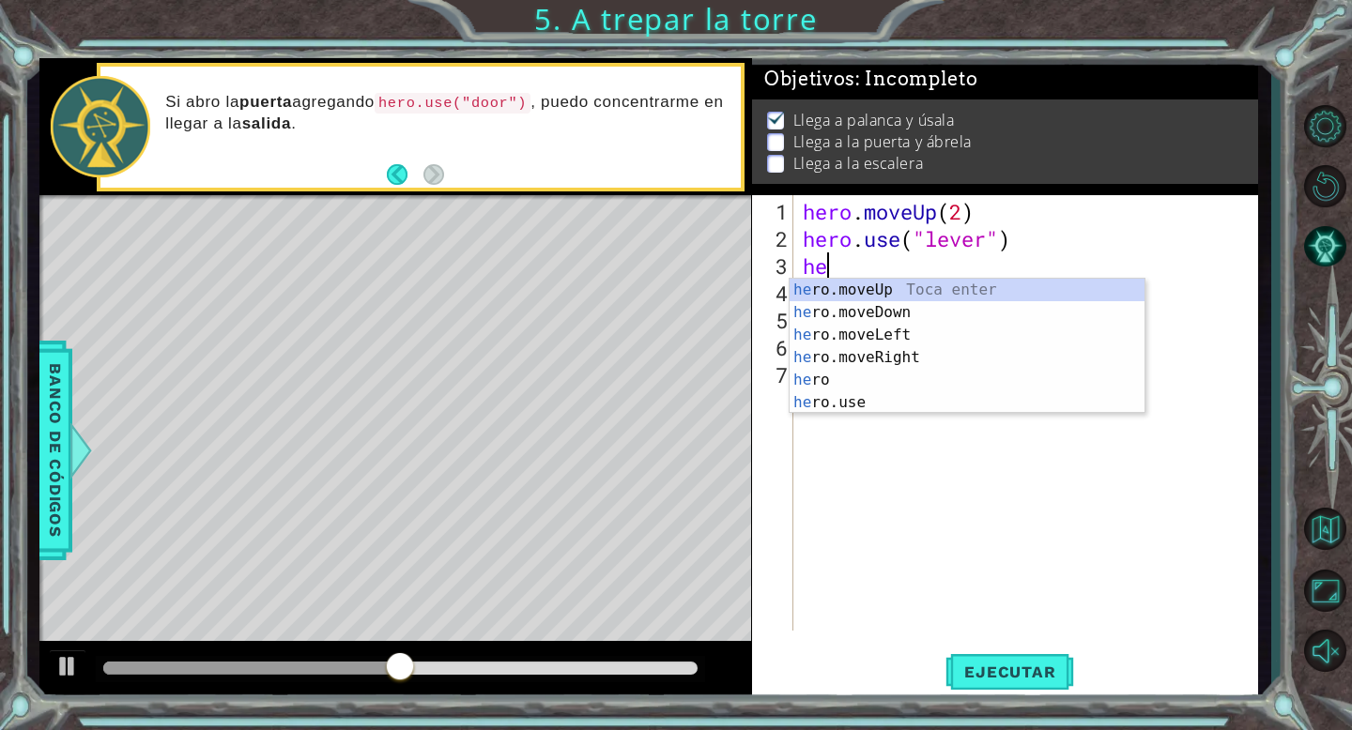
type textarea "her"
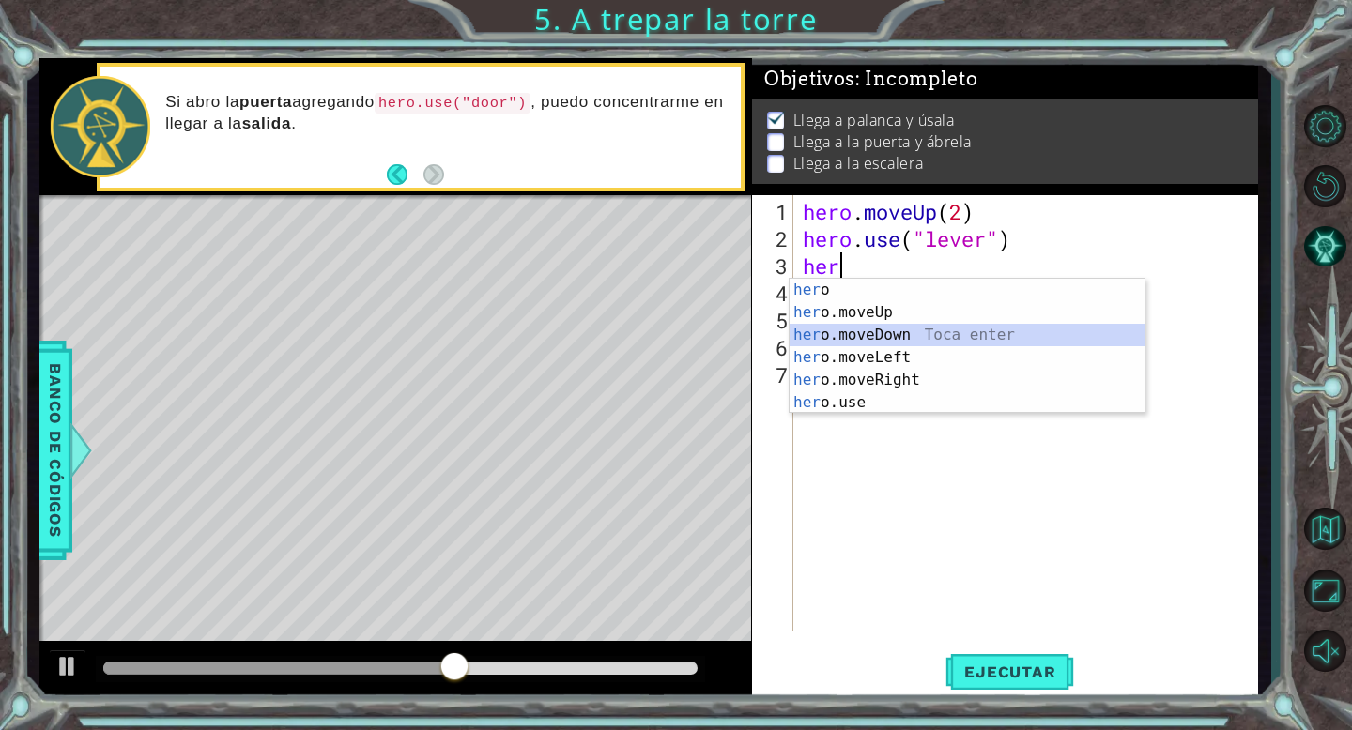
click at [870, 333] on div "her o Toca enter her o.moveUp Toca enter her o.moveDown Toca enter her o.moveLe…" at bounding box center [966, 369] width 355 height 180
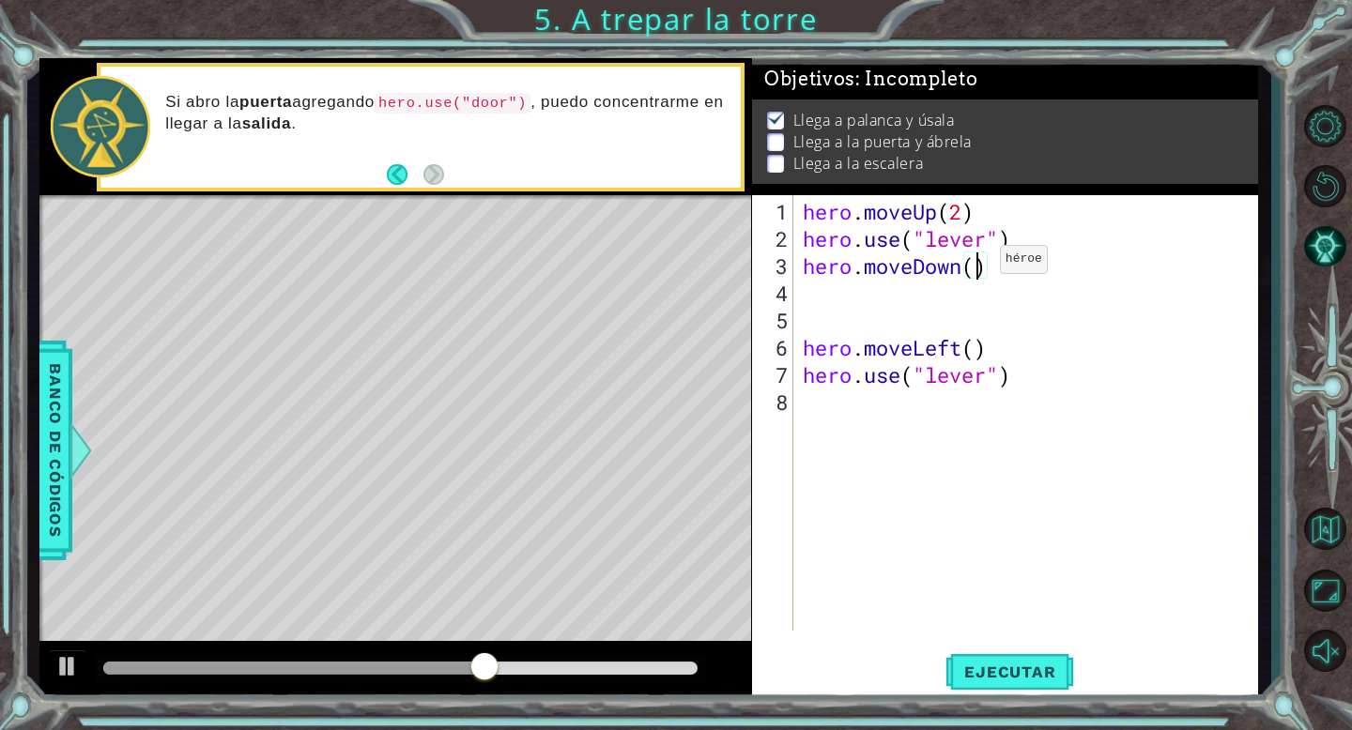
click at [971, 267] on div "hero . moveUp ( 2 ) hero . use ( "lever" ) hero . moveDown ( ) hero . moveLeft …" at bounding box center [1031, 443] width 464 height 490
click at [1004, 667] on span "Ejecutar" at bounding box center [1009, 672] width 129 height 19
click at [994, 265] on div "hero . moveUp ( 2 ) hero . use ( "lever" ) hero . moveDown ( ) hero . moveLeft …" at bounding box center [1031, 443] width 464 height 490
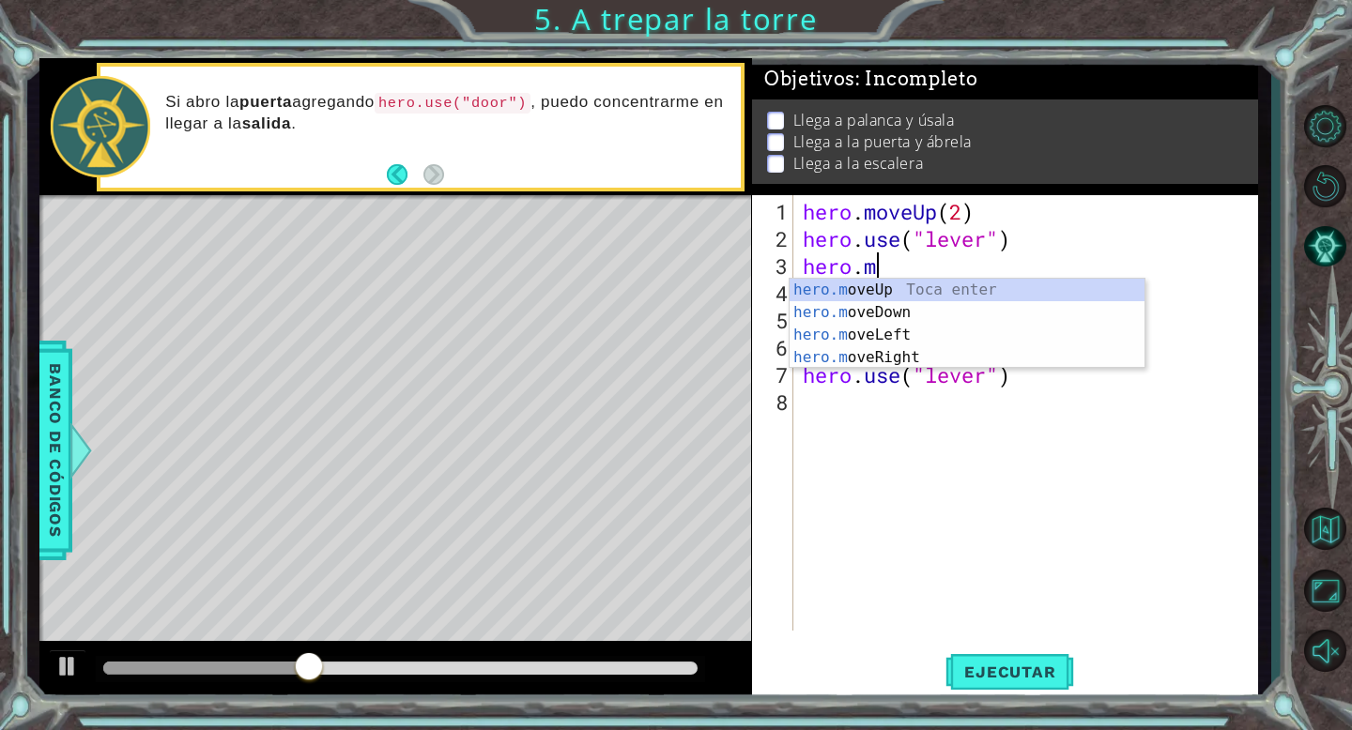
type textarea "hero."
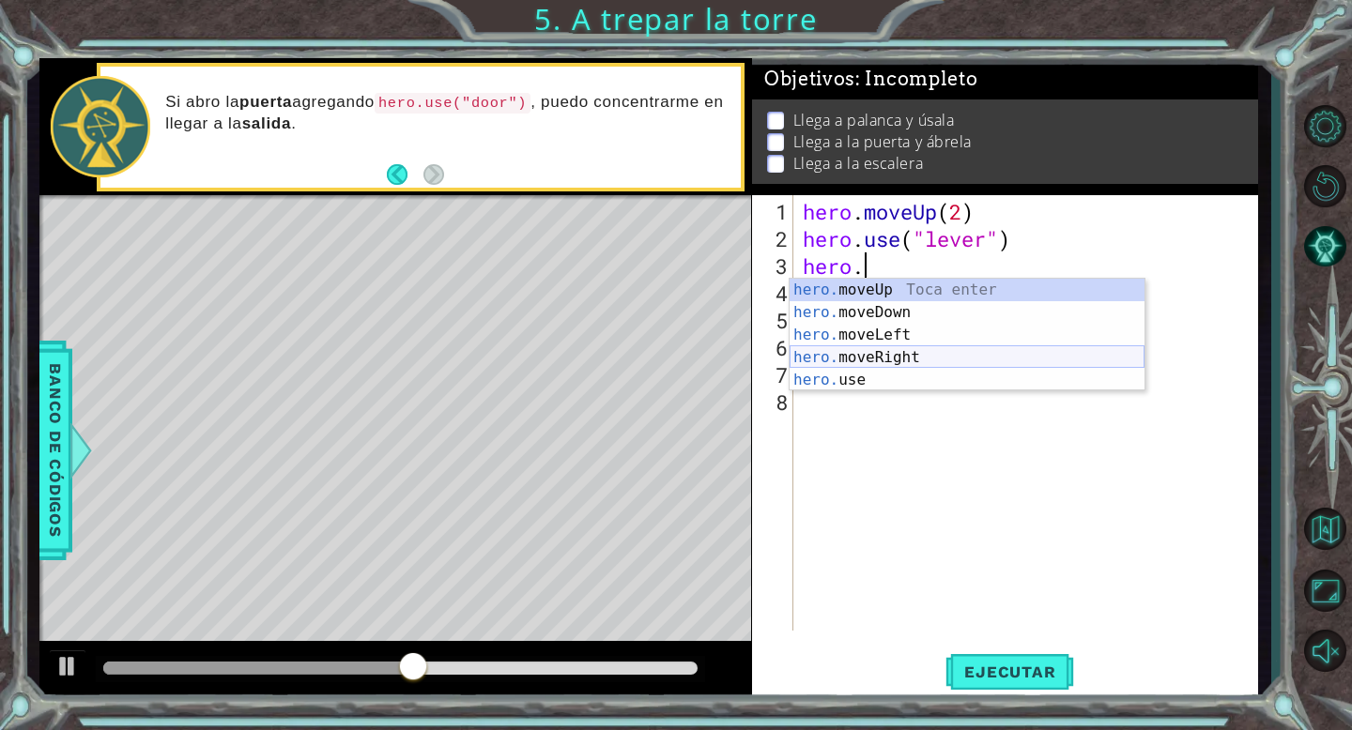
click at [860, 349] on div "hero. moveUp Toca enter hero. moveDown Toca enter hero. moveLeft Toca enter her…" at bounding box center [966, 358] width 355 height 158
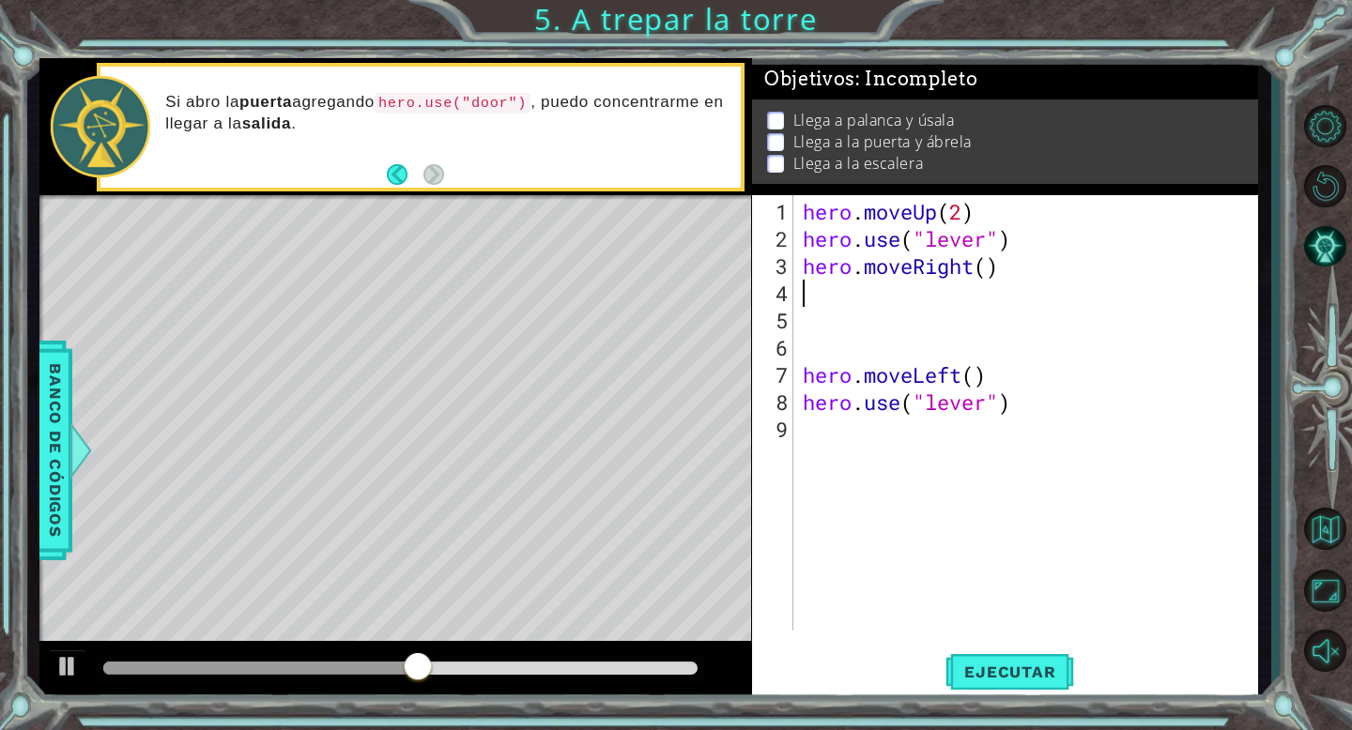
scroll to position [0, 0]
click at [991, 272] on div "hero . moveUp ( 2 ) hero . use ( "lever" ) hero . moveRight ( ) hero . moveLeft…" at bounding box center [1031, 443] width 464 height 490
click at [970, 681] on button "Ejecutar" at bounding box center [1009, 672] width 129 height 51
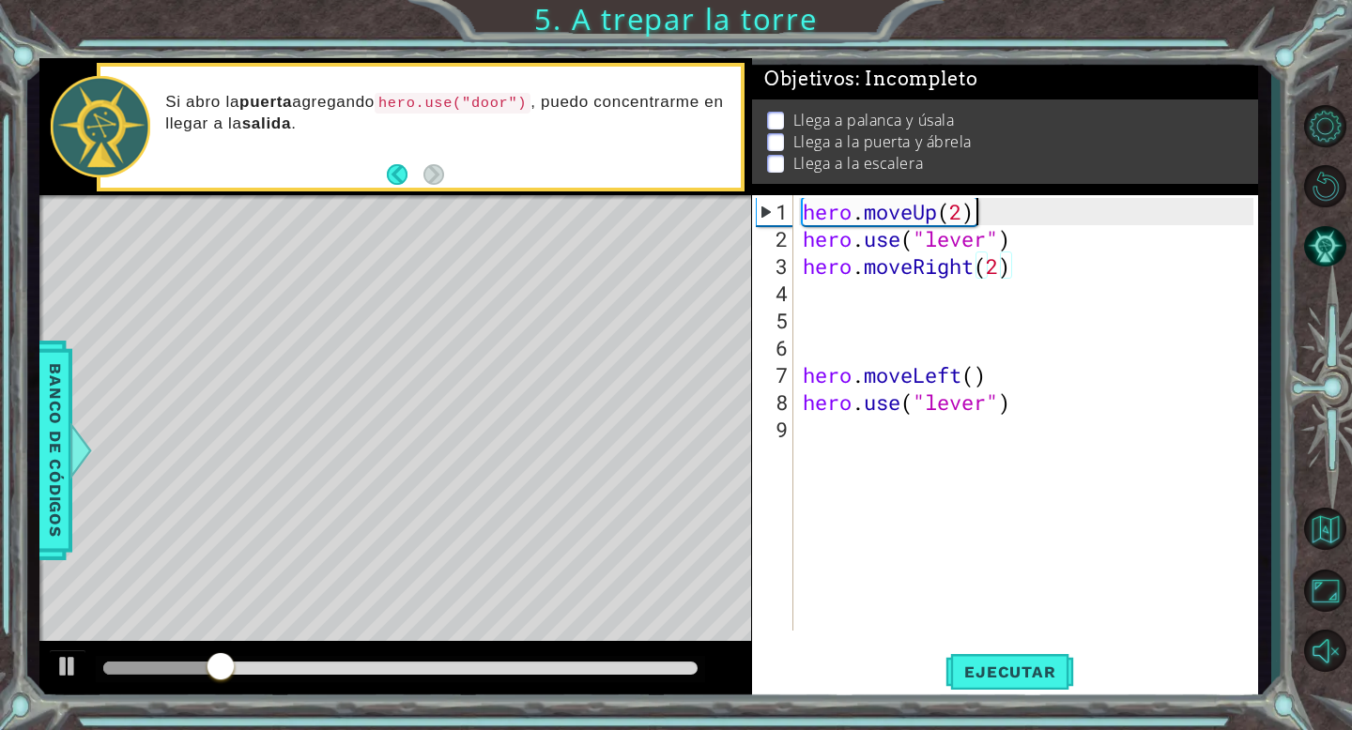
click at [1006, 219] on div "hero . moveUp ( 2 ) hero . use ( "lever" ) hero . moveRight ( 2 ) hero . moveLe…" at bounding box center [1031, 443] width 464 height 490
type textarea "hero.moveUp(2)"
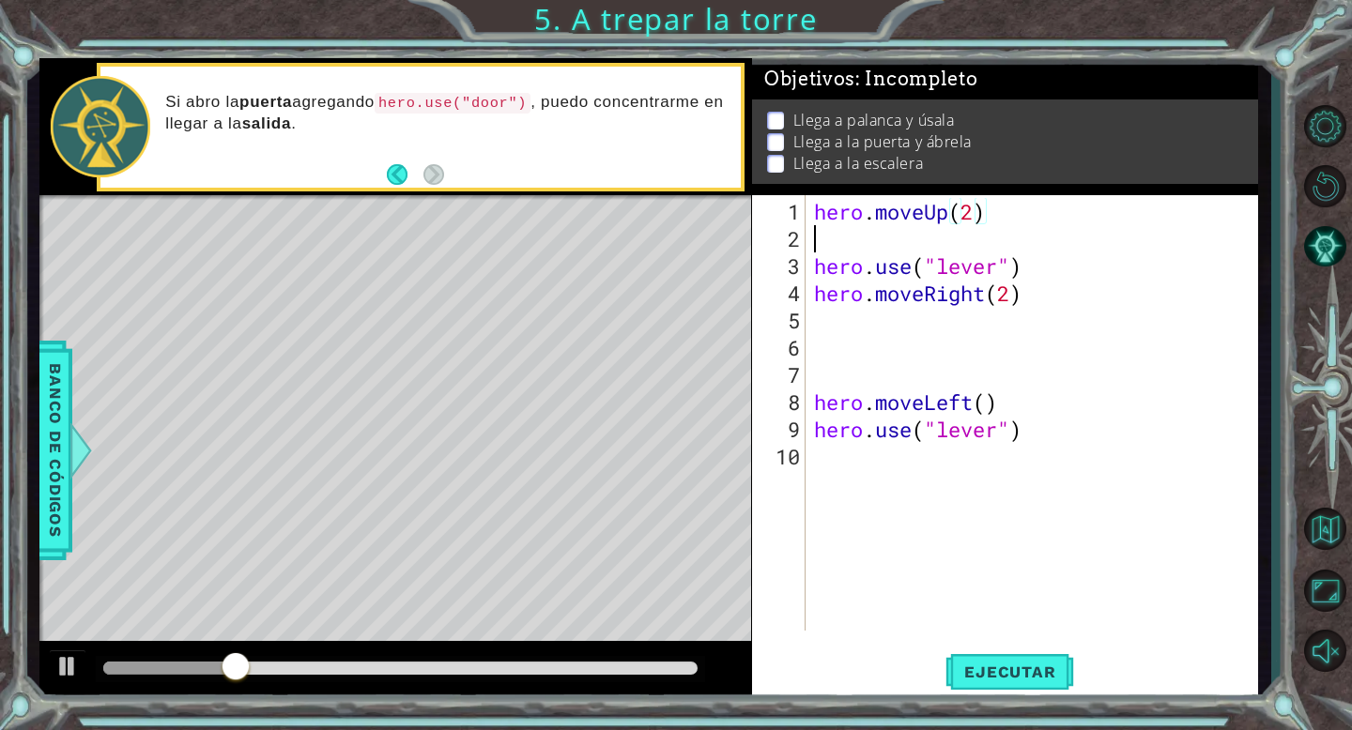
scroll to position [0, 0]
type textarea "hero.moveUp(2)"
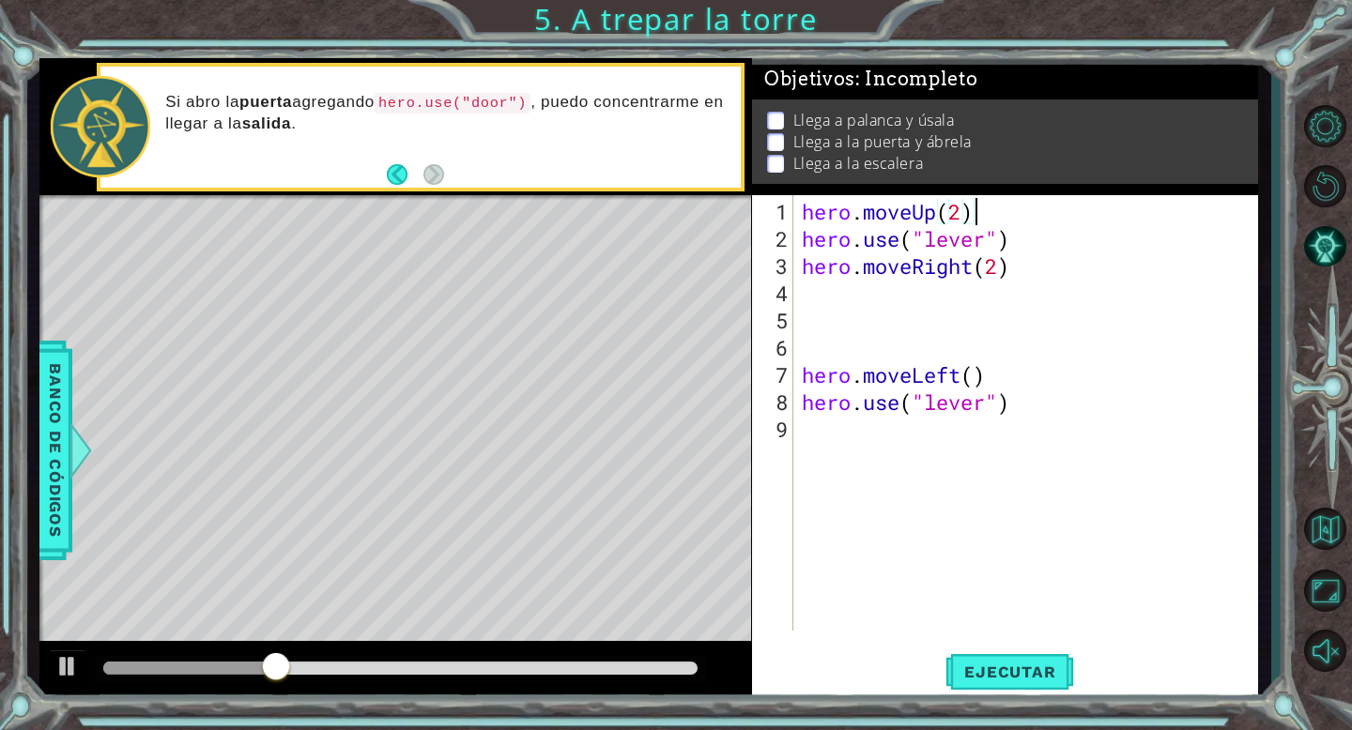
click at [897, 303] on div "hero . moveUp ( 2 ) hero . use ( "lever" ) hero . moveRight ( 2 ) hero . moveLe…" at bounding box center [1030, 443] width 465 height 490
click at [966, 669] on span "Ejecutar" at bounding box center [1009, 672] width 129 height 19
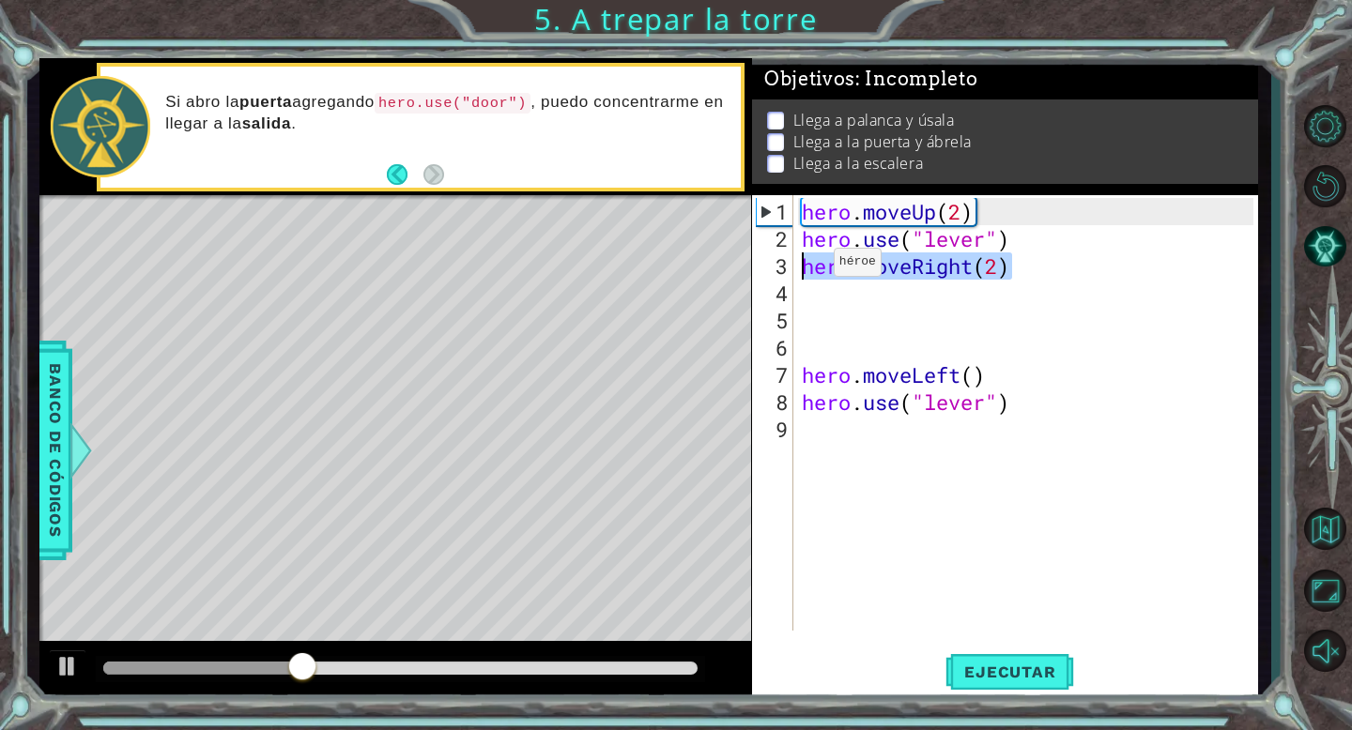
drag, startPoint x: 1022, startPoint y: 277, endPoint x: 802, endPoint y: 268, distance: 220.7
click at [802, 268] on div "hero . moveUp ( 2 ) hero . use ( "lever" ) hero . moveRight ( 2 ) hero . moveLe…" at bounding box center [1030, 443] width 465 height 490
type textarea "hero.moveRight(2)"
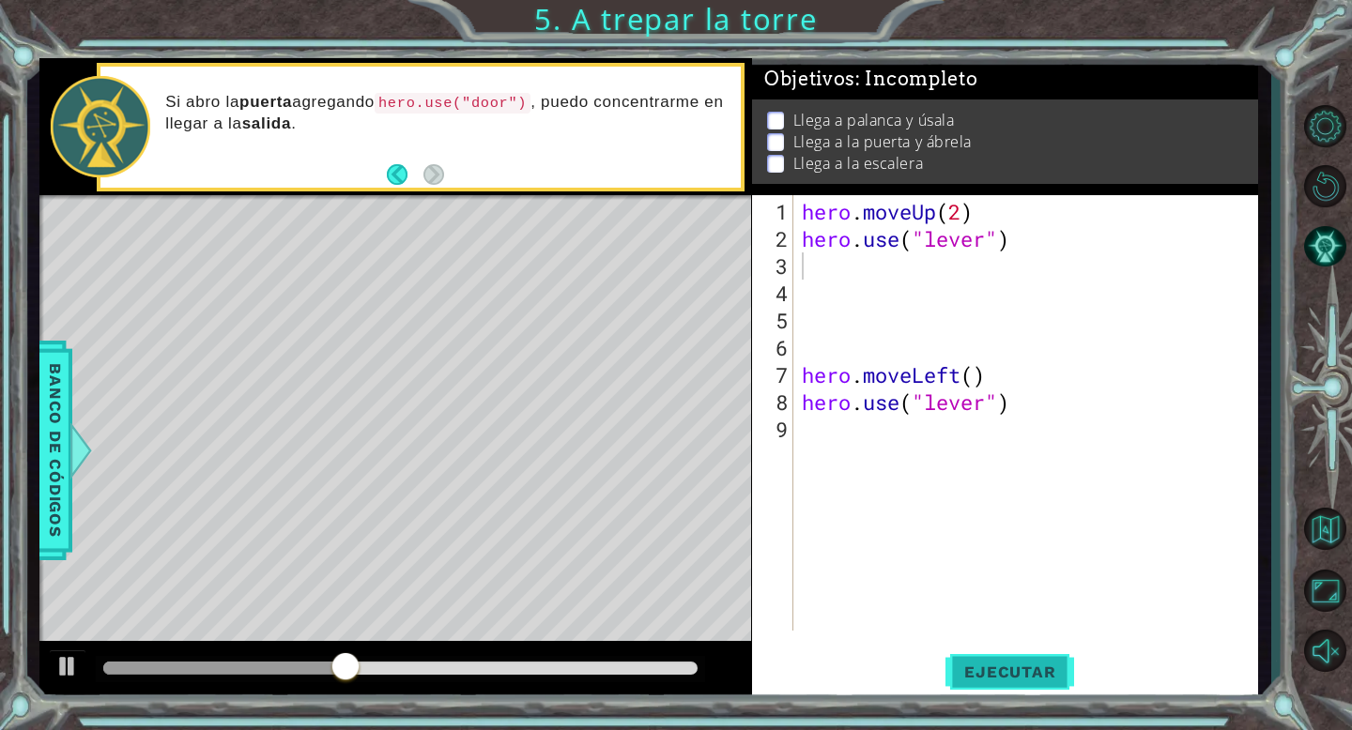
click at [1009, 667] on span "Ejecutar" at bounding box center [1009, 672] width 129 height 19
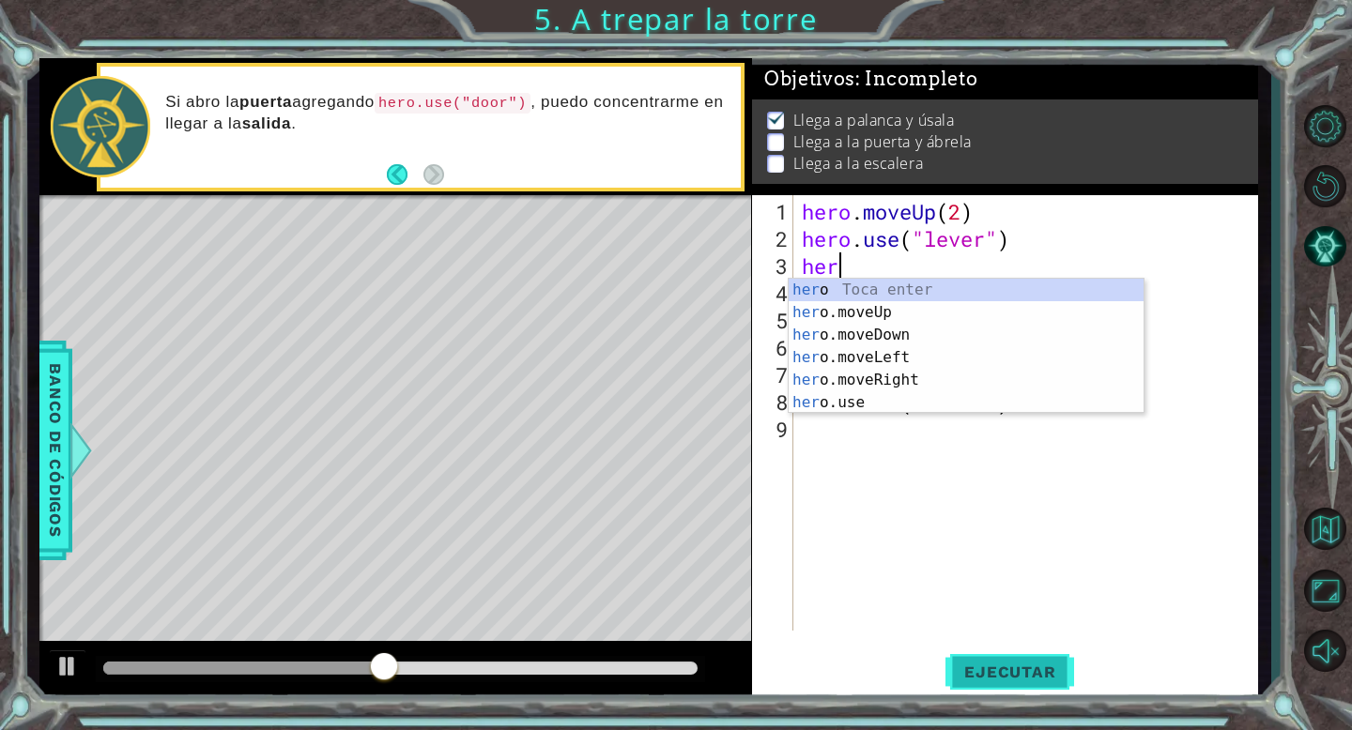
scroll to position [0, 1]
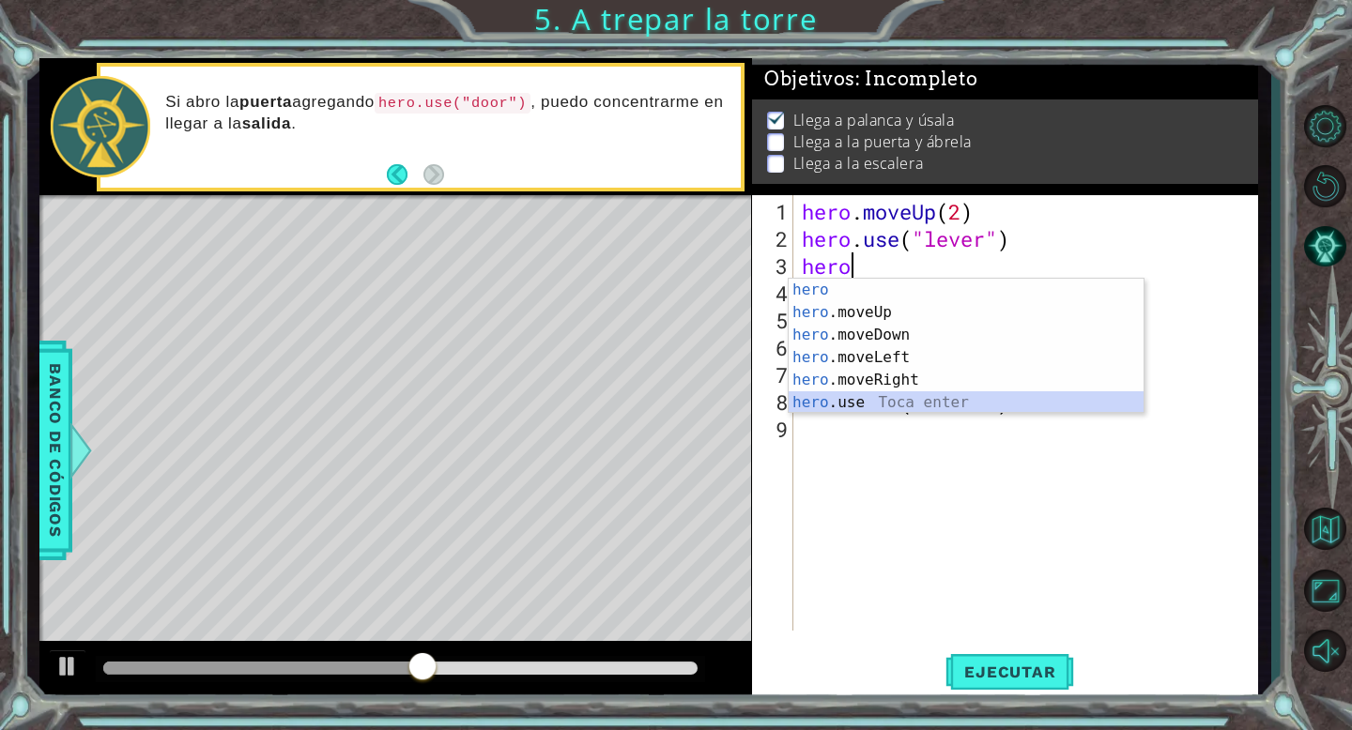
click at [945, 403] on div "hero Toca enter hero .moveUp Toca enter hero .moveDown Toca enter hero .moveLef…" at bounding box center [965, 369] width 355 height 180
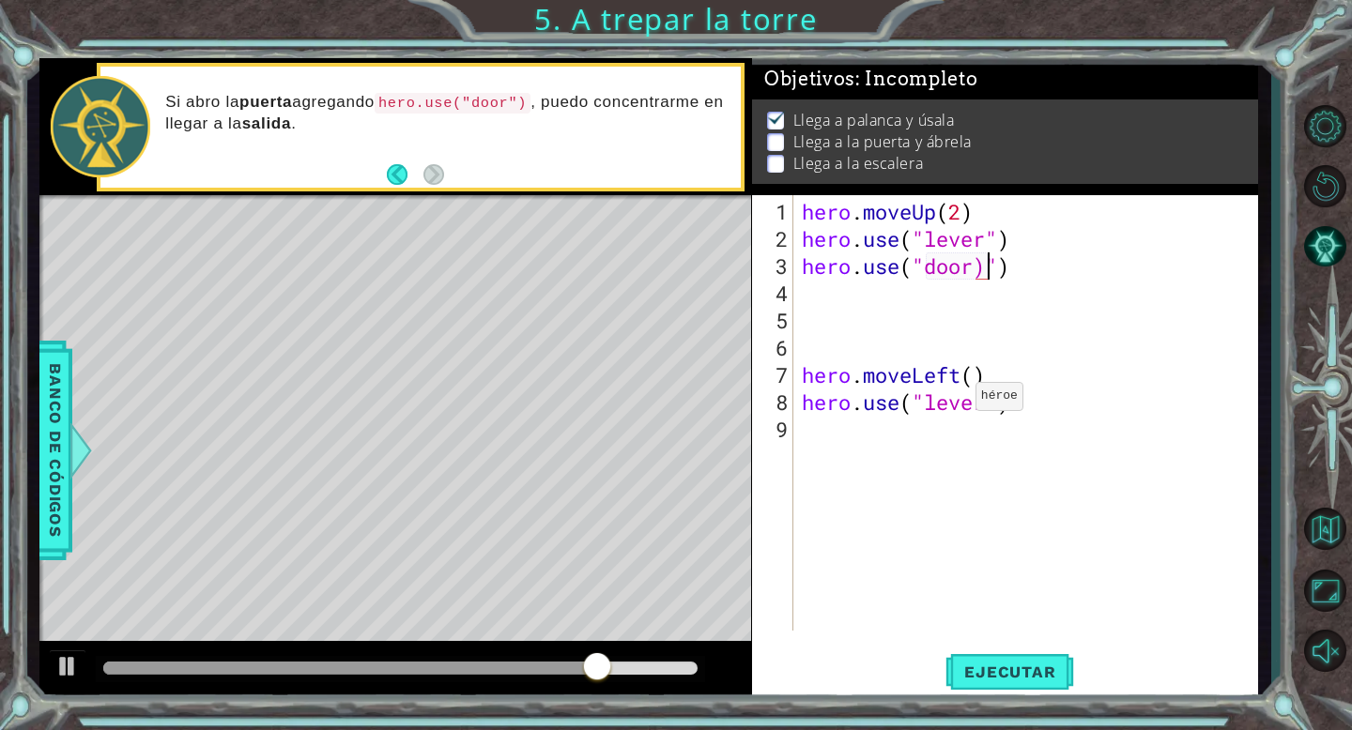
scroll to position [0, 8]
type textarea "hero.use("door")"
click at [1013, 683] on button "Ejecutar" at bounding box center [1009, 672] width 129 height 51
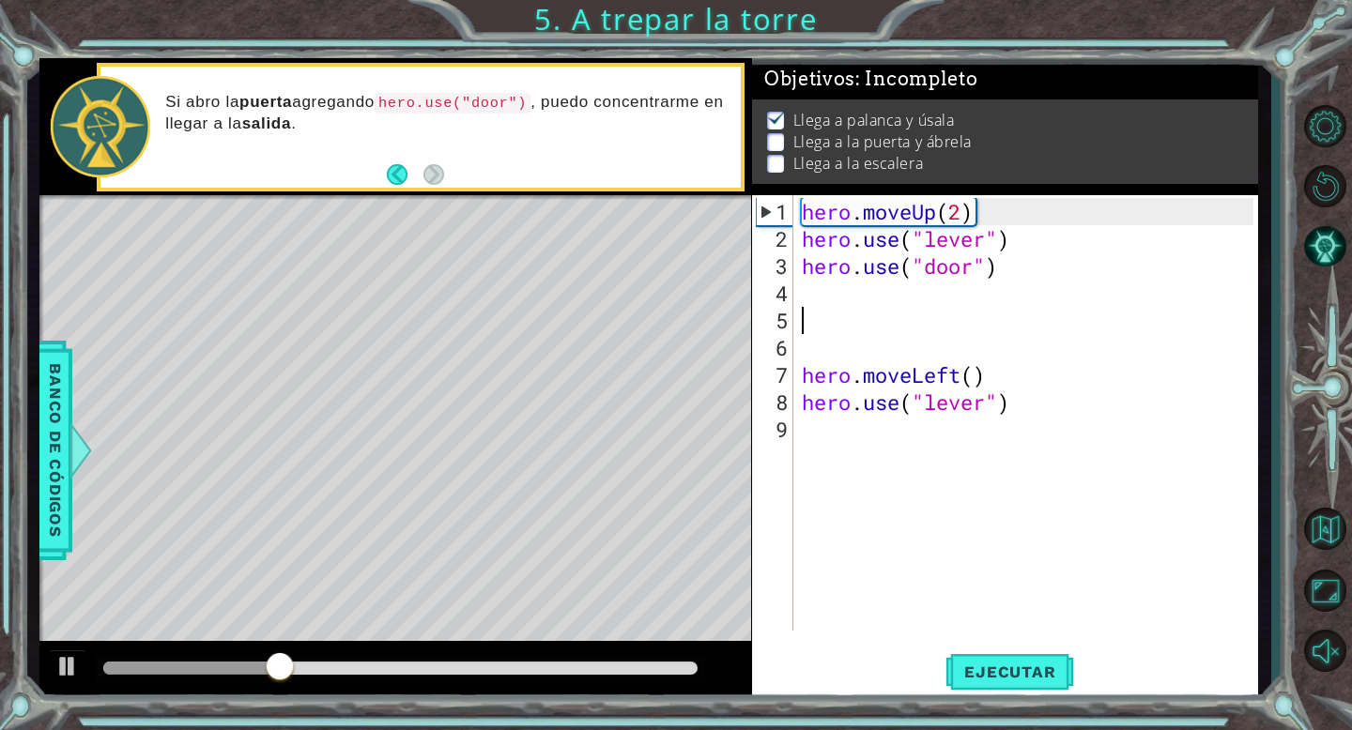
click at [873, 309] on div "hero . moveUp ( 2 ) hero . use ( "lever" ) hero . use ( "door" ) hero . moveLef…" at bounding box center [1030, 443] width 465 height 490
click at [984, 270] on div "hero . moveUp ( 2 ) hero . use ( "lever" ) hero . use ( "door" ) hero . moveLef…" at bounding box center [1030, 443] width 465 height 490
click at [1006, 266] on div "hero . moveUp ( 2 ) hero . use ( "lever" ) hero . use ( "door" ) hero . moveLef…" at bounding box center [1030, 443] width 465 height 490
click at [1022, 242] on div "hero . moveUp ( 2 ) hero . use ( "lever" ) hero . use ( "door" ) hero . moveLef…" at bounding box center [1030, 443] width 465 height 490
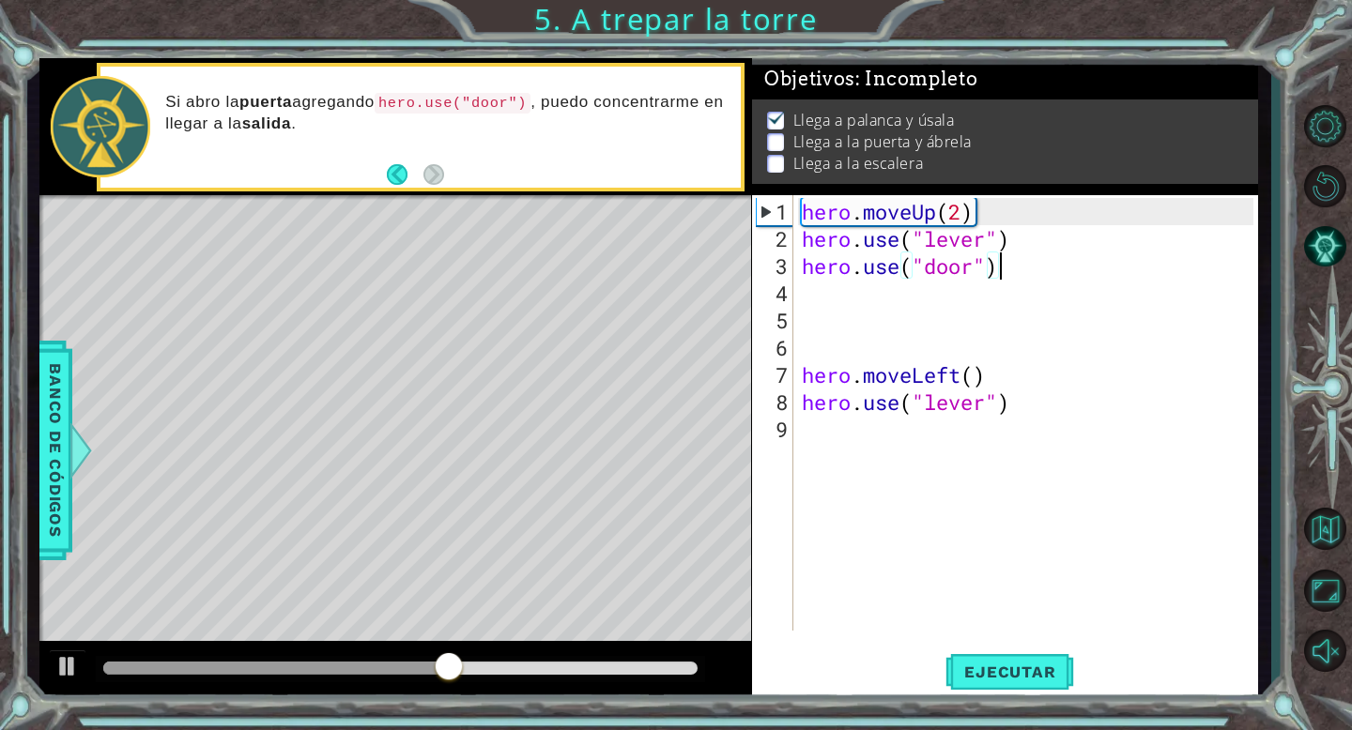
type textarea "hero.use("lever")"
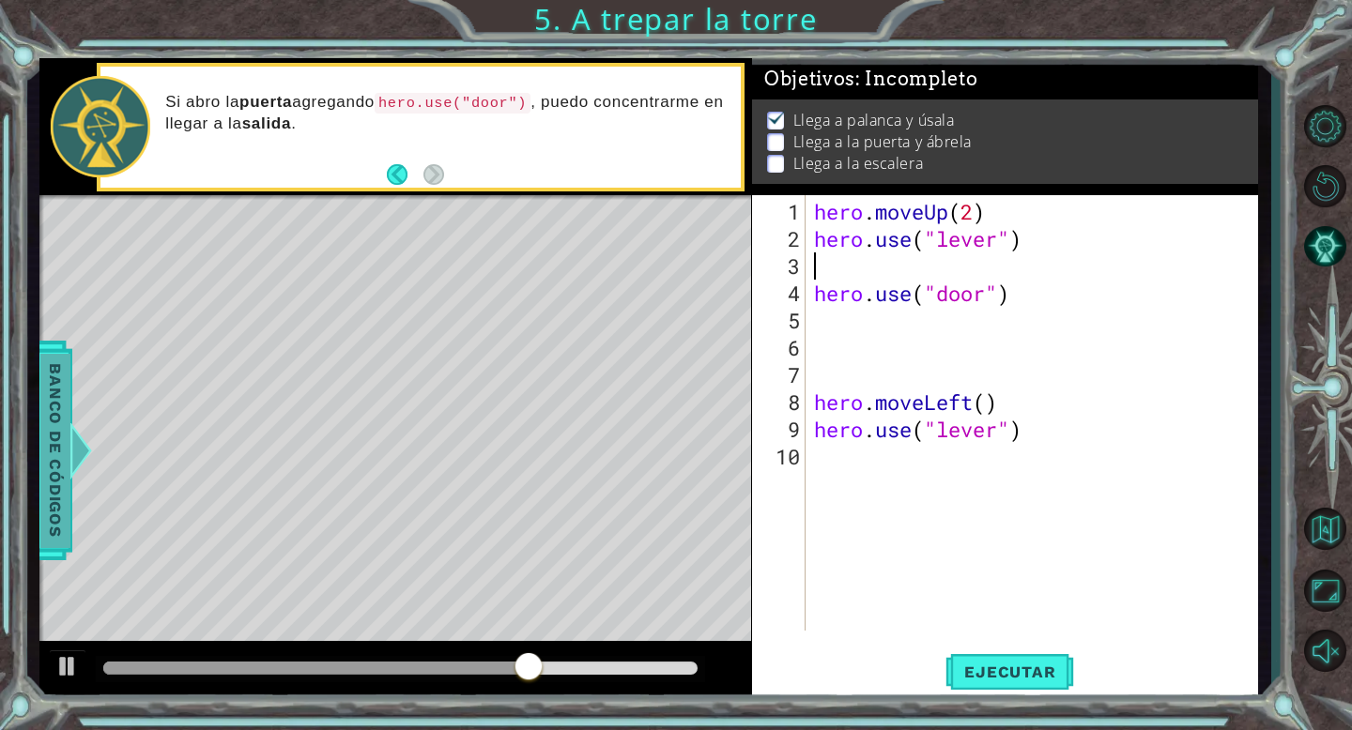
click at [48, 453] on span "Banco de códigos" at bounding box center [55, 451] width 30 height 194
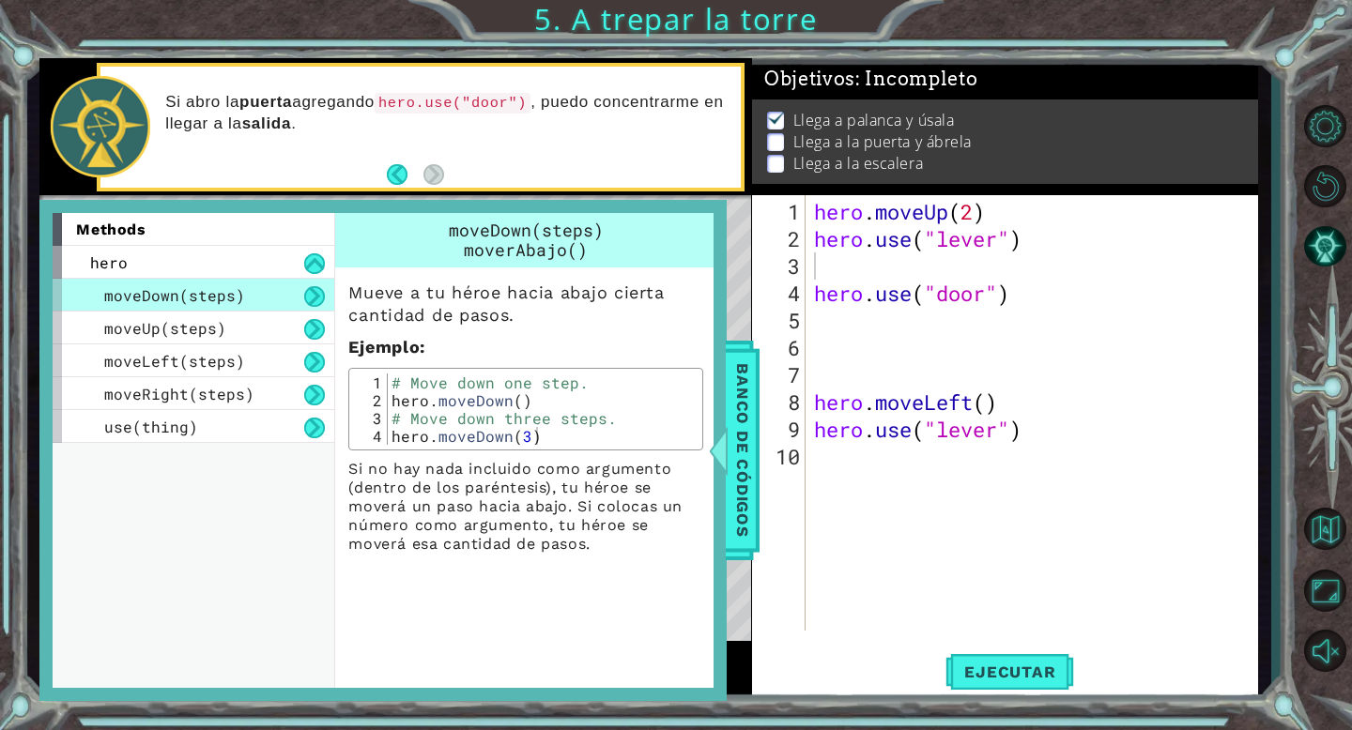
click at [825, 317] on div "hero . moveUp ( 2 ) hero . use ( "lever" ) hero . use ( "door" ) hero . moveLef…" at bounding box center [1036, 443] width 452 height 490
click at [827, 275] on div "hero . moveUp ( 2 ) hero . use ( "lever" ) hero . use ( "door" ) hero . moveLef…" at bounding box center [1036, 443] width 452 height 490
type textarea "·"
type textarea "@"
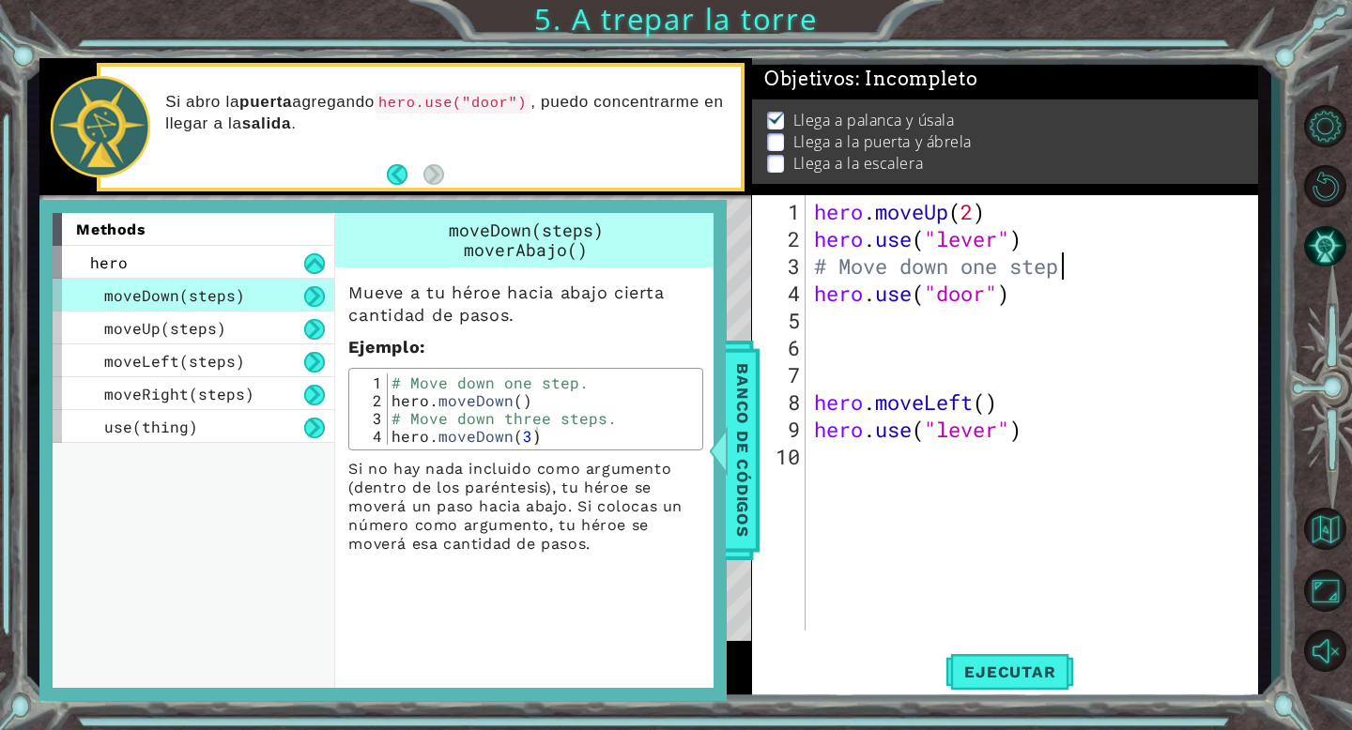
type textarea "# Move down one step."
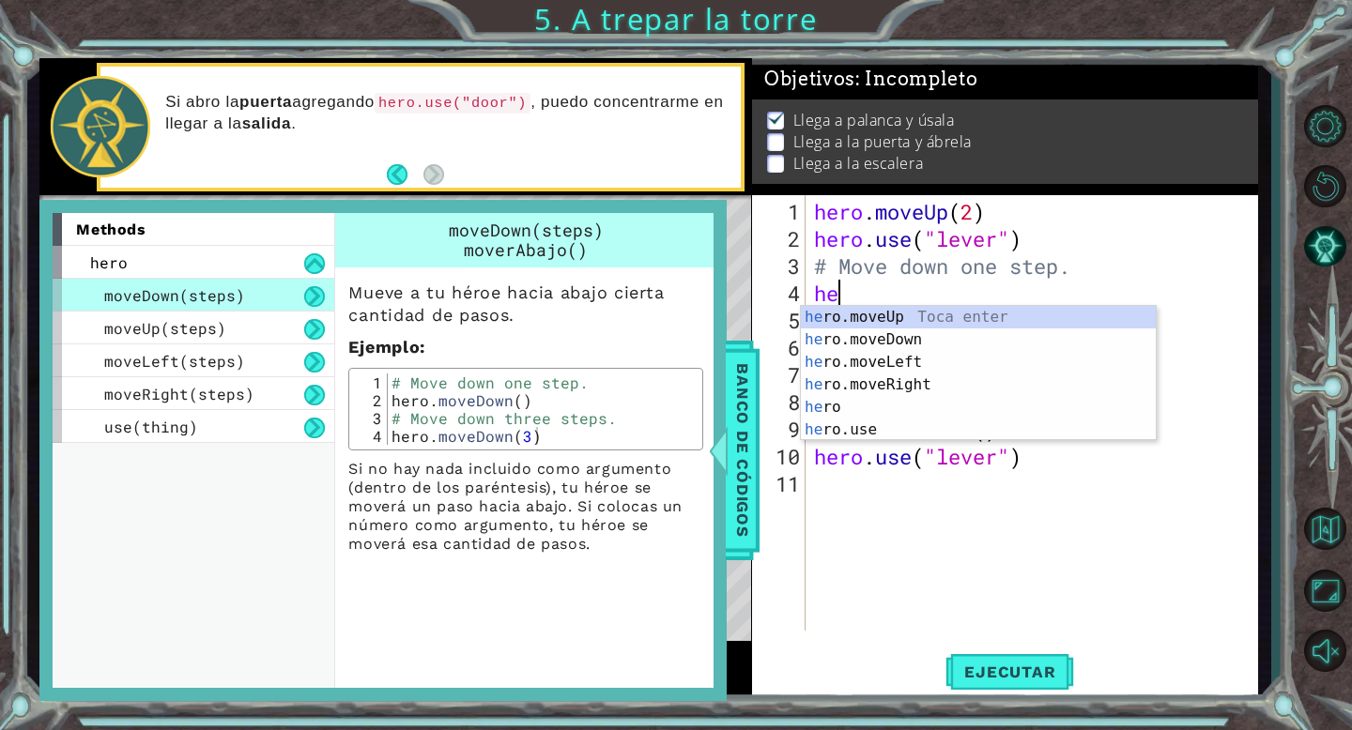
type textarea "her"
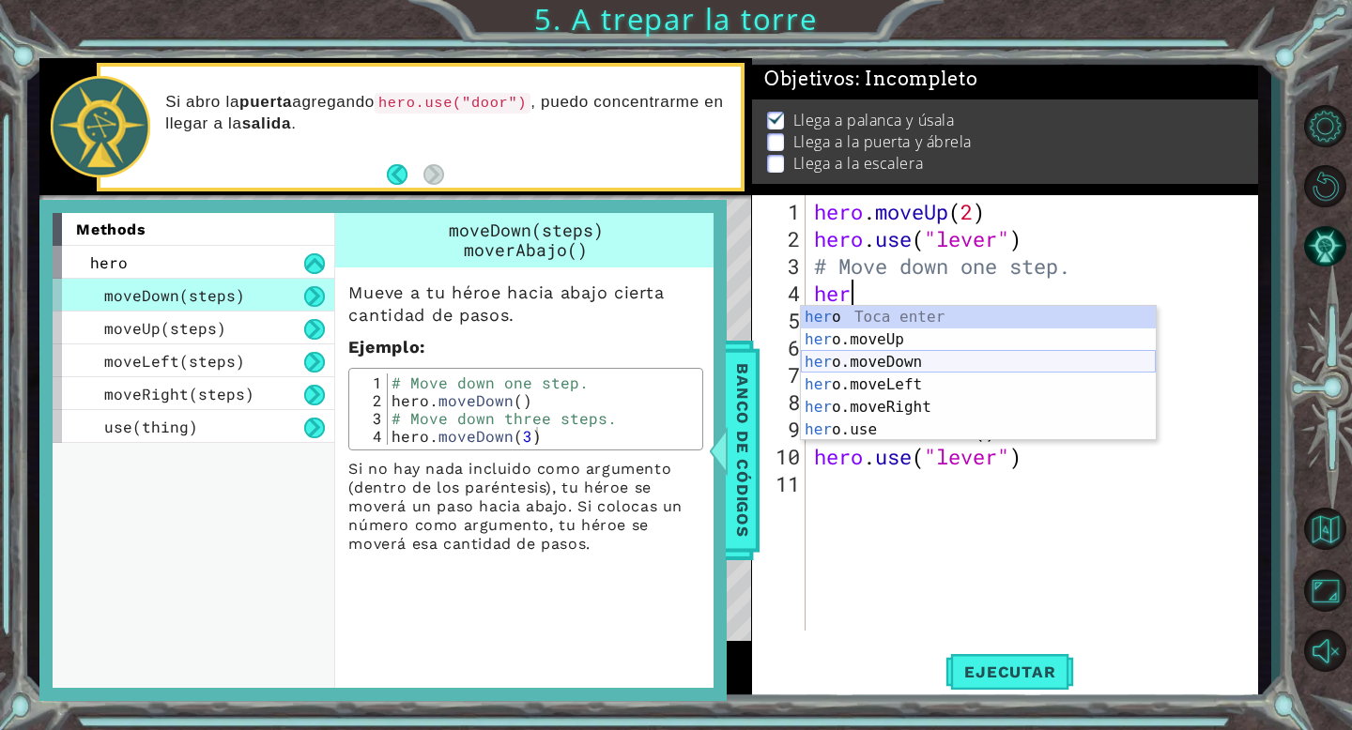
click at [909, 362] on div "her o Toca enter her o.moveUp Toca enter her o.moveDown Toca enter her o.moveLe…" at bounding box center [978, 396] width 355 height 180
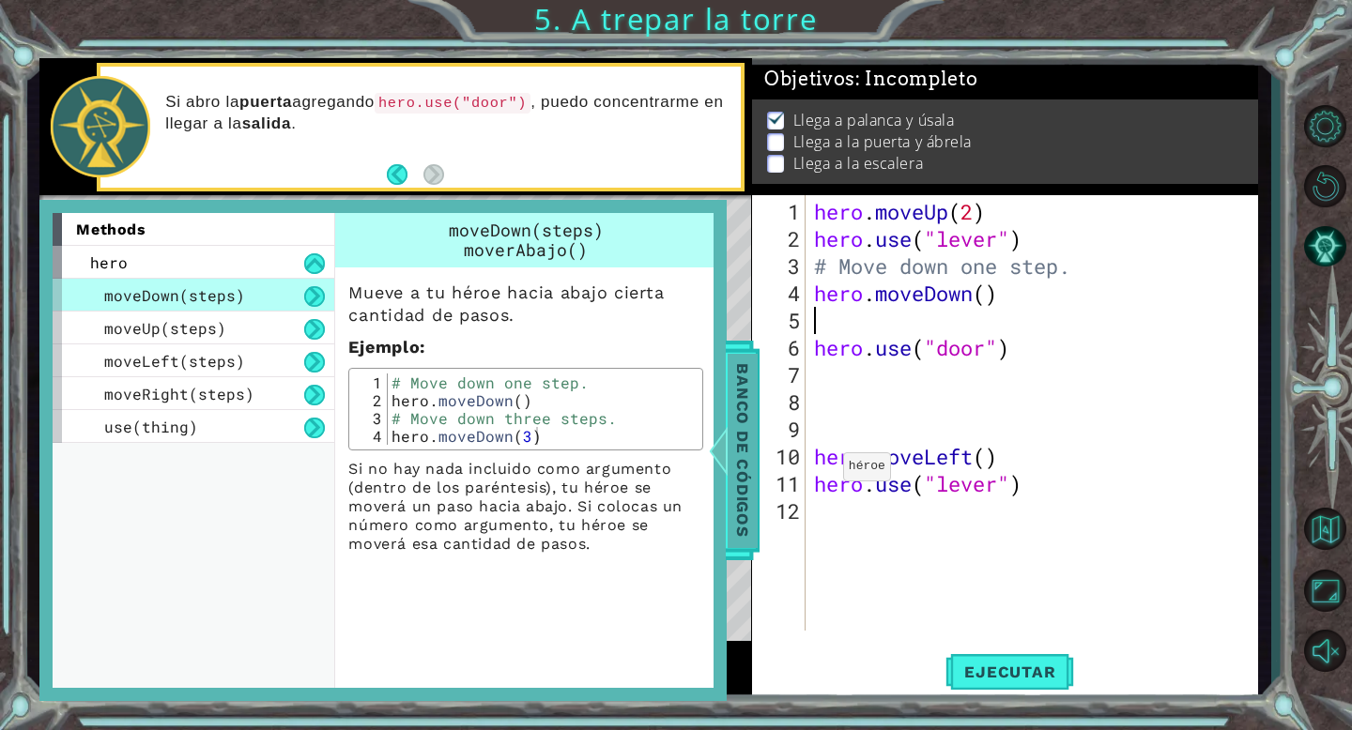
click at [728, 438] on div at bounding box center [718, 450] width 23 height 56
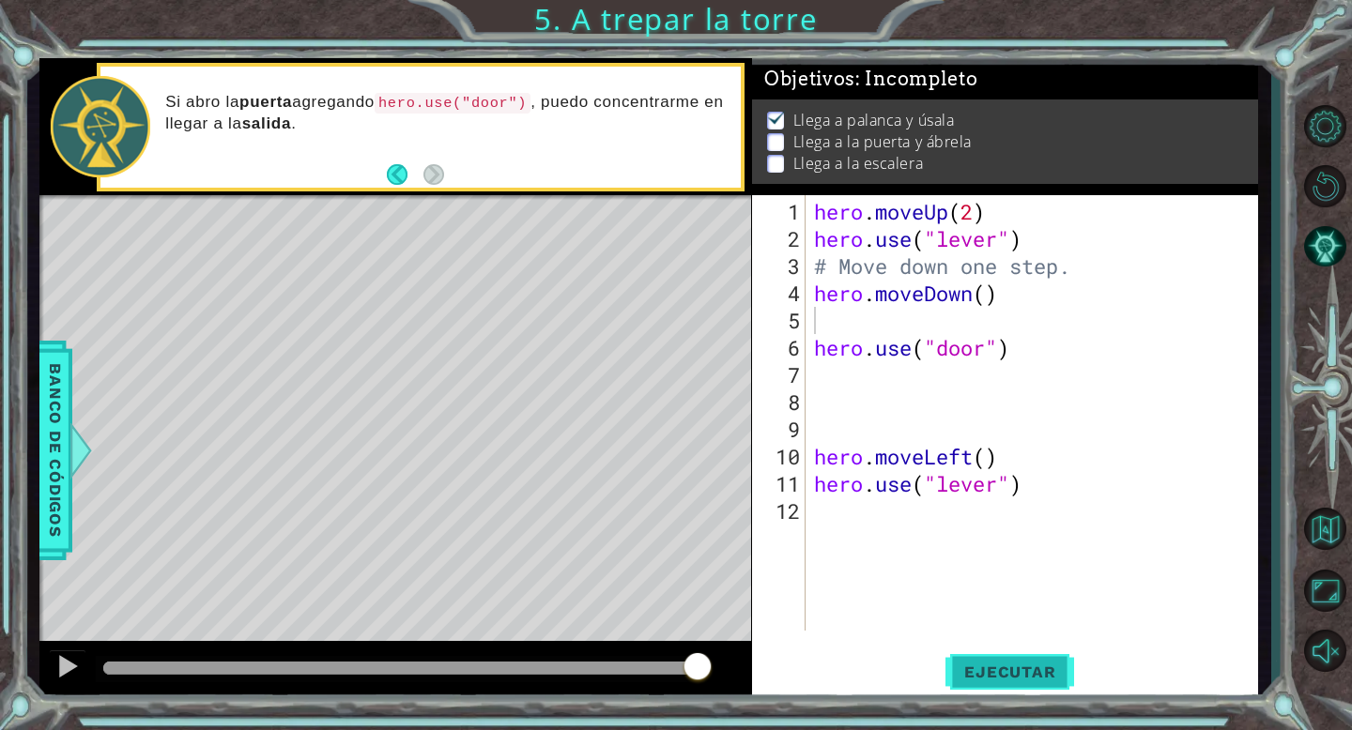
click at [994, 674] on span "Ejecutar" at bounding box center [1009, 672] width 129 height 19
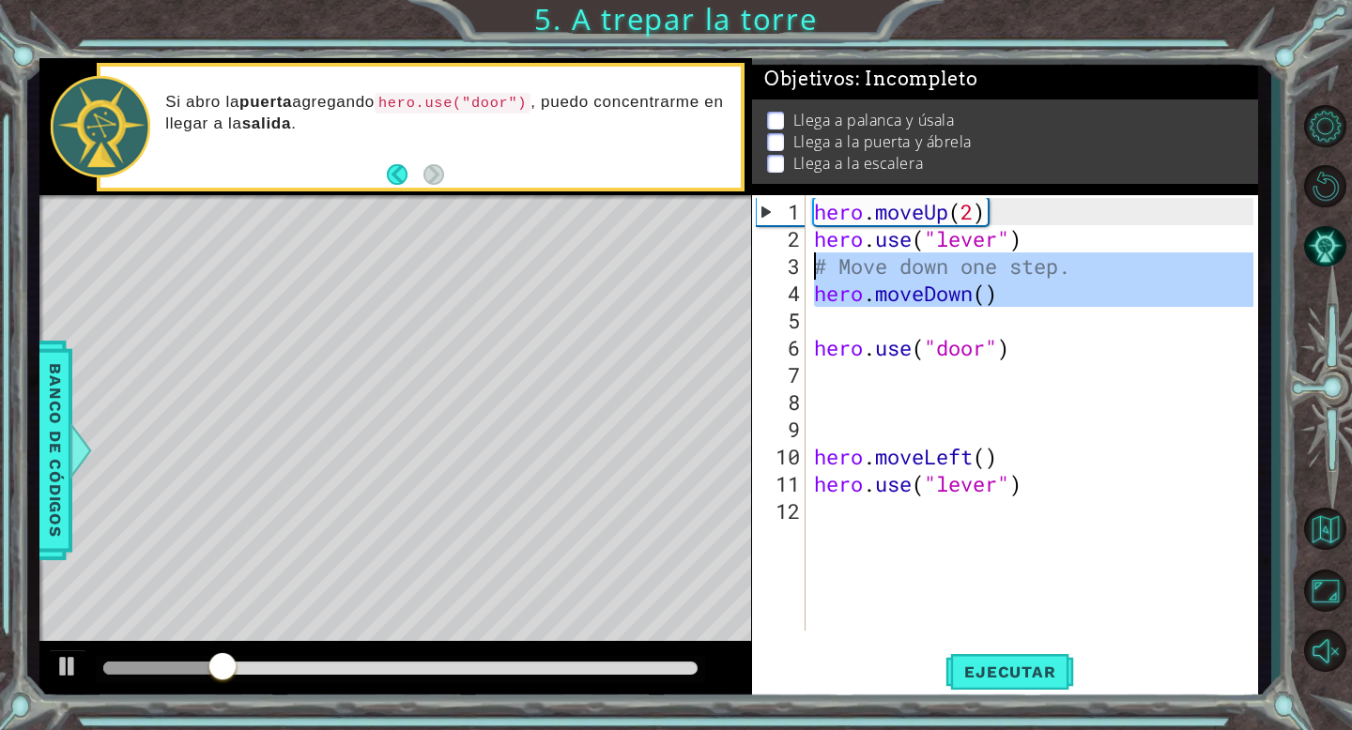
drag, startPoint x: 867, startPoint y: 330, endPoint x: 811, endPoint y: 268, distance: 84.4
click at [811, 268] on div "hero . moveUp ( 2 ) hero . use ( "lever" ) # Move down one step. hero . moveDow…" at bounding box center [1036, 443] width 452 height 490
type textarea "# Move down one step. hero.moveDown()"
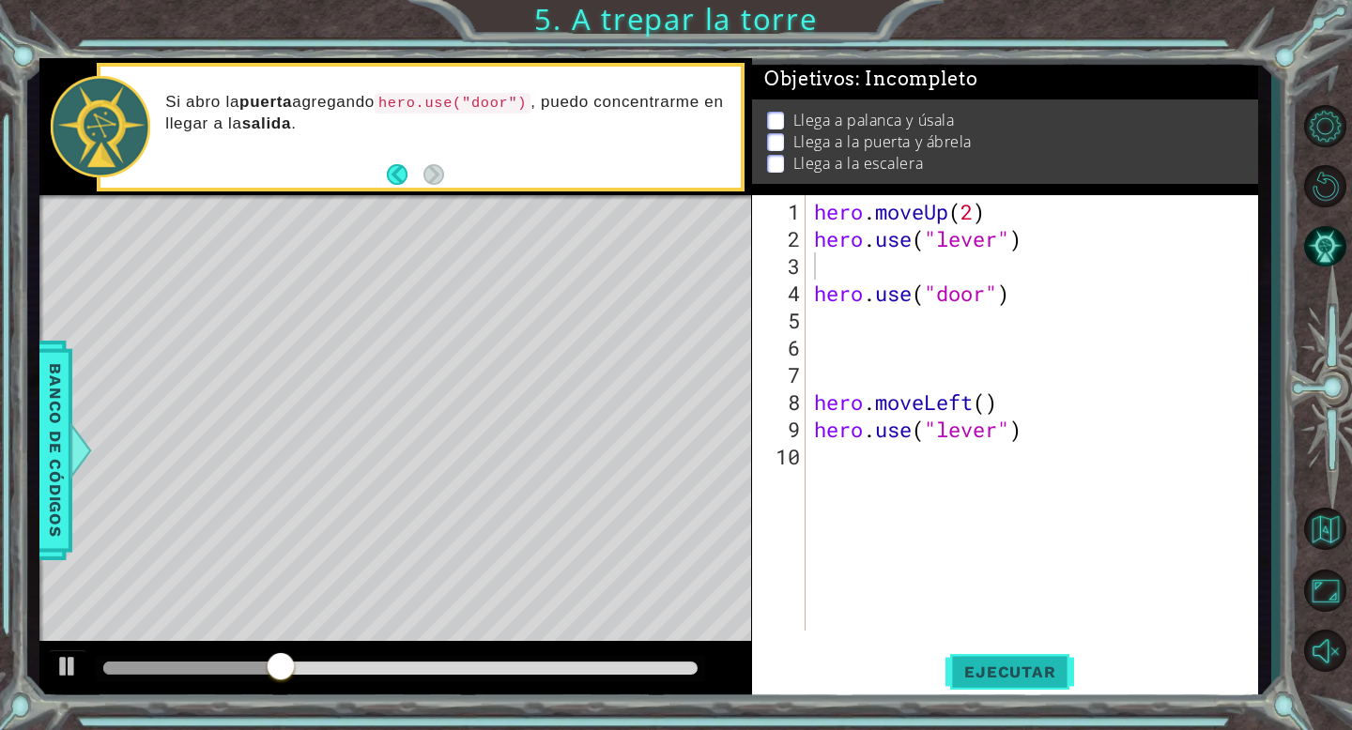
click at [985, 666] on span "Ejecutar" at bounding box center [1009, 672] width 129 height 19
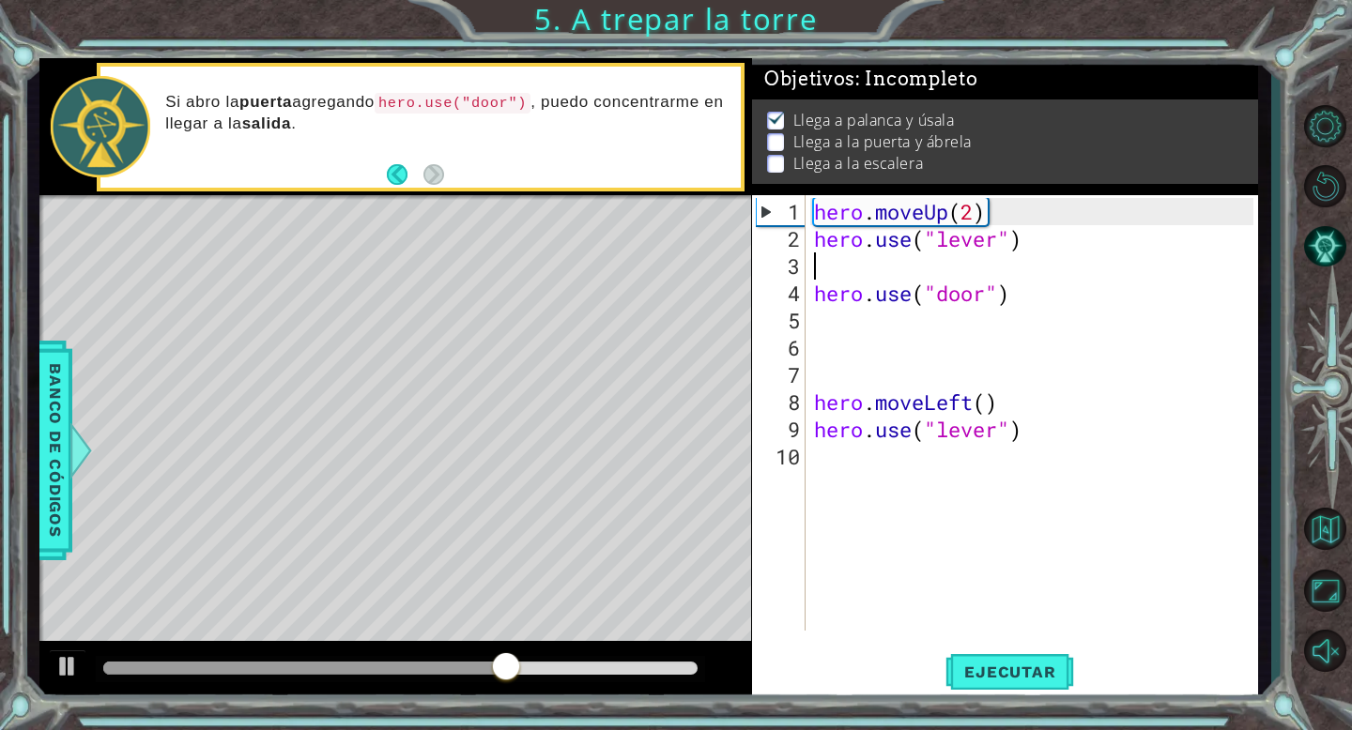
click at [848, 271] on div "hero . moveUp ( 2 ) hero . use ( "lever" ) hero . use ( "door" ) hero . moveLef…" at bounding box center [1036, 443] width 452 height 490
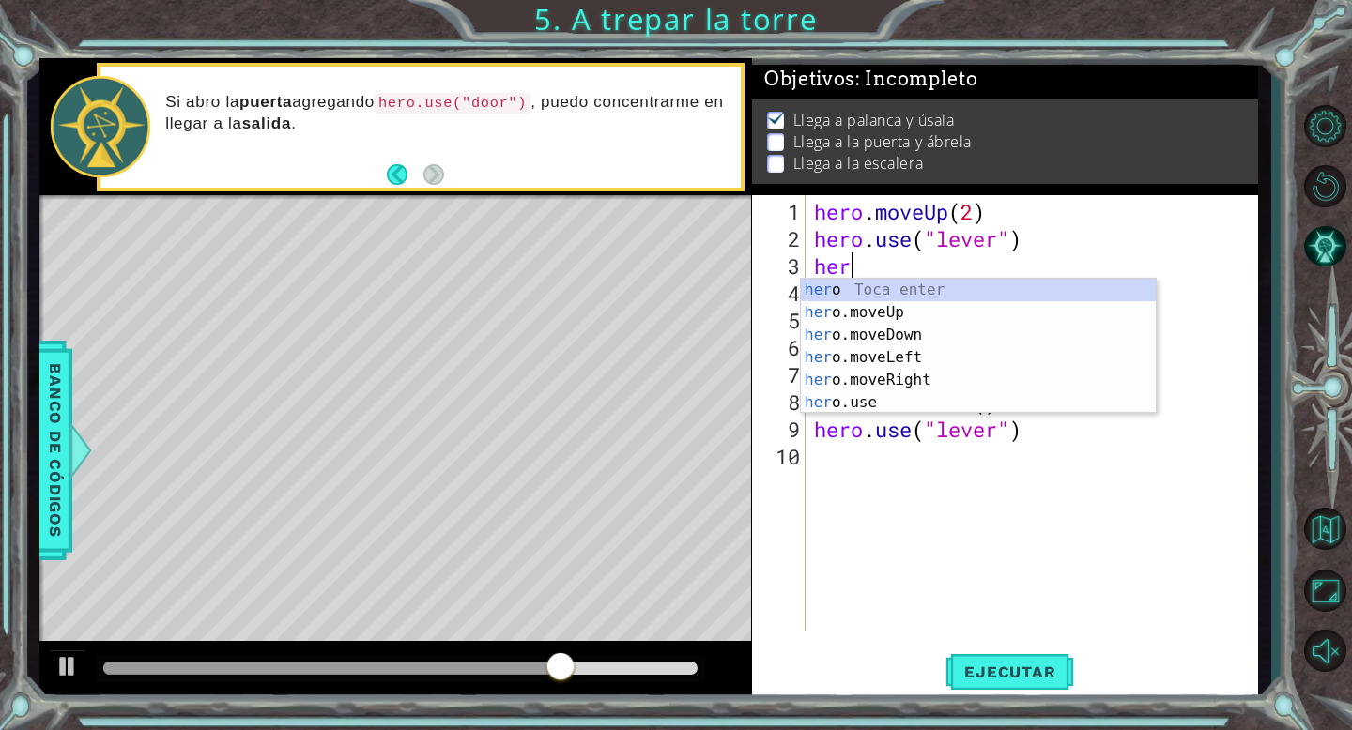
type textarea "hero"
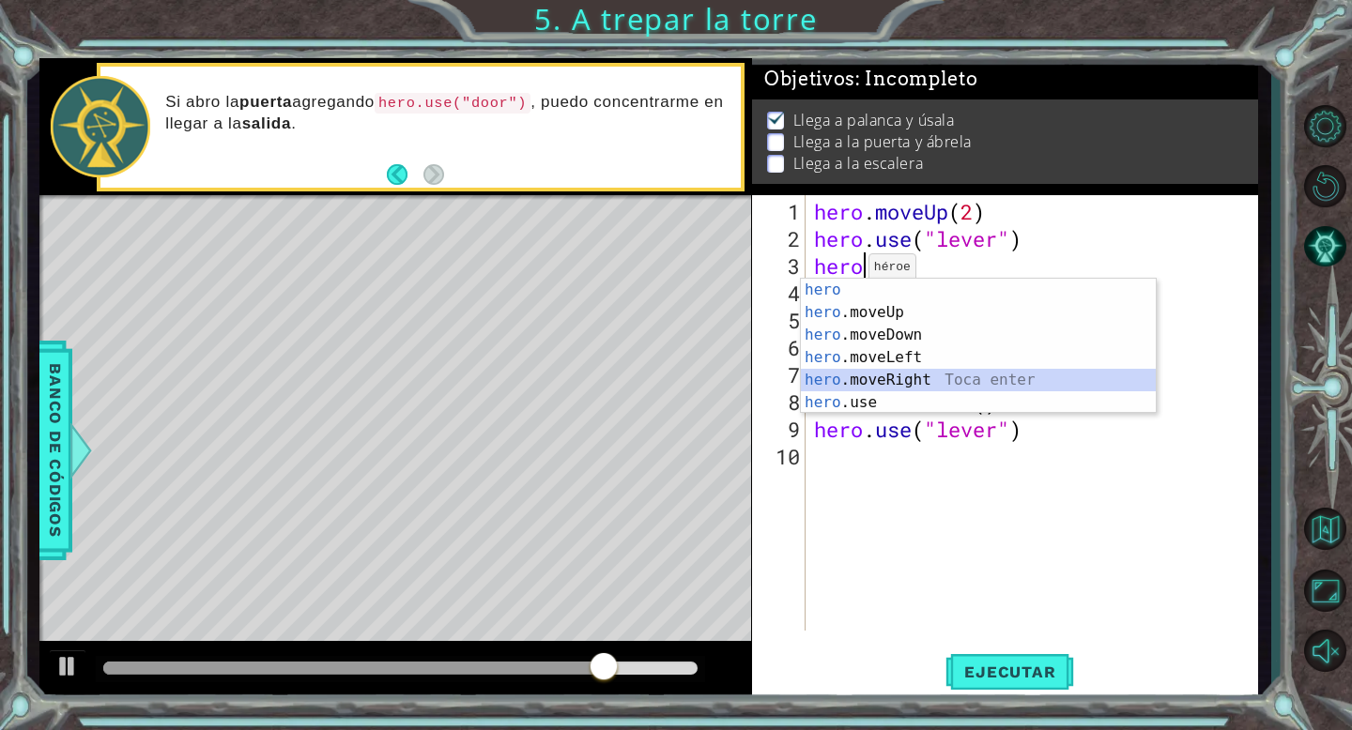
click at [891, 378] on div "hero Toca enter hero .moveUp Toca enter hero .moveDown Toca enter hero .moveLef…" at bounding box center [978, 369] width 355 height 180
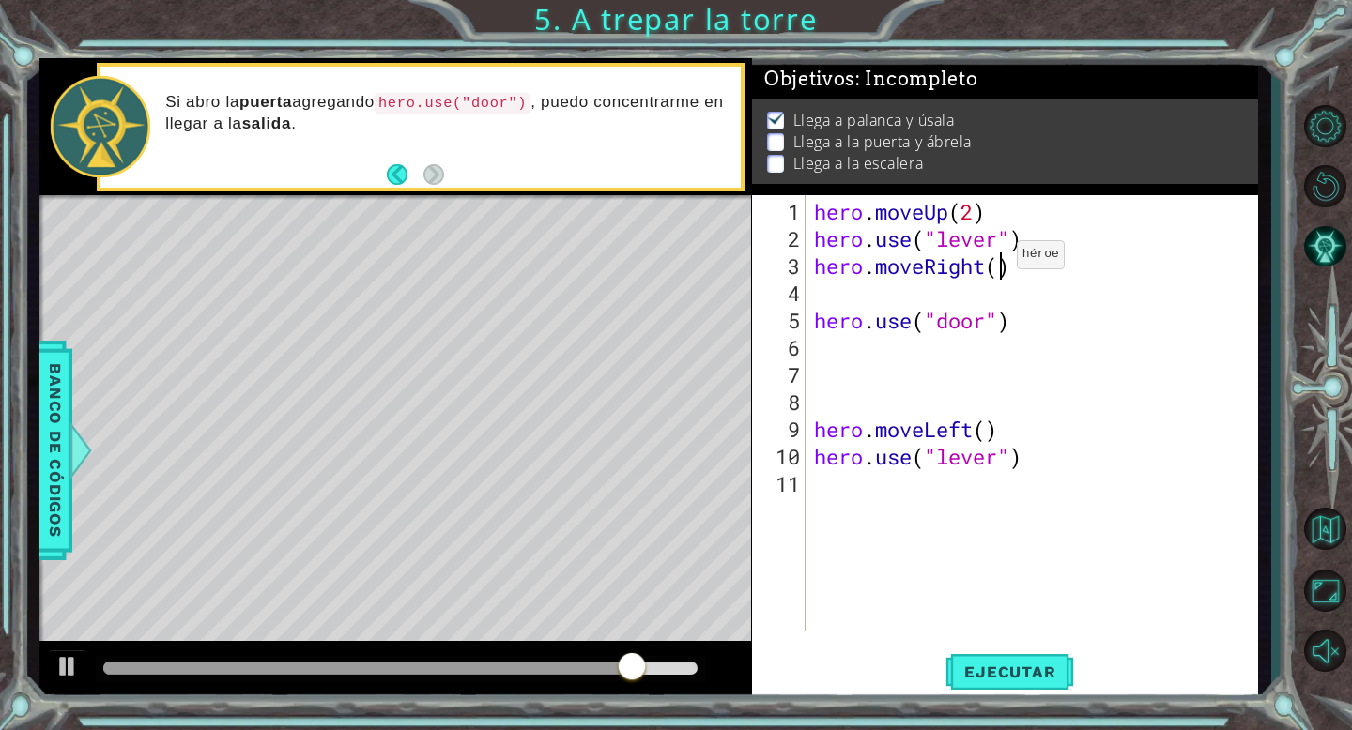
click at [999, 262] on div "hero . moveUp ( 2 ) hero . use ( "lever" ) hero . moveRight ( ) hero . use ( "d…" at bounding box center [1036, 443] width 452 height 490
click at [1009, 671] on span "Ejecutar" at bounding box center [1009, 672] width 129 height 19
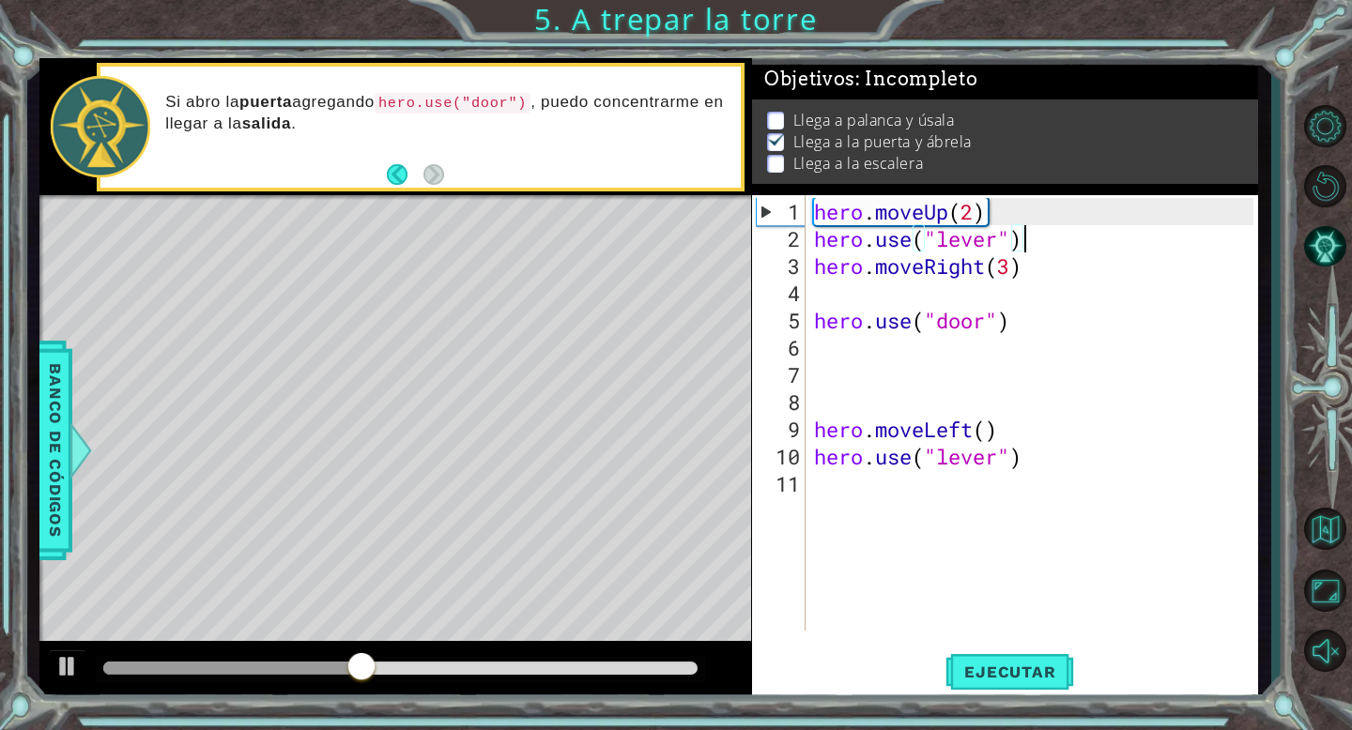
click at [1039, 240] on div "hero . moveUp ( 2 ) hero . use ( "lever" ) hero . moveRight ( 3 ) hero . use ( …" at bounding box center [1036, 443] width 452 height 490
type textarea "hero.use("lever")"
click at [1011, 236] on div "hero . moveUp ( 2 ) hero . use ( "lever" ) hero . moveRight ( 3 ) hero . use ( …" at bounding box center [1036, 443] width 452 height 490
click at [1039, 237] on div "hero . moveUp ( 2 ) hero . use ( "lever" ) hero . moveRight ( 3 ) hero . use ( …" at bounding box center [1036, 443] width 452 height 490
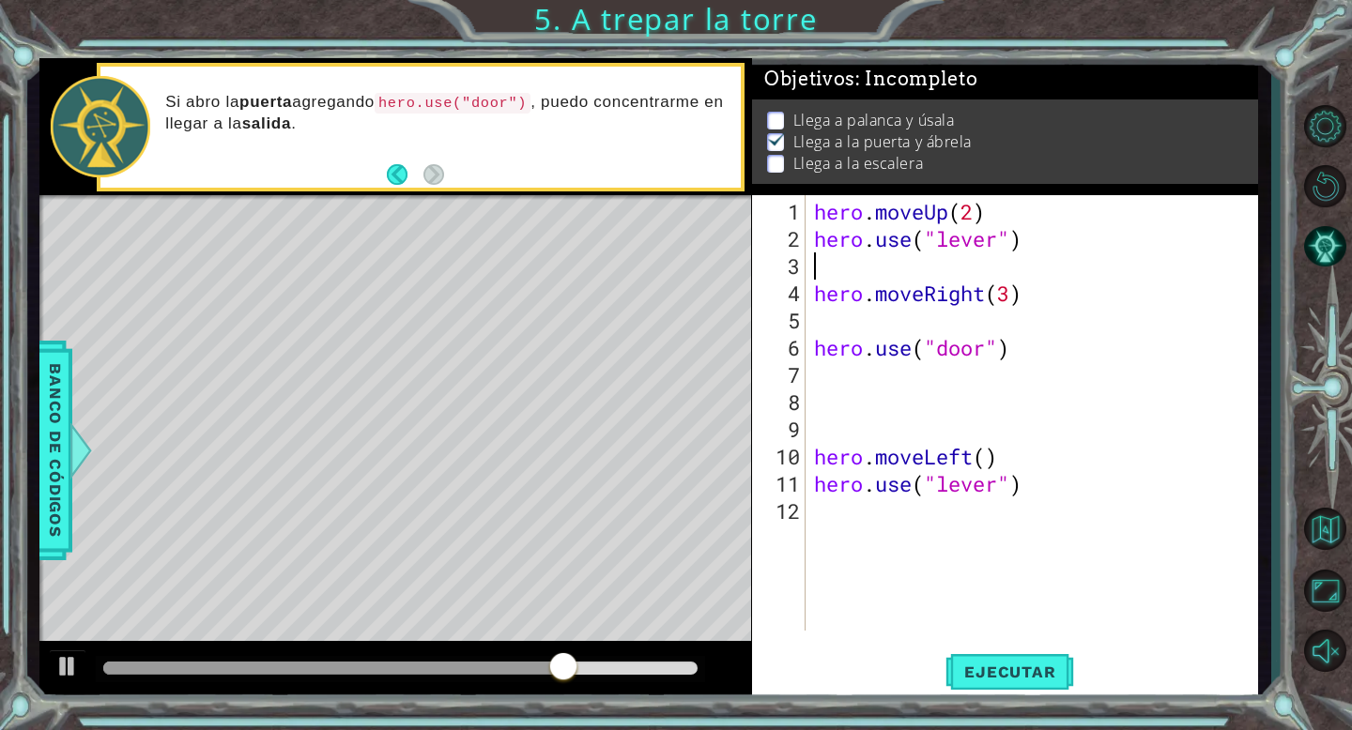
click at [1018, 208] on div "hero . moveUp ( 2 ) hero . use ( "lever" ) hero . moveRight ( 3 ) hero . use ( …" at bounding box center [1036, 443] width 452 height 490
type textarea "hero.moveUp(2)"
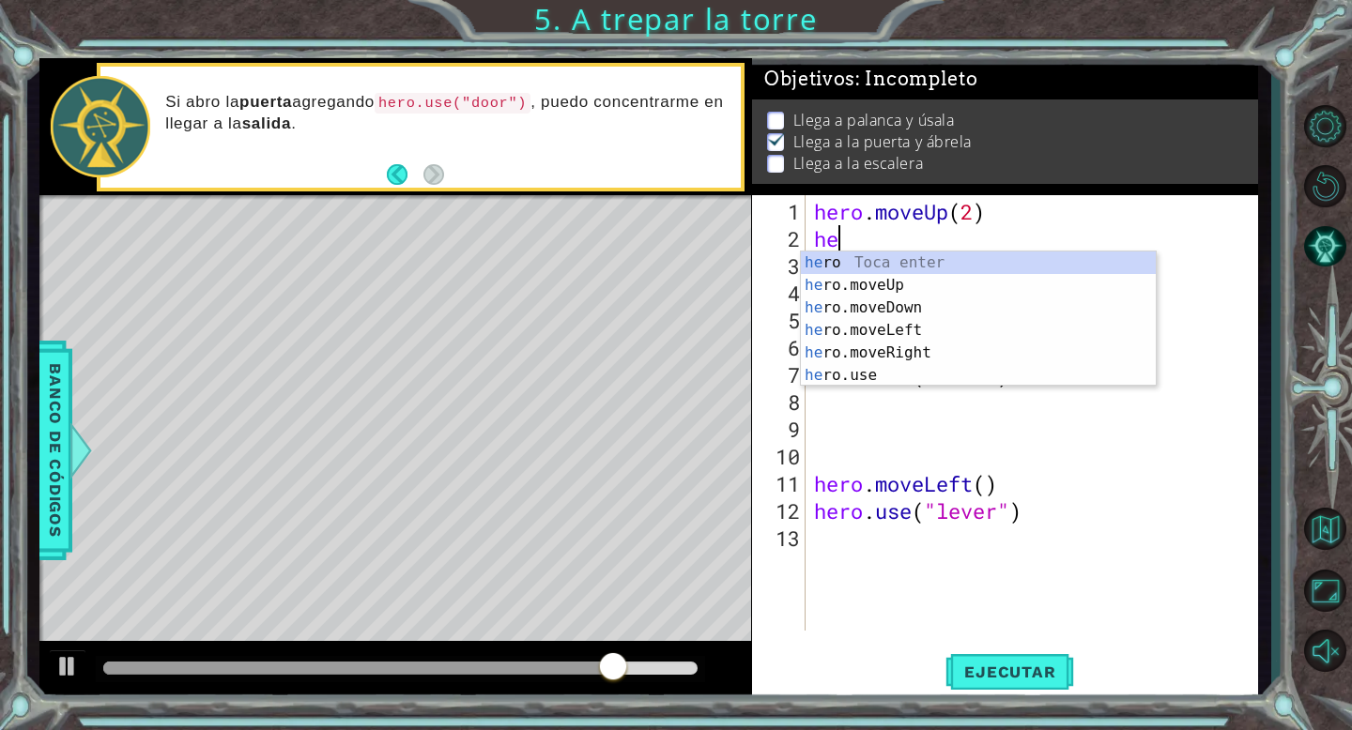
type textarea "her"
click at [895, 330] on div "her o Toca enter her o.moveUp Toca enter her o.moveDown Toca enter her o.moveLe…" at bounding box center [978, 342] width 355 height 180
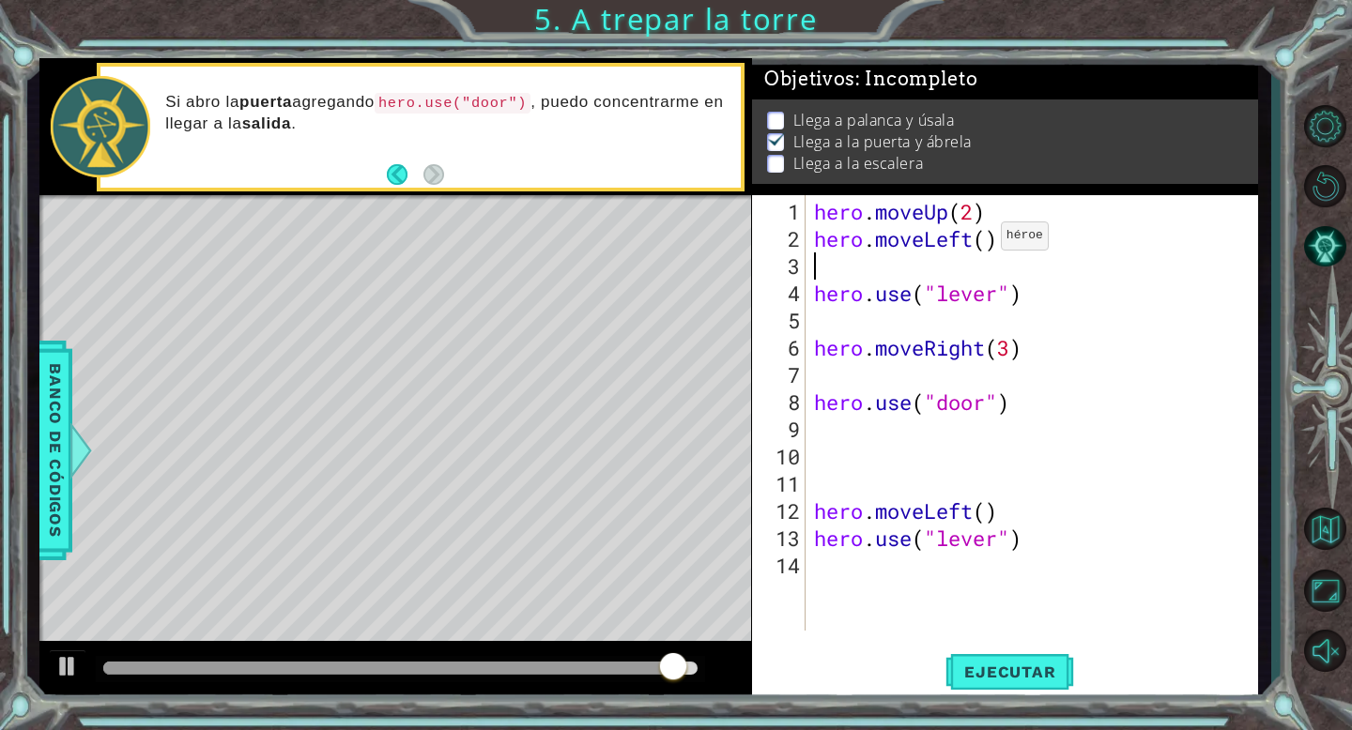
click at [986, 247] on div "hero . moveUp ( 2 ) hero . moveLeft ( ) hero . use ( "lever" ) hero . moveRight…" at bounding box center [1036, 443] width 452 height 490
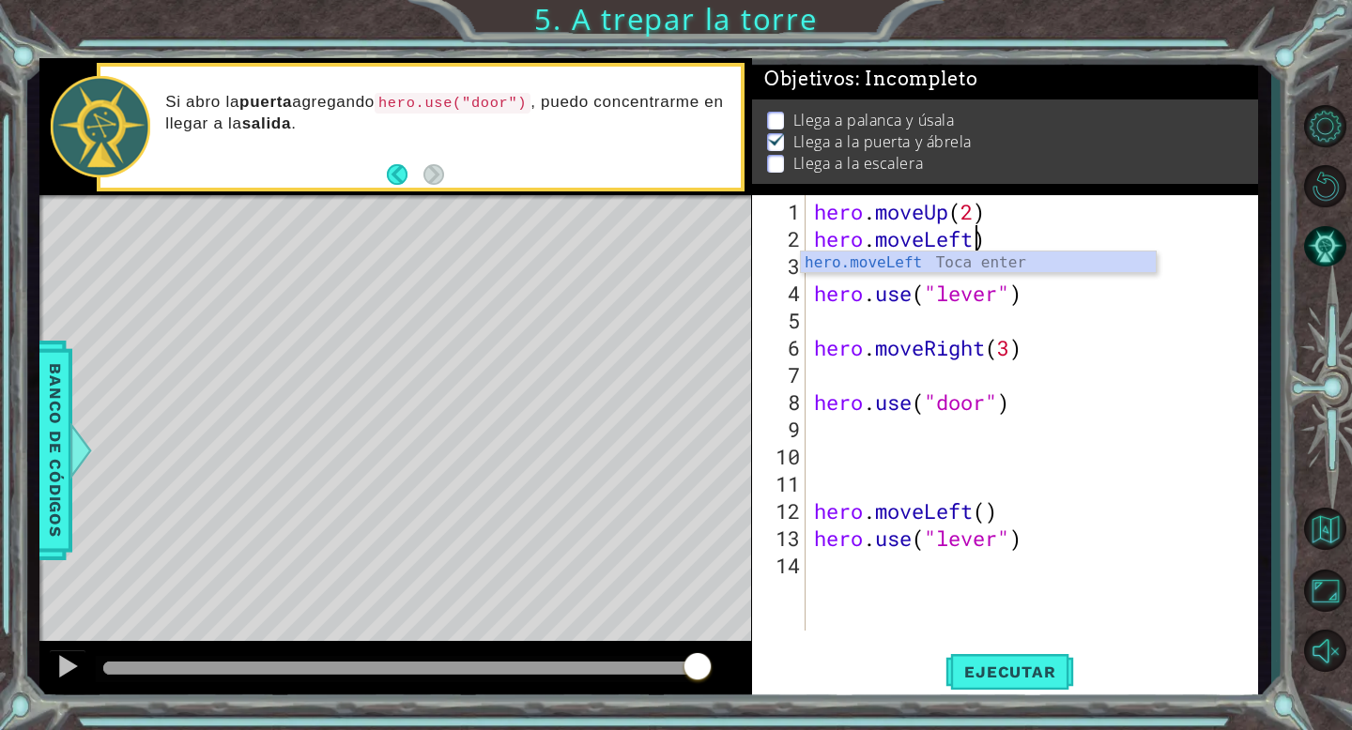
scroll to position [0, 7]
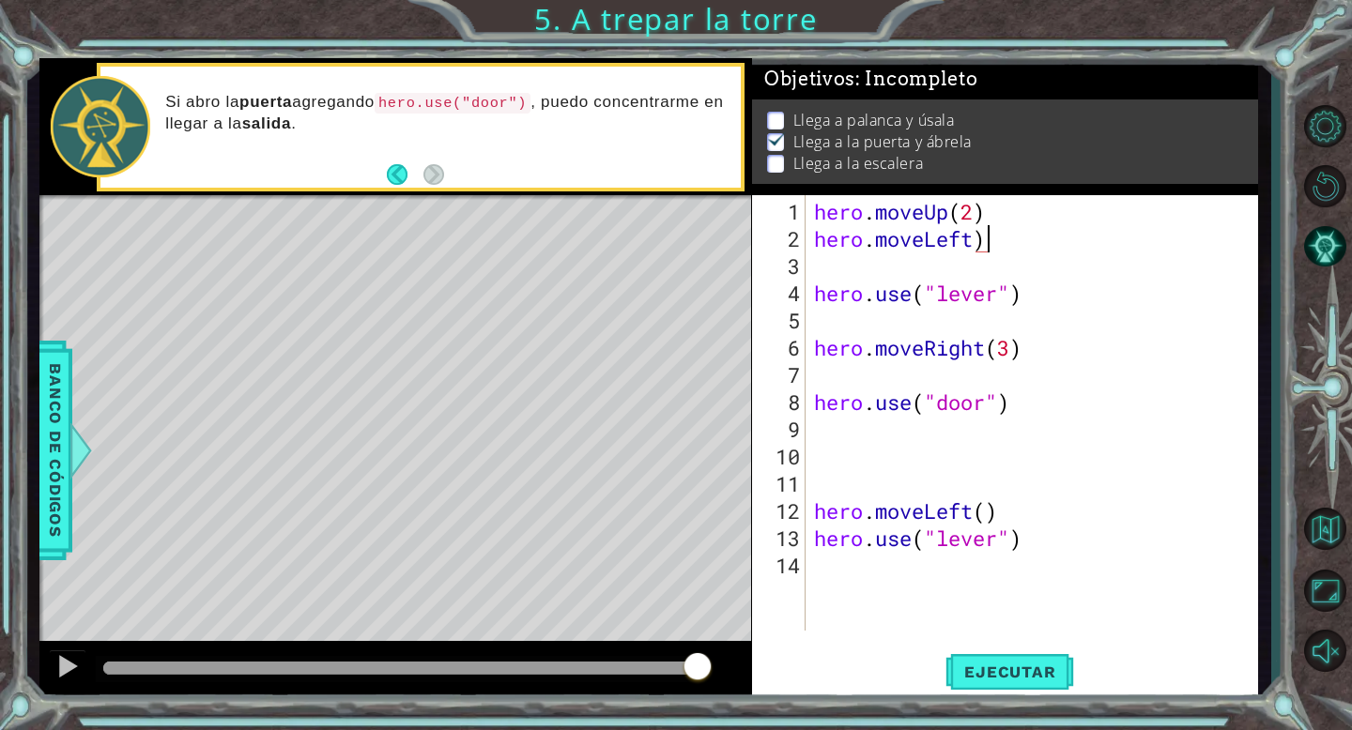
click at [1017, 238] on div "hero . moveUp ( 2 ) hero . moveLeft ) hero . use ( "lever" ) hero . moveRight (…" at bounding box center [1036, 443] width 452 height 490
click at [811, 300] on div "hero . moveUp ( 2 ) hero . moveLeft hero . use ( "lever" ) hero . moveRight ( 3…" at bounding box center [1036, 443] width 452 height 490
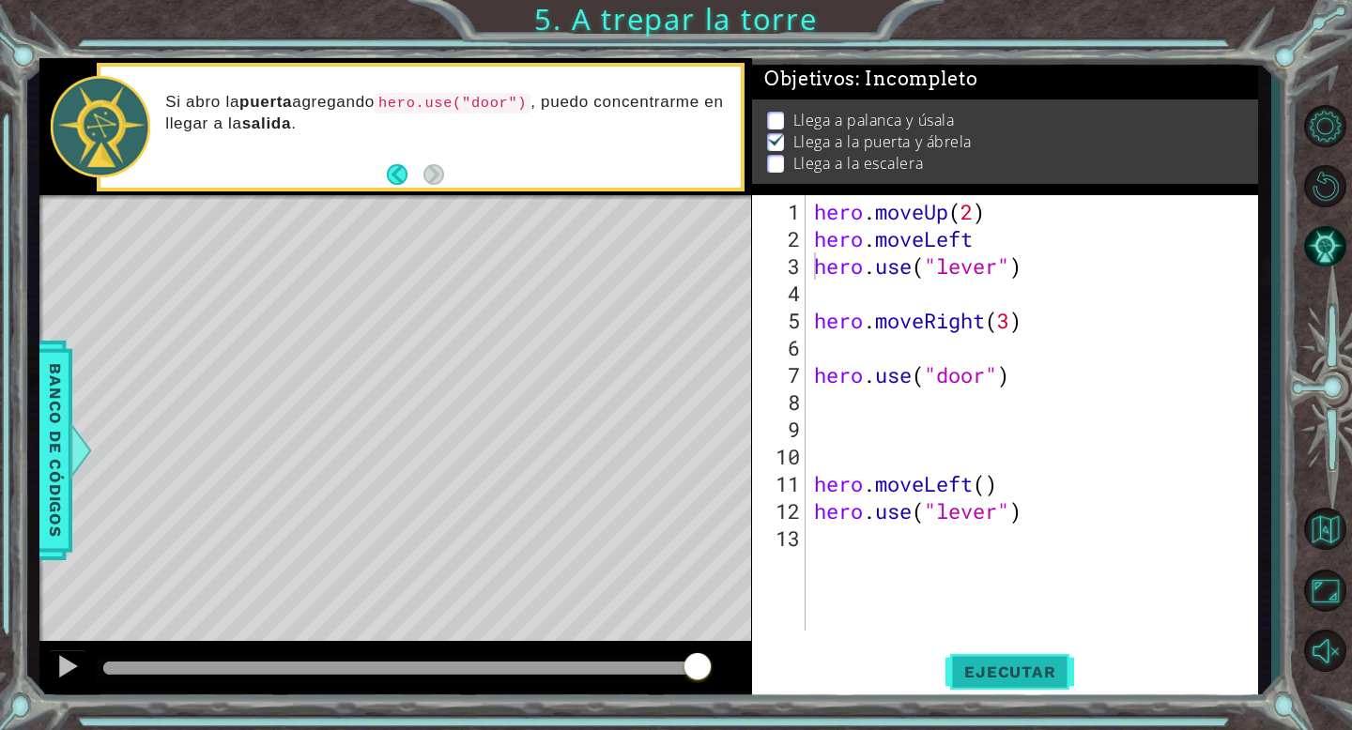
click at [976, 663] on span "Ejecutar" at bounding box center [1009, 672] width 129 height 19
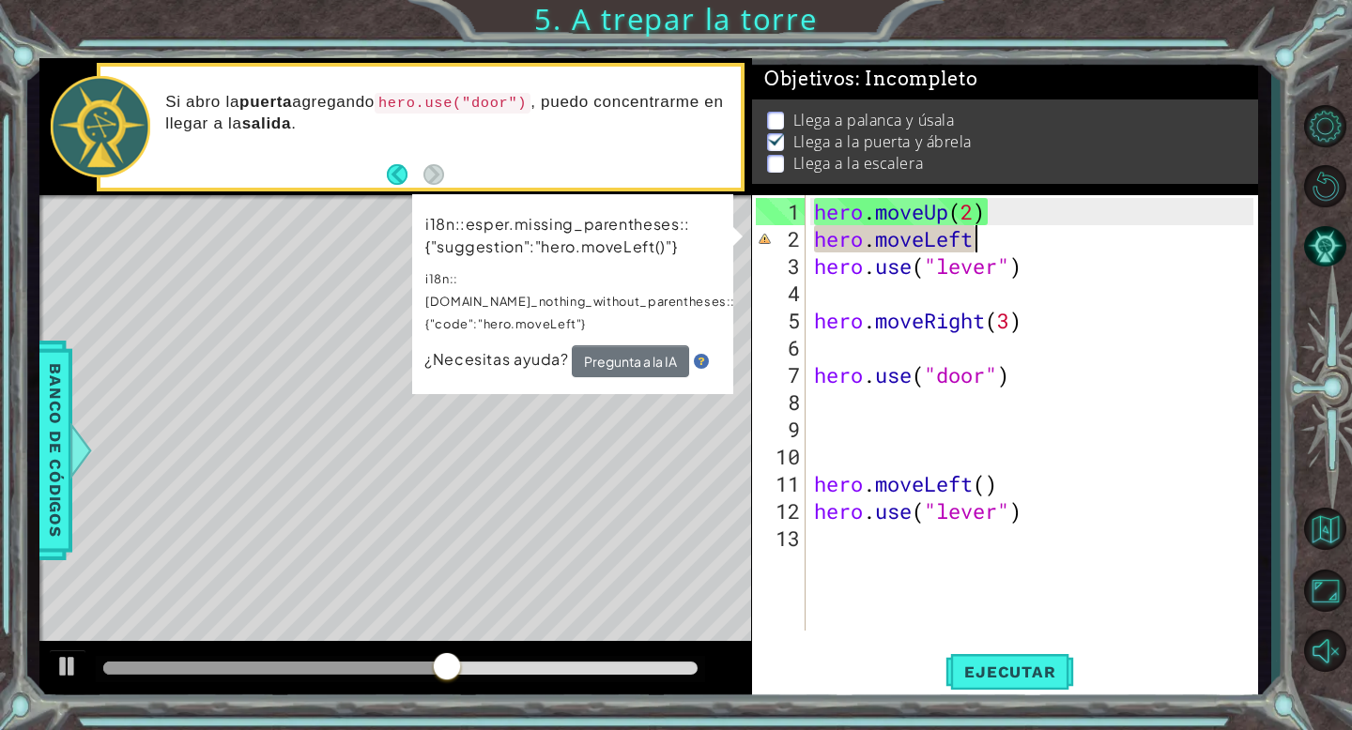
click at [990, 237] on div "hero . moveUp ( 2 ) hero . moveLeft hero . use ( "lever" ) hero . moveRight ( 3…" at bounding box center [1036, 443] width 452 height 490
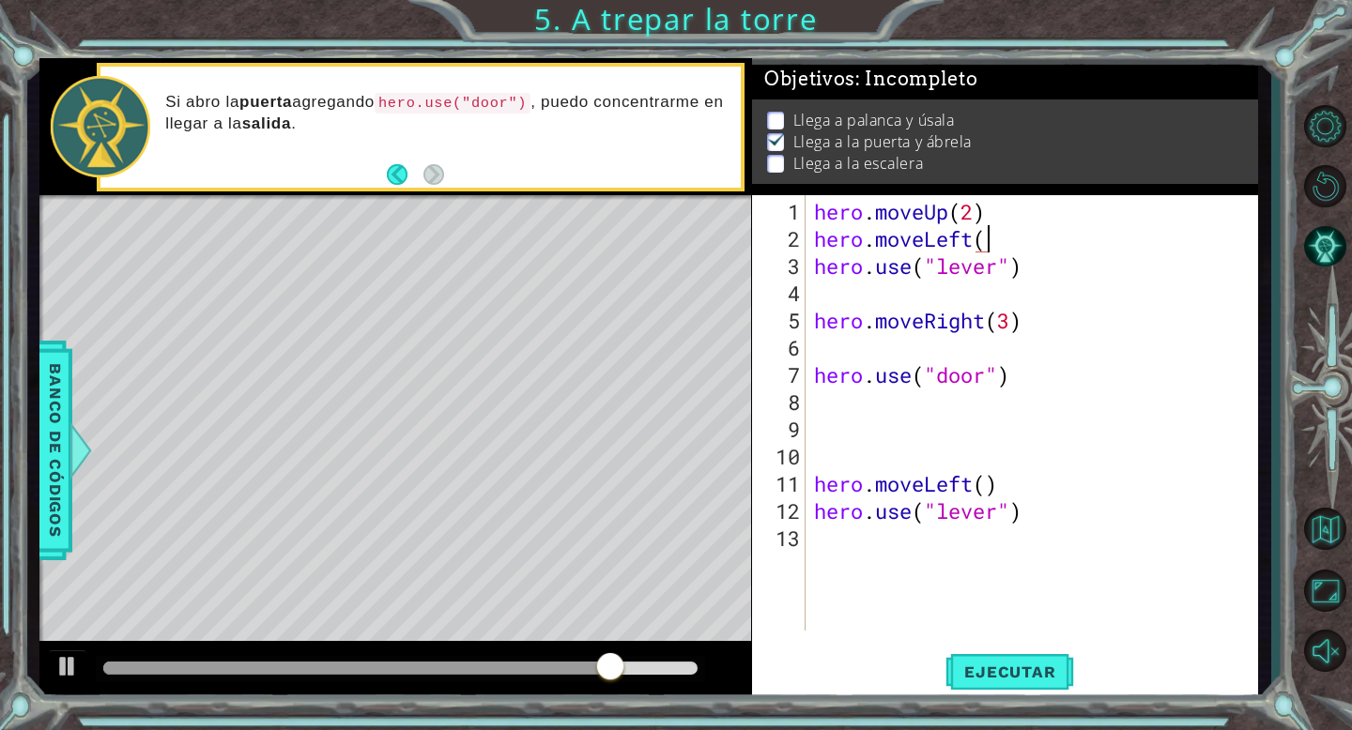
scroll to position [0, 8]
type textarea "hero.moveLeft()"
click at [976, 669] on span "Ejecutar" at bounding box center [1009, 672] width 129 height 19
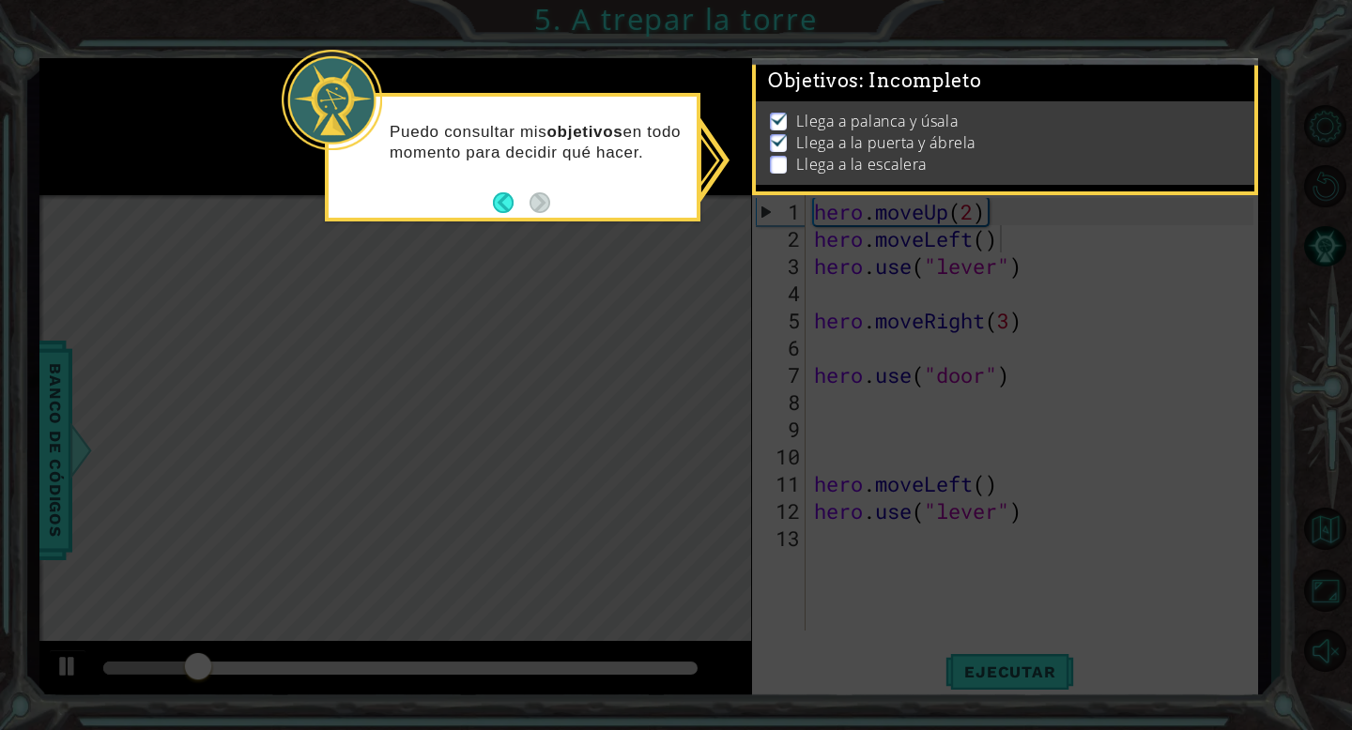
click at [1076, 261] on icon at bounding box center [676, 365] width 1352 height 730
click at [490, 196] on div "Puedo consultar mis objetivos en todo momento para decidir qué hacer." at bounding box center [513, 151] width 368 height 95
click at [499, 202] on button "Back" at bounding box center [511, 202] width 37 height 21
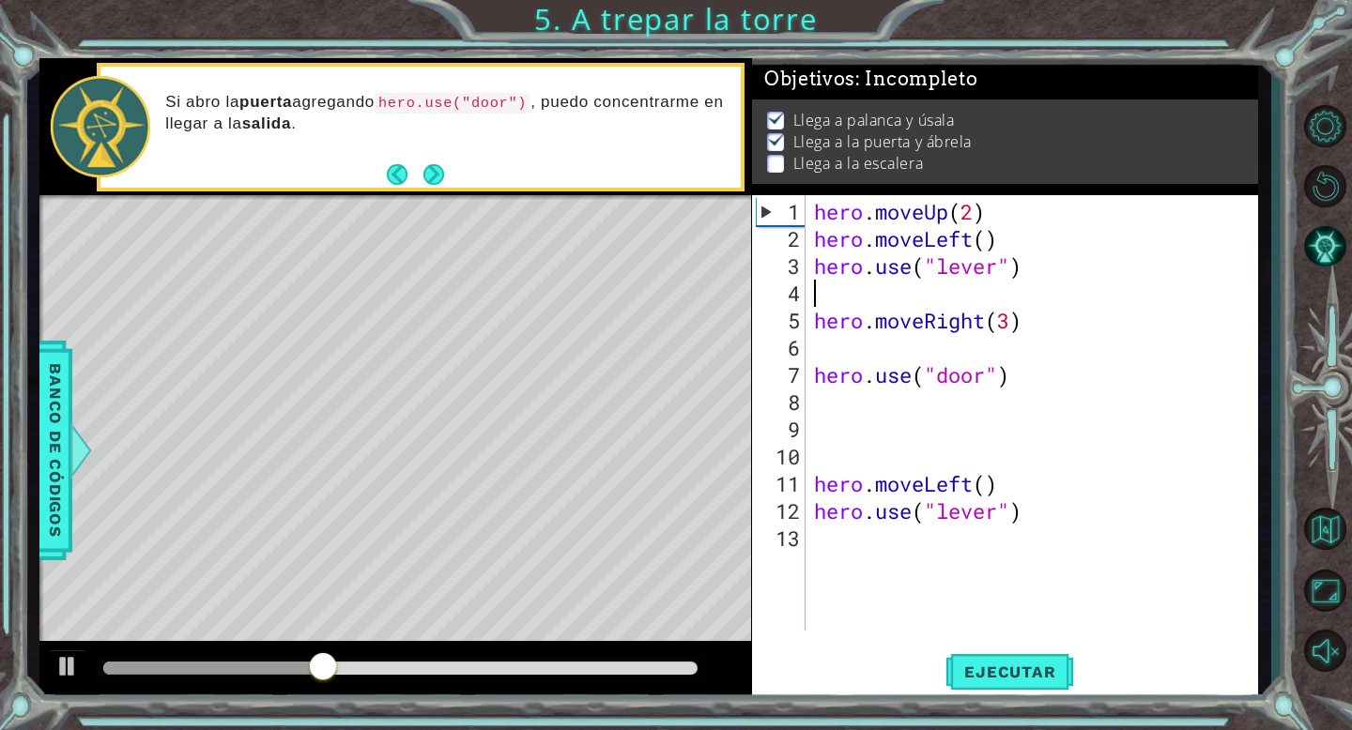
click at [831, 296] on div "hero . moveUp ( 2 ) hero . moveLeft ( ) hero . use ( "lever" ) hero . moveRight…" at bounding box center [1036, 443] width 452 height 490
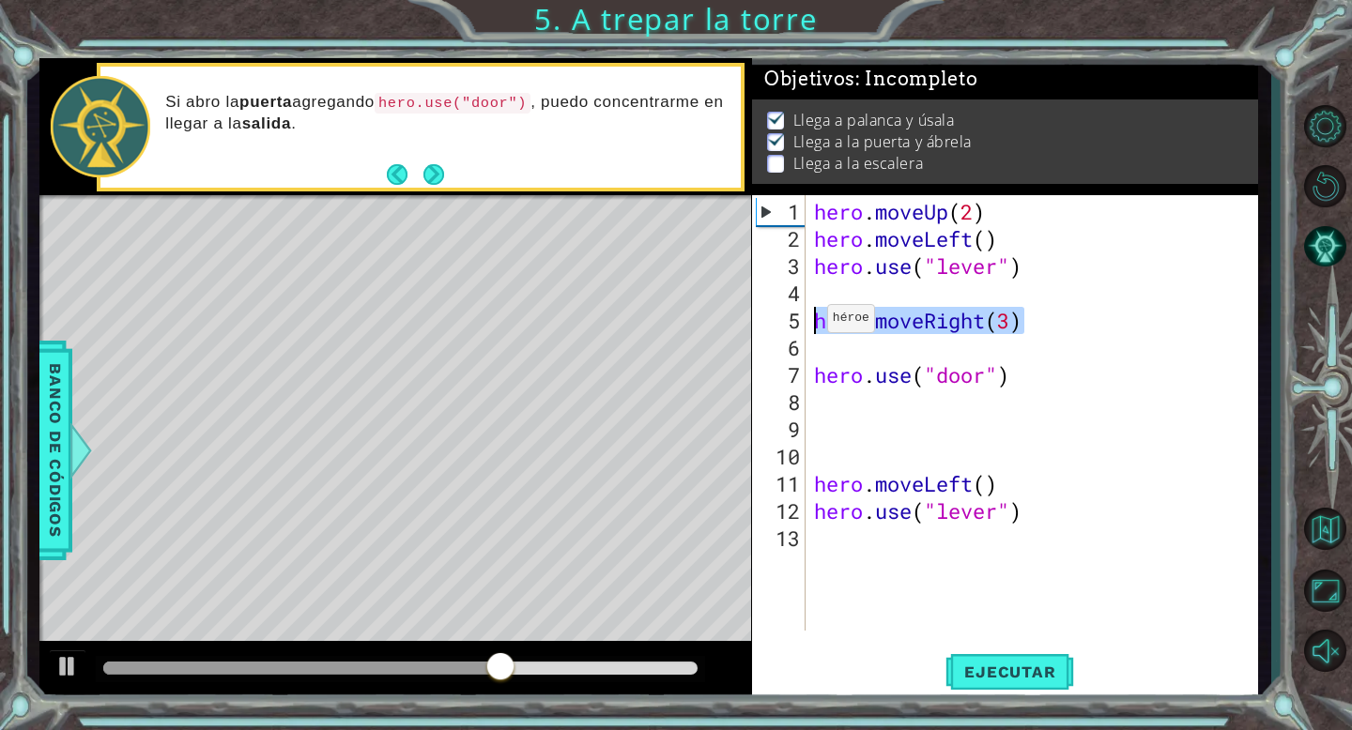
drag, startPoint x: 1031, startPoint y: 323, endPoint x: 805, endPoint y: 327, distance: 225.3
click at [804, 327] on div "1 2 3 4 5 6 7 8 9 10 11 12 13 hero . moveUp ( 2 ) hero . moveLeft ( ) hero . us…" at bounding box center [1002, 413] width 501 height 436
type textarea "hero.moveRight(3)"
click at [811, 355] on div "hero . moveUp ( 2 ) hero . moveLeft ( ) hero . use ( "lever" ) hero . use ( "do…" at bounding box center [1036, 443] width 452 height 490
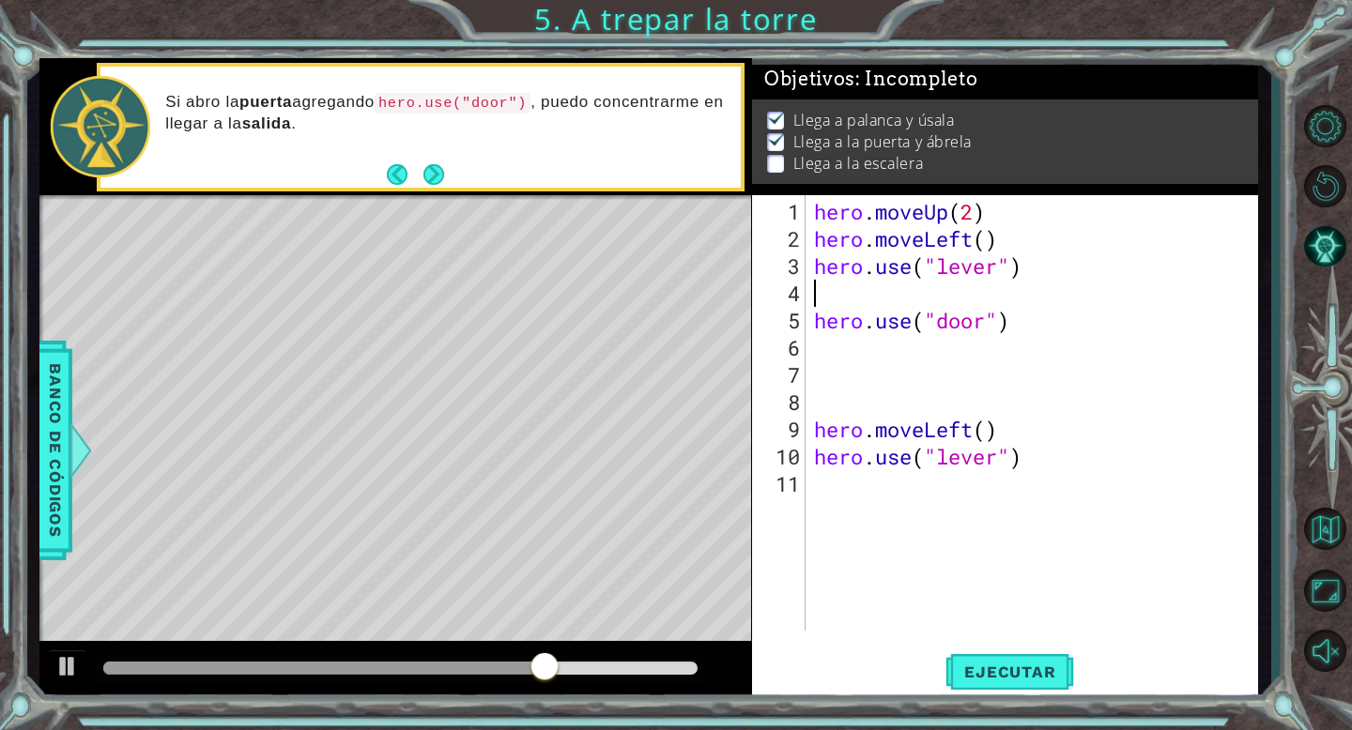
type textarea "hero.use("lever")"
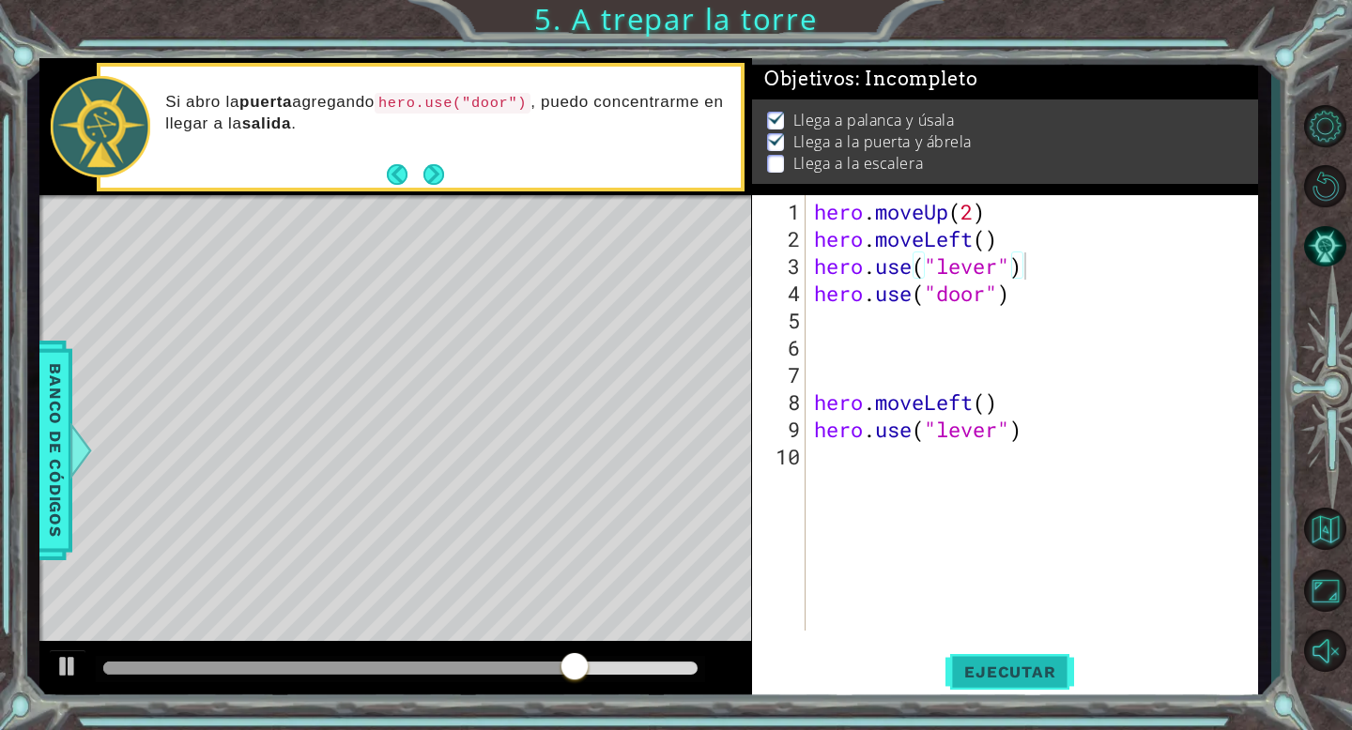
click at [1028, 676] on span "Ejecutar" at bounding box center [1009, 672] width 129 height 19
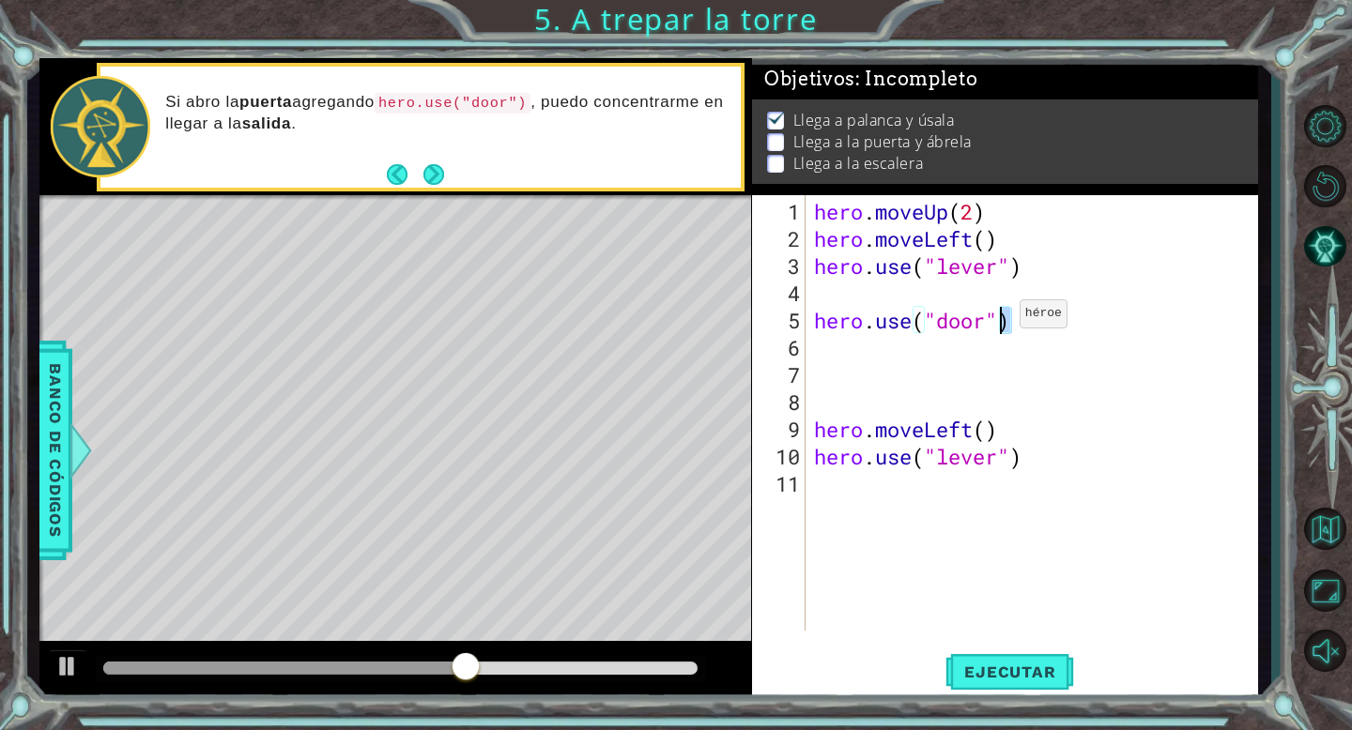
drag, startPoint x: 1043, startPoint y: 319, endPoint x: 1001, endPoint y: 319, distance: 42.2
click at [1000, 319] on div "hero . moveUp ( 2 ) hero . moveLeft ( ) hero . use ( "lever" ) hero . use ( "do…" at bounding box center [1036, 443] width 452 height 490
type textarea "hero.use("door")"
click at [1062, 336] on div "hero . moveUp ( 2 ) hero . moveLeft ( ) hero . use ( "lever" ) hero . use ( "do…" at bounding box center [1036, 443] width 452 height 490
click at [881, 297] on div "hero . moveUp ( 2 ) hero . moveLeft ( ) hero . use ( "lever" ) hero . use ( "do…" at bounding box center [1036, 443] width 452 height 490
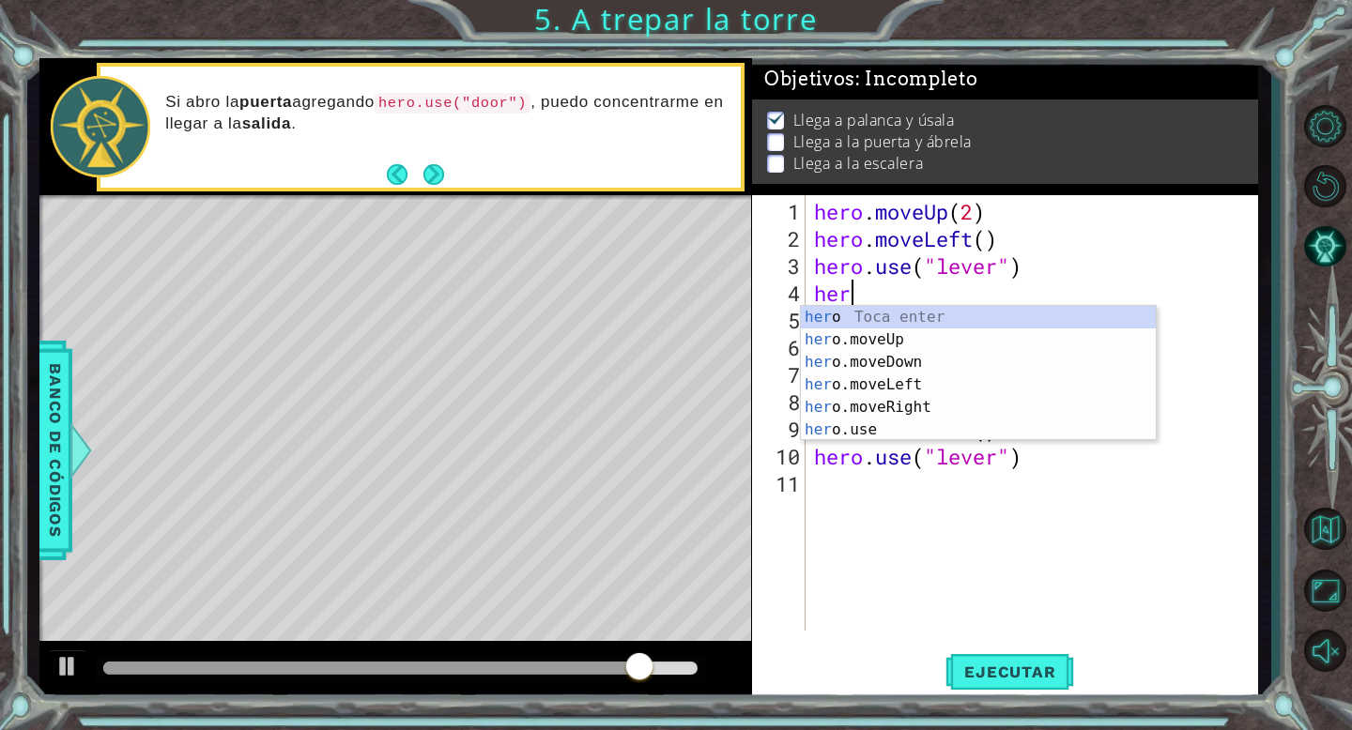
type textarea "hero"
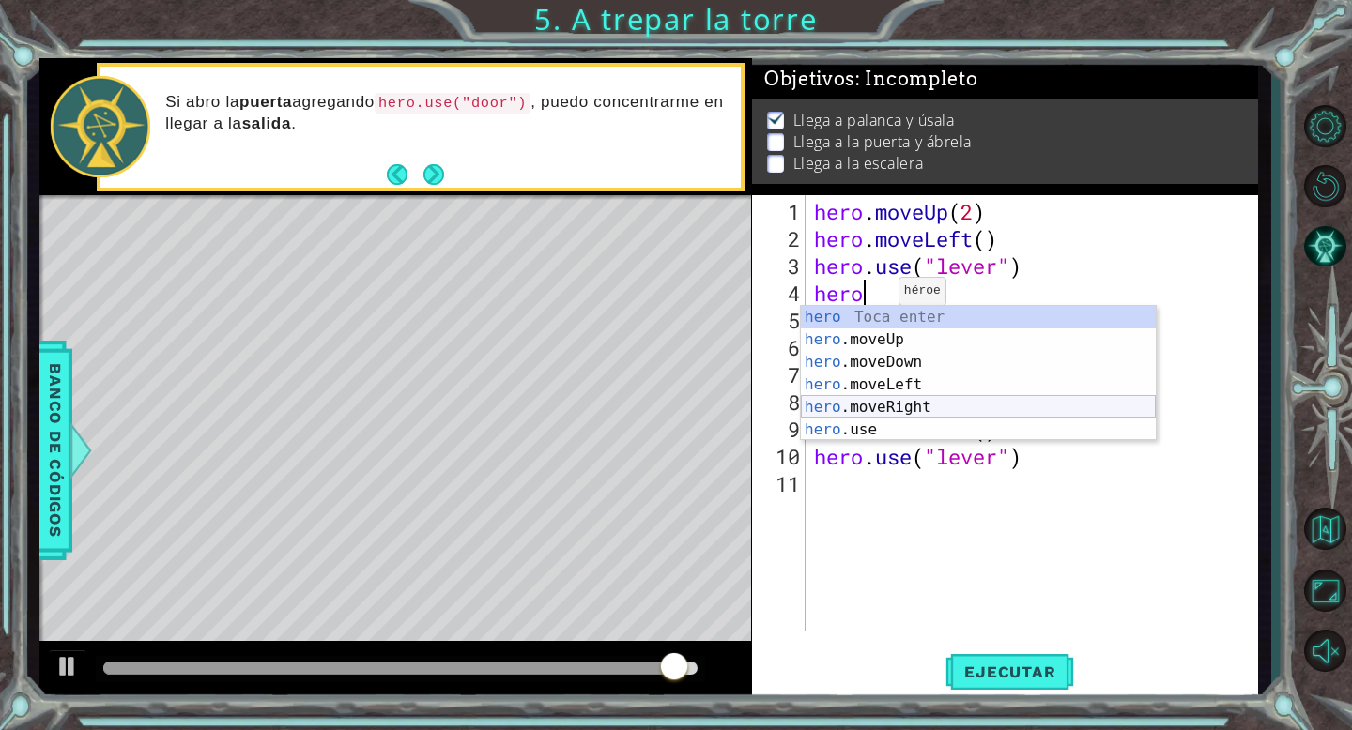
click at [907, 406] on div "hero Toca enter hero .moveUp Toca enter hero .moveDown Toca enter hero .moveLef…" at bounding box center [978, 396] width 355 height 180
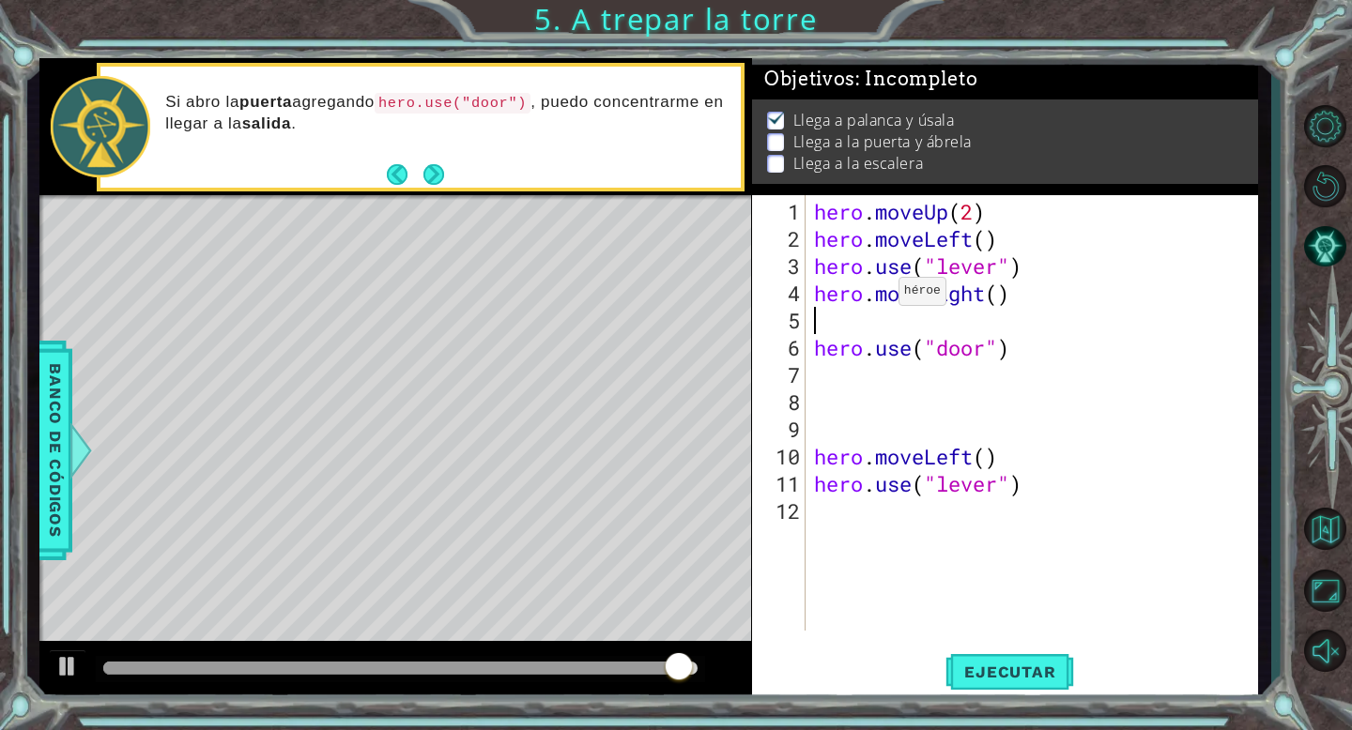
scroll to position [0, 0]
click at [1000, 302] on div "hero . moveUp ( 2 ) hero . moveLeft ( ) hero . use ( "lever" ) hero . moveRight…" at bounding box center [1036, 443] width 452 height 490
click at [1017, 663] on span "Ejecutar" at bounding box center [1009, 672] width 129 height 19
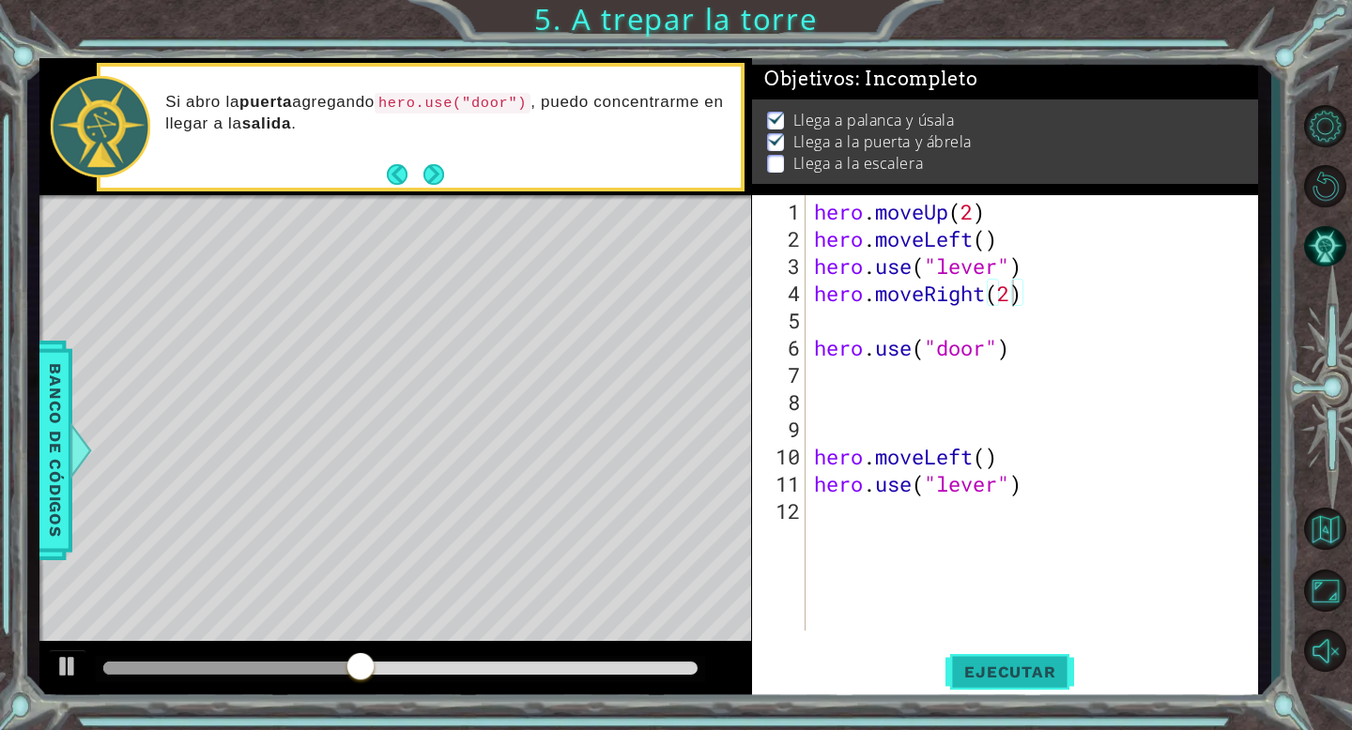
click at [1016, 653] on button "Ejecutar" at bounding box center [1009, 672] width 129 height 51
type textarea "hero.moveRight(3)"
click at [910, 315] on div "hero . moveUp ( 2 ) hero . moveLeft ( ) hero . use ( "lever" ) hero . moveRight…" at bounding box center [1036, 443] width 452 height 490
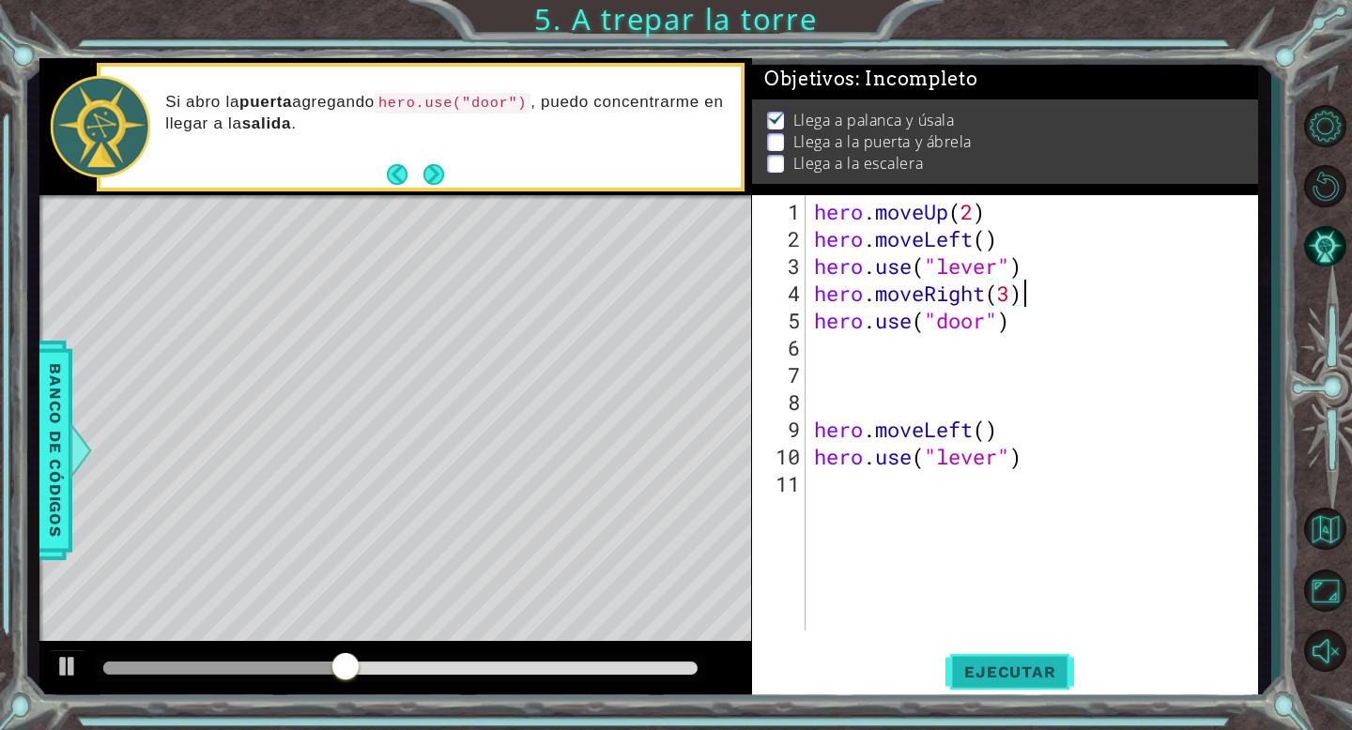
click at [1004, 661] on button "Ejecutar" at bounding box center [1009, 672] width 129 height 51
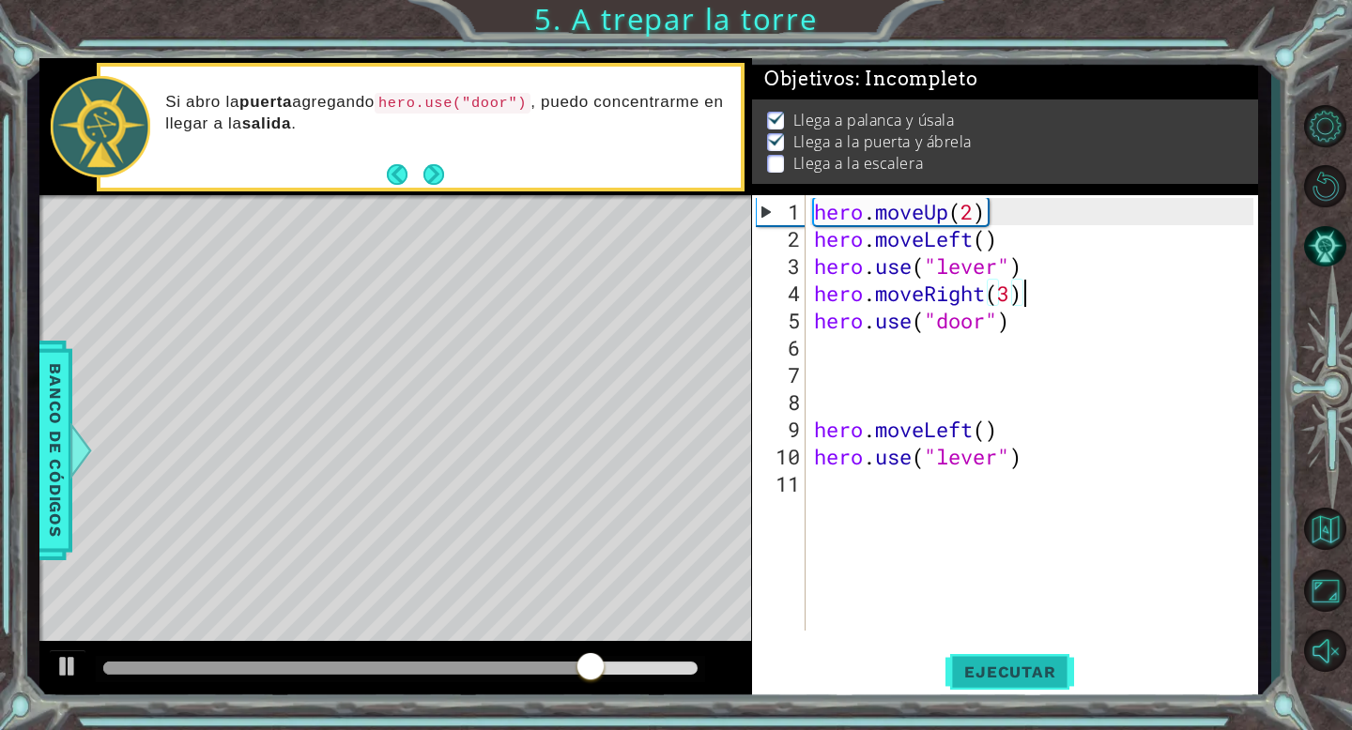
click at [995, 682] on button "Ejecutar" at bounding box center [1009, 672] width 129 height 51
click at [1051, 668] on span "Ejecutar" at bounding box center [1009, 672] width 129 height 19
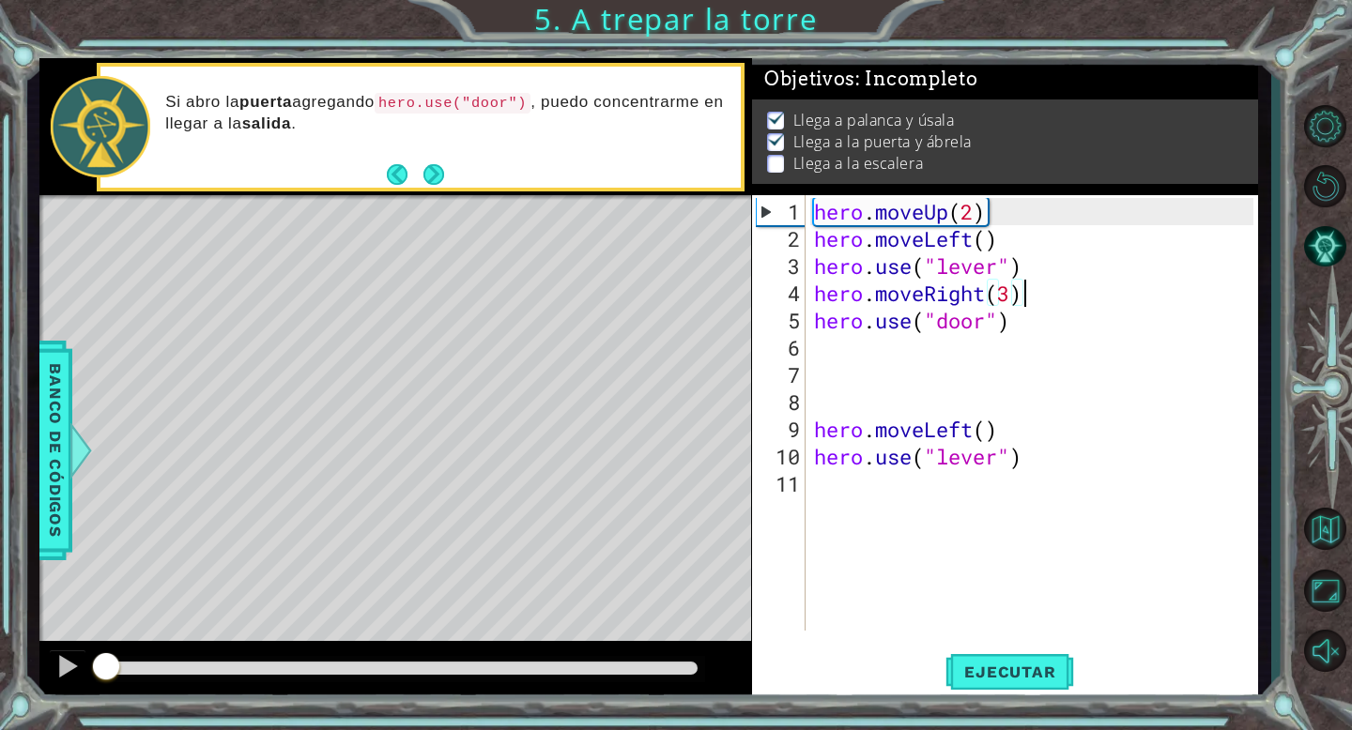
drag, startPoint x: 489, startPoint y: 665, endPoint x: 40, endPoint y: 657, distance: 448.7
click at [40, 657] on div at bounding box center [394, 671] width 711 height 60
click at [75, 668] on div at bounding box center [67, 666] width 24 height 24
click at [1021, 325] on div "hero . moveUp ( 2 ) hero . moveLeft ( ) hero . use ( "lever" ) hero . moveRight…" at bounding box center [1036, 443] width 452 height 490
click at [1004, 680] on span "Ejecutar" at bounding box center [1009, 672] width 129 height 19
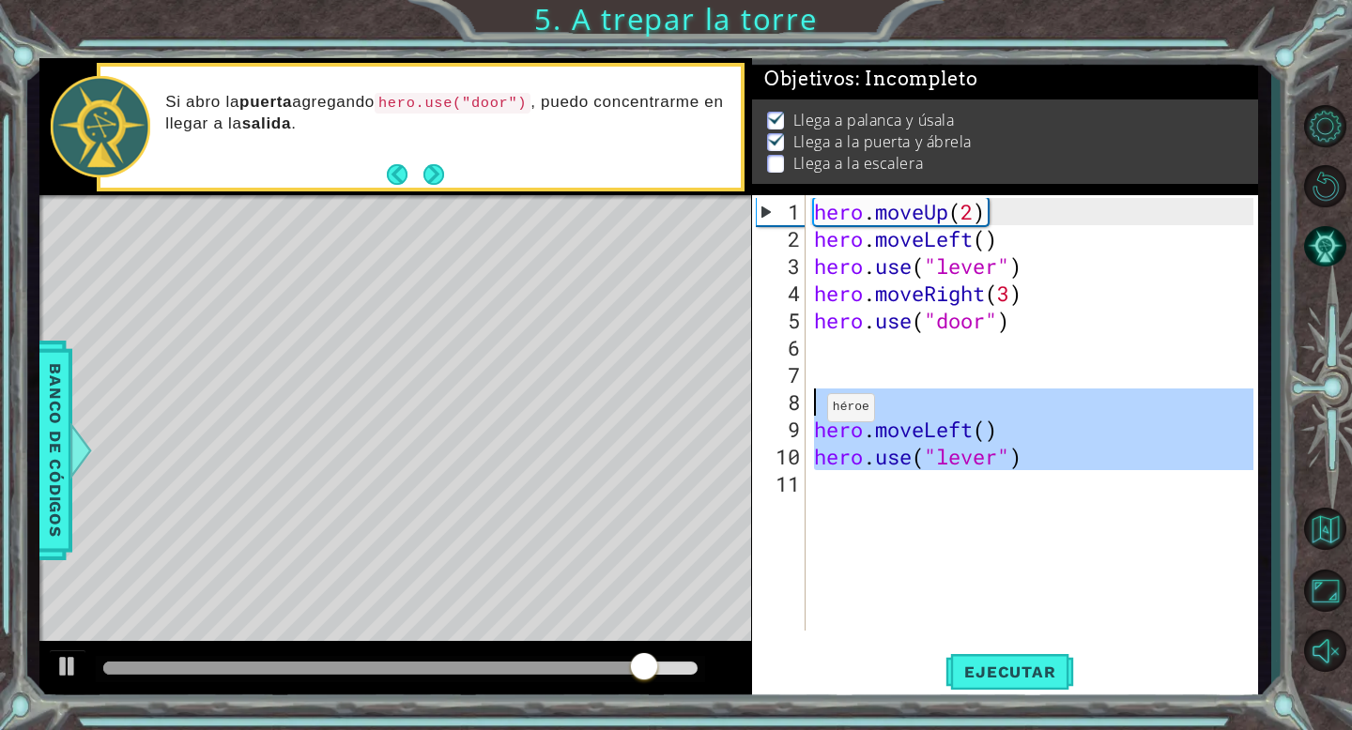
drag, startPoint x: 1061, startPoint y: 470, endPoint x: 796, endPoint y: 410, distance: 271.4
click at [796, 410] on div "hero.use("door") 1 2 3 4 5 6 7 8 9 10 11 hero . moveUp ( 2 ) hero . moveLeft ( …" at bounding box center [1002, 413] width 501 height 436
type textarea "hero.moveLeft()"
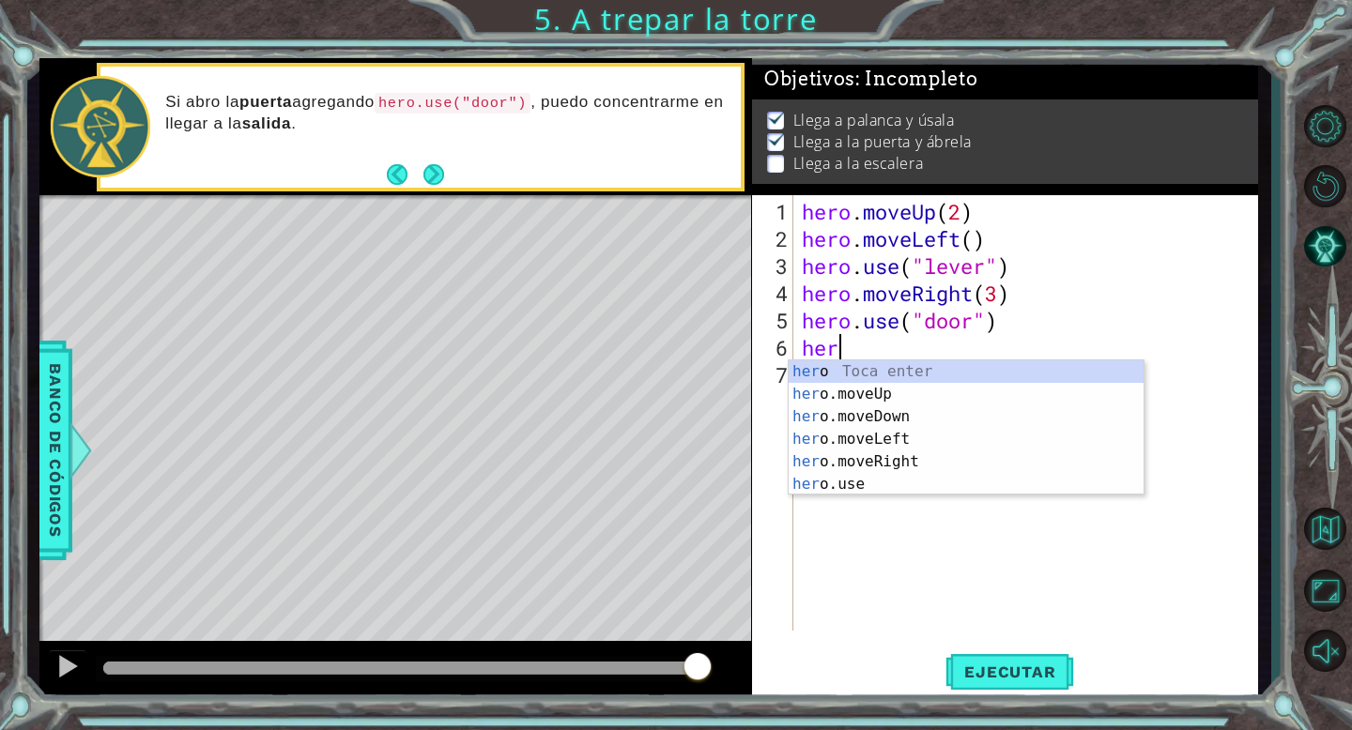
type textarea "hero"
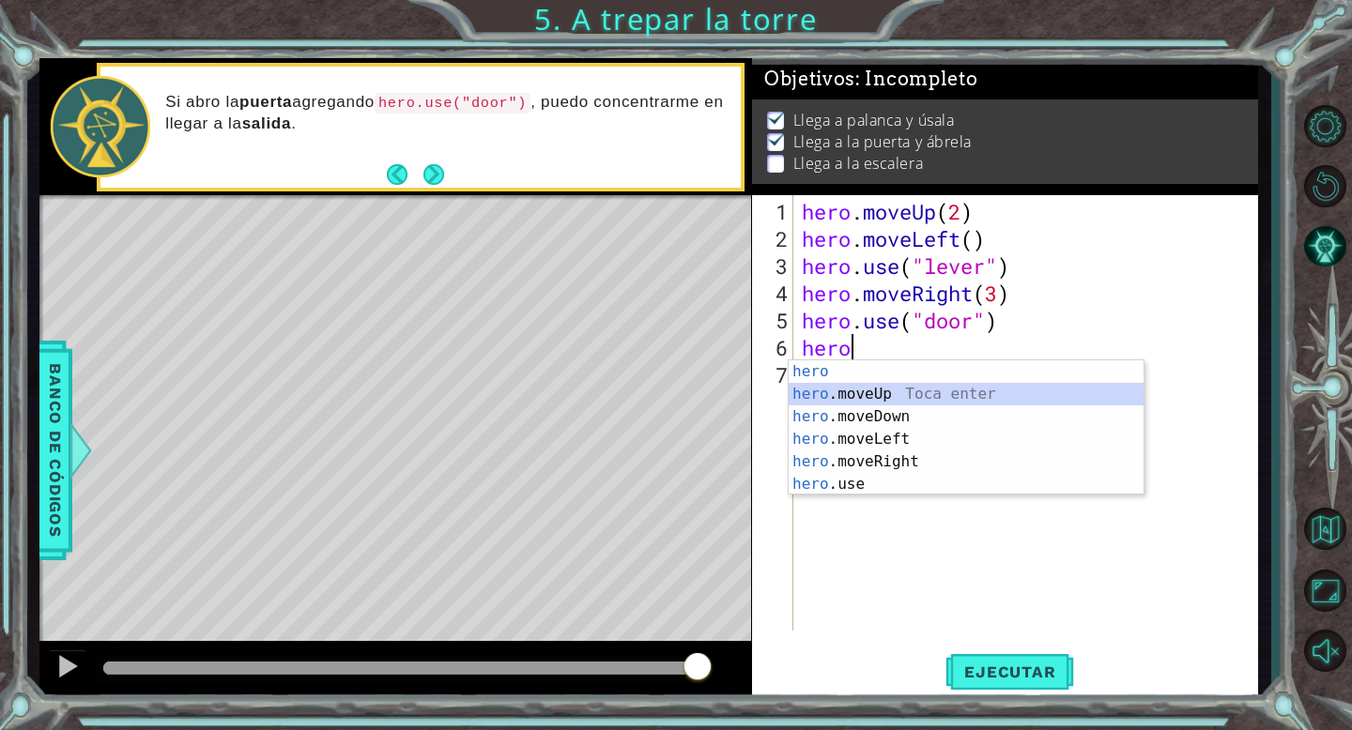
click at [887, 404] on div "hero Toca enter hero .moveUp Toca enter hero .moveDown Toca enter hero .moveLef…" at bounding box center [965, 450] width 355 height 180
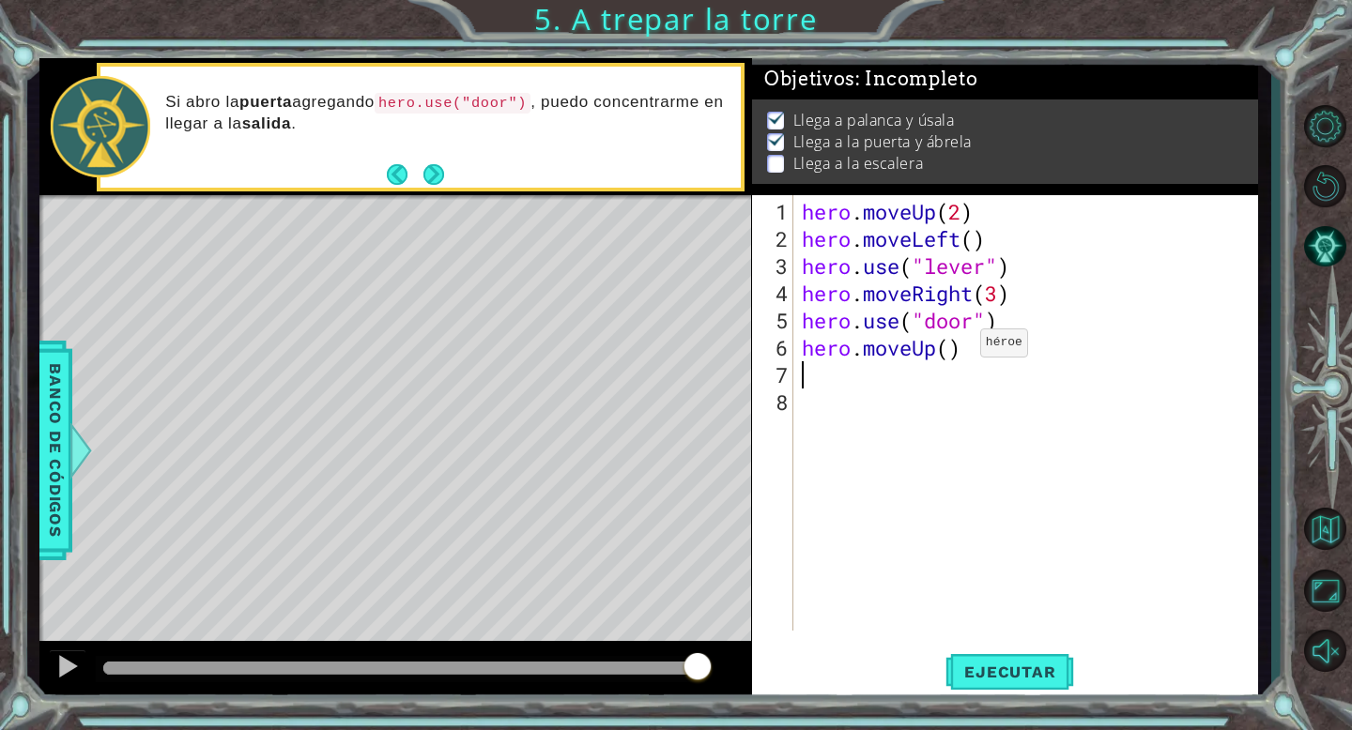
click at [949, 348] on div "hero . moveUp ( 2 ) hero . moveLeft ( ) hero . use ( "lever" ) hero . moveRight…" at bounding box center [1030, 443] width 465 height 490
type textarea "hero.moveUp(2)"
click at [1030, 654] on button "Ejecutar" at bounding box center [1009, 672] width 129 height 51
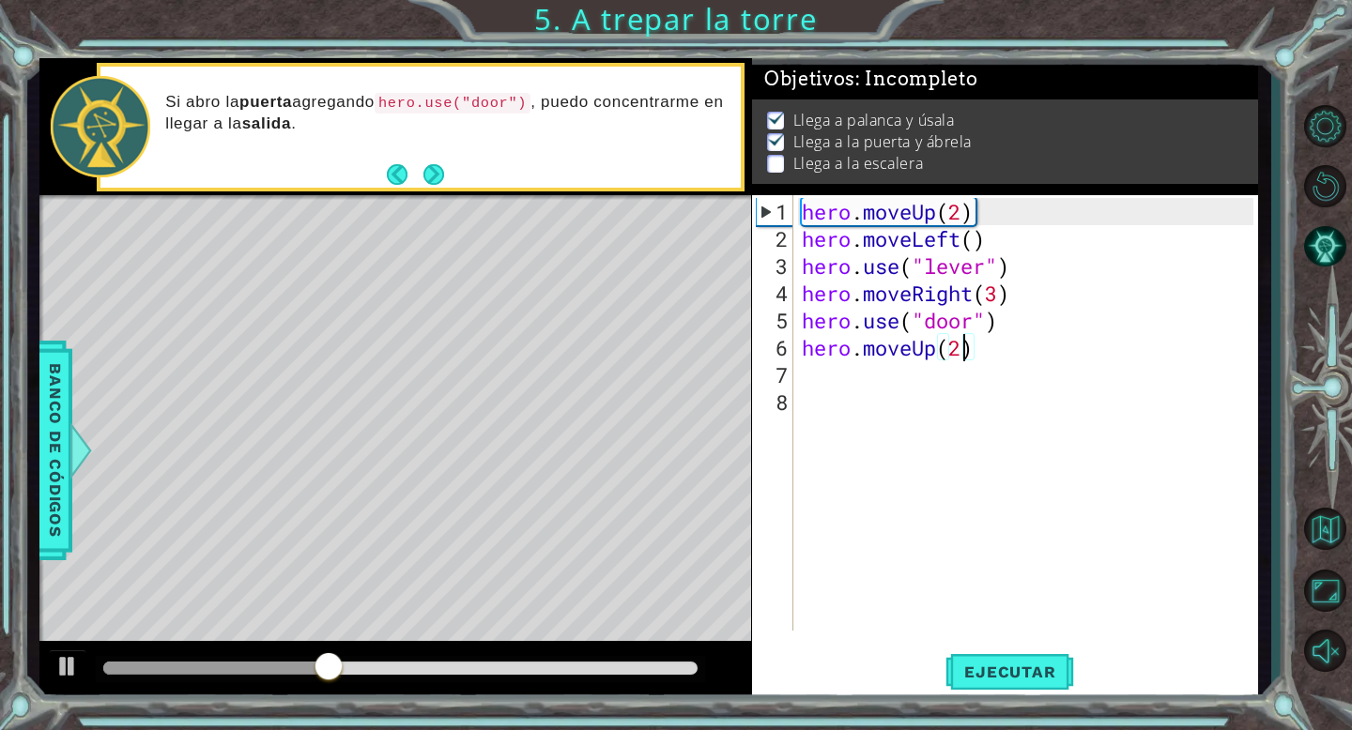
click at [824, 381] on div "hero . moveUp ( 2 ) hero . moveLeft ( ) hero . use ( "lever" ) hero . moveRight…" at bounding box center [1030, 443] width 465 height 490
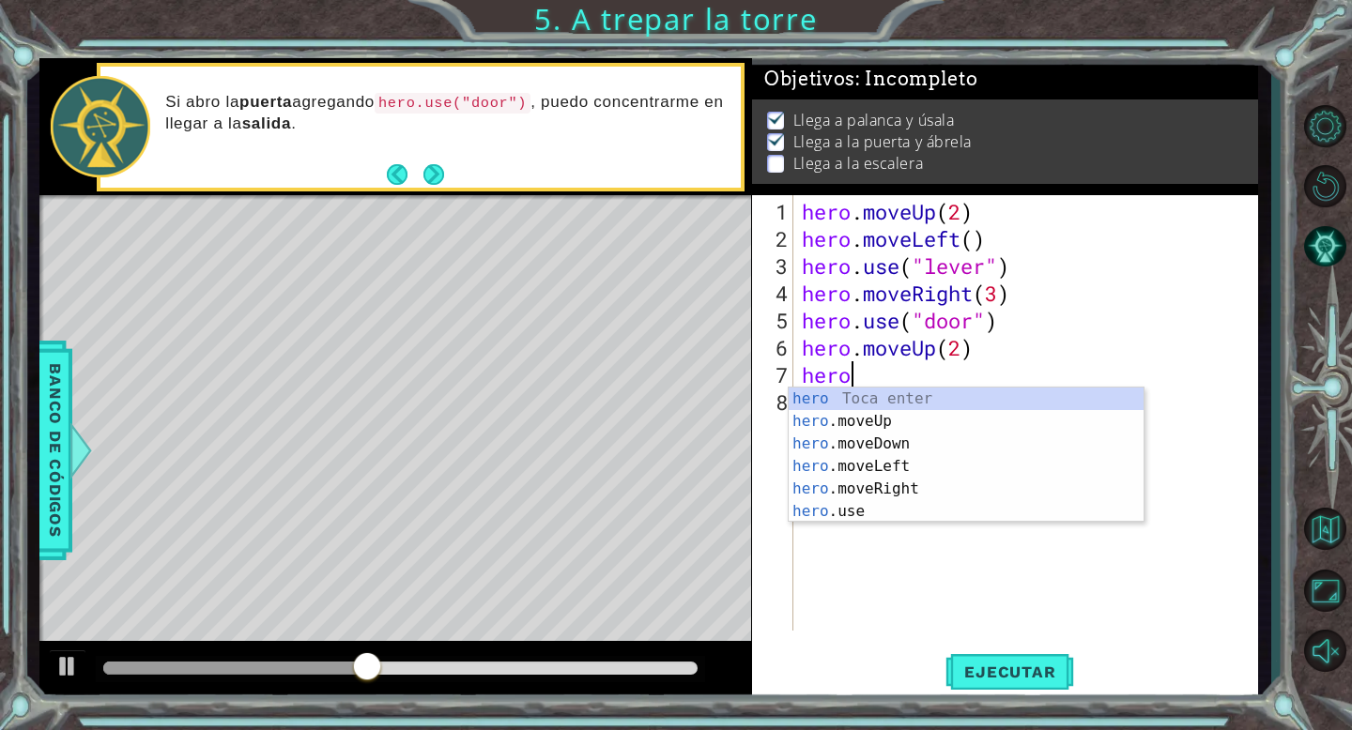
type textarea "hero."
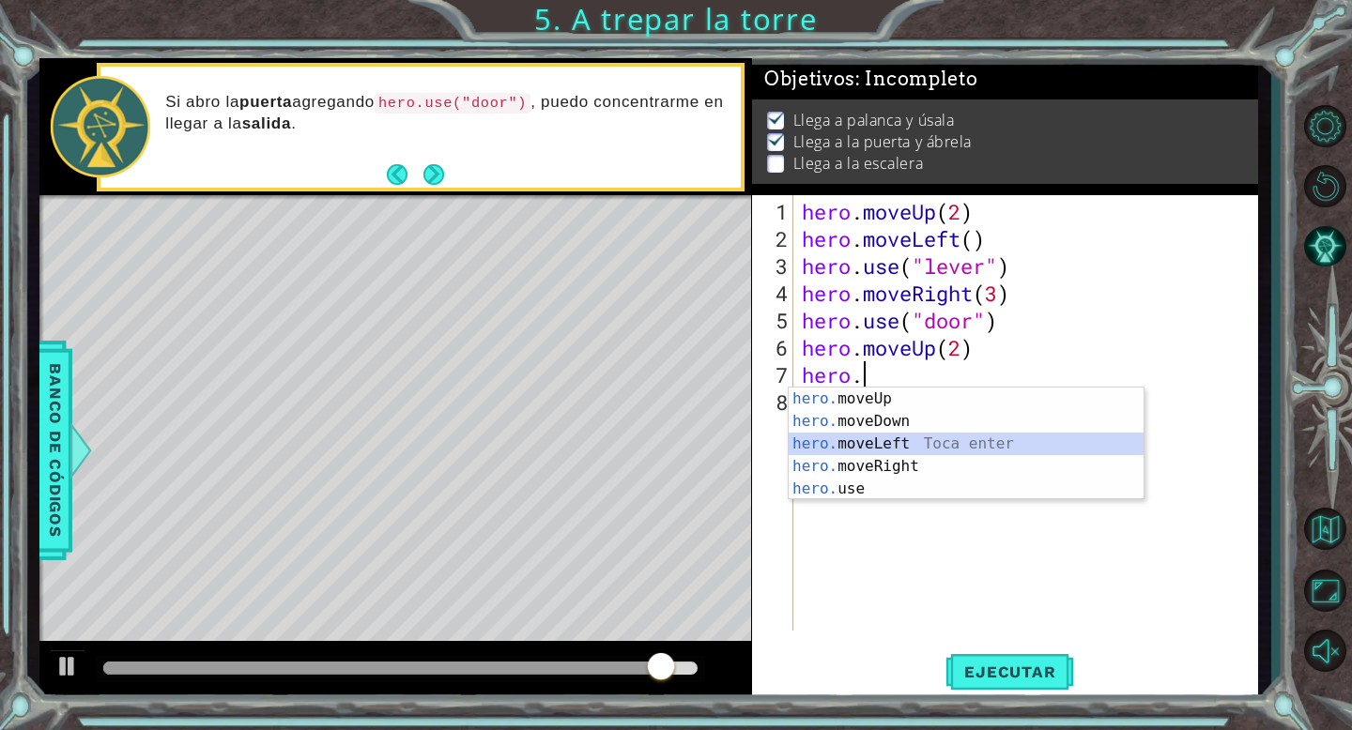
click at [907, 446] on div "hero. moveUp Toca enter hero. moveDown Toca enter hero. moveLeft Toca enter her…" at bounding box center [965, 467] width 355 height 158
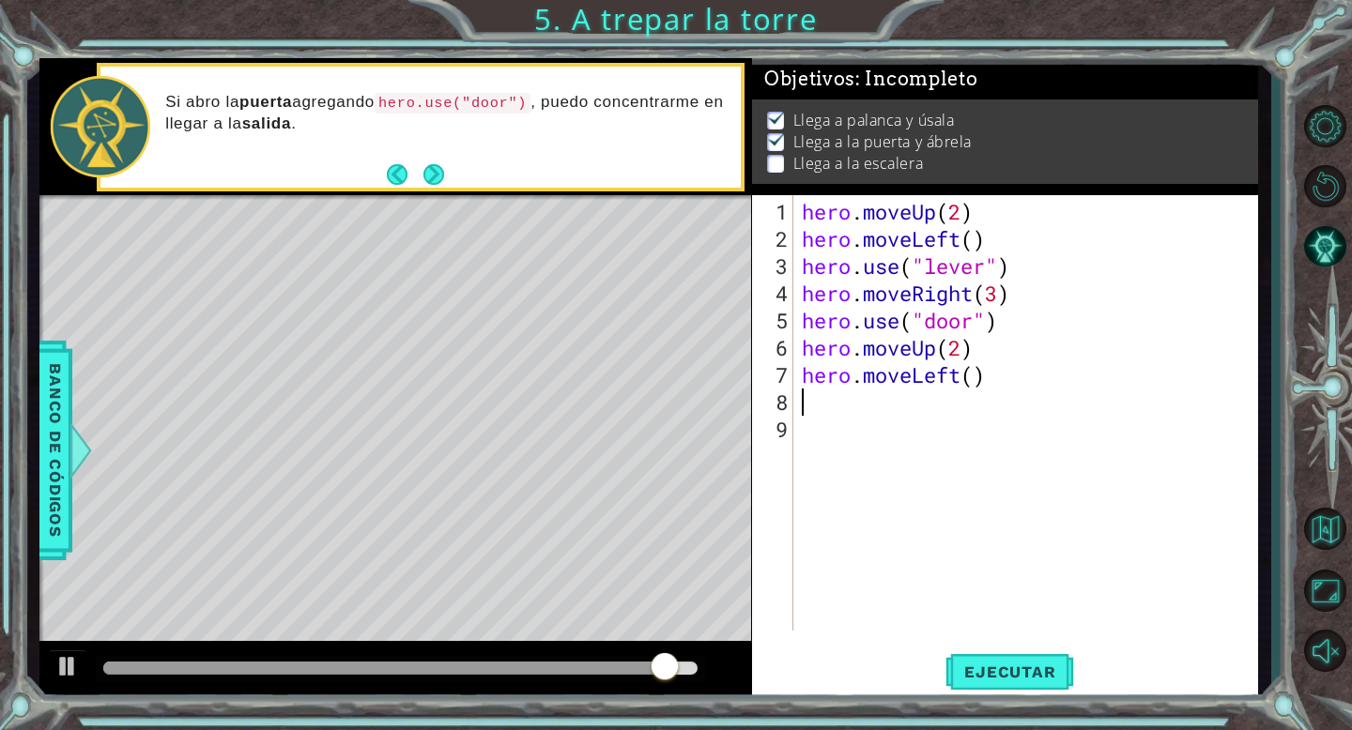
scroll to position [0, 0]
click at [971, 379] on div "hero . moveUp ( 2 ) hero . moveLeft ( ) hero . use ( "lever" ) hero . moveRight…" at bounding box center [1030, 443] width 465 height 490
click at [986, 659] on button "Ejecutar" at bounding box center [1009, 672] width 129 height 51
type textarea "hero.moveLeft(3)"
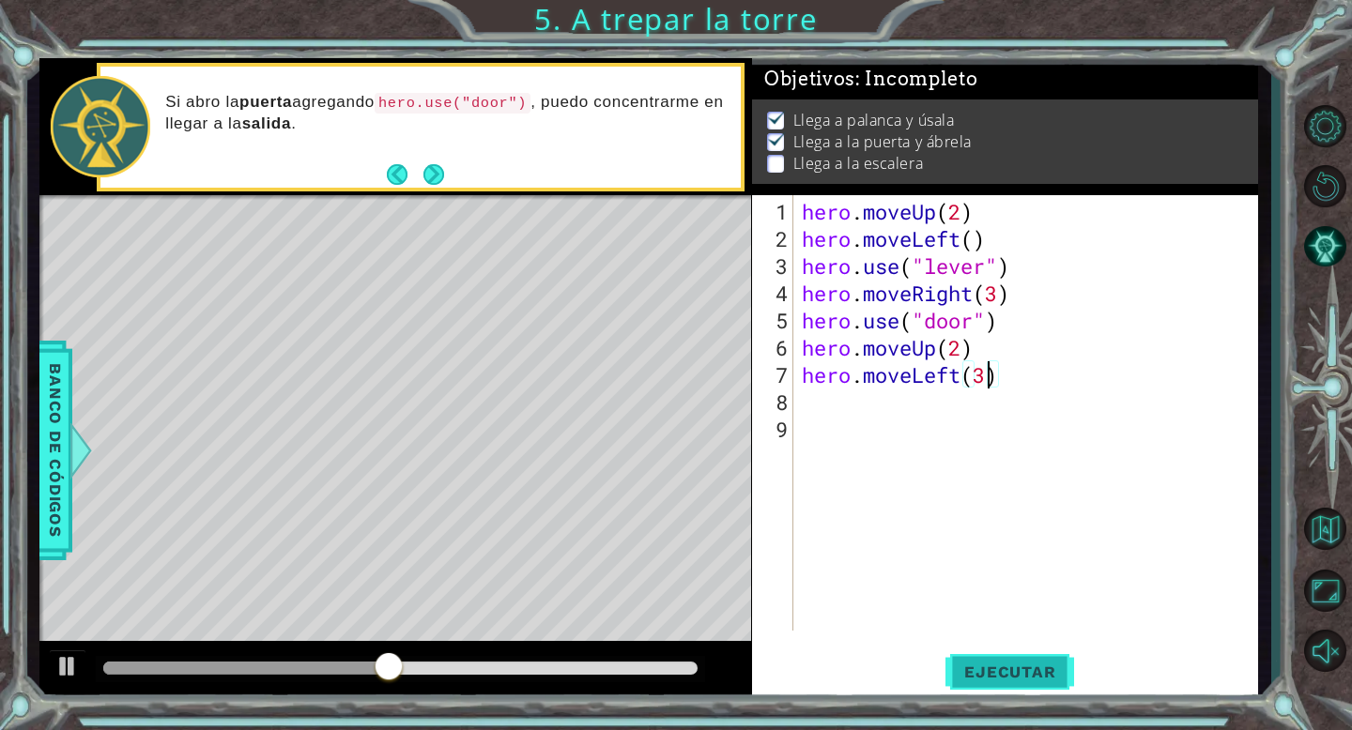
click at [1007, 679] on span "Ejecutar" at bounding box center [1009, 672] width 129 height 19
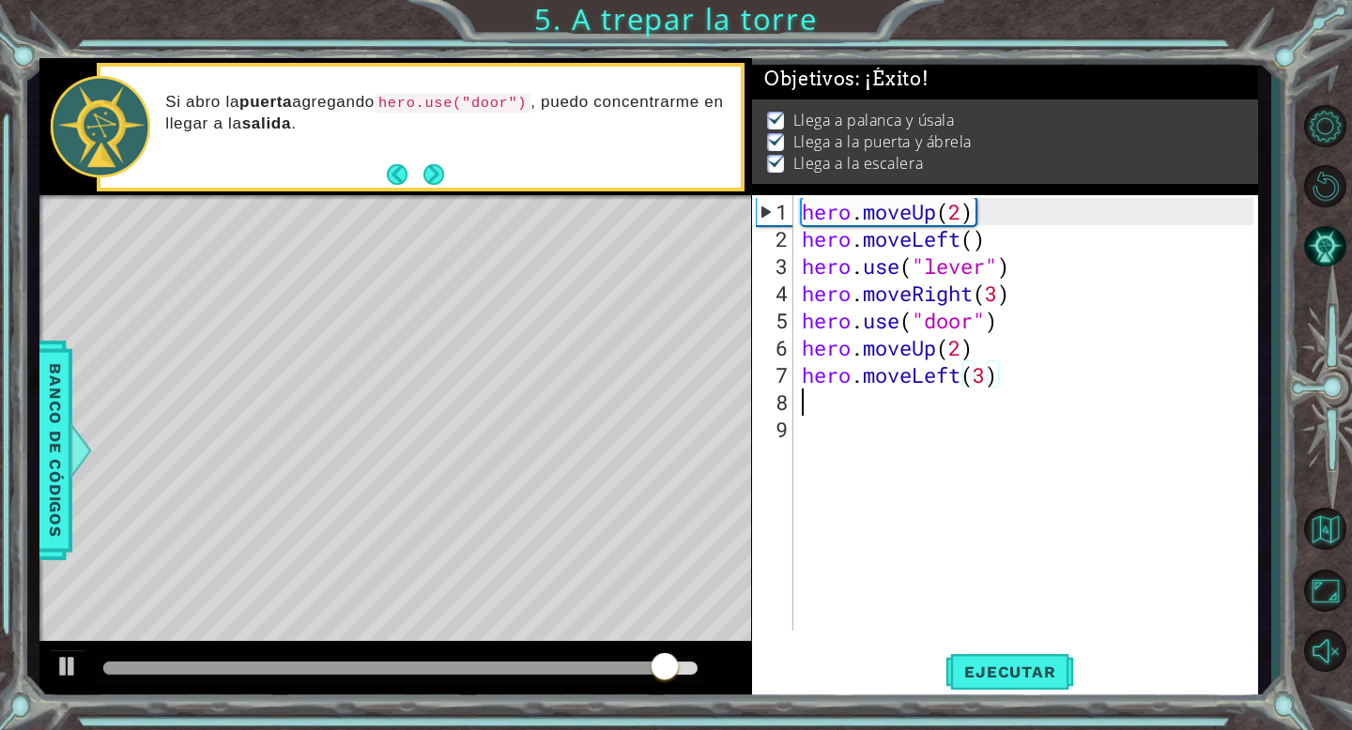
click at [832, 409] on div "hero . moveUp ( 2 ) hero . moveLeft ( ) hero . use ( "lever" ) hero . moveRight…" at bounding box center [1030, 443] width 465 height 490
type textarea "h"
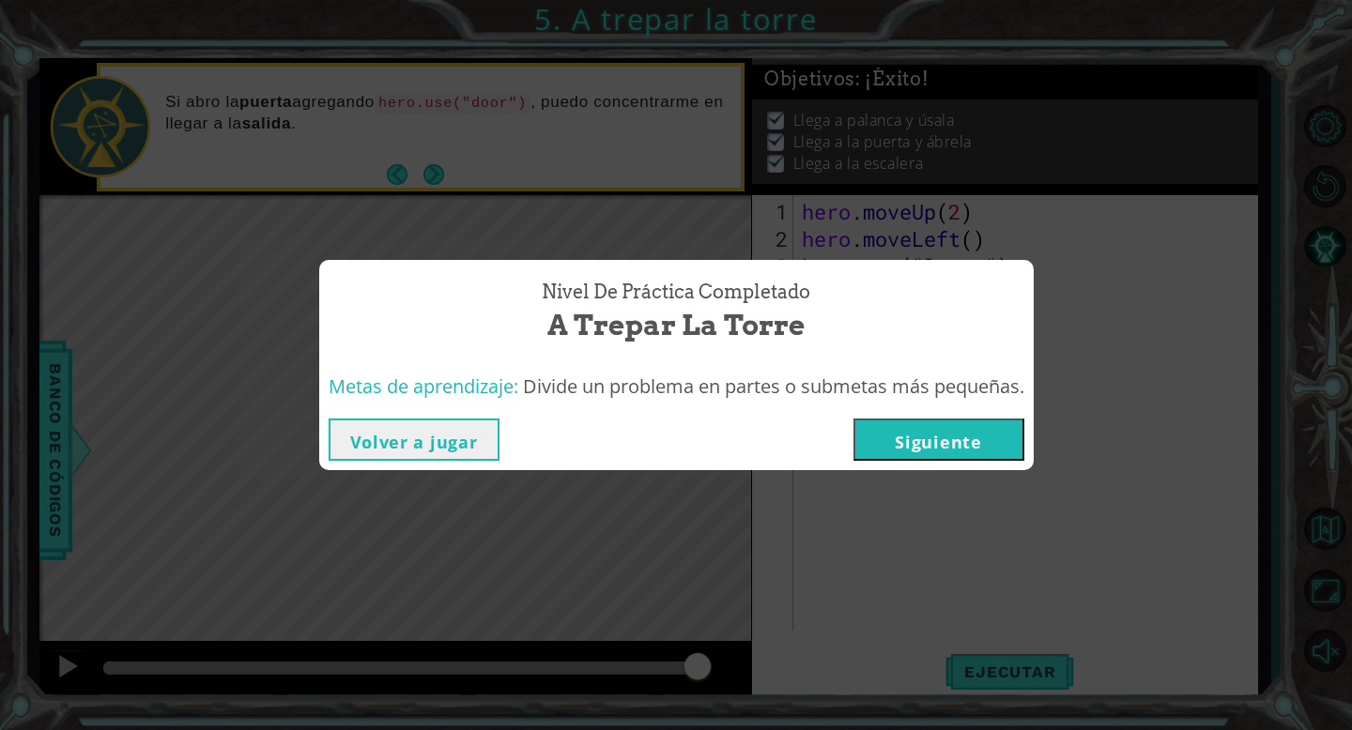
click at [420, 443] on button "Volver a jugar" at bounding box center [414, 440] width 171 height 42
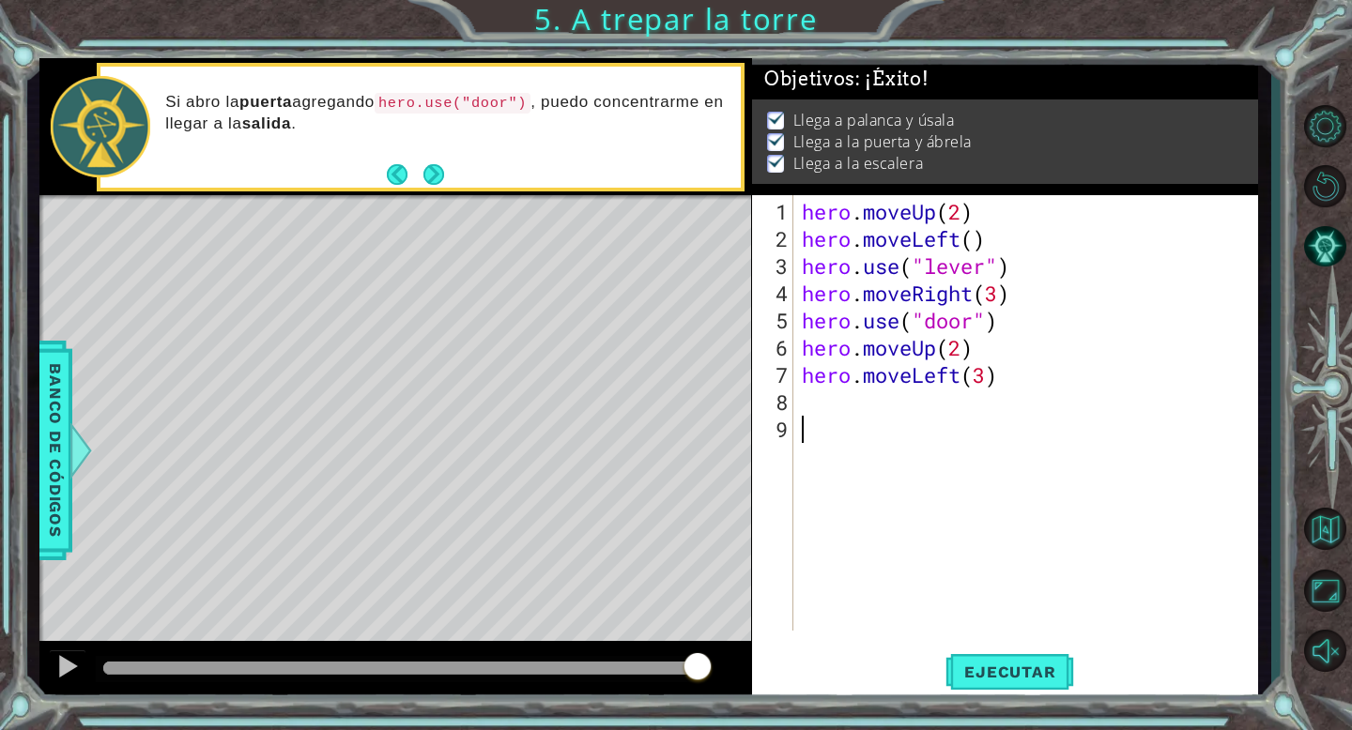
click at [877, 452] on div "hero . moveUp ( 2 ) hero . moveLeft ( ) hero . use ( "lever" ) hero . moveRight…" at bounding box center [1030, 443] width 465 height 490
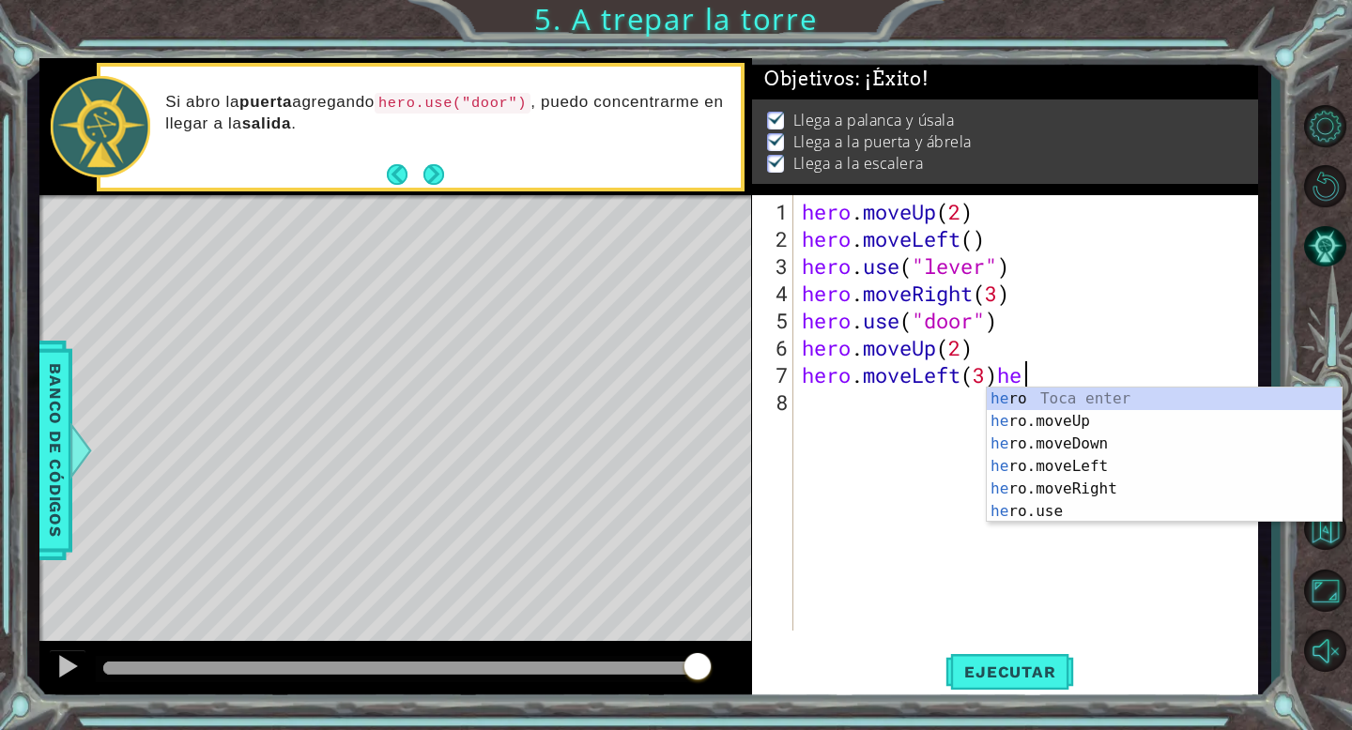
type textarea "hero.moveLeft(3)"
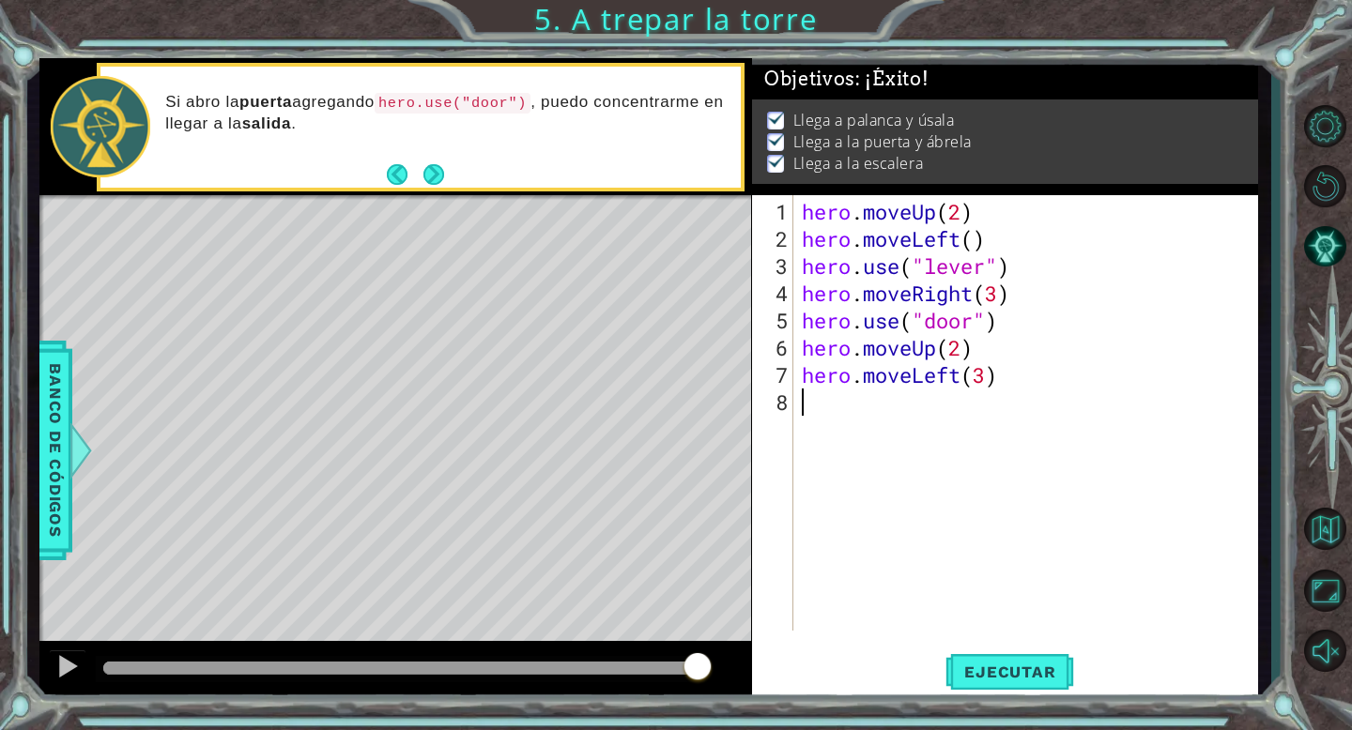
click at [812, 401] on div "hero . moveUp ( 2 ) hero . moveLeft ( ) hero . use ( "lever" ) hero . moveRight…" at bounding box center [1030, 443] width 465 height 490
click at [1052, 674] on span "Ejecutar" at bounding box center [1009, 672] width 129 height 19
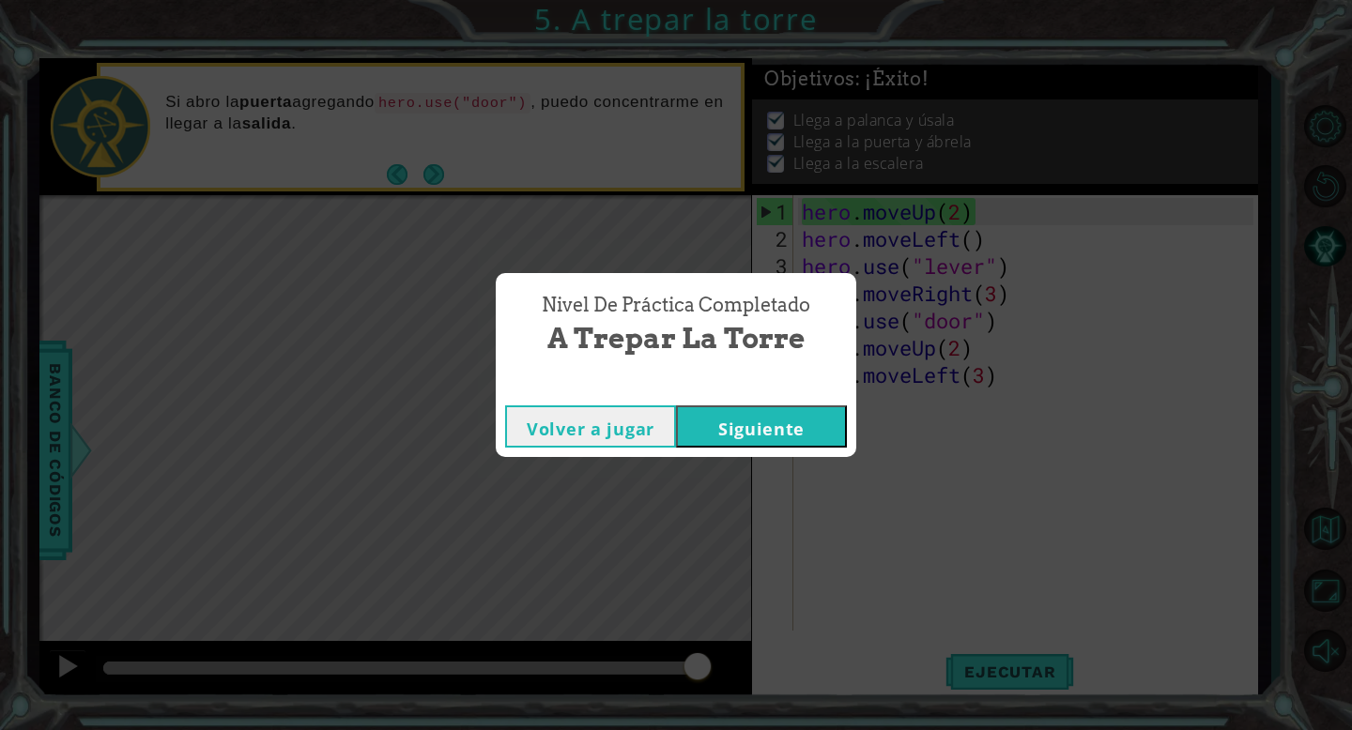
click at [747, 425] on button "Siguiente" at bounding box center [761, 426] width 171 height 42
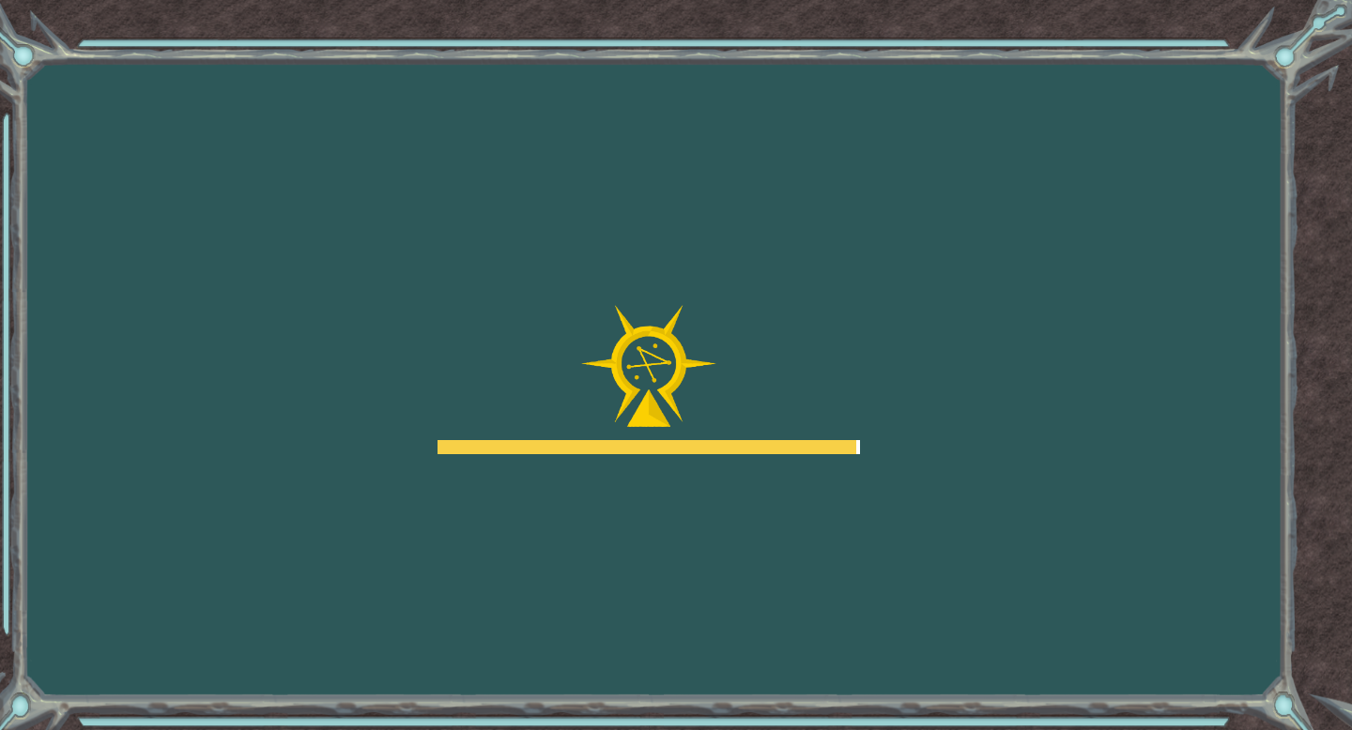
click at [829, 384] on div at bounding box center [648, 380] width 422 height 150
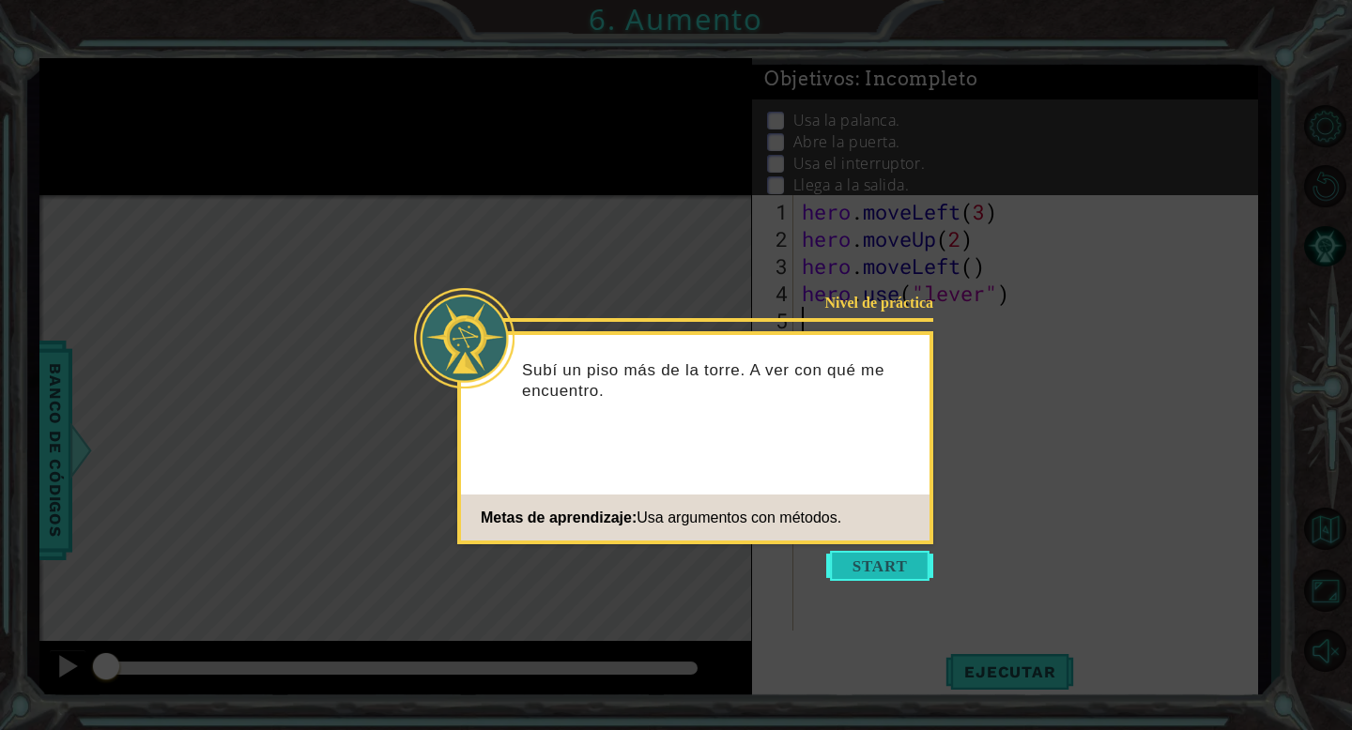
click at [887, 566] on button "Start" at bounding box center [879, 566] width 107 height 30
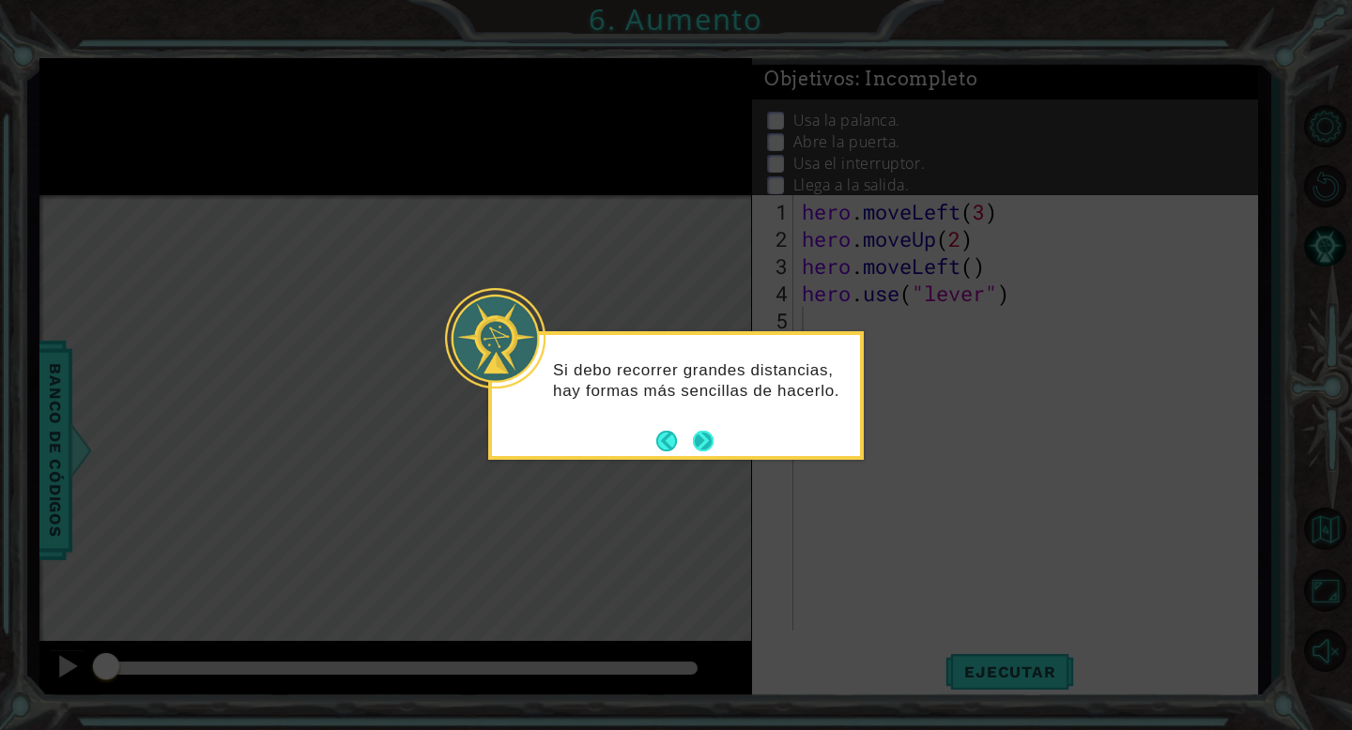
click at [711, 434] on button "Next" at bounding box center [703, 441] width 21 height 21
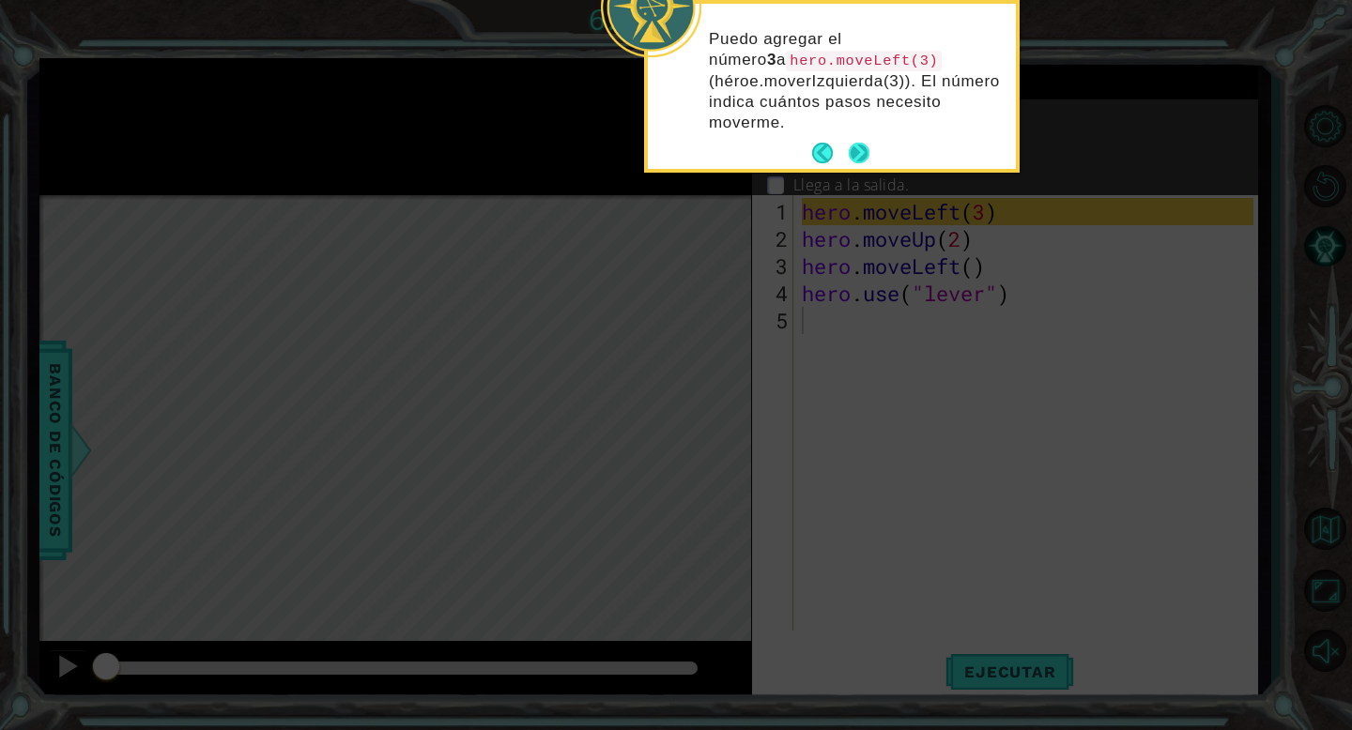
click at [857, 145] on button "Next" at bounding box center [858, 153] width 21 height 21
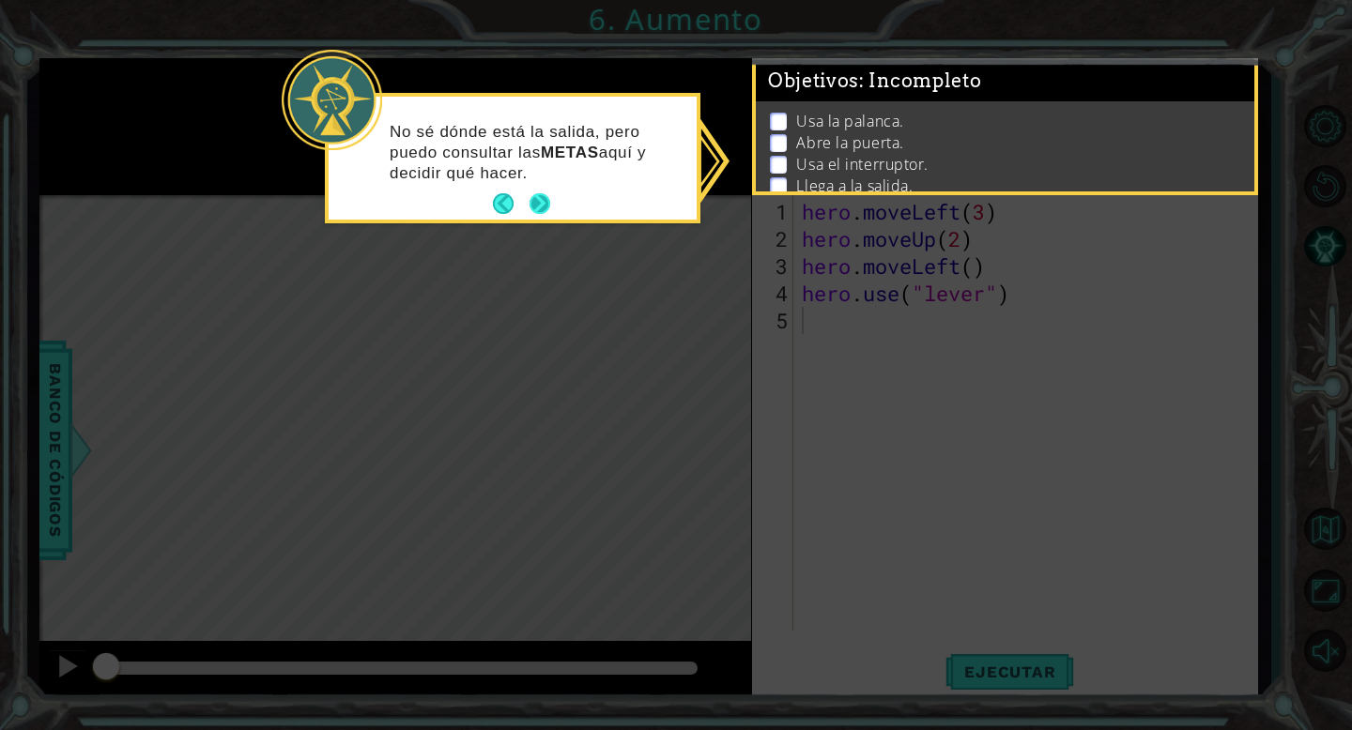
click at [539, 199] on button "Next" at bounding box center [539, 203] width 21 height 21
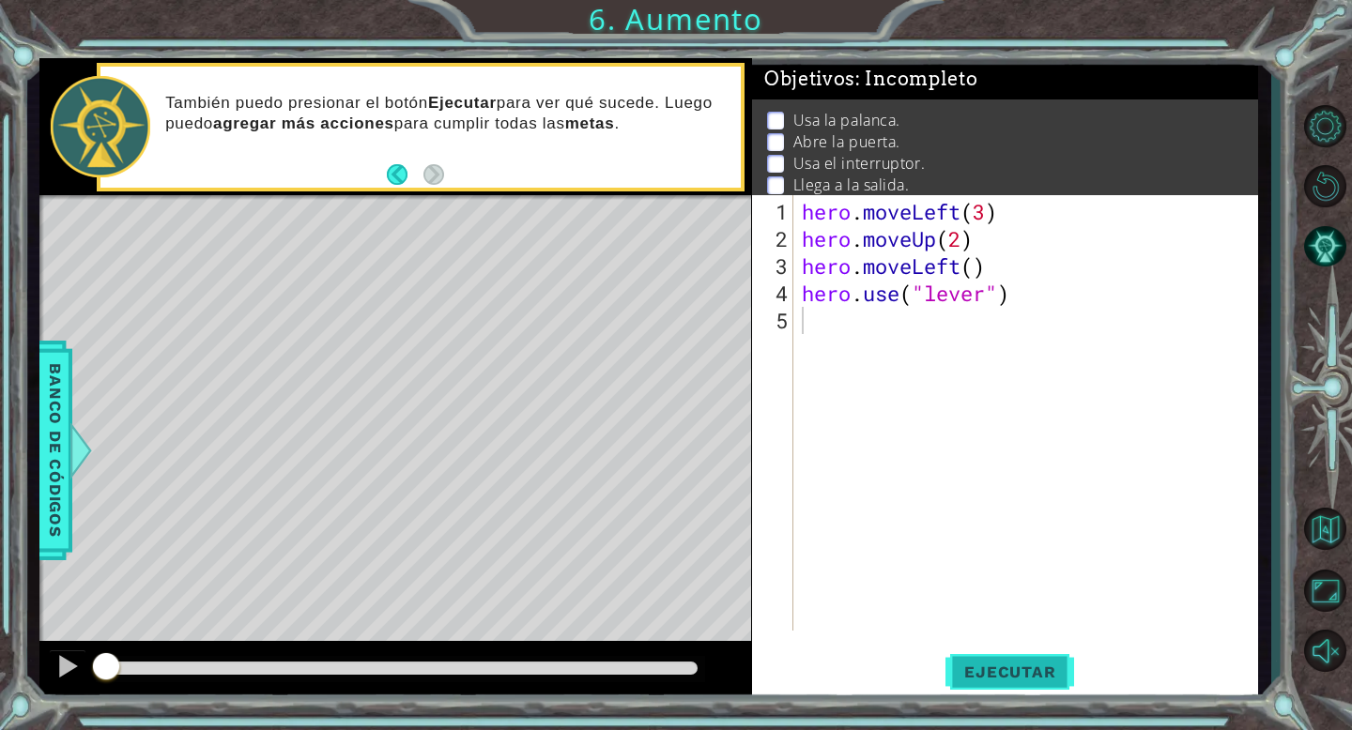
click at [1055, 666] on span "Ejecutar" at bounding box center [1009, 672] width 129 height 19
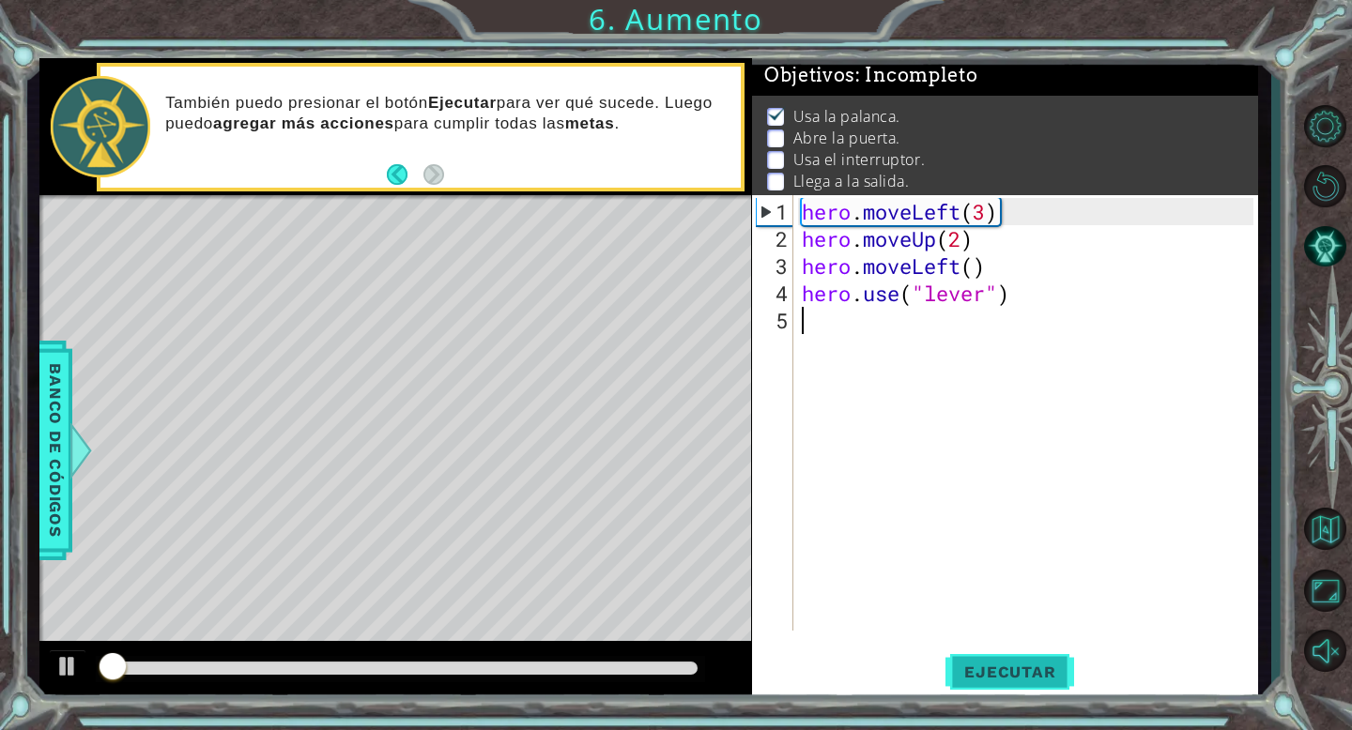
scroll to position [6, 0]
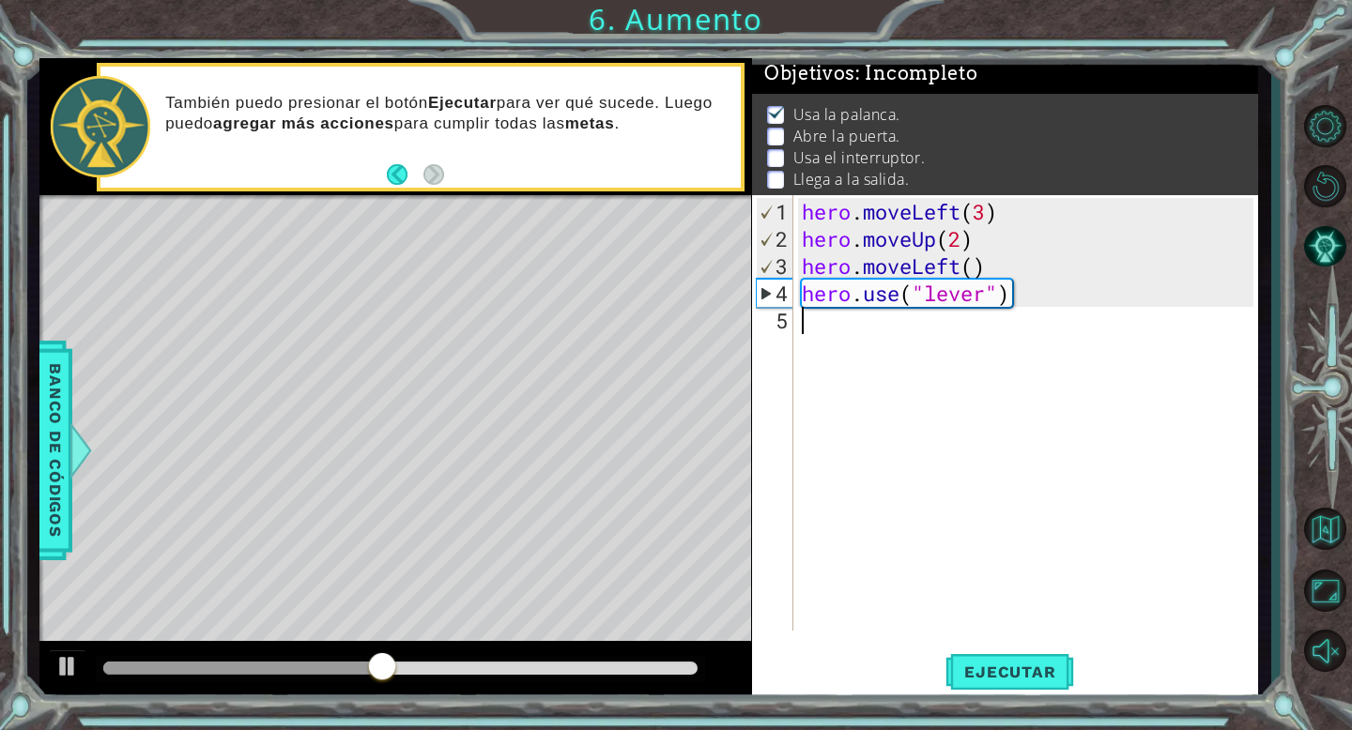
click at [846, 329] on div "hero . moveLeft ( 3 ) hero . moveUp ( 2 ) hero . moveLeft ( ) hero . use ( "lev…" at bounding box center [1030, 443] width 465 height 490
click at [974, 268] on div "hero . moveLeft ( 3 ) hero . moveUp ( 2 ) hero . moveLeft ( ) hero . use ( "lev…" at bounding box center [1030, 443] width 465 height 490
type textarea "hero.moveLeft(2)"
click at [1001, 664] on span "Ejecutar" at bounding box center [1009, 672] width 129 height 19
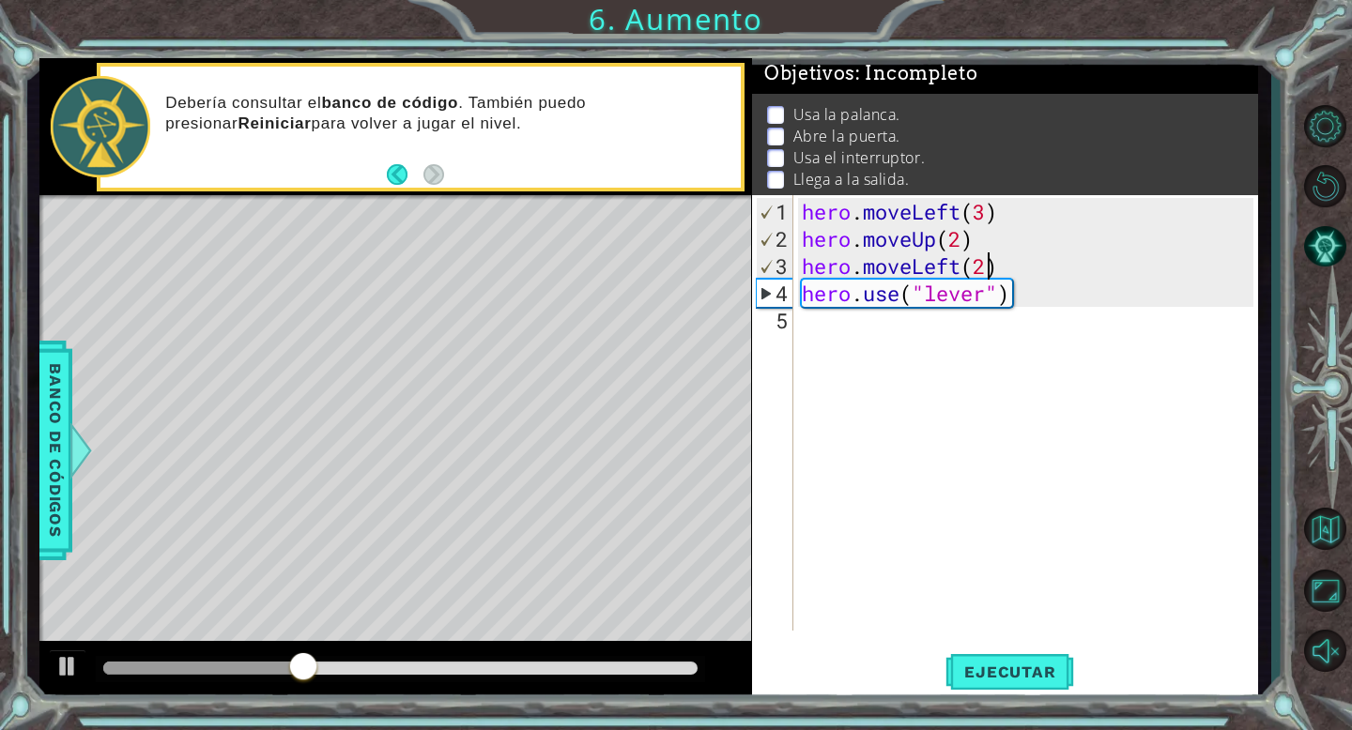
click at [1012, 261] on div "hero . moveLeft ( 3 ) hero . moveUp ( 2 ) hero . moveLeft ( 2 ) hero . use ( "l…" at bounding box center [1030, 443] width 465 height 490
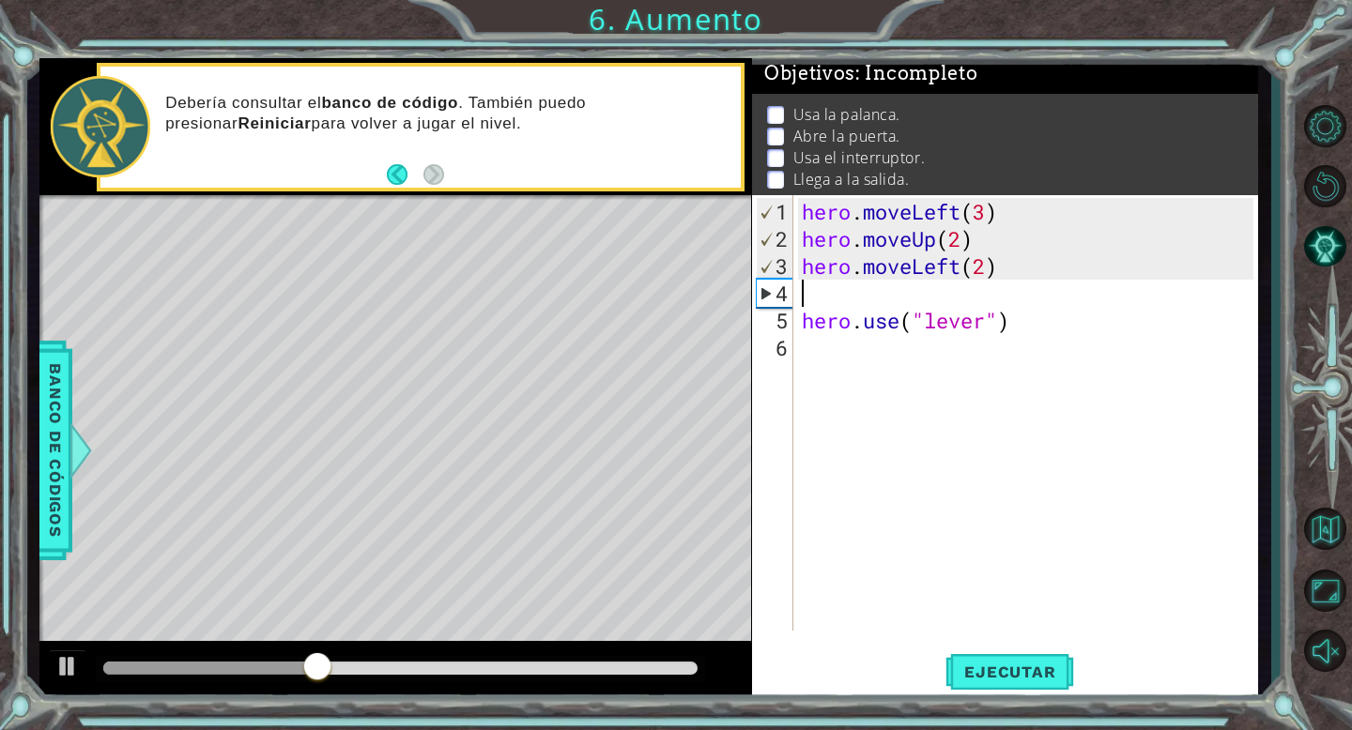
scroll to position [0, 0]
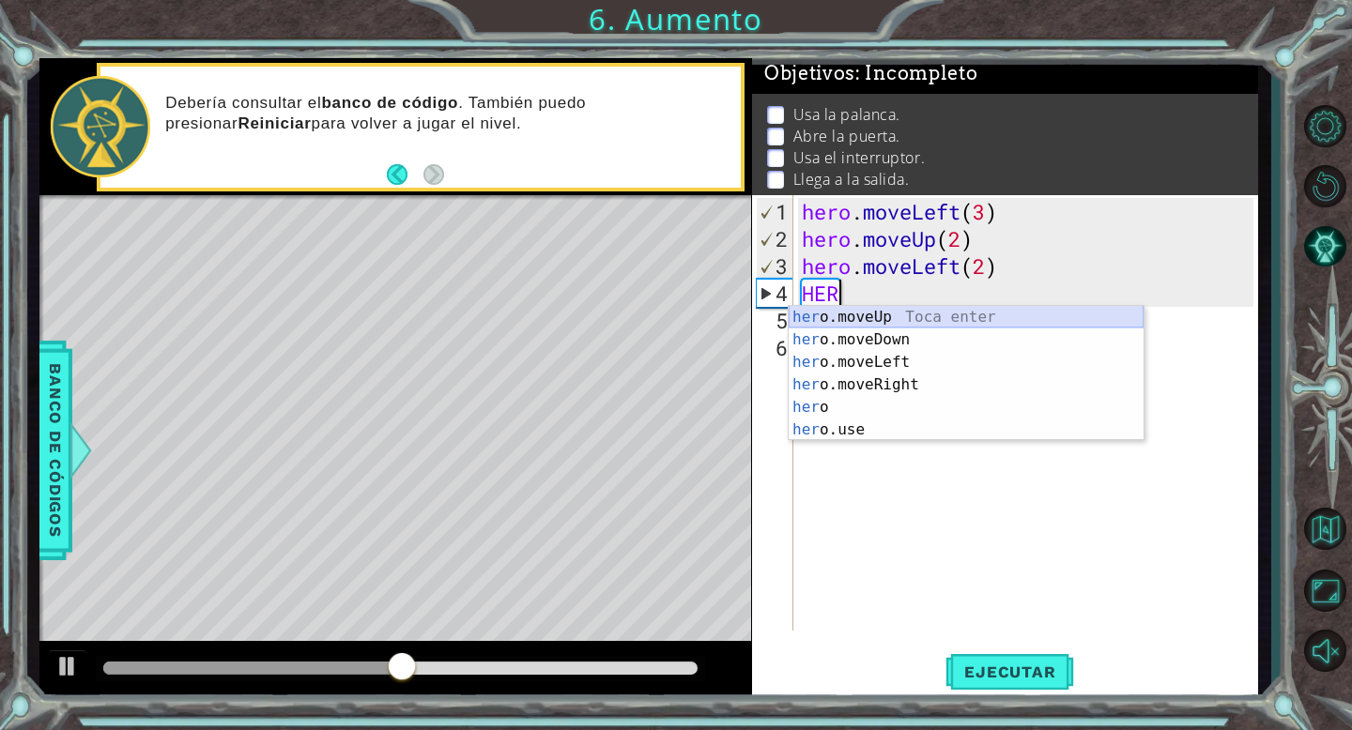
click at [872, 317] on div "her o.moveUp Toca enter her o.moveDown Toca enter her o.moveLeft [PERSON_NAME] …" at bounding box center [965, 396] width 355 height 180
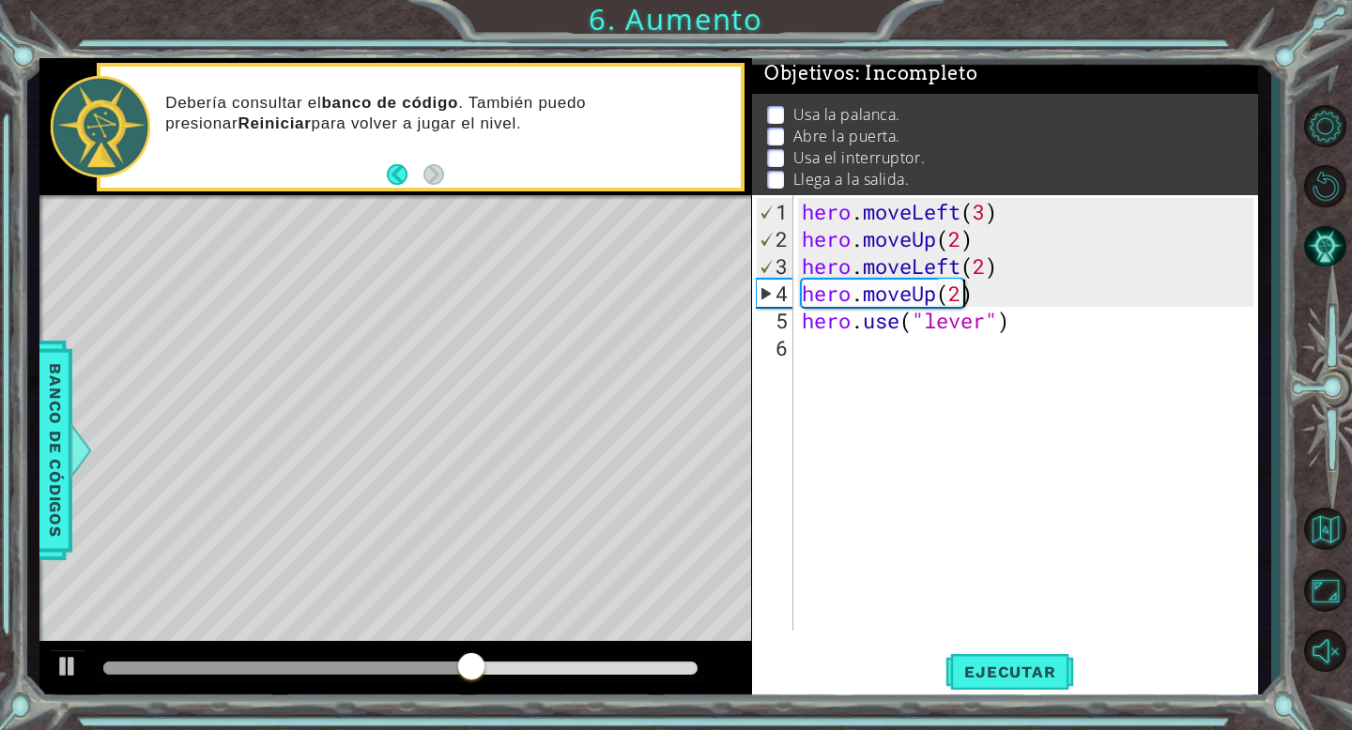
scroll to position [0, 7]
click at [1005, 659] on button "Ejecutar" at bounding box center [1009, 672] width 129 height 51
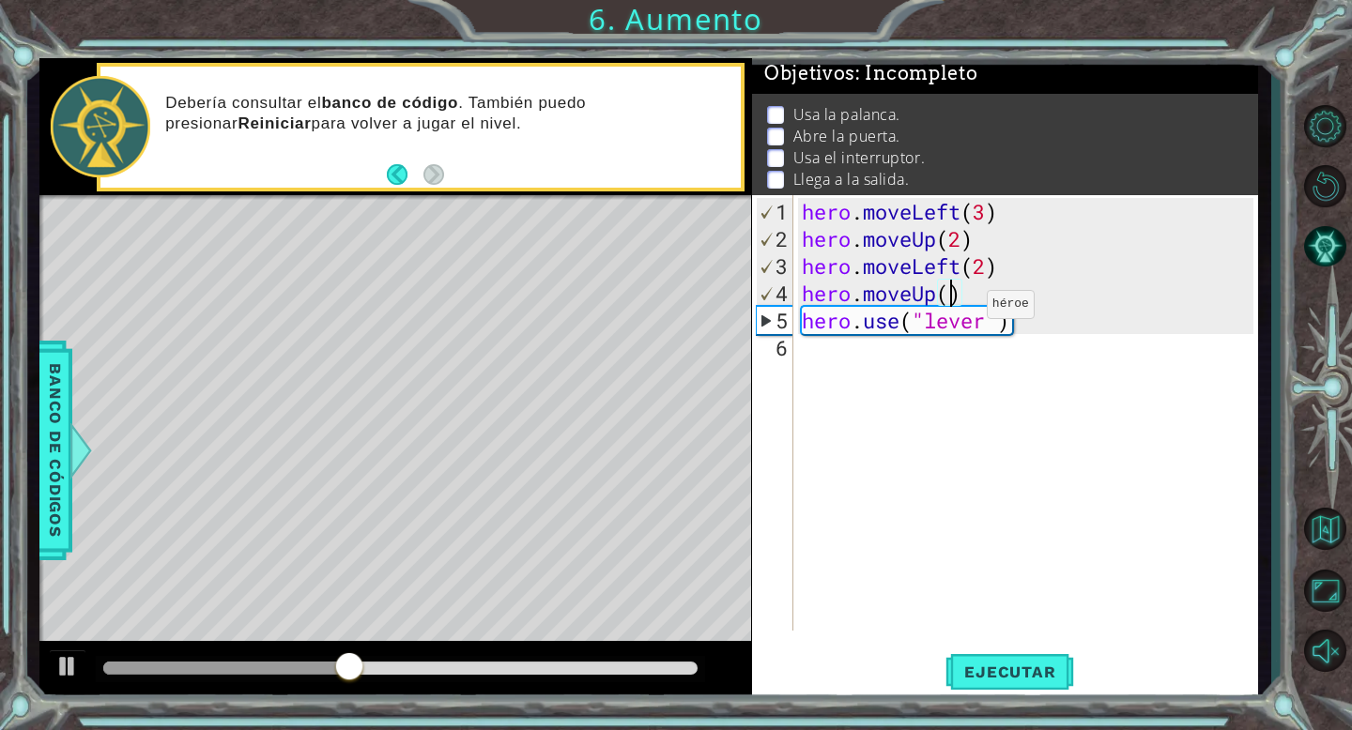
type textarea "hero.moveUp(1)"
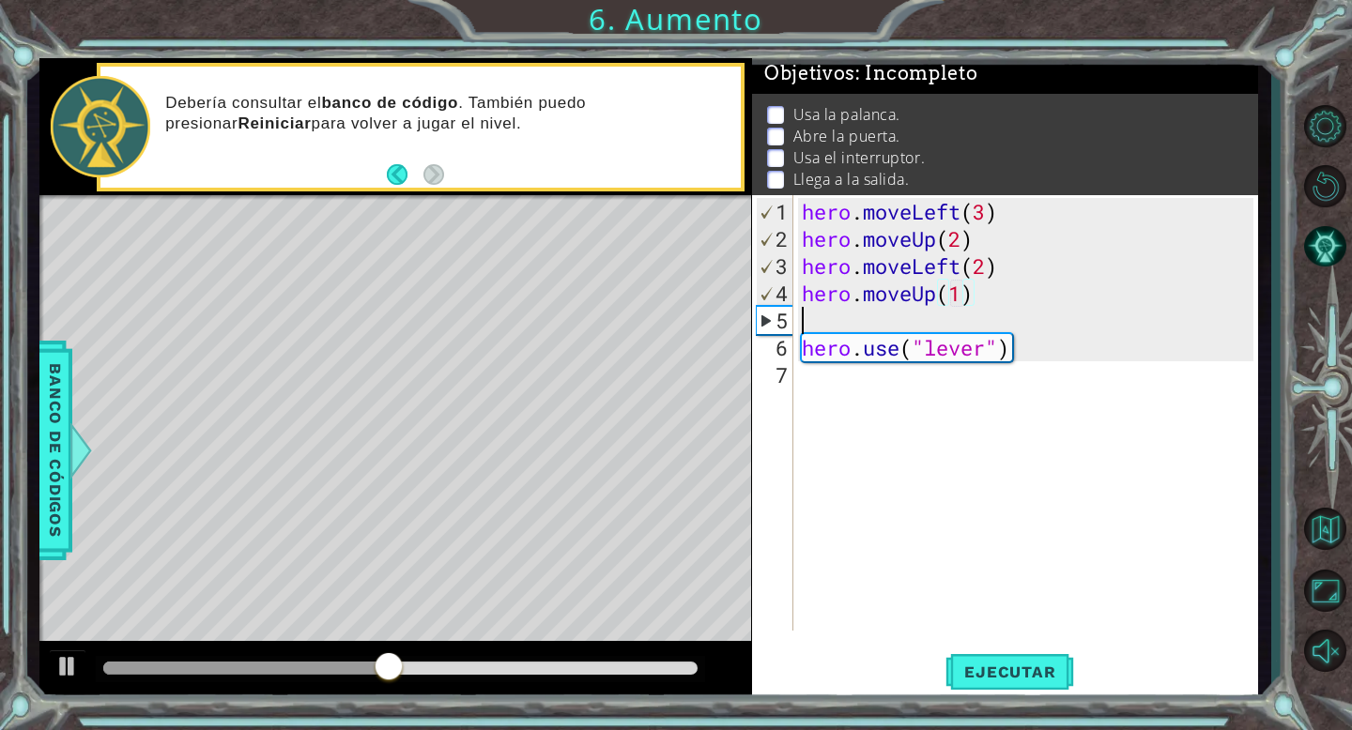
scroll to position [0, 0]
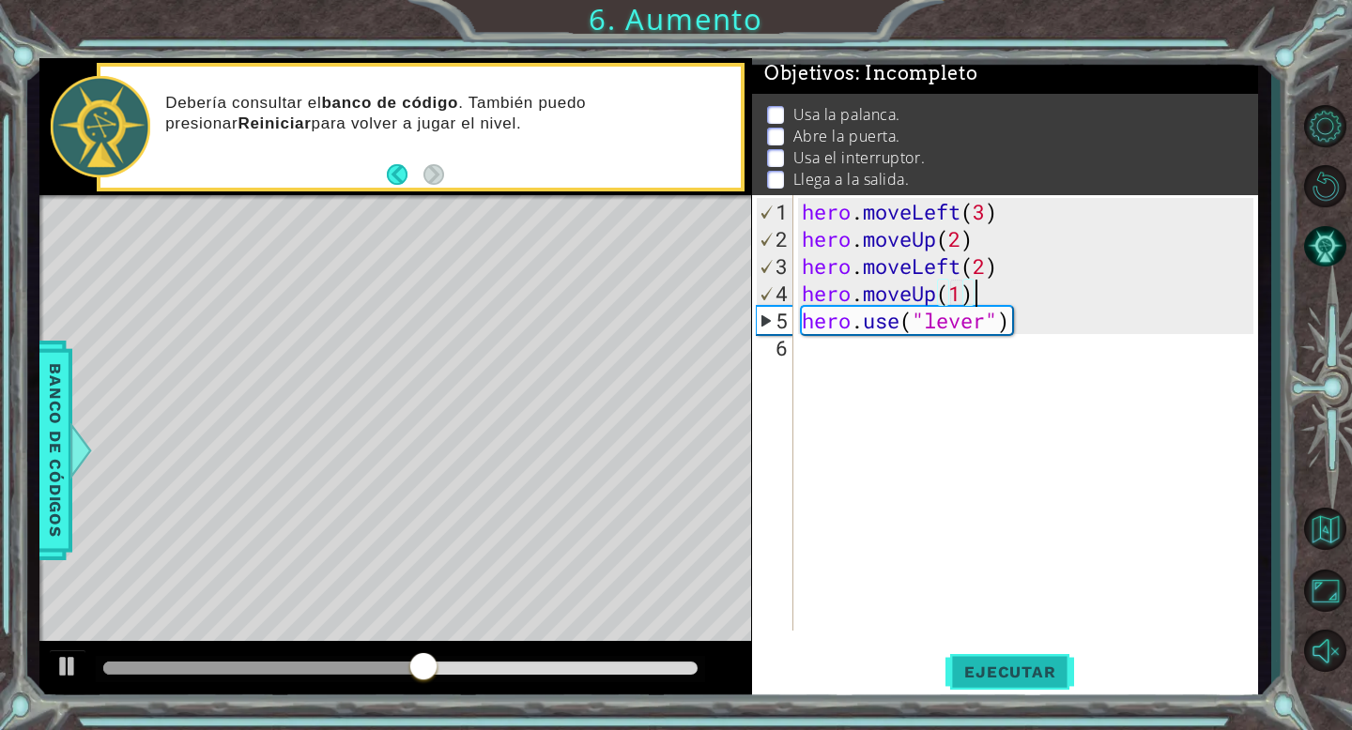
click at [1009, 680] on span "Ejecutar" at bounding box center [1009, 672] width 129 height 19
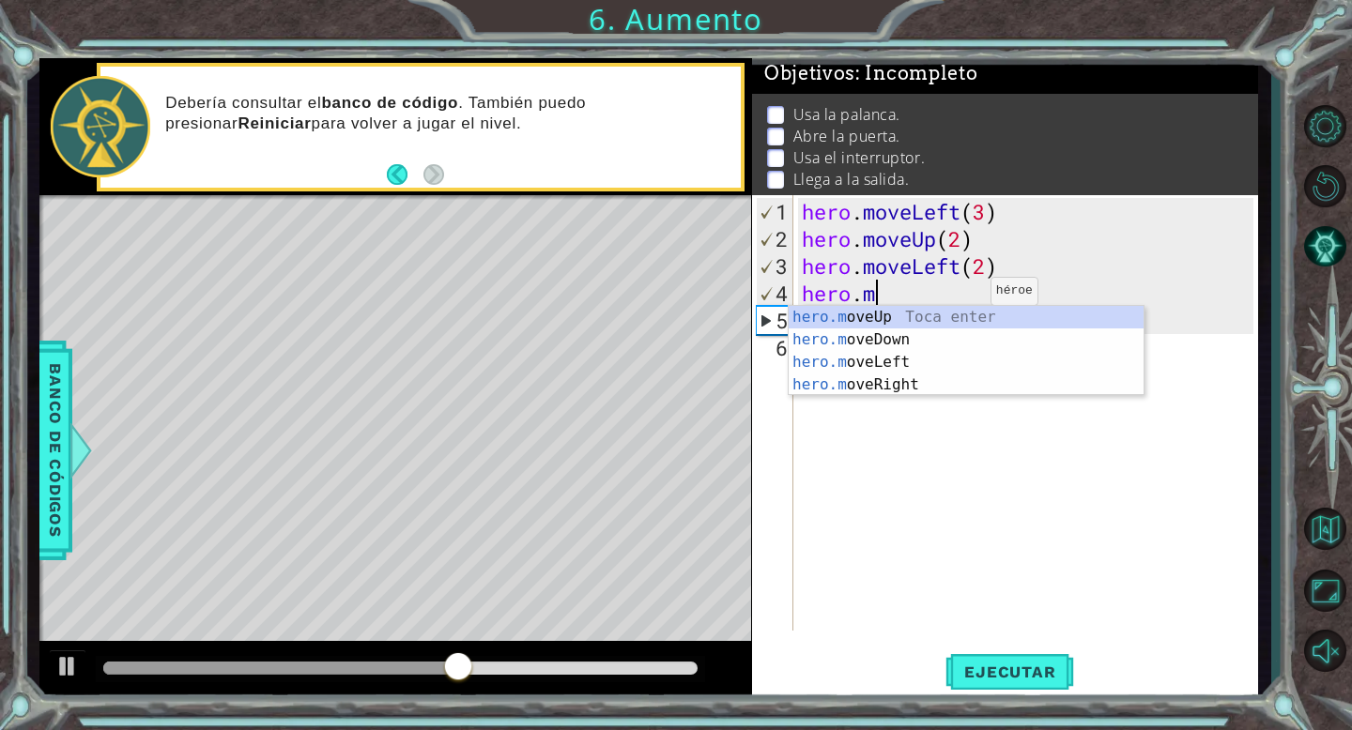
type textarea "hero."
click at [1046, 619] on div "hero . moveLeft ( 3 ) hero . moveUp ( 2 ) hero . moveLeft ( 2 ) hero . hero . u…" at bounding box center [1030, 443] width 465 height 490
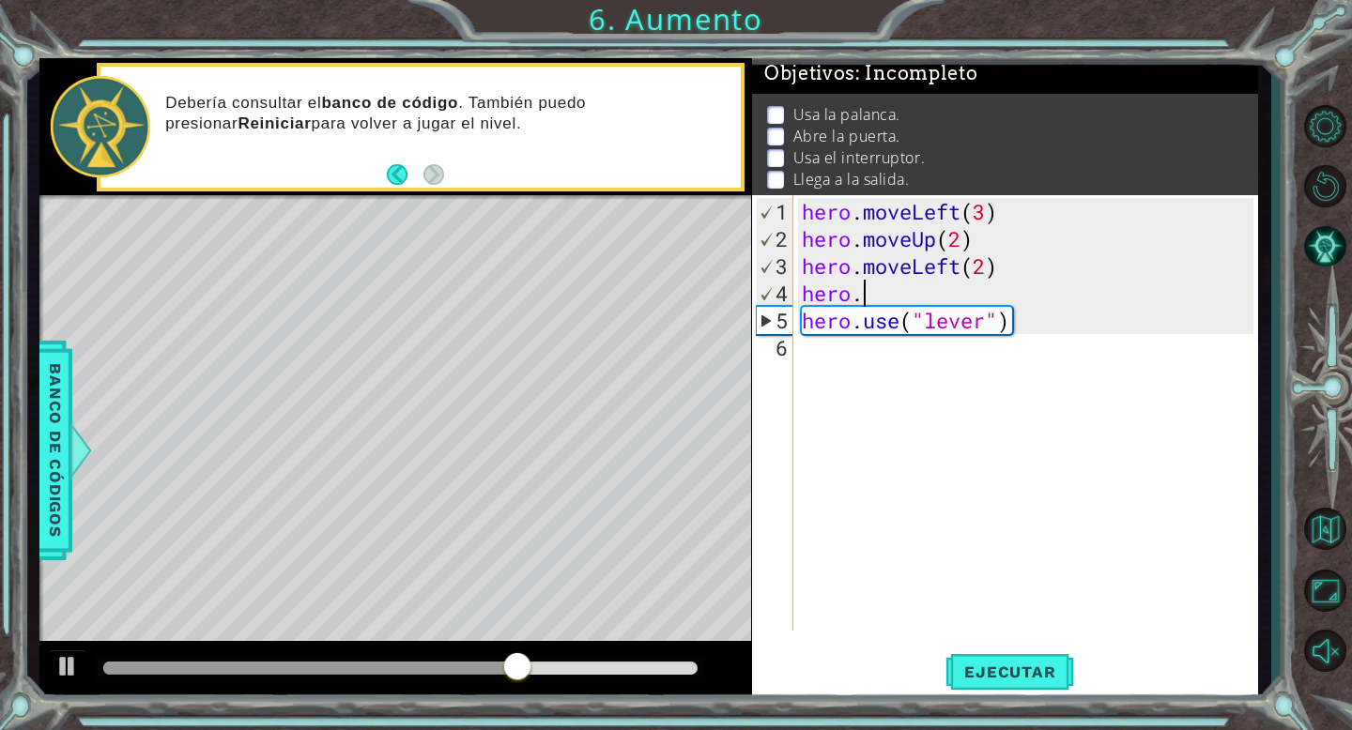
click at [893, 294] on div "hero . moveLeft ( 3 ) hero . moveUp ( 2 ) hero . moveLeft ( 2 ) hero . hero . u…" at bounding box center [1030, 443] width 465 height 490
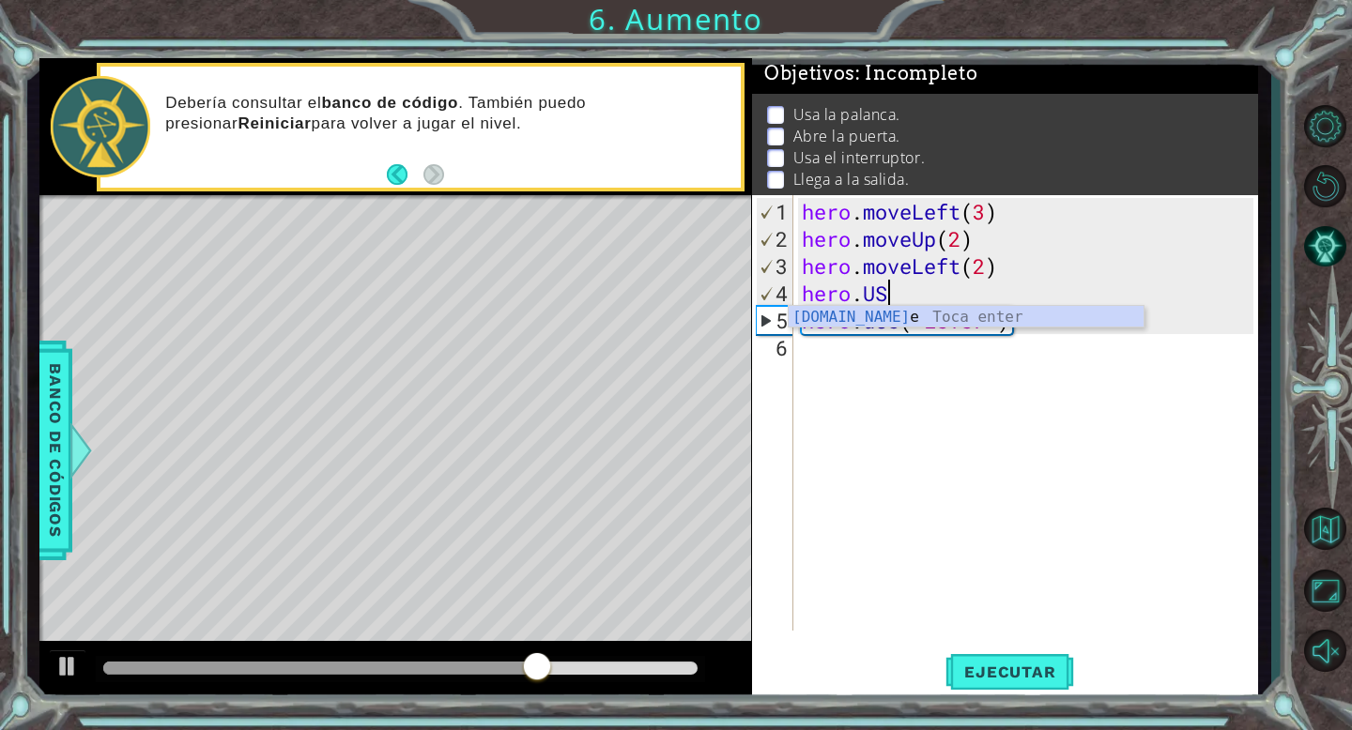
scroll to position [0, 3]
click at [886, 316] on div "[DOMAIN_NAME] e Toca enter" at bounding box center [965, 340] width 355 height 68
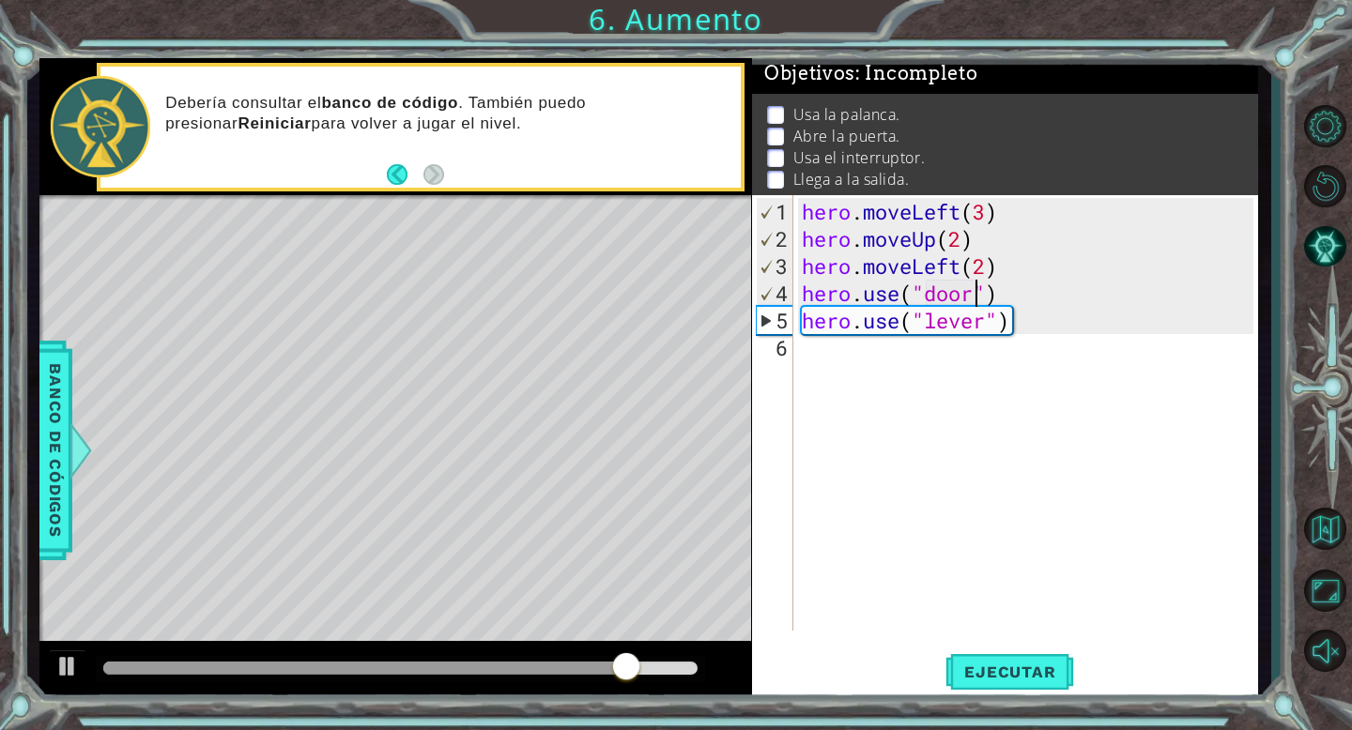
scroll to position [0, 8]
drag, startPoint x: 1016, startPoint y: 316, endPoint x: 791, endPoint y: 324, distance: 224.5
click at [791, 324] on div "hero.use("door") 1 2 3 4 5 6 hero . moveLeft ( 3 ) hero . moveUp ( 2 ) hero . m…" at bounding box center [1002, 413] width 501 height 436
type textarea "hero.use("lever")"
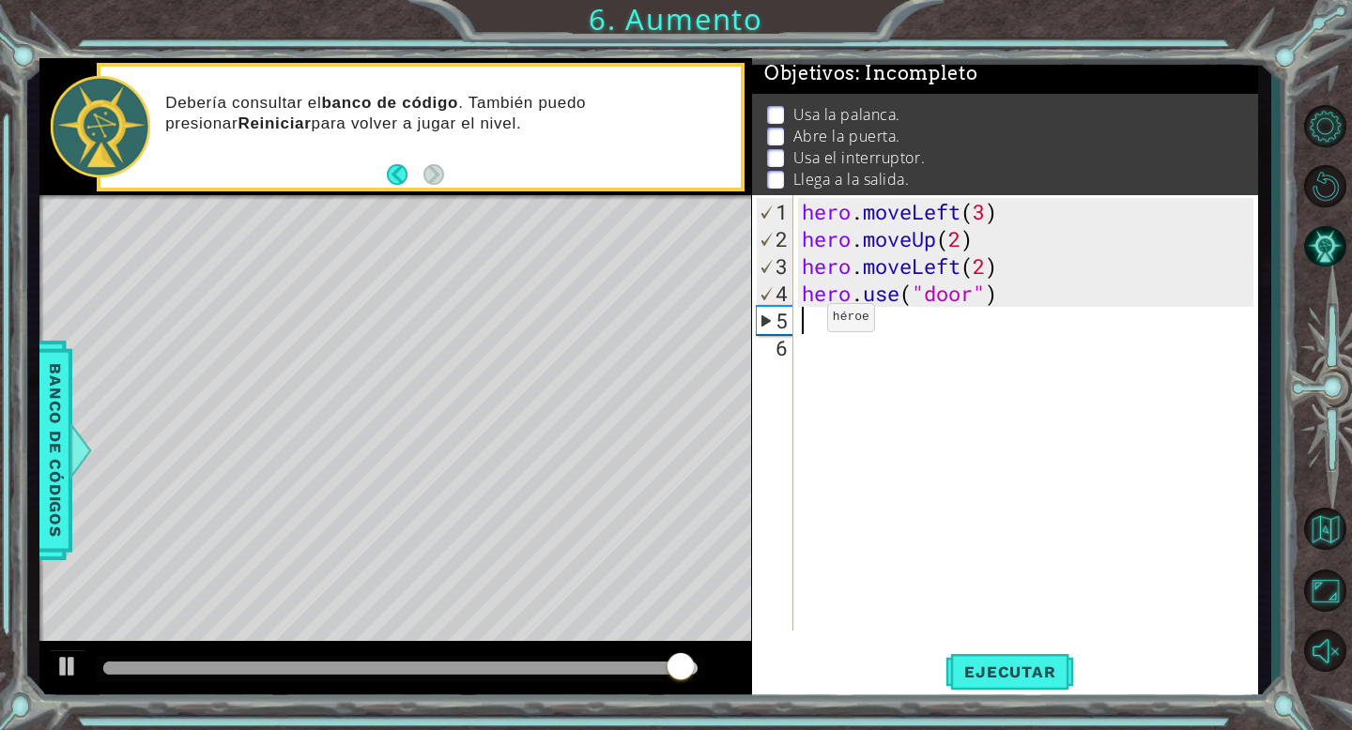
scroll to position [0, 0]
click at [981, 674] on span "Ejecutar" at bounding box center [1009, 672] width 129 height 19
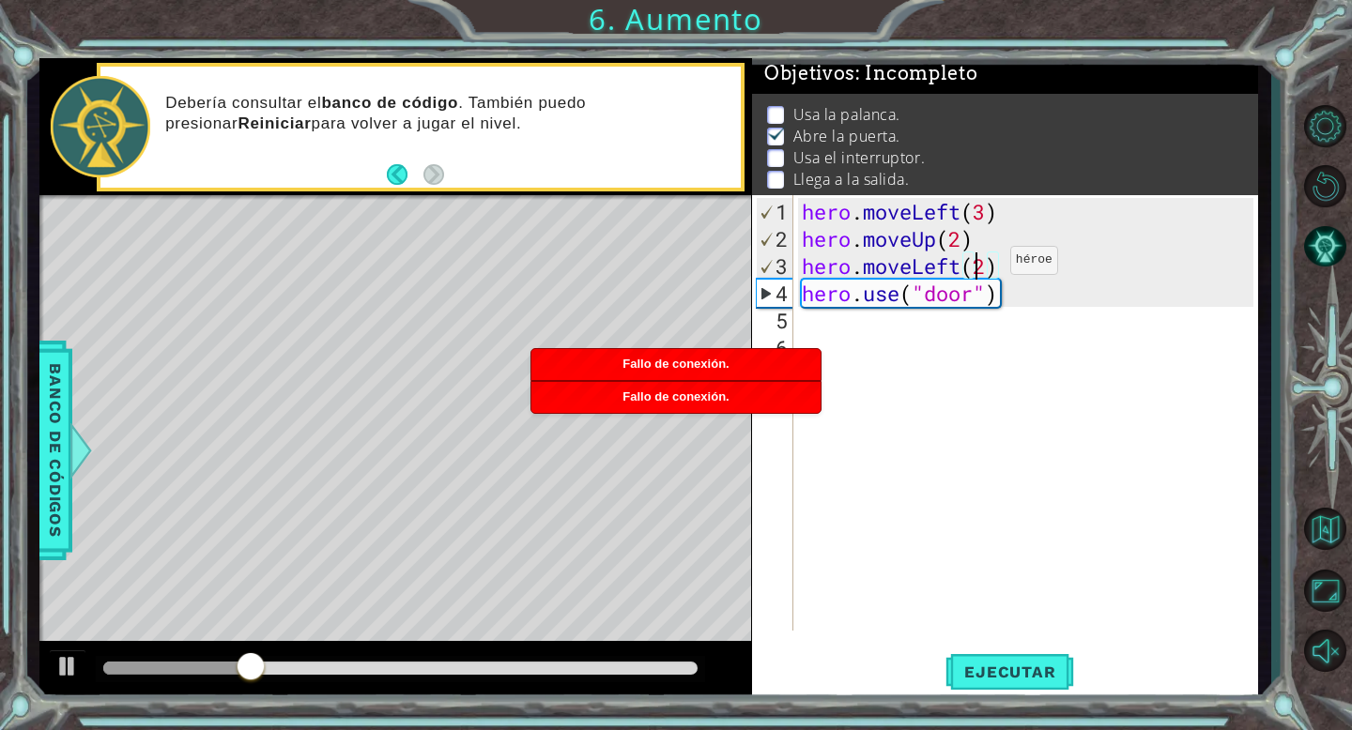
click at [980, 268] on div "hero . moveLeft ( 3 ) hero . moveUp ( 2 ) hero . moveLeft ( 2 ) hero . use ( "d…" at bounding box center [1030, 443] width 465 height 490
click at [987, 268] on div "hero . moveLeft ( 3 ) hero . moveUp ( 2 ) hero . moveLeft ( 2 ) hero . use ( "d…" at bounding box center [1030, 443] width 465 height 490
type textarea "hero.moveLeft(1)"
click at [1001, 270] on div "hero . moveLeft ( 3 ) hero . moveUp ( 2 ) hero . moveLeft ( 1 ) hero . use ( "d…" at bounding box center [1030, 443] width 465 height 490
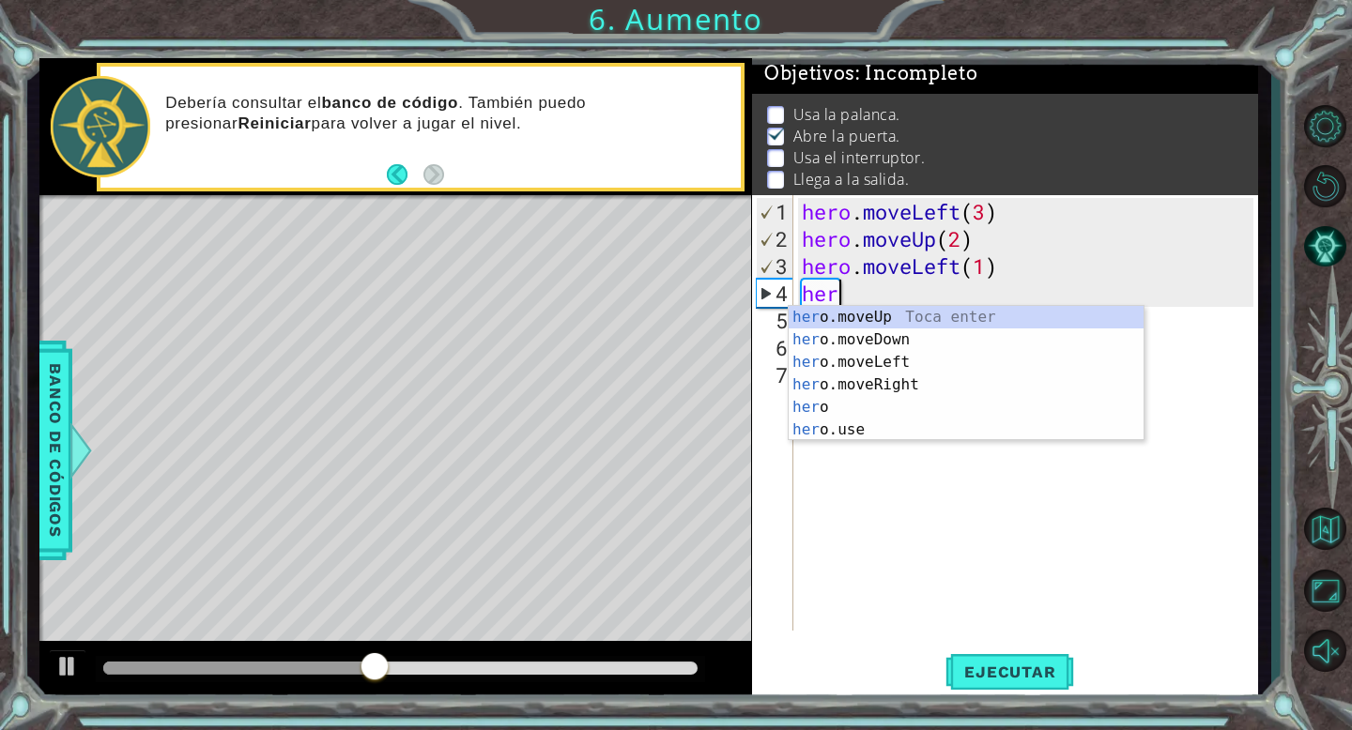
scroll to position [0, 1]
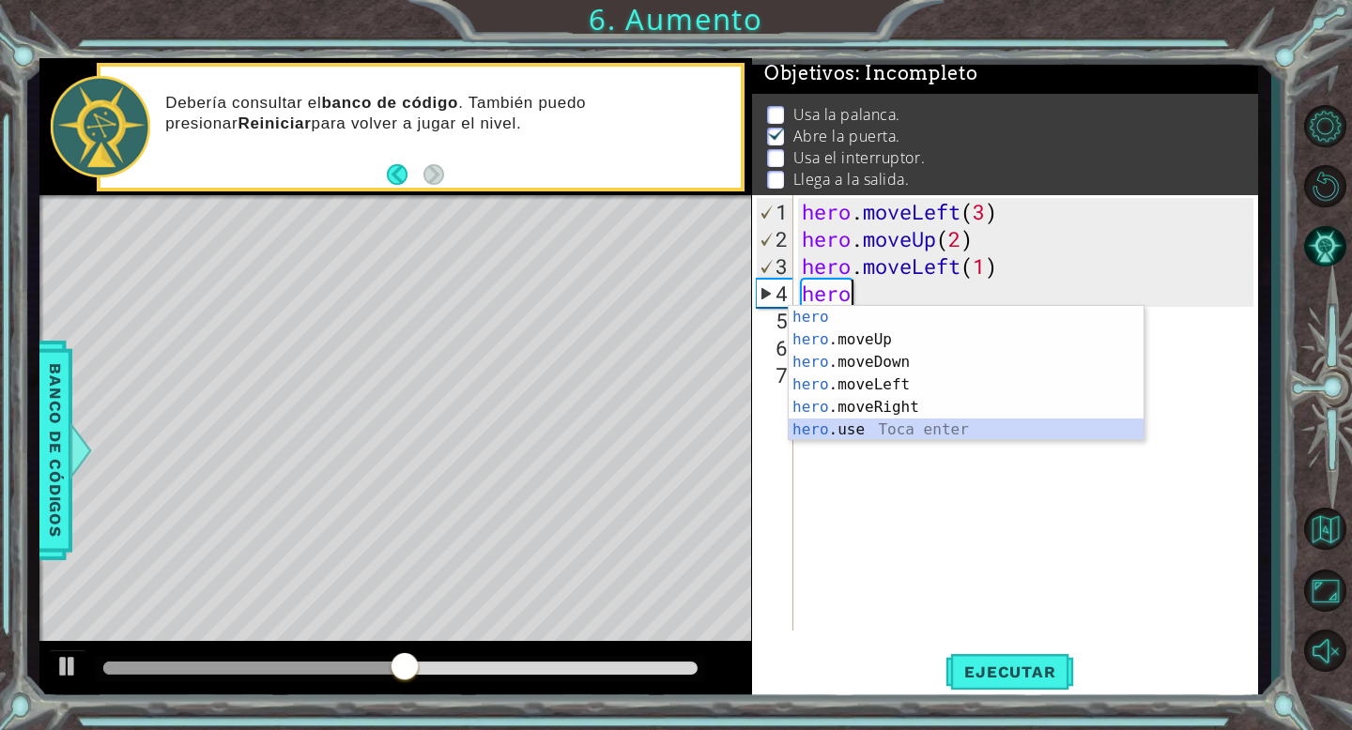
click at [866, 427] on div "hero Toca enter hero .moveUp Toca enter hero .moveDown Toca enter hero .moveLef…" at bounding box center [965, 396] width 355 height 180
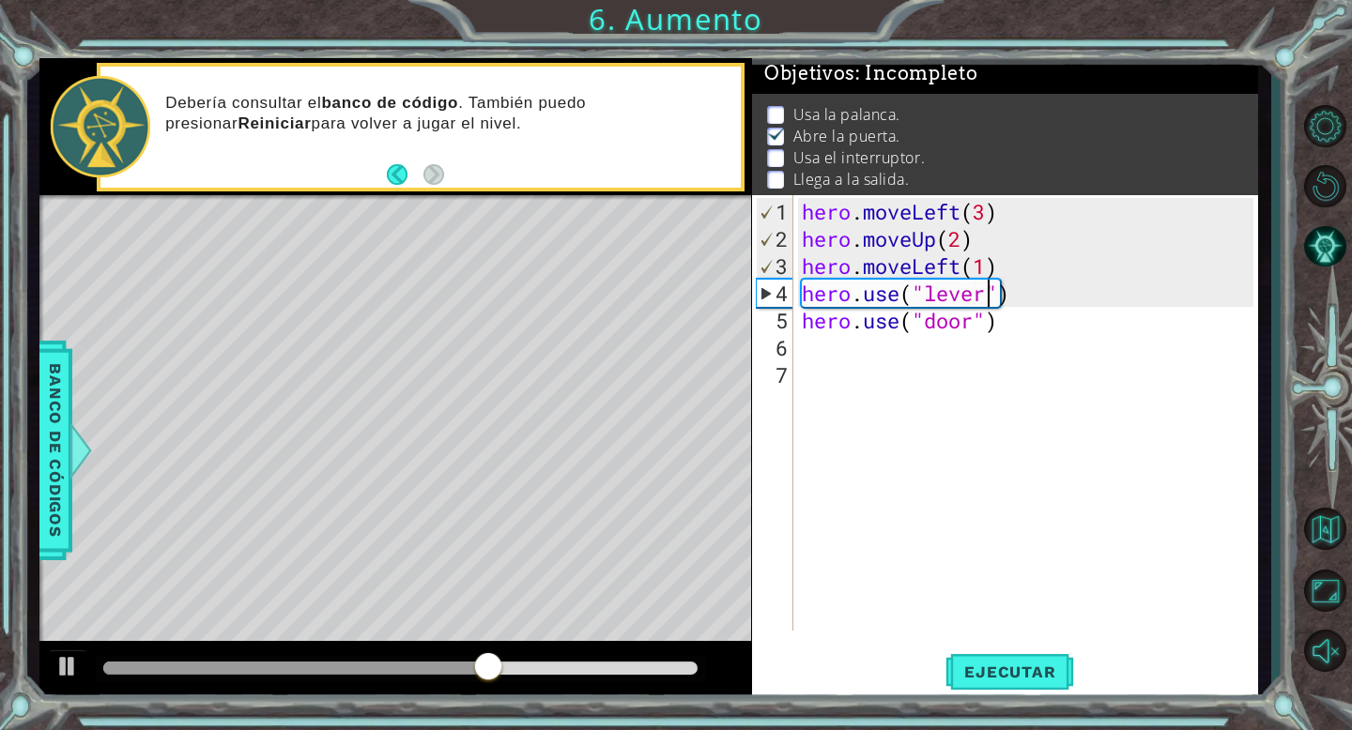
scroll to position [0, 8]
type textarea "hero.use("lever")"
click at [971, 666] on span "Ejecutar" at bounding box center [1009, 672] width 129 height 19
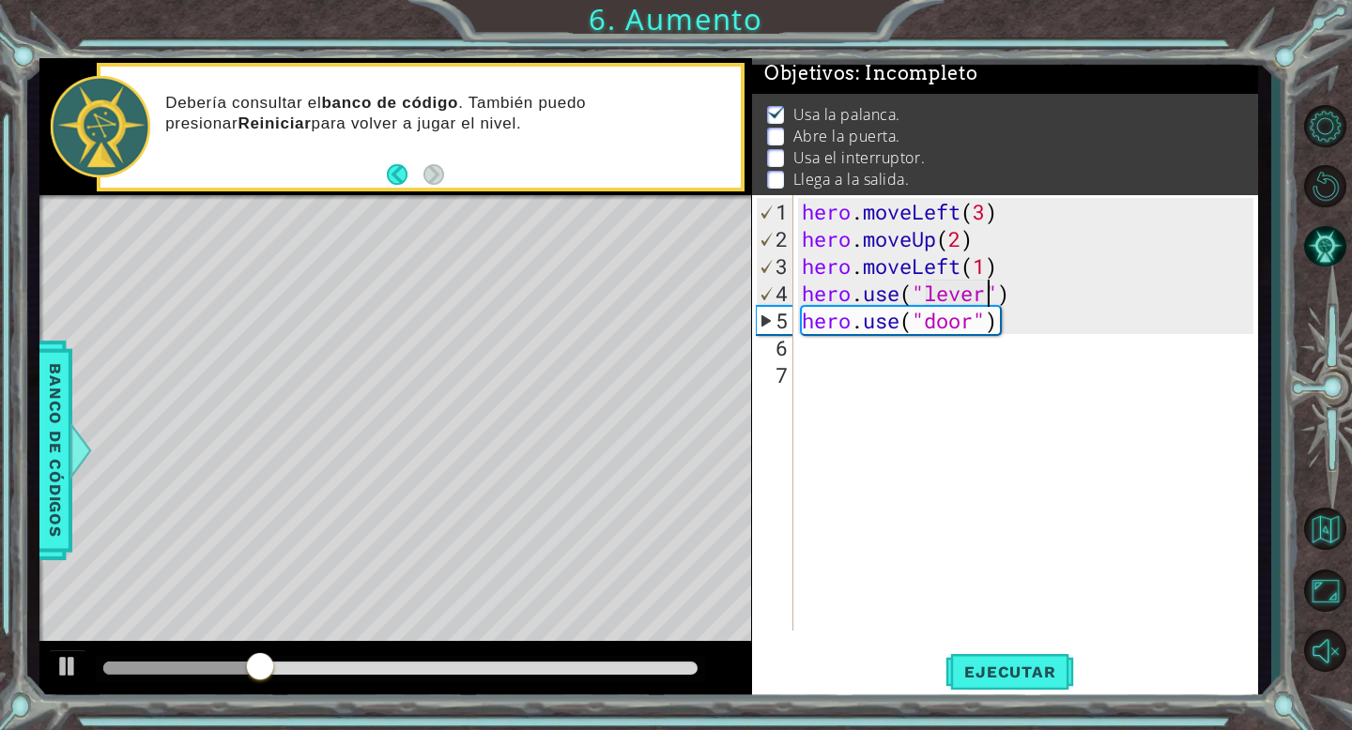
click at [1025, 295] on div "hero . moveLeft ( 3 ) hero . moveUp ( 2 ) hero . moveLeft ( 1 ) hero . use ( "l…" at bounding box center [1030, 443] width 465 height 490
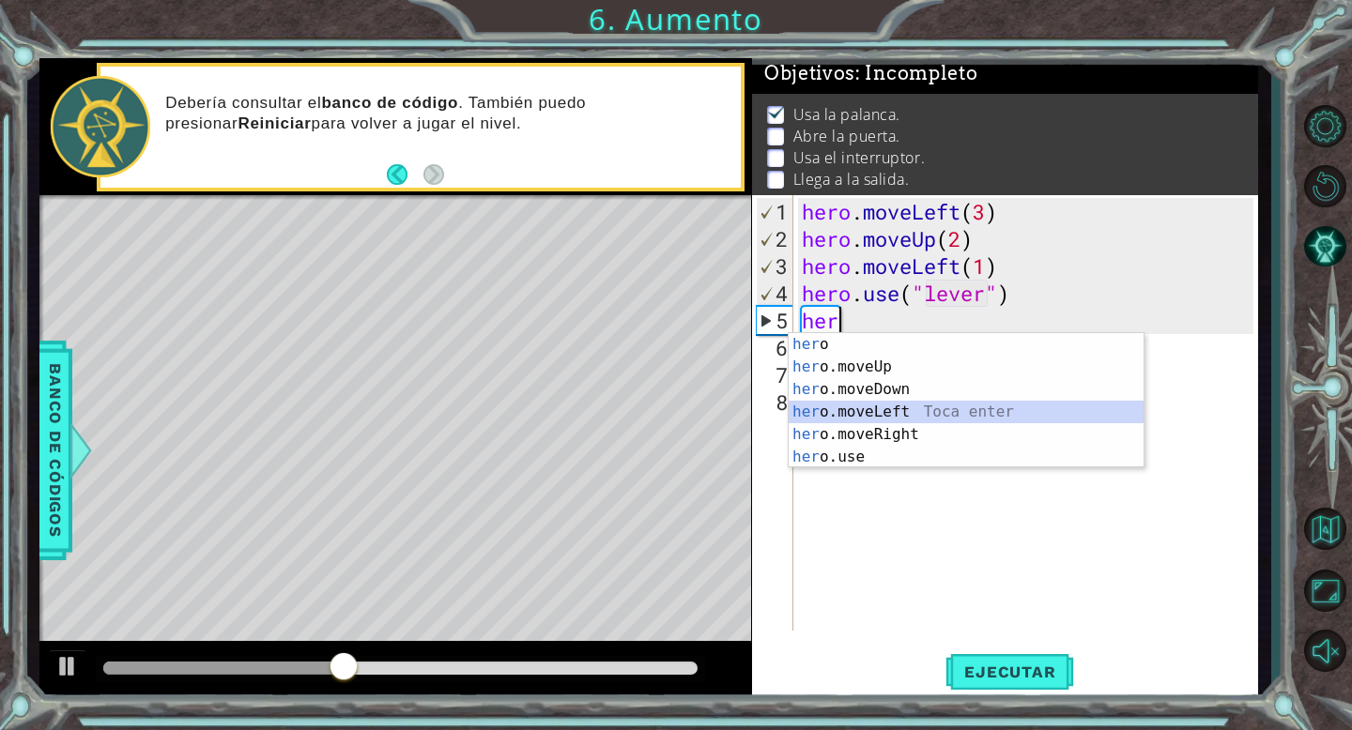
click at [881, 412] on div "her o Toca enter her o.moveUp Toca enter her o.moveDown Toca enter her o.moveLe…" at bounding box center [965, 423] width 355 height 180
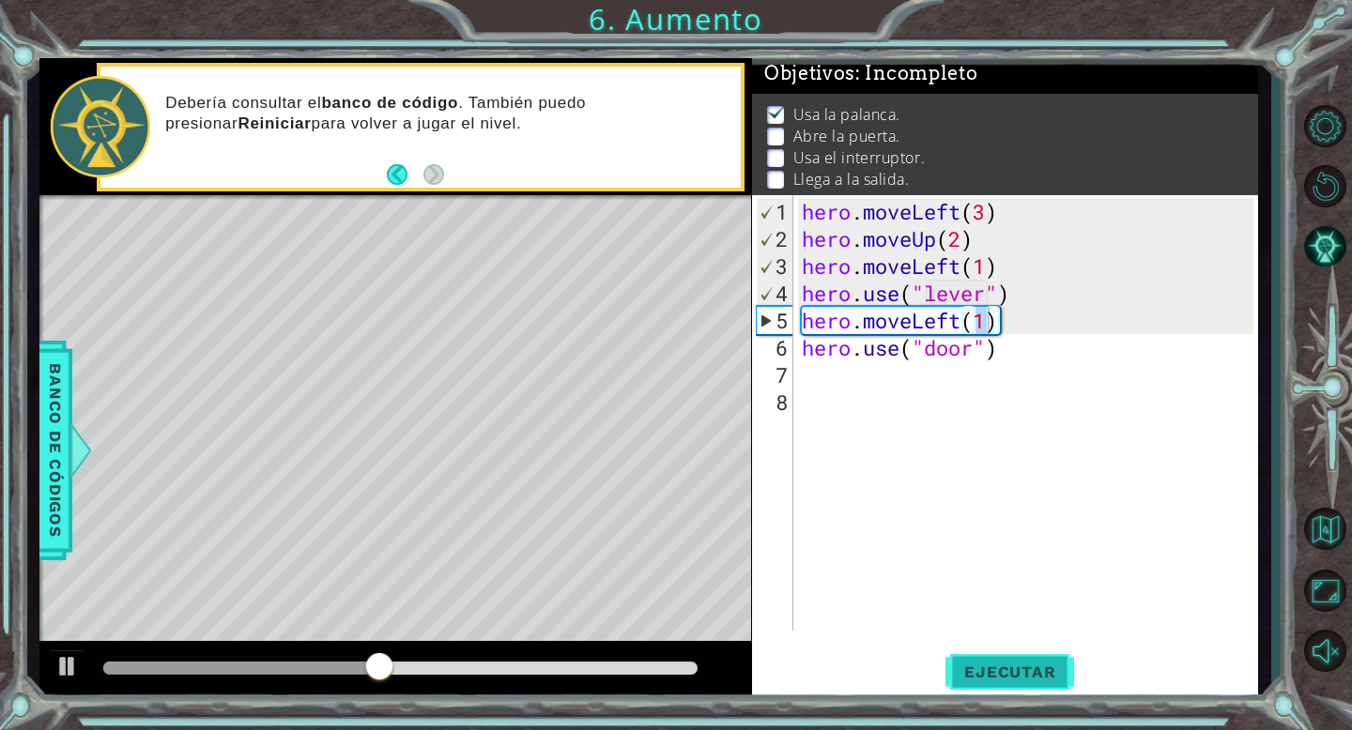
click at [985, 678] on span "Ejecutar" at bounding box center [1009, 672] width 129 height 19
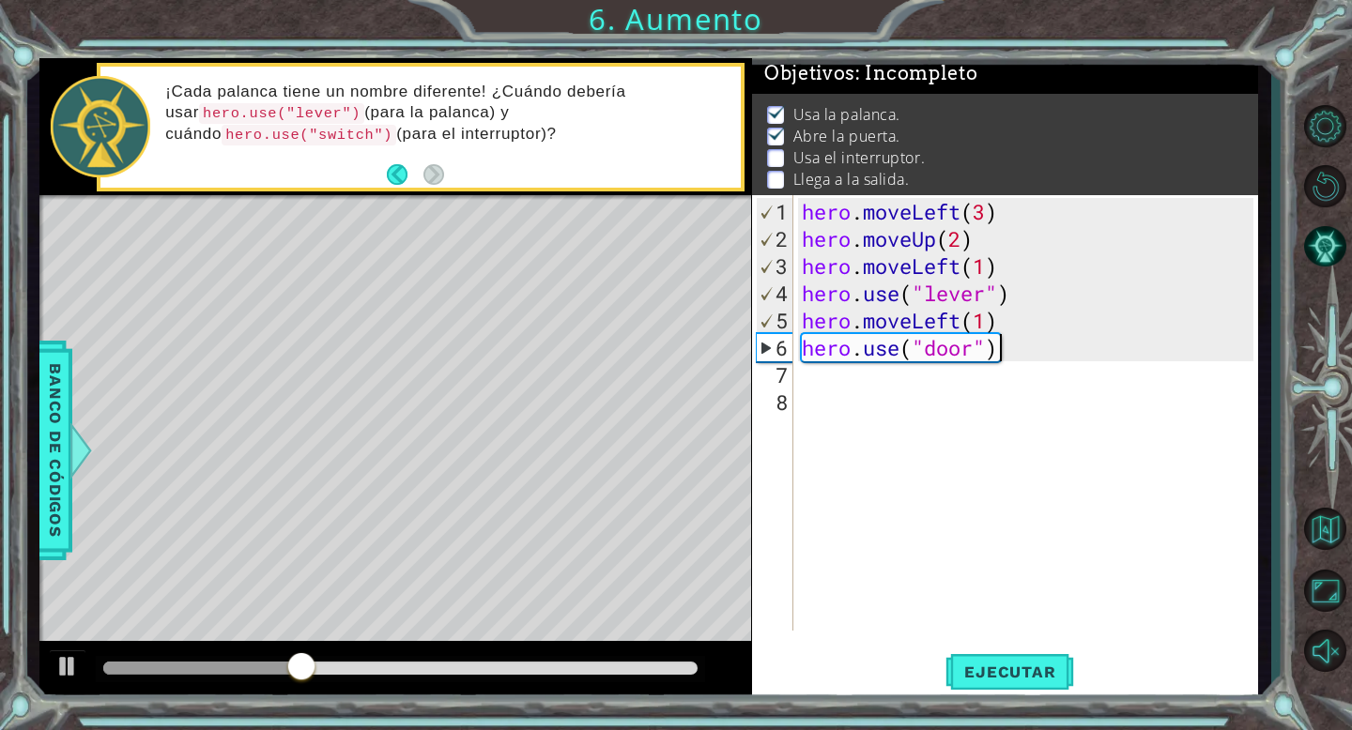
click at [1014, 349] on div "hero . moveLeft ( 3 ) hero . moveUp ( 2 ) hero . moveLeft ( 1 ) hero . use ( "l…" at bounding box center [1030, 443] width 465 height 490
type textarea "hero.use("door")"
click at [883, 374] on div "hero . moveLeft ( 3 ) hero . moveUp ( 2 ) hero . moveLeft ( 1 ) hero . use ( "l…" at bounding box center [1030, 443] width 465 height 490
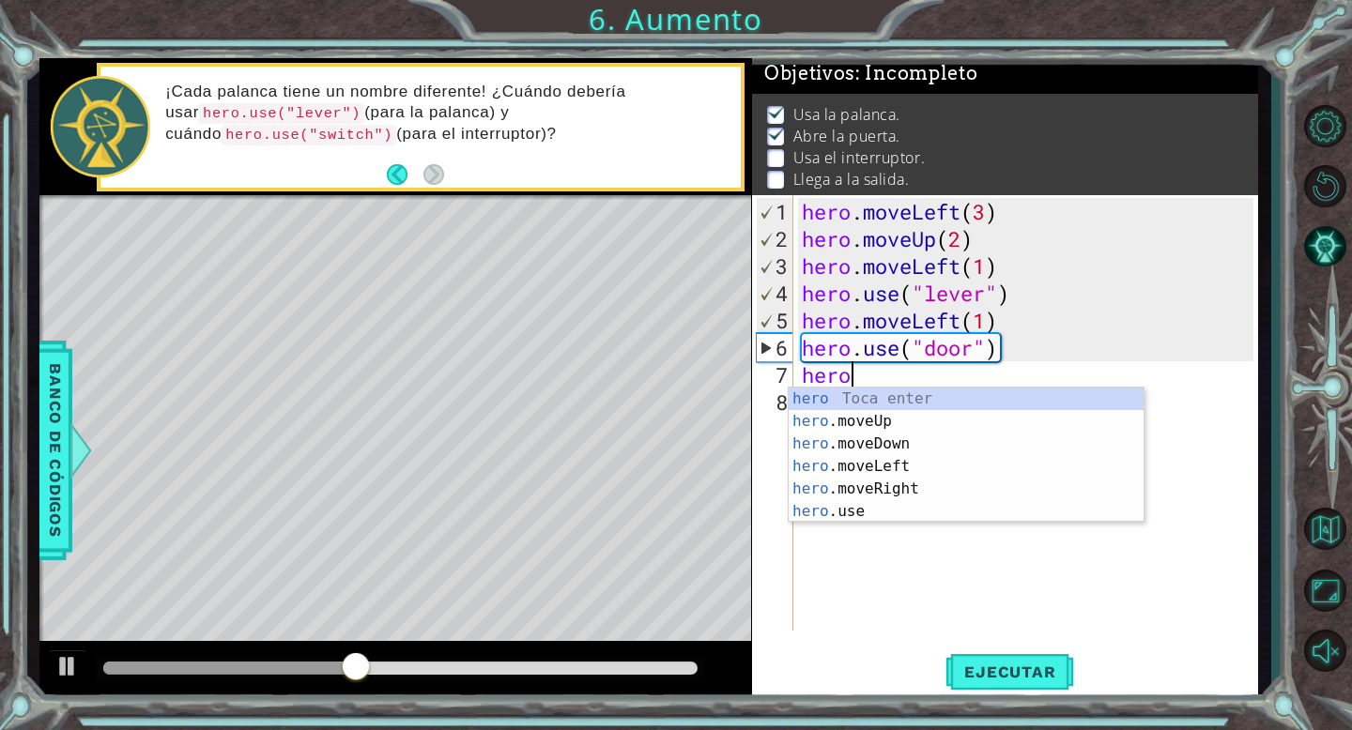
scroll to position [0, 1]
click at [881, 415] on div "hero Toca enter hero .moveUp Toca enter hero .moveDown Toca enter hero .moveLef…" at bounding box center [965, 478] width 355 height 180
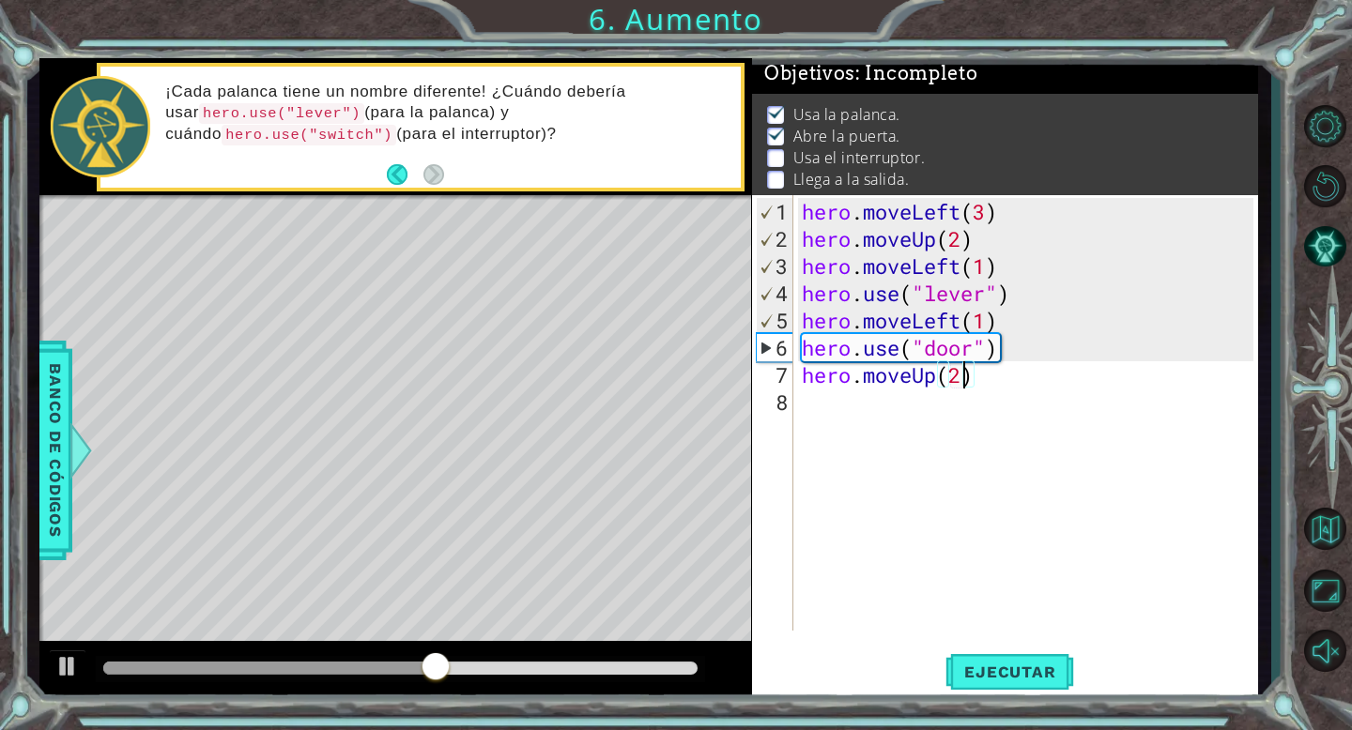
scroll to position [0, 7]
type textarea "hero.moveUp(2)"
click at [990, 674] on span "Ejecutar" at bounding box center [1009, 672] width 129 height 19
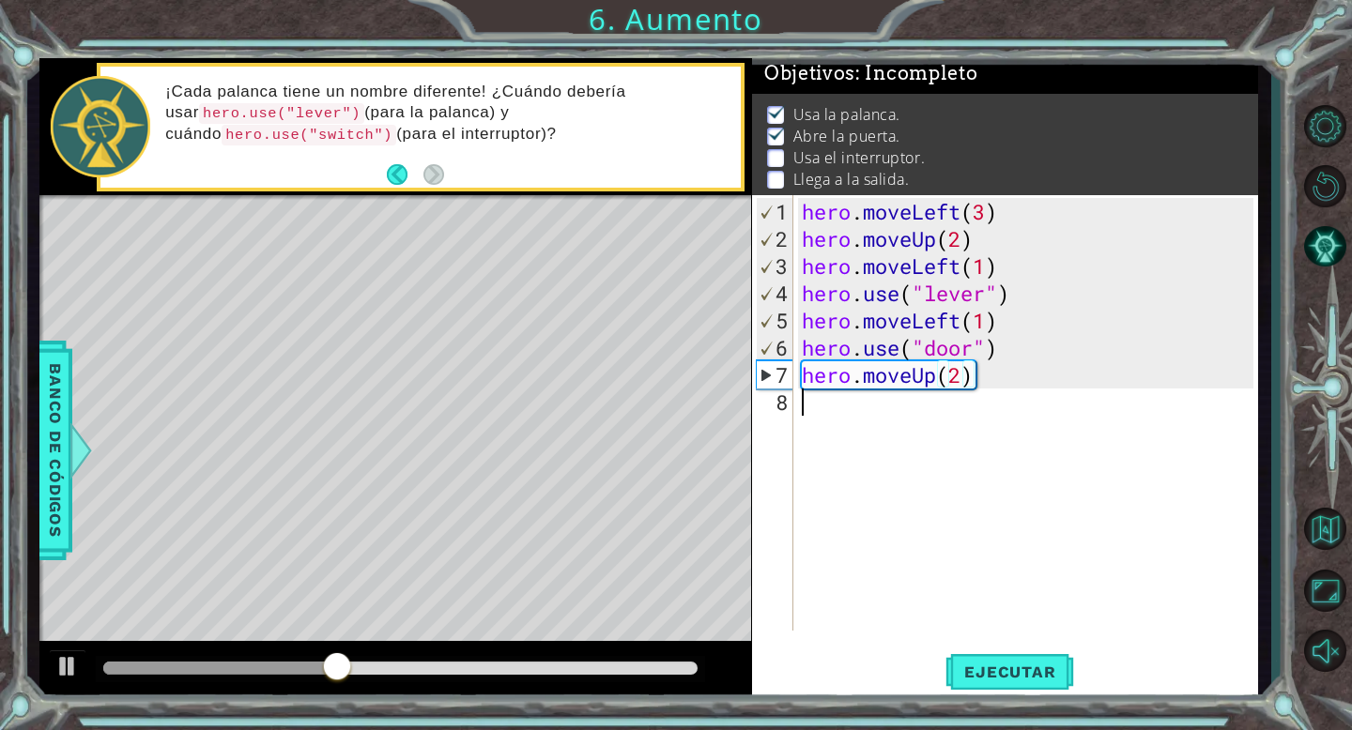
click at [853, 418] on div "hero . moveLeft ( 3 ) hero . moveUp ( 2 ) hero . moveLeft ( 1 ) hero . use ( "l…" at bounding box center [1030, 443] width 465 height 490
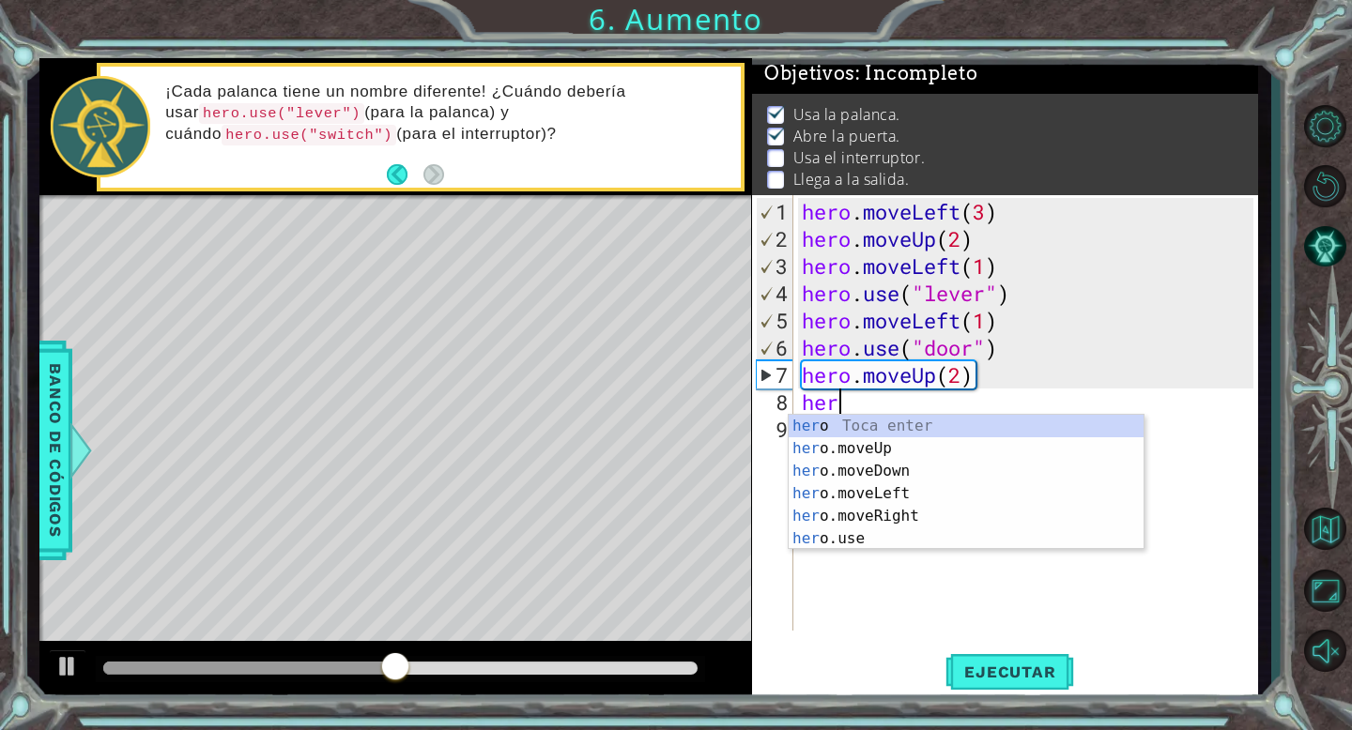
scroll to position [0, 1]
click at [872, 520] on div "hero Toca enter hero .moveUp Toca enter hero .moveDown Toca enter hero .moveLef…" at bounding box center [965, 505] width 355 height 180
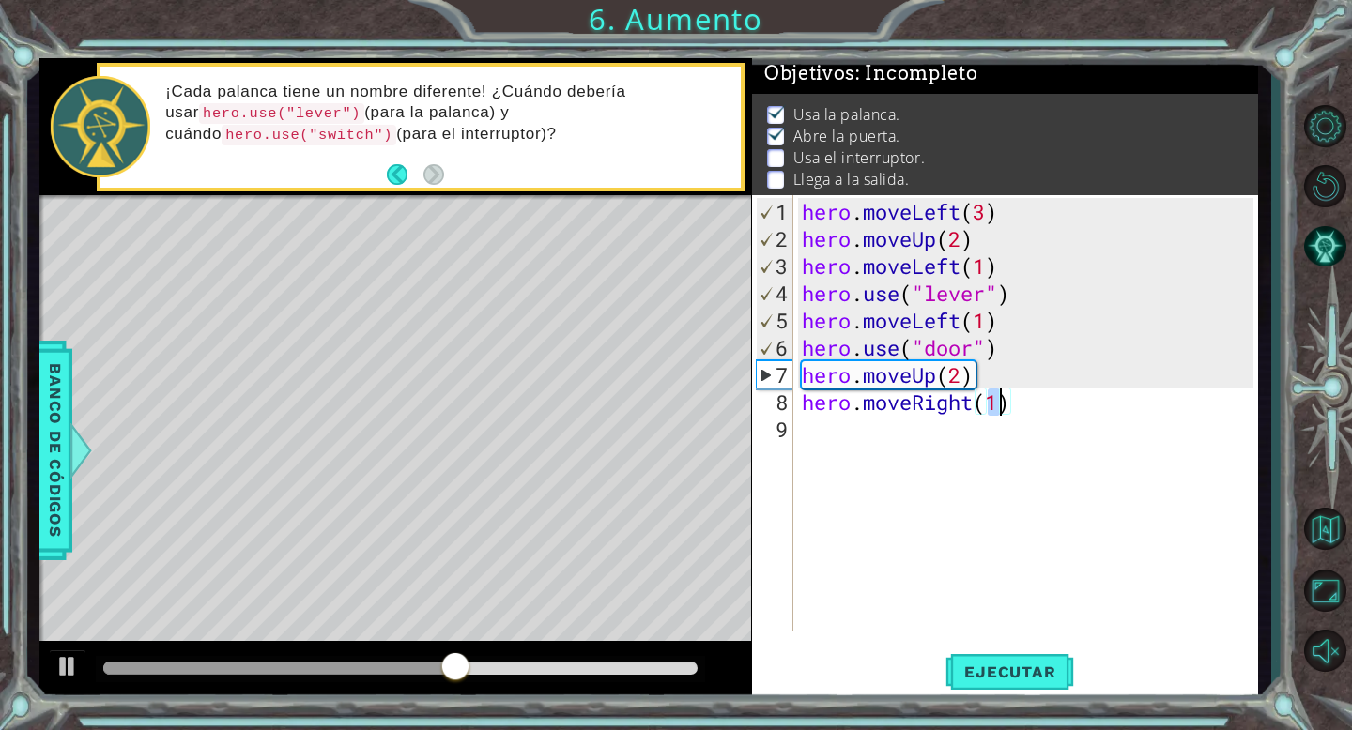
scroll to position [0, 8]
type textarea "hero.moveRight(2)"
click at [982, 666] on span "Ejecutar" at bounding box center [1009, 672] width 129 height 19
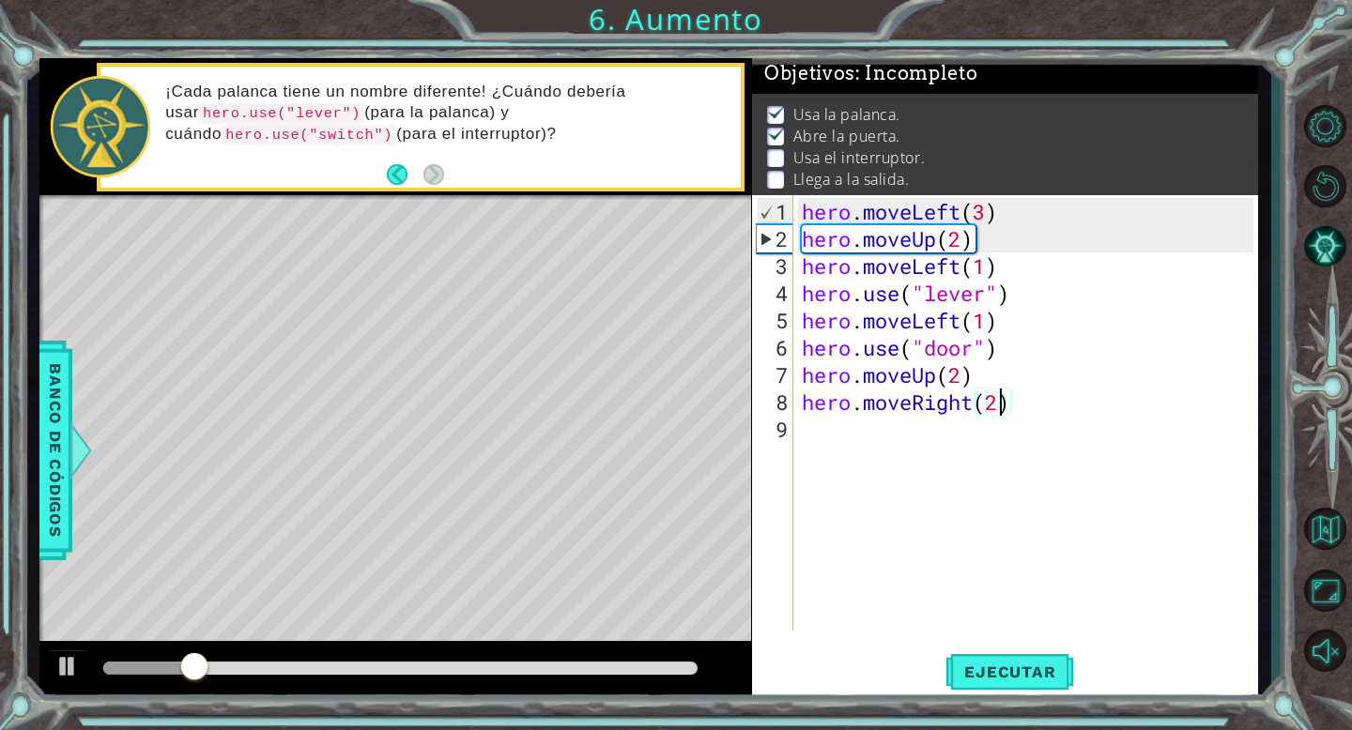
click at [895, 434] on div "hero . moveLeft ( 3 ) hero . moveUp ( 2 ) hero . moveLeft ( 1 ) hero . use ( "l…" at bounding box center [1030, 443] width 465 height 490
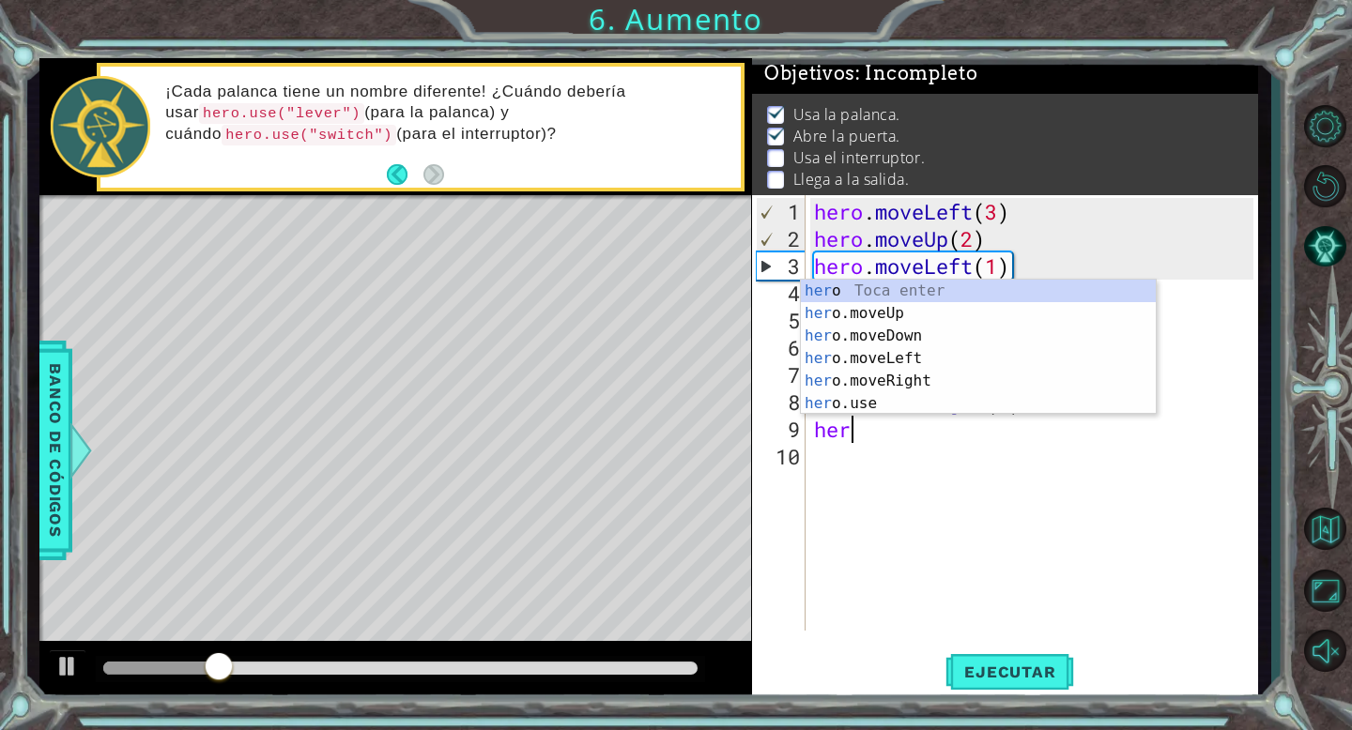
scroll to position [0, 1]
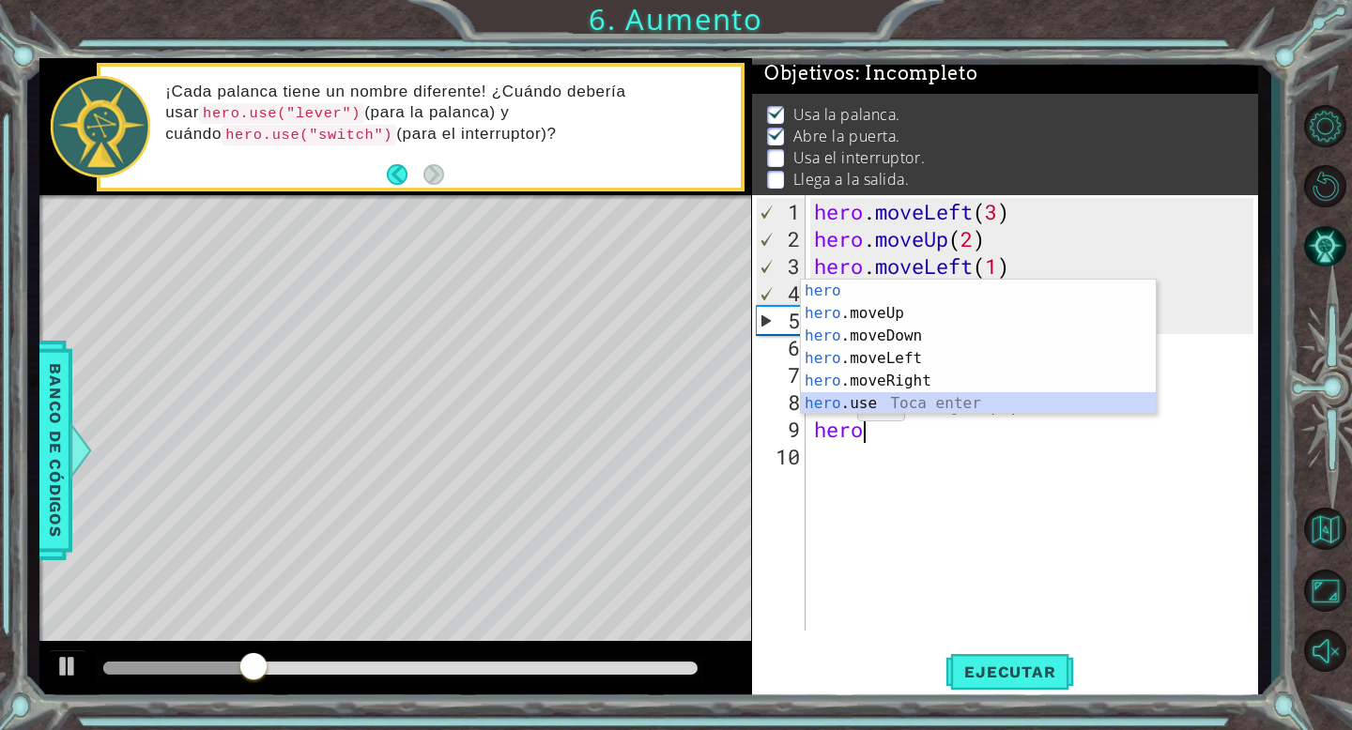
click at [836, 407] on div "hero Toca enter hero .moveUp Toca enter hero .moveDown Toca enter hero .moveLef…" at bounding box center [978, 370] width 355 height 180
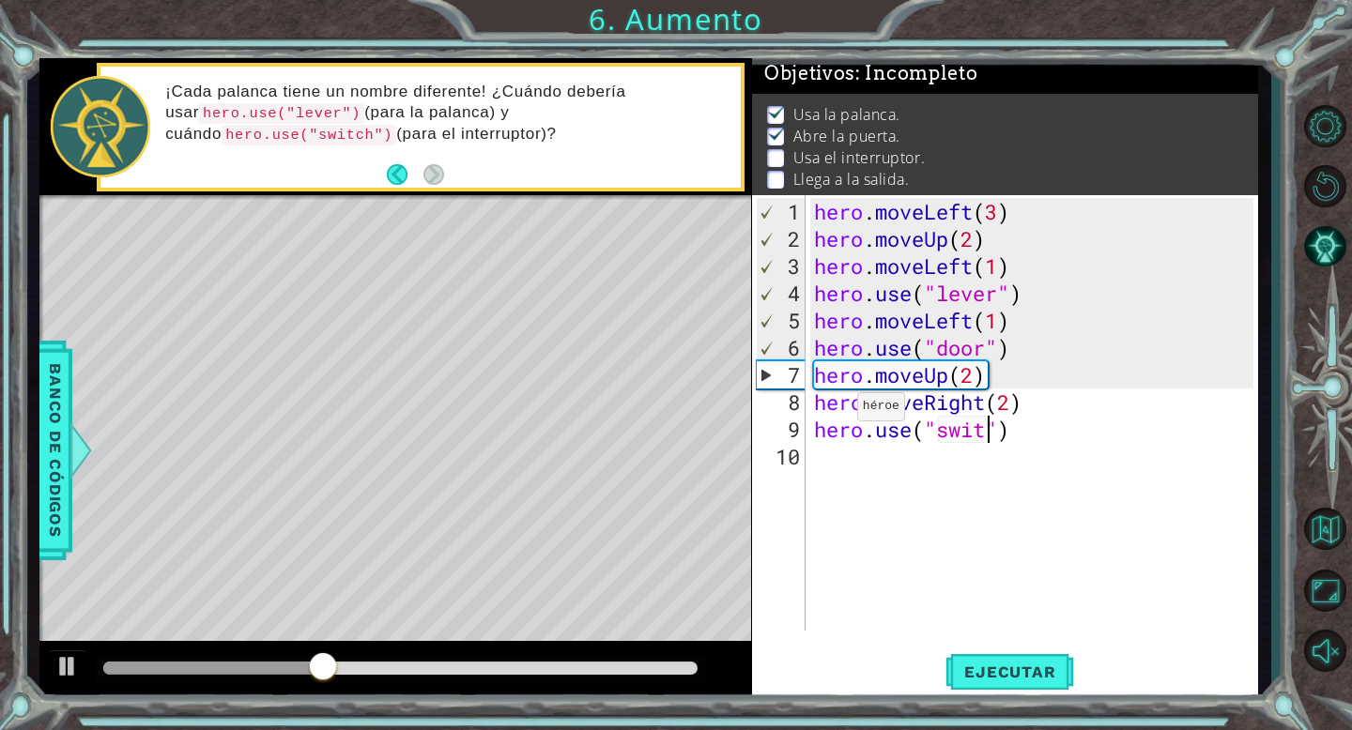
scroll to position [0, 8]
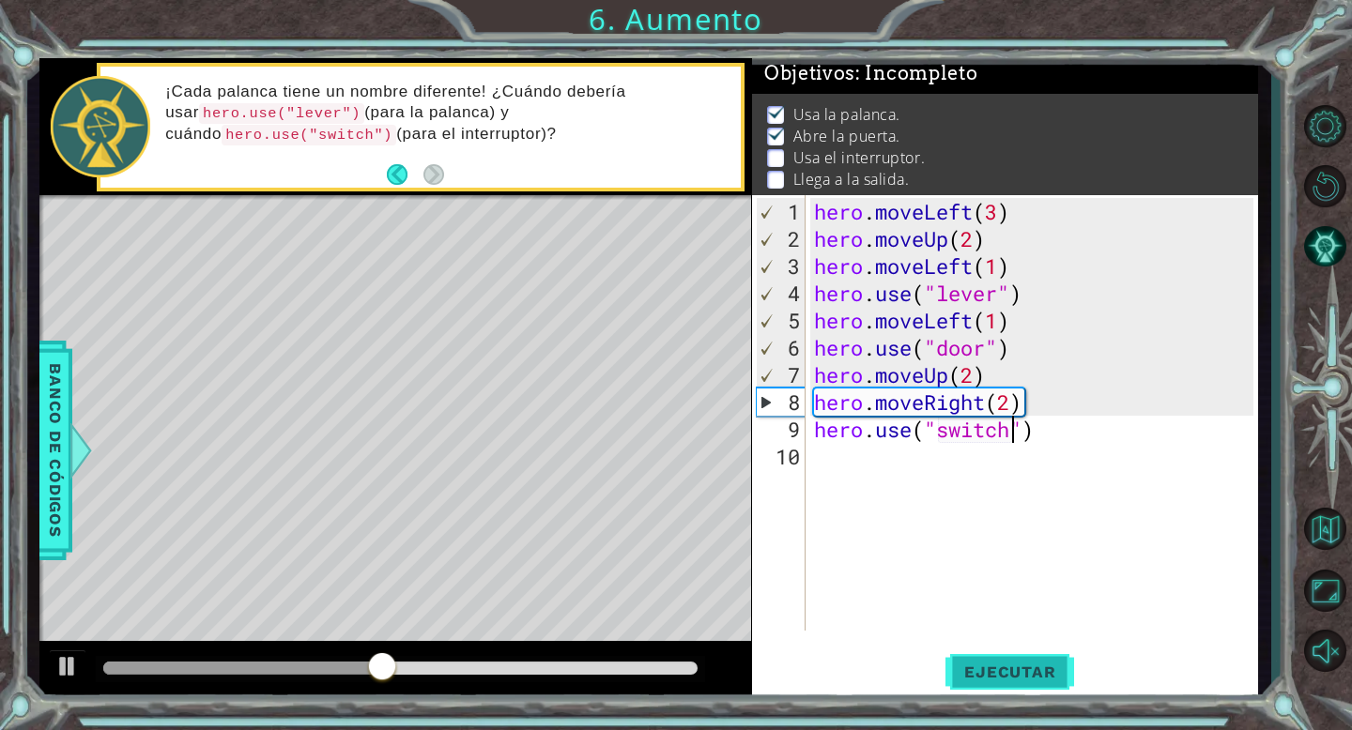
type textarea "hero.use("switch")"
click at [1001, 670] on span "Ejecutar" at bounding box center [1009, 672] width 129 height 19
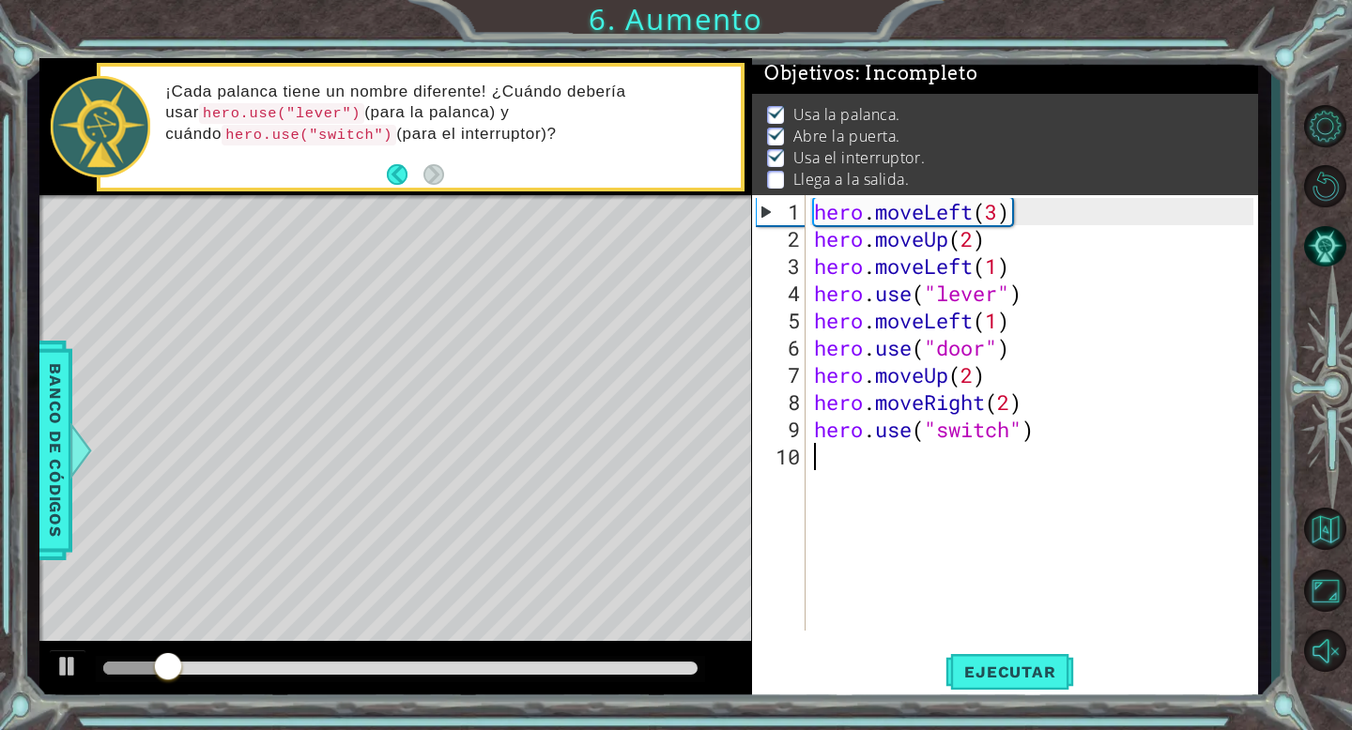
click at [863, 463] on div "hero . moveLeft ( 3 ) hero . moveUp ( 2 ) hero . moveLeft ( 1 ) hero . use ( "l…" at bounding box center [1036, 443] width 452 height 490
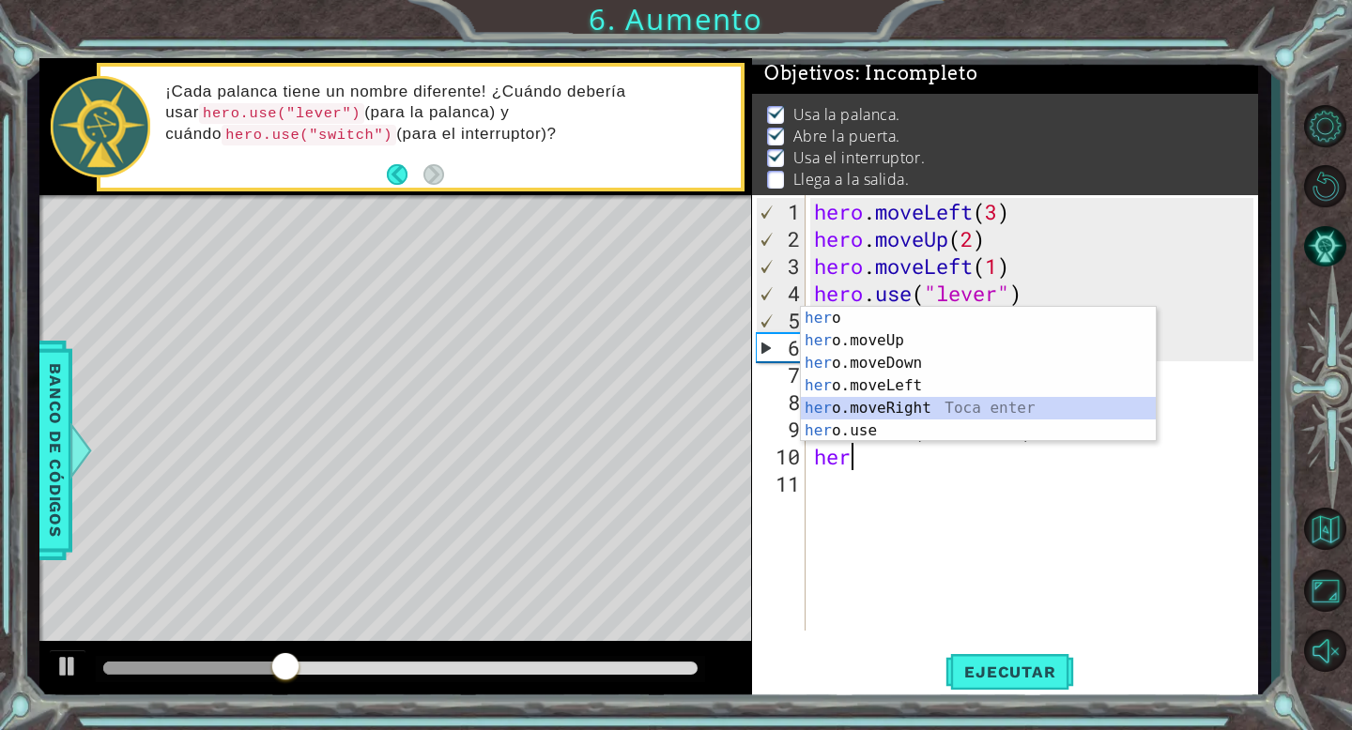
click at [885, 405] on div "her o Toca enter her o.moveUp Toca enter her o.moveDown Toca enter her o.moveLe…" at bounding box center [978, 397] width 355 height 180
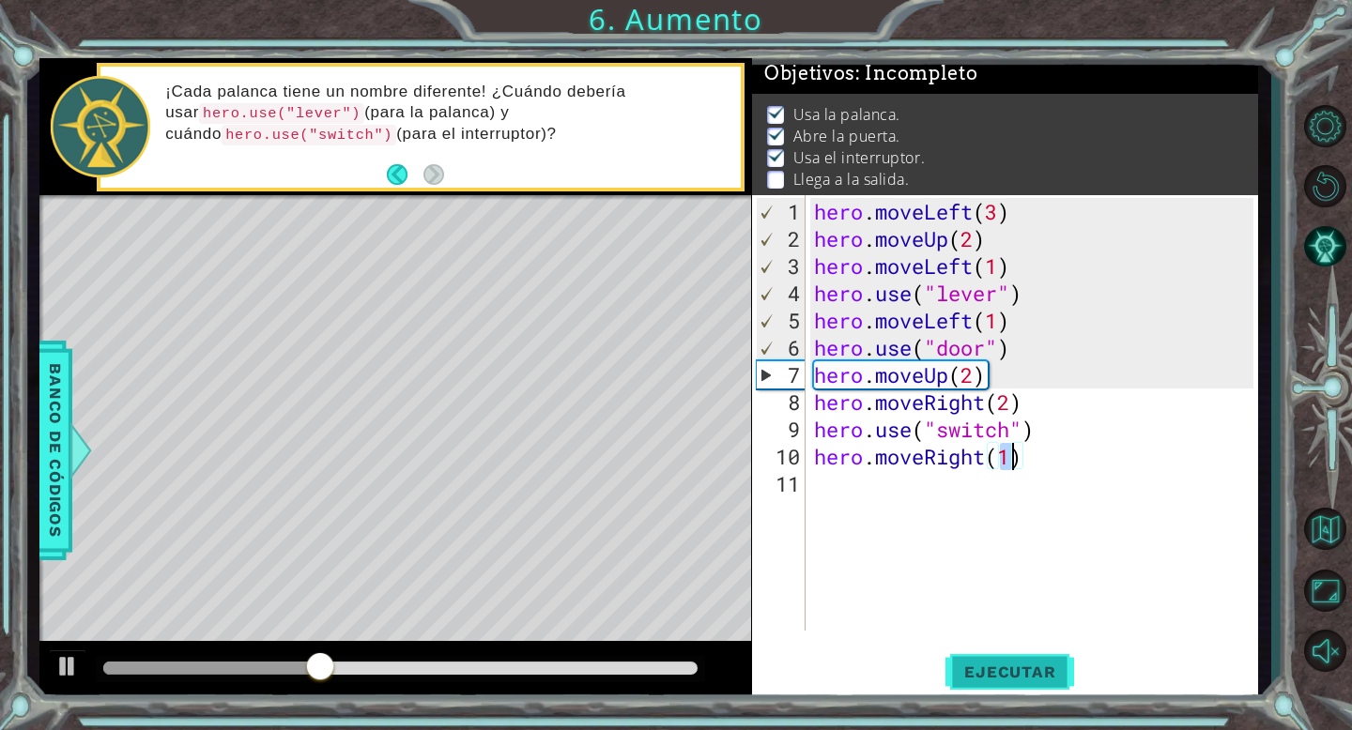
type textarea "hero.moveRight(1)"
click at [993, 664] on span "Ejecutar" at bounding box center [1009, 672] width 129 height 19
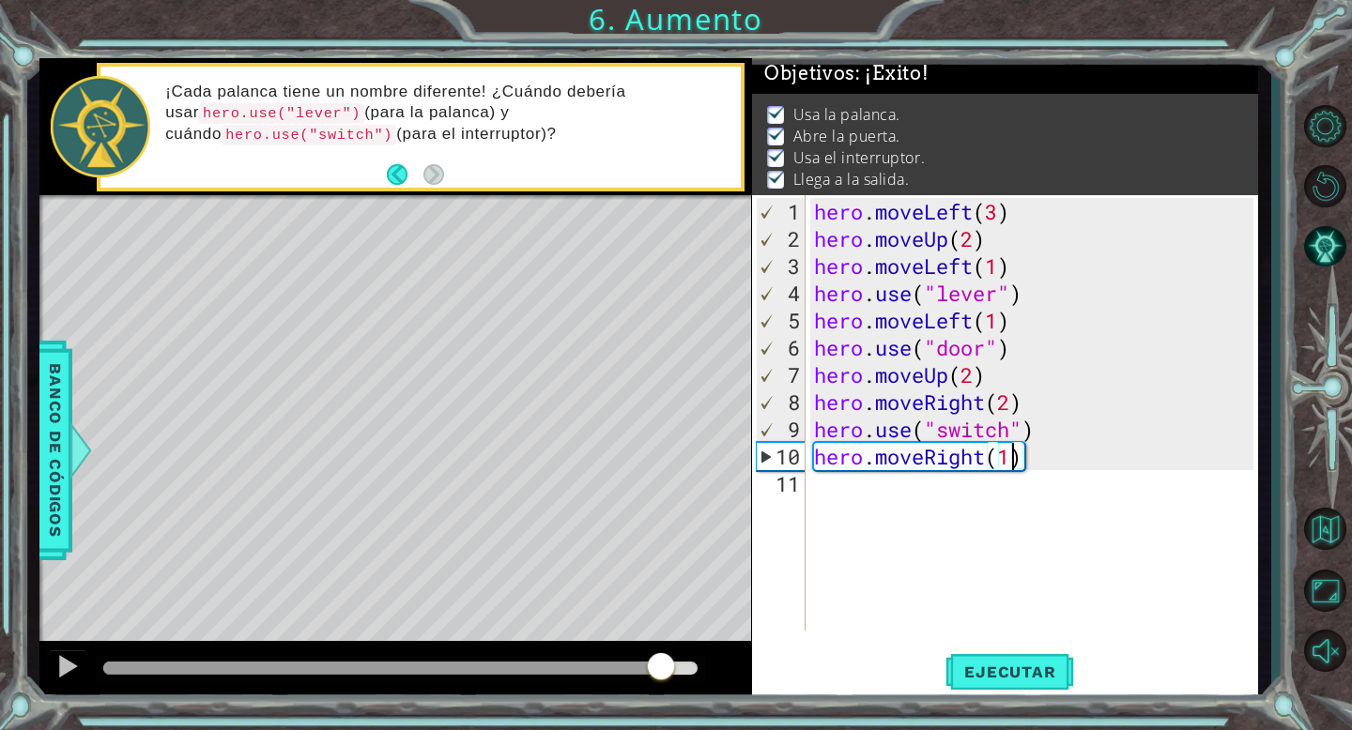
drag, startPoint x: 145, startPoint y: 664, endPoint x: 660, endPoint y: 653, distance: 515.4
click at [660, 653] on div at bounding box center [661, 668] width 34 height 34
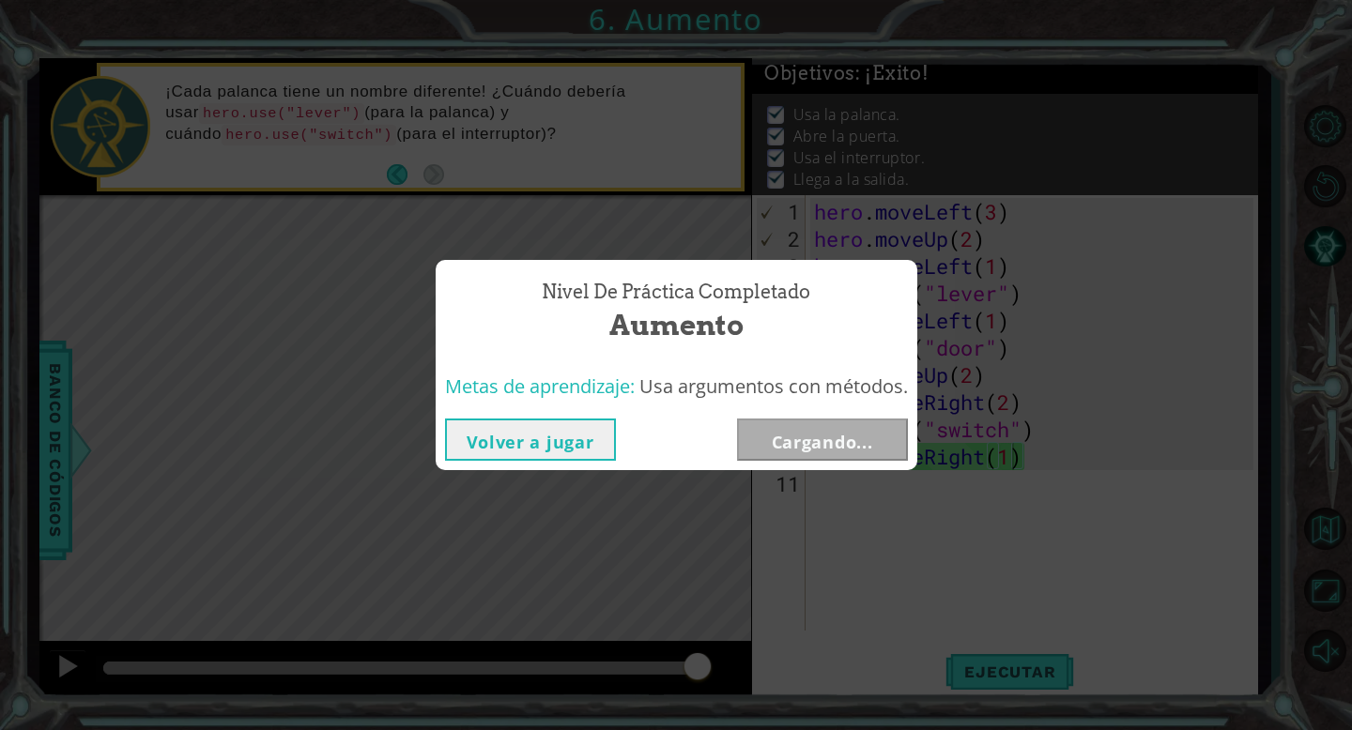
click at [548, 436] on button "Volver a jugar" at bounding box center [530, 440] width 171 height 42
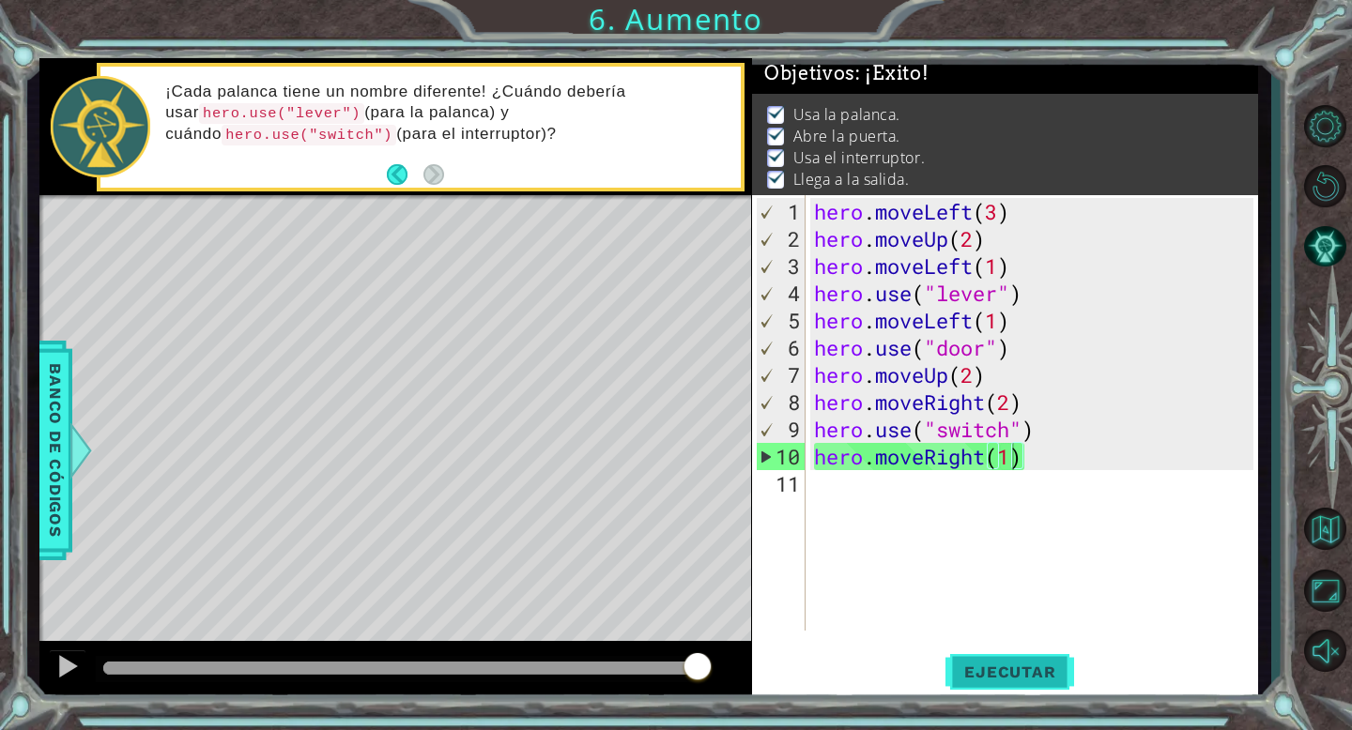
click at [990, 673] on span "Ejecutar" at bounding box center [1009, 672] width 129 height 19
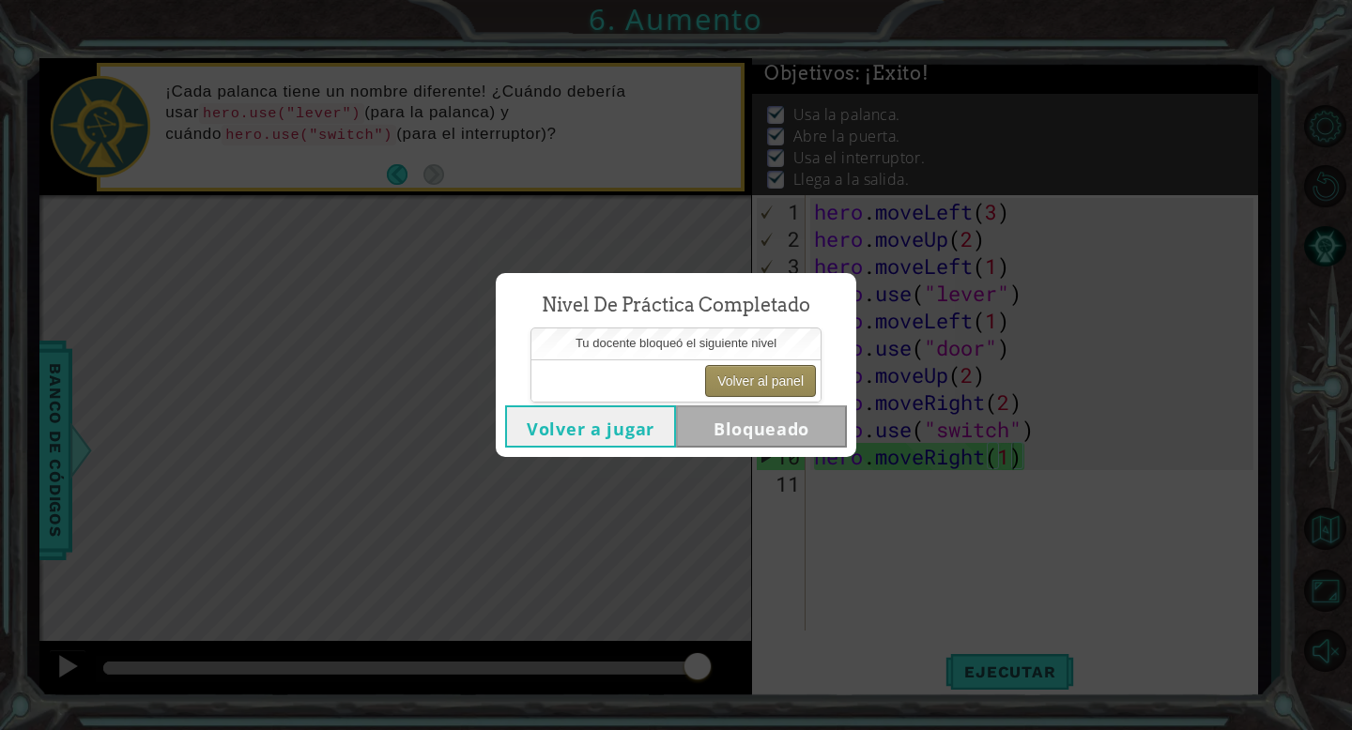
click at [792, 376] on button "Volver al panel" at bounding box center [760, 381] width 111 height 32
click at [615, 429] on button "Volver a jugar" at bounding box center [590, 426] width 171 height 42
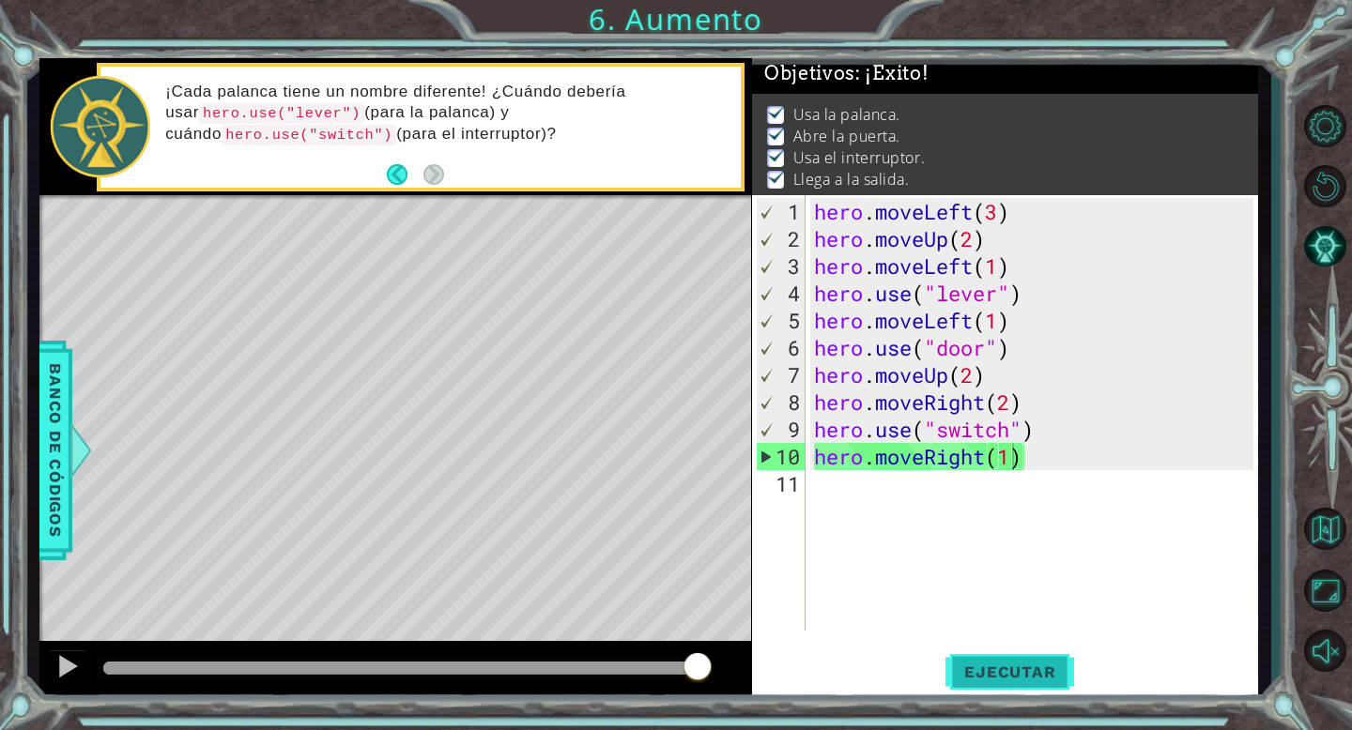
click at [1015, 667] on span "Ejecutar" at bounding box center [1009, 672] width 129 height 19
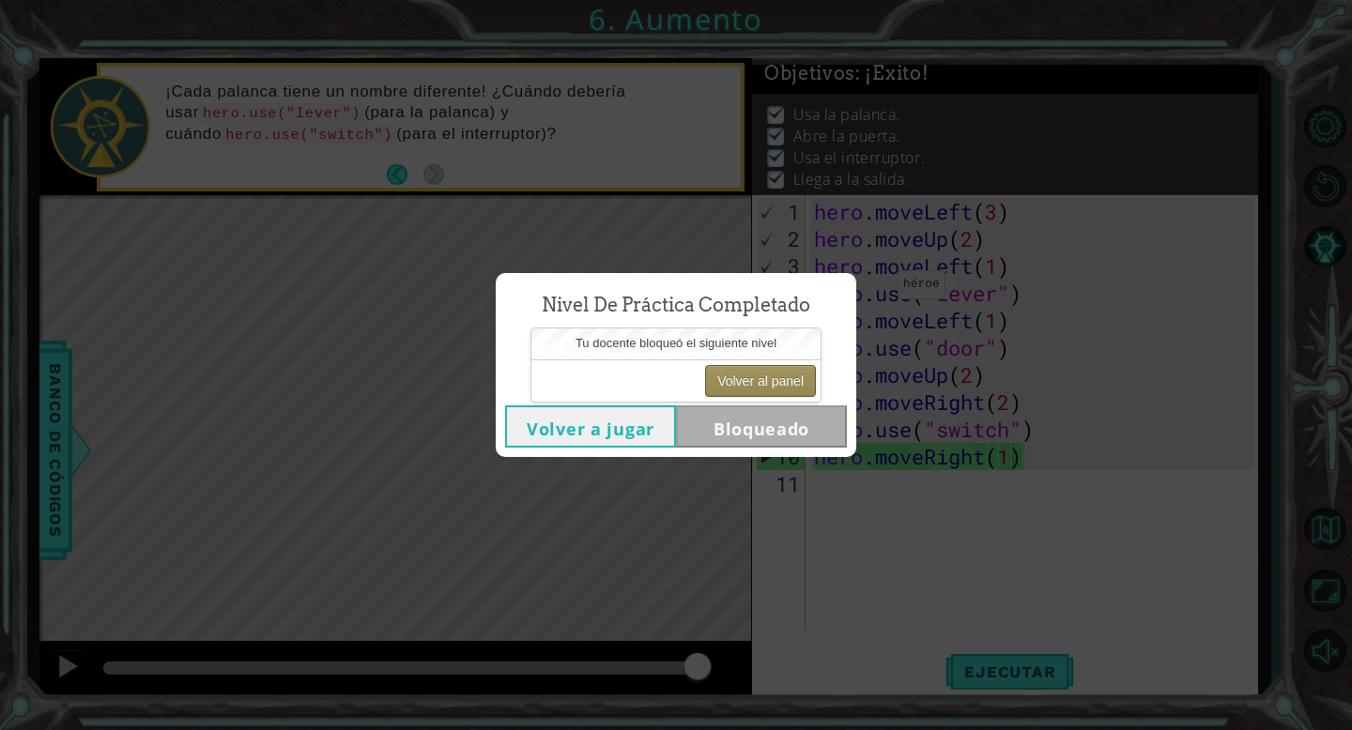
click at [768, 375] on button "Volver al panel" at bounding box center [760, 381] width 111 height 32
click at [770, 382] on button "Volver al panel" at bounding box center [760, 381] width 111 height 32
